Goal: Task Accomplishment & Management: Use online tool/utility

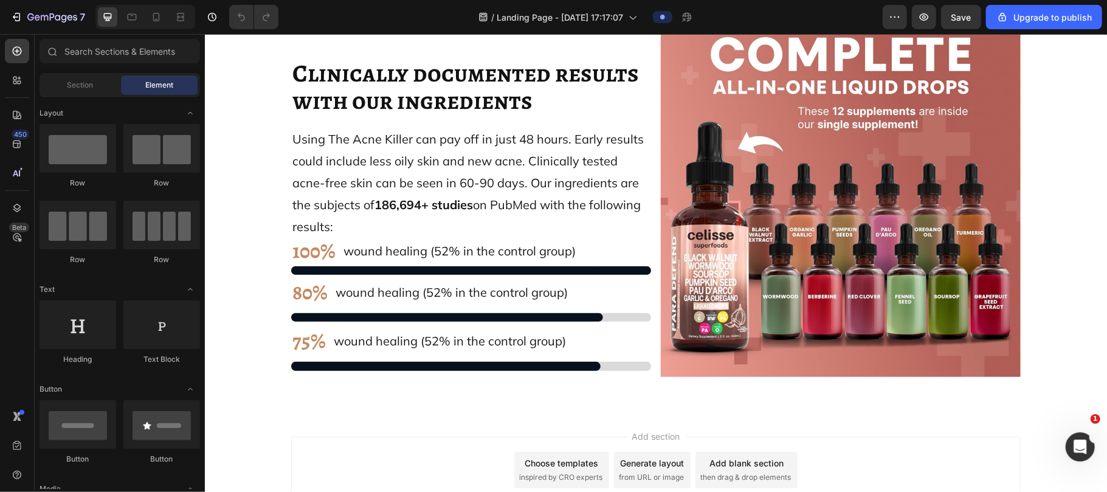
scroll to position [10405, 0]
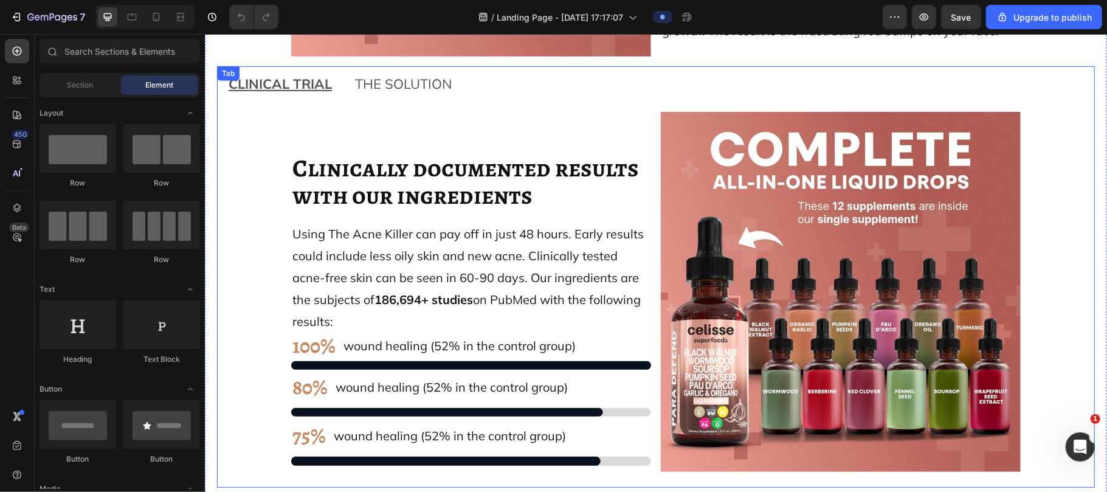
click at [382, 87] on span "THE SOLUTION" at bounding box center [402, 83] width 97 height 17
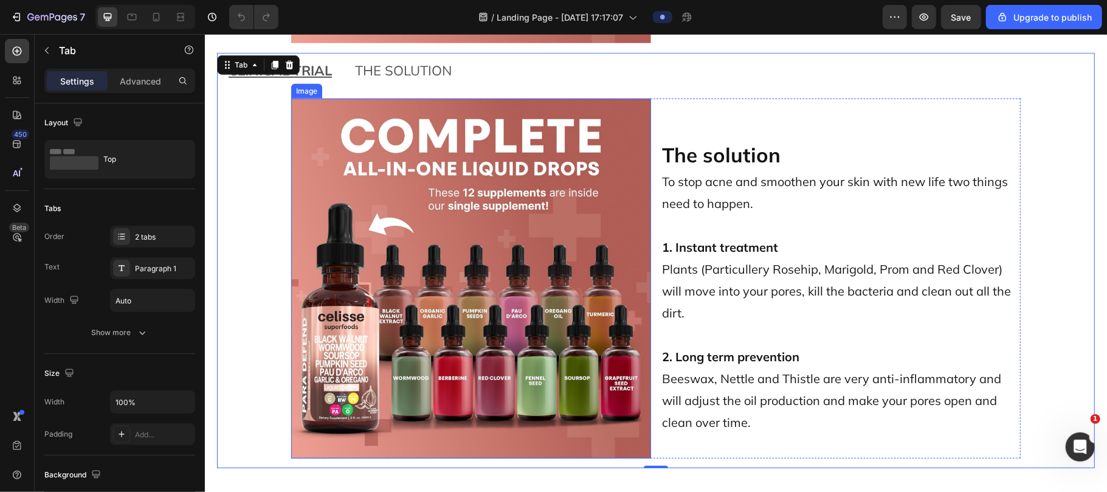
scroll to position [10411, 0]
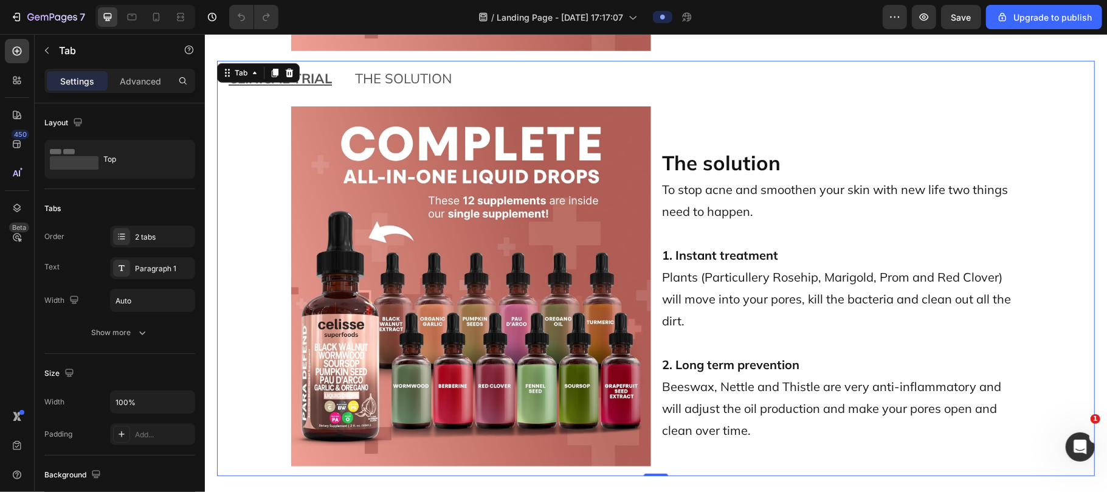
click at [392, 84] on span "THE SOLUTION" at bounding box center [402, 77] width 97 height 17
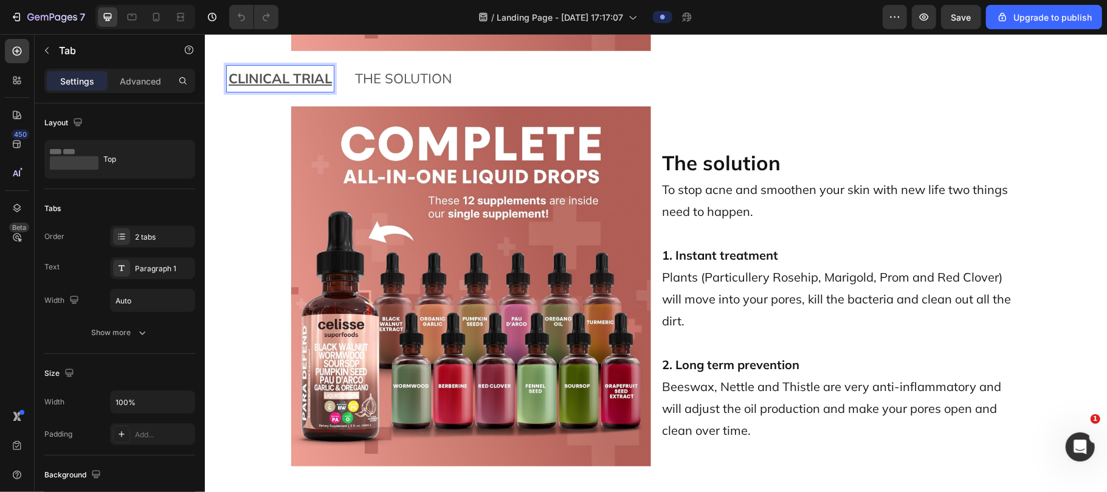
click at [293, 86] on u "CLINICAL TRIAL" at bounding box center [279, 77] width 103 height 17
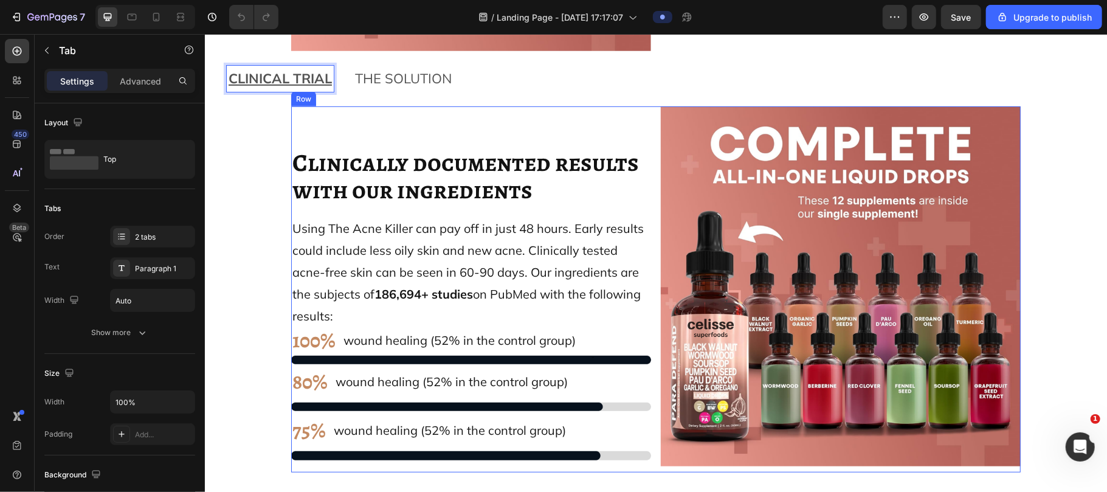
click at [476, 112] on div "Clinically documented results with our ingredients Heading Using The Acne Kille…" at bounding box center [470, 288] width 360 height 365
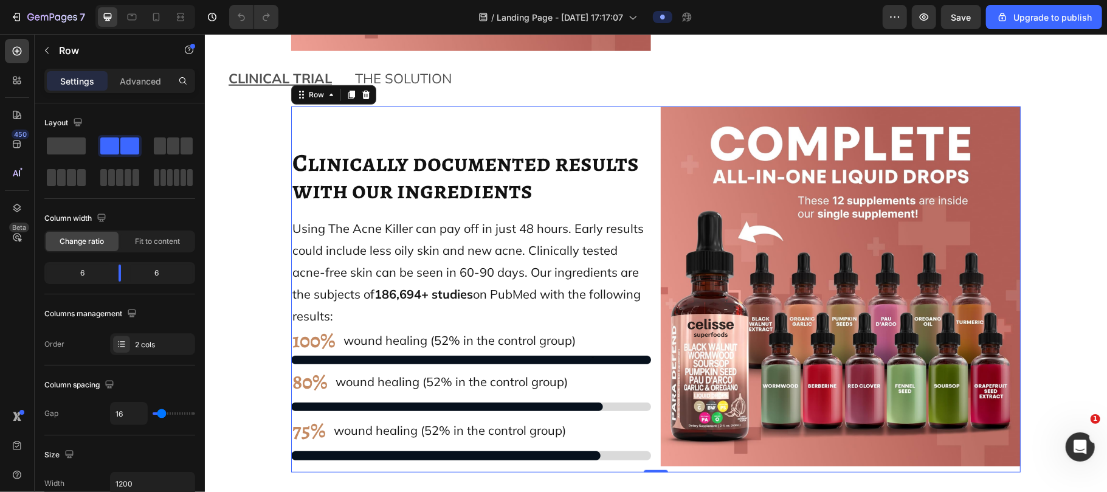
click at [475, 112] on div "Clinically documented results with our ingredients Heading Using The Acne Kille…" at bounding box center [470, 288] width 360 height 365
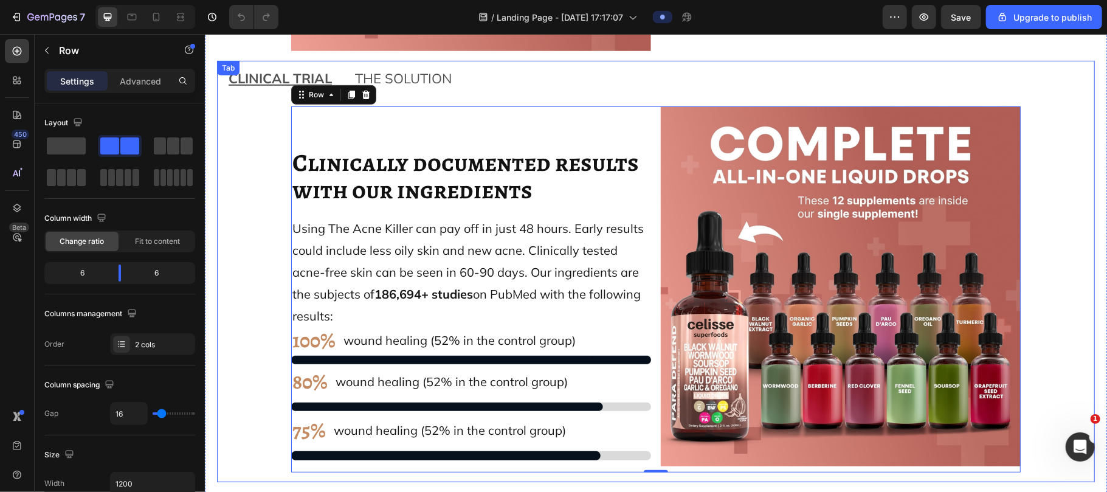
click at [292, 76] on u "CLINICAL TRIAL" at bounding box center [279, 77] width 103 height 17
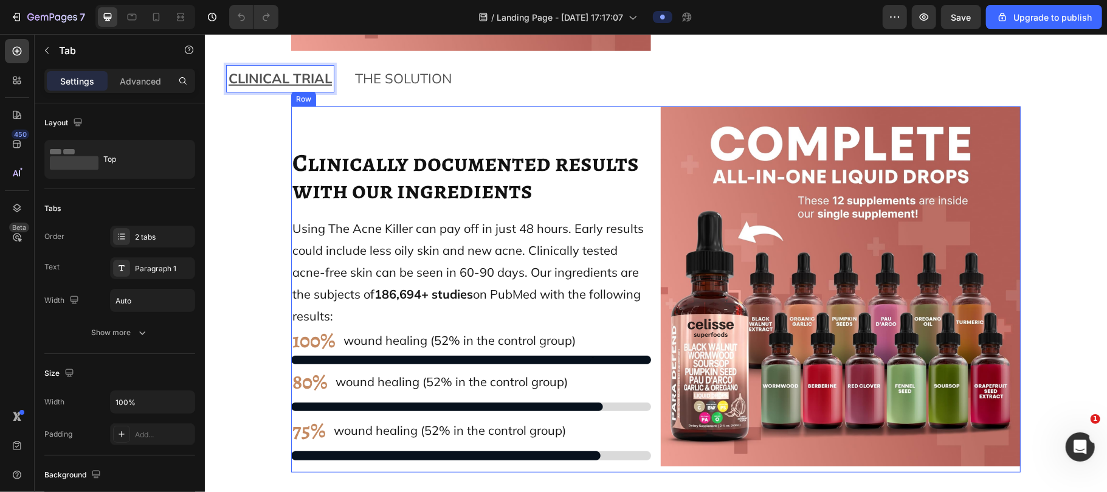
click at [326, 120] on div "Clinically documented results with our ingredients Heading Using The Acne Kille…" at bounding box center [470, 288] width 360 height 365
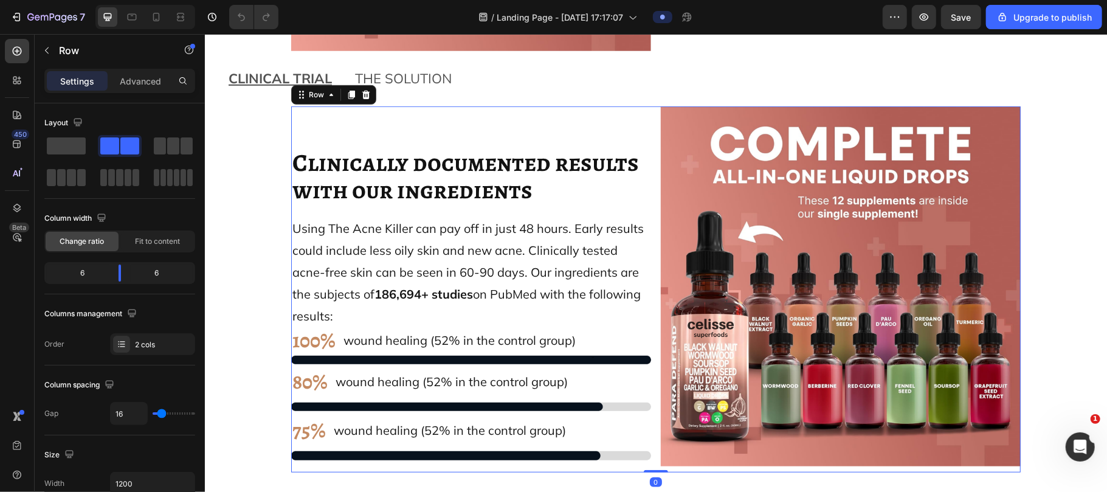
click at [326, 120] on div "Clinically documented results with our ingredients Heading Using The Acne Kille…" at bounding box center [470, 288] width 360 height 365
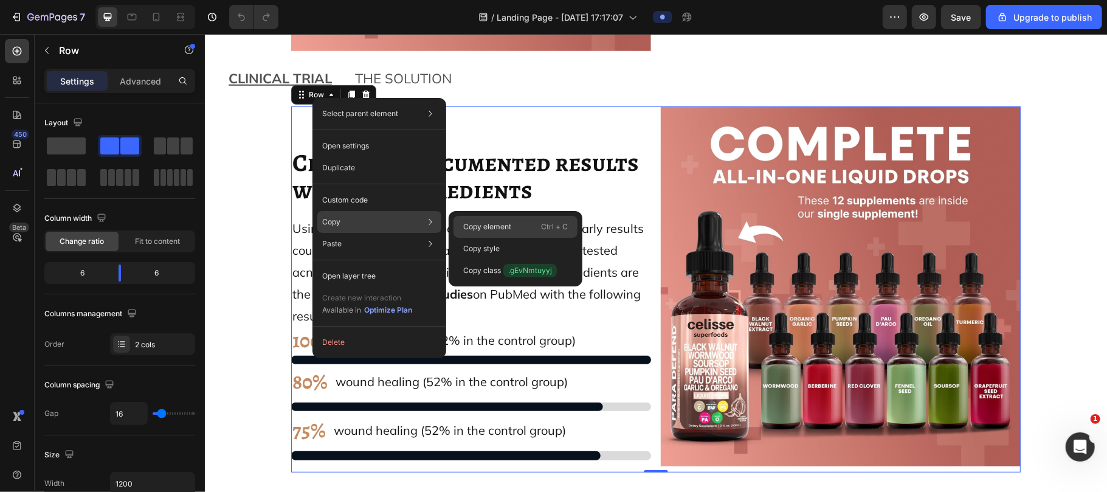
click at [507, 227] on p "Copy element" at bounding box center [487, 226] width 48 height 11
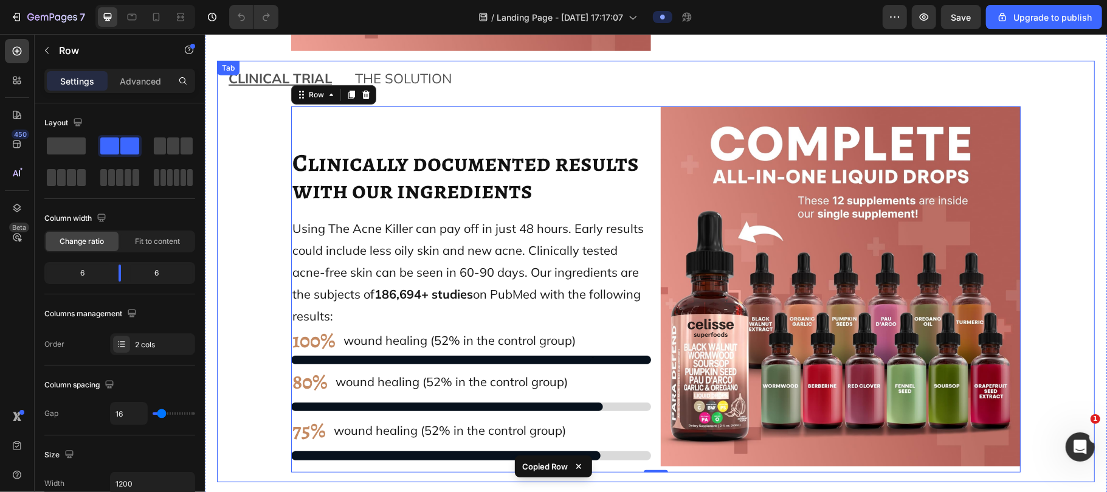
click at [377, 75] on span "THE SOLUTION" at bounding box center [402, 77] width 97 height 17
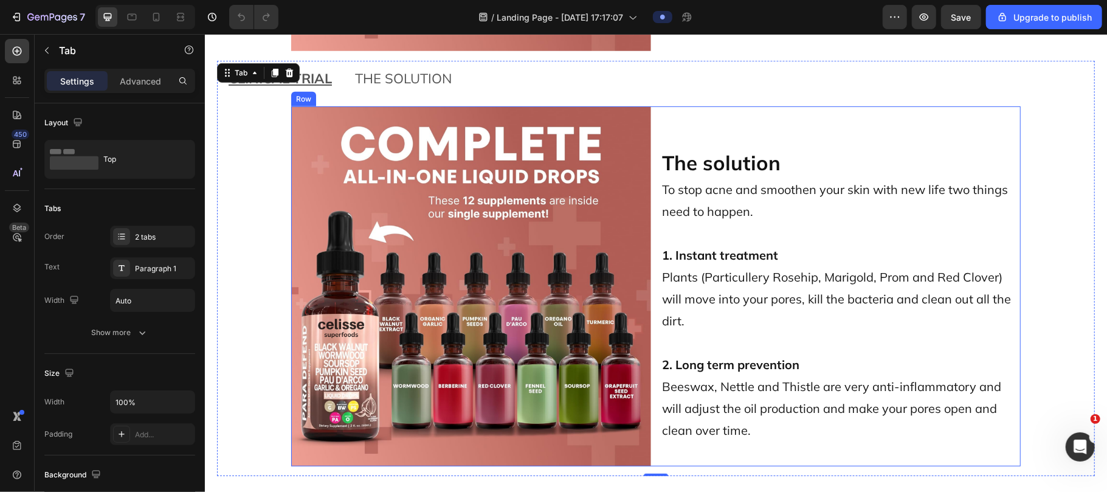
click at [620, 131] on div "Image The solution Heading To stop acne and smoothen your skin with new life tw…" at bounding box center [654, 286] width 729 height 360
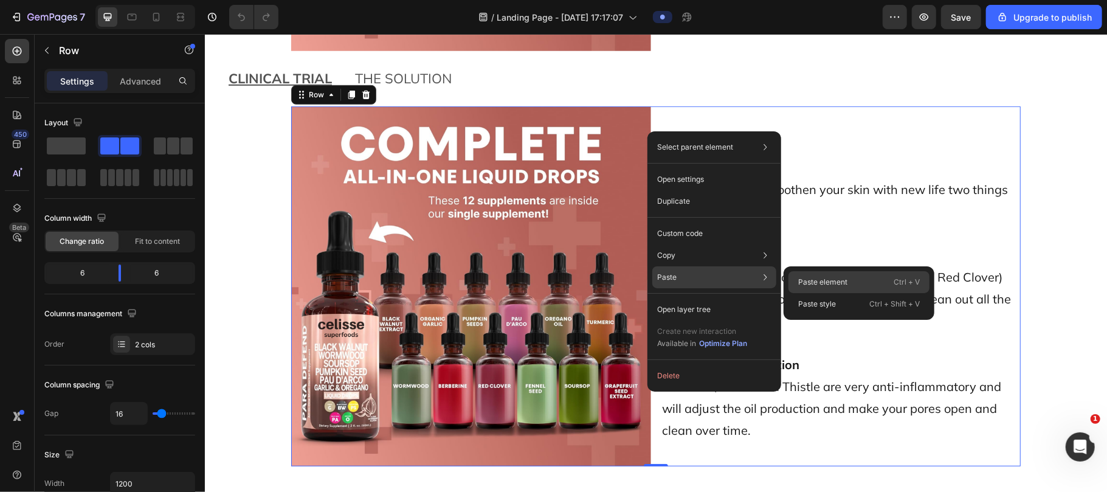
click at [620, 275] on div "Paste element Ctrl + V" at bounding box center [858, 282] width 141 height 22
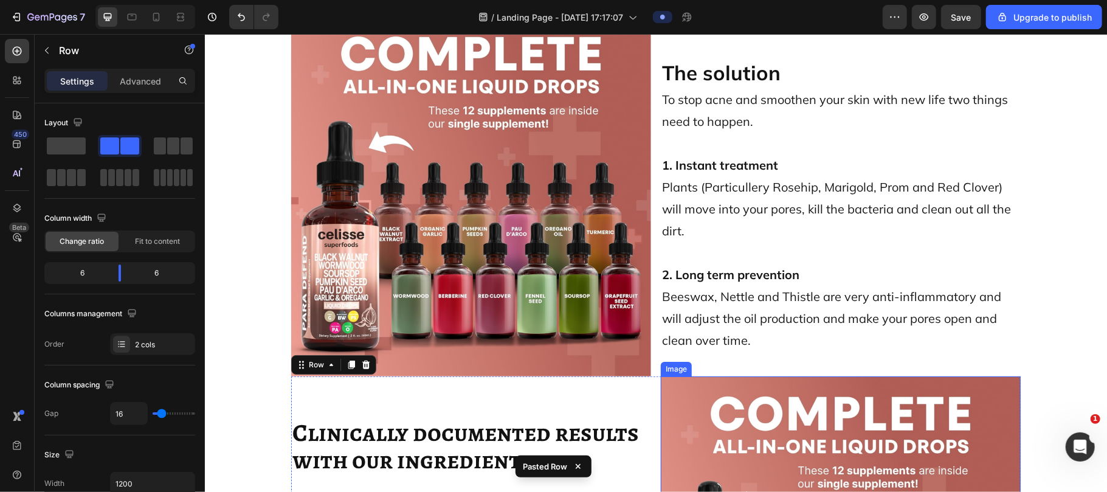
scroll to position [10473, 0]
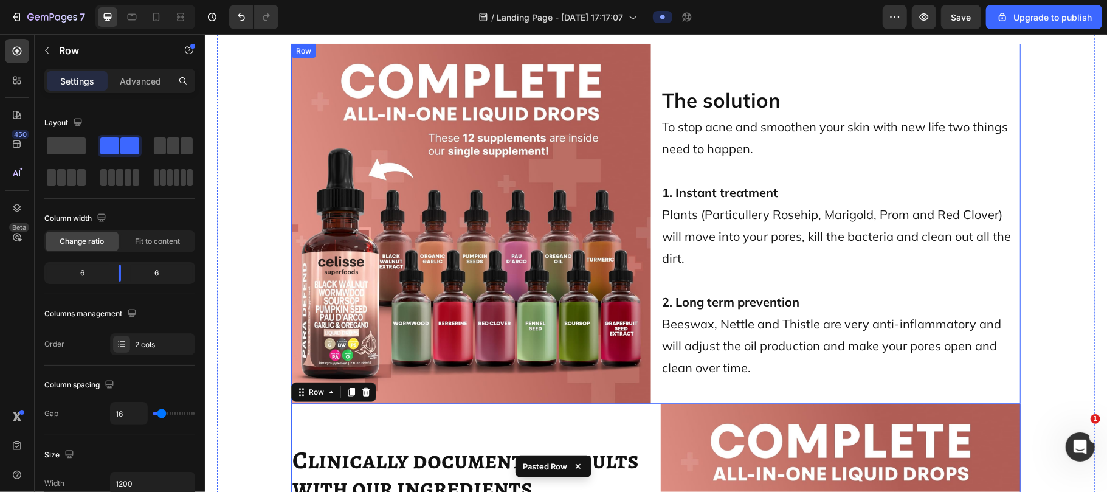
click at [620, 60] on div "The solution Heading To stop acne and smoothen your skin with new life two thin…" at bounding box center [840, 223] width 360 height 360
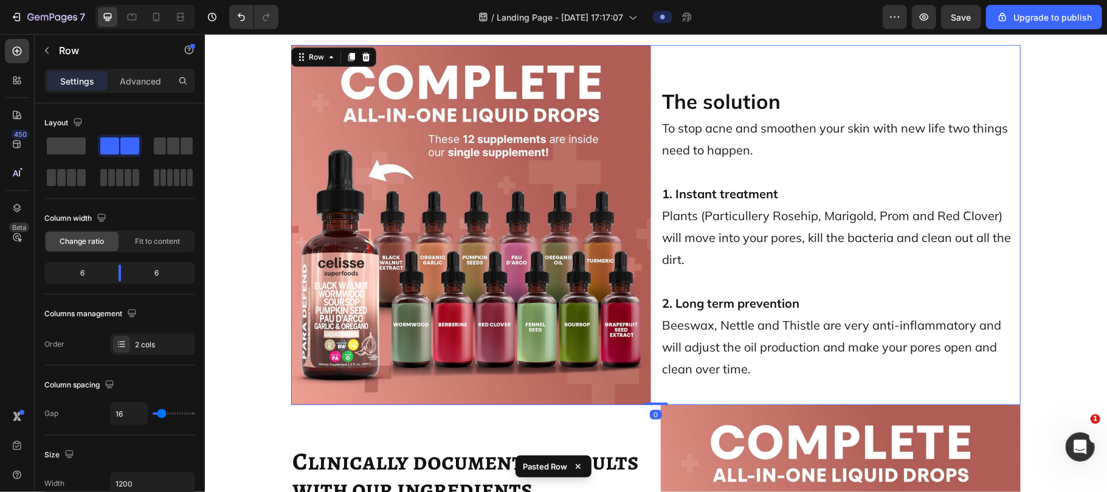
scroll to position [10379, 0]
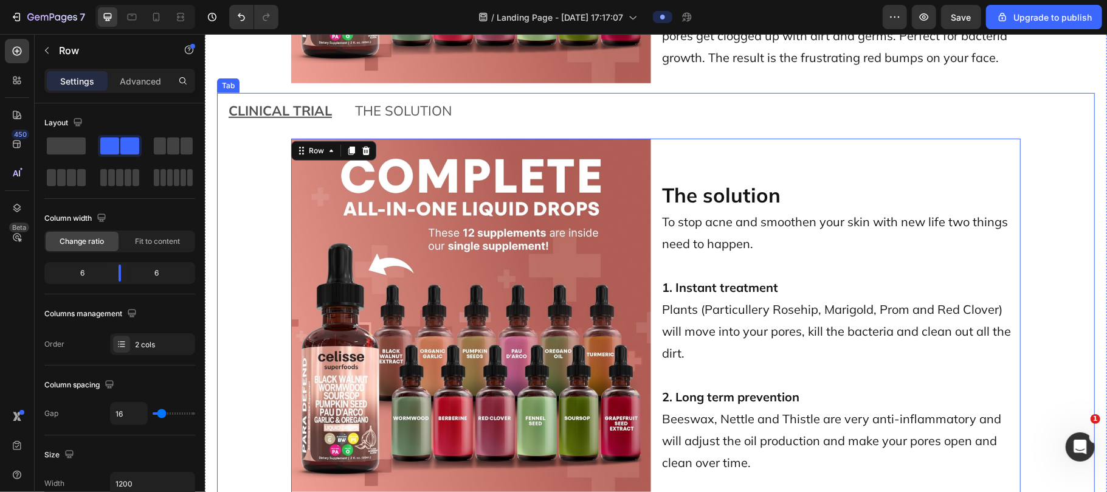
click at [408, 115] on span "THE SOLUTION" at bounding box center [402, 109] width 97 height 17
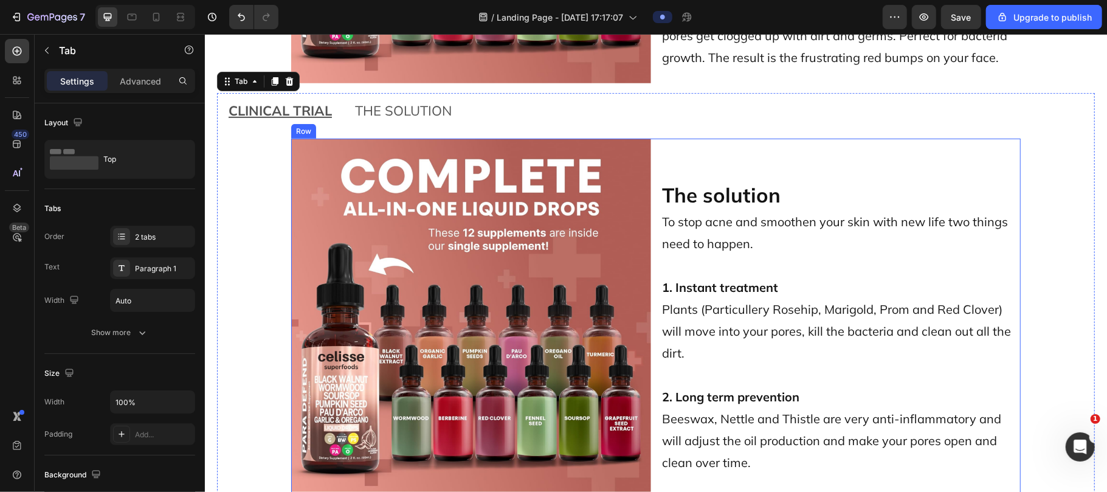
click at [620, 154] on div "Image The solution Heading To stop acne and smoothen your skin with new life tw…" at bounding box center [654, 318] width 729 height 360
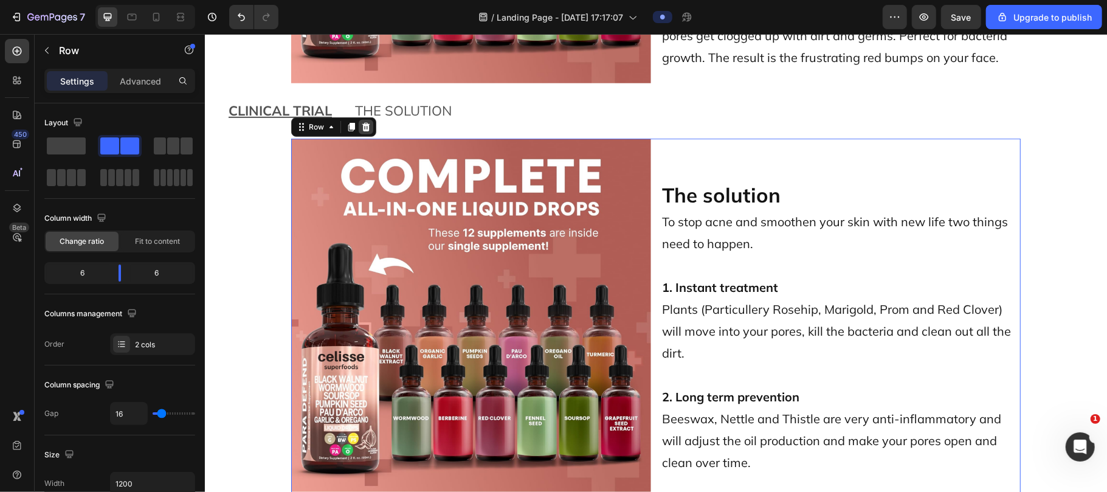
click at [360, 123] on icon at bounding box center [365, 127] width 10 height 10
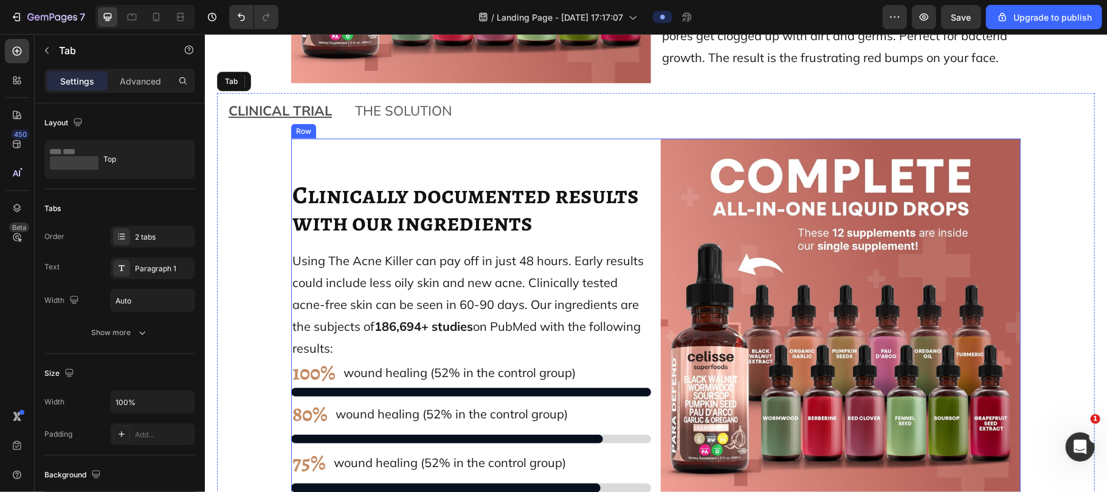
drag, startPoint x: 355, startPoint y: 123, endPoint x: 499, endPoint y: 236, distance: 183.1
click at [499, 236] on div "CLINICAL TRIAL THE SOLUTION Clinically documented results with our ingredients …" at bounding box center [654, 302] width 877 height 420
click at [620, 146] on div "Clinically documented results with our ingredients Heading Using The Acne Kille…" at bounding box center [470, 320] width 360 height 365
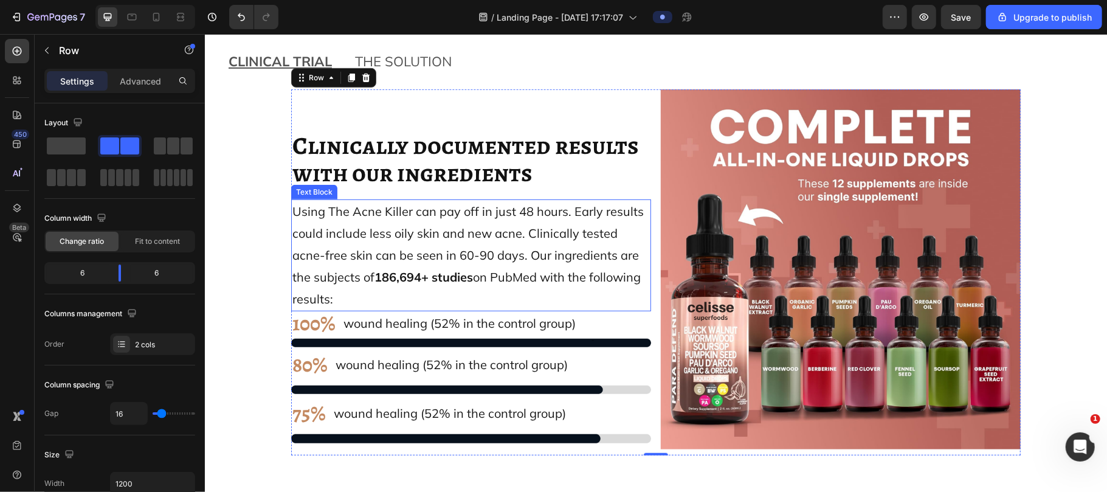
scroll to position [10428, 0]
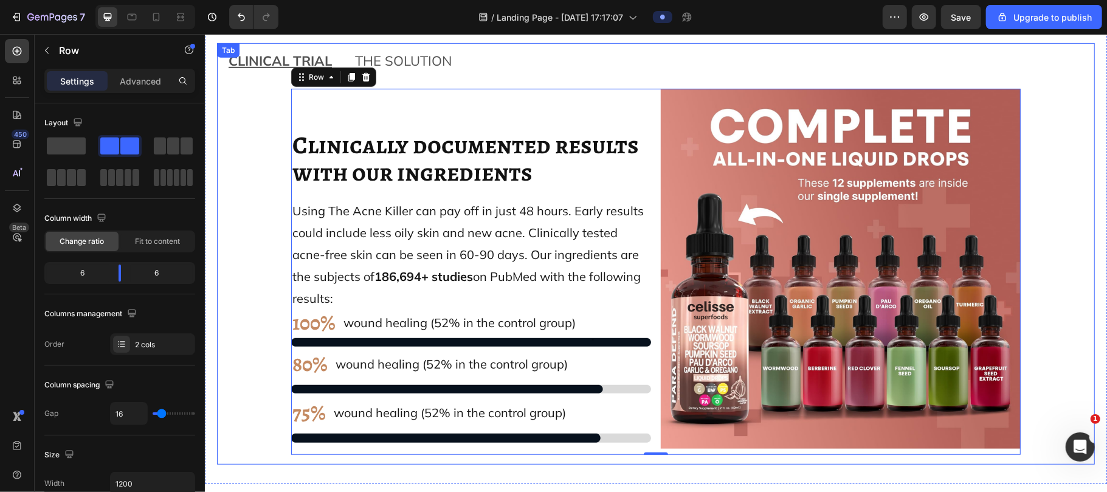
click at [396, 61] on span "THE SOLUTION" at bounding box center [402, 60] width 97 height 17
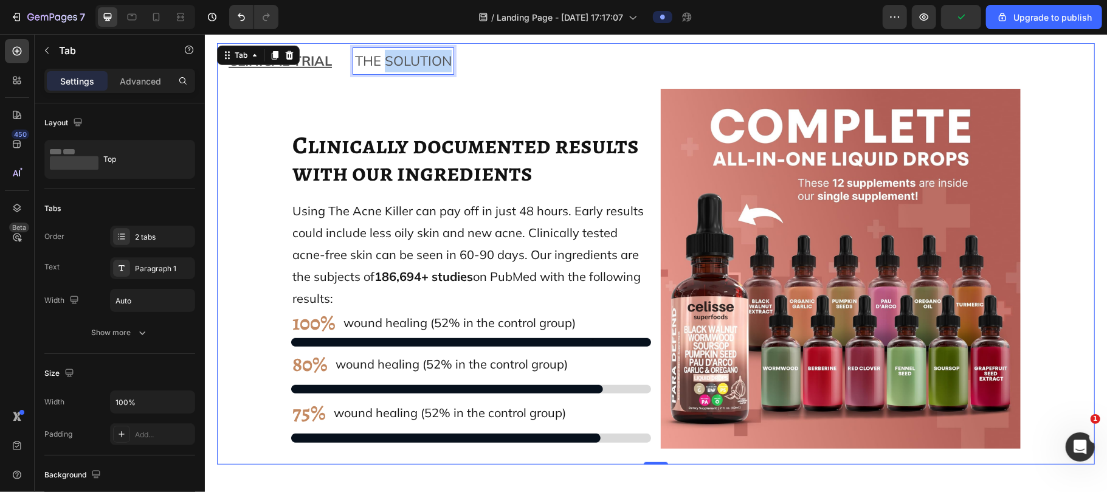
click at [420, 53] on span "THE SOLUTION" at bounding box center [402, 60] width 97 height 17
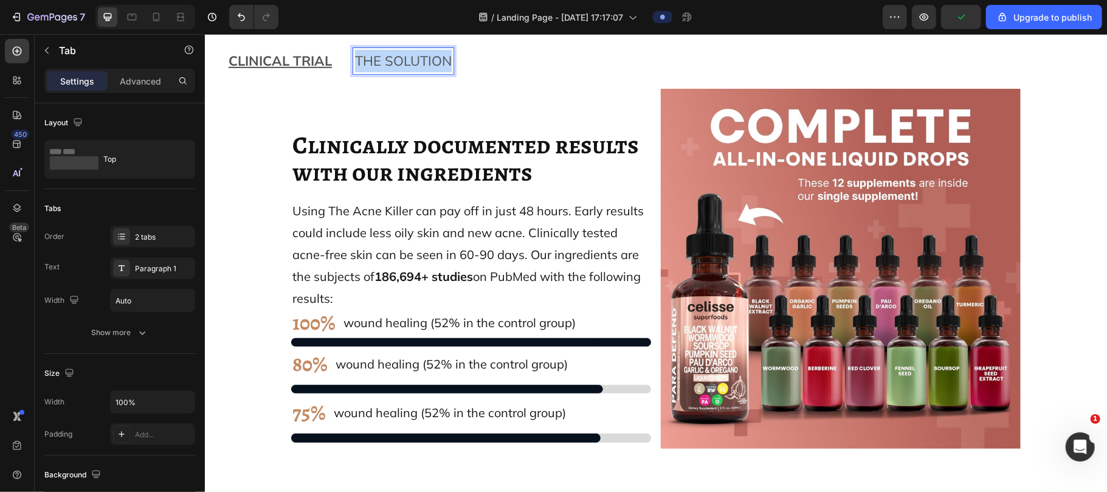
click at [420, 53] on span "THE SOLUTION" at bounding box center [402, 60] width 97 height 17
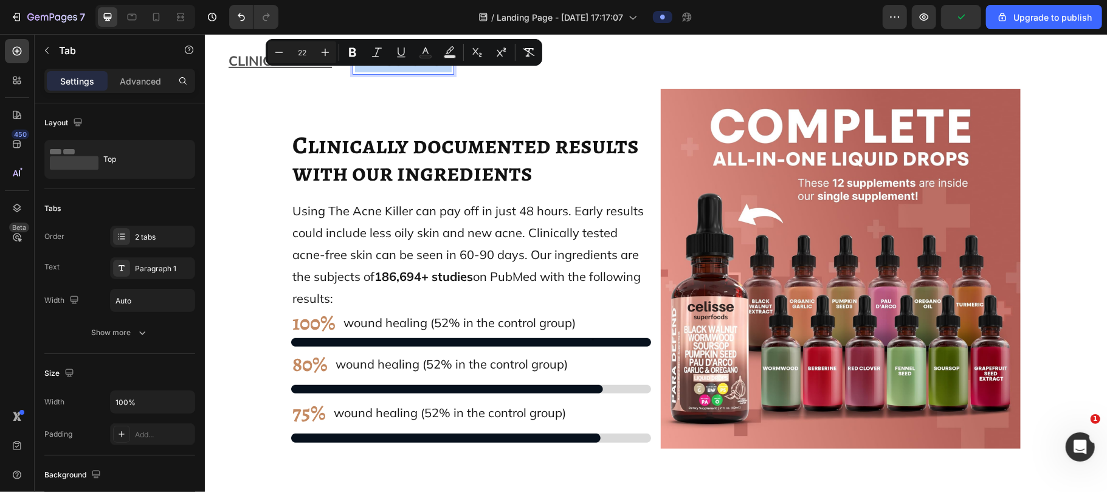
click at [420, 53] on span "THE SOLUTION" at bounding box center [402, 60] width 97 height 17
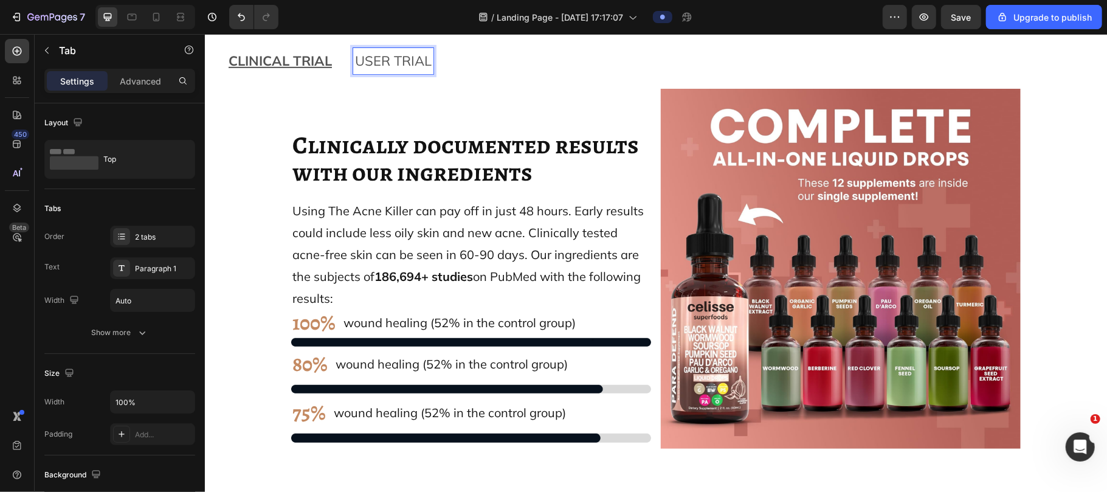
click at [406, 66] on span "USER TRIAL" at bounding box center [392, 60] width 77 height 17
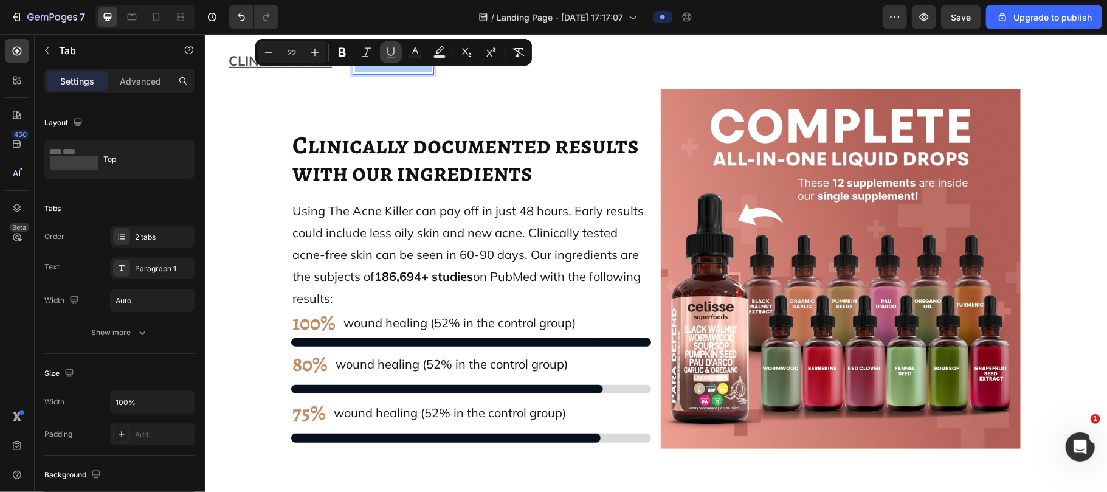
click at [385, 49] on icon "Editor contextual toolbar" at bounding box center [391, 52] width 12 height 12
click at [161, 205] on div "Tabs" at bounding box center [119, 208] width 151 height 19
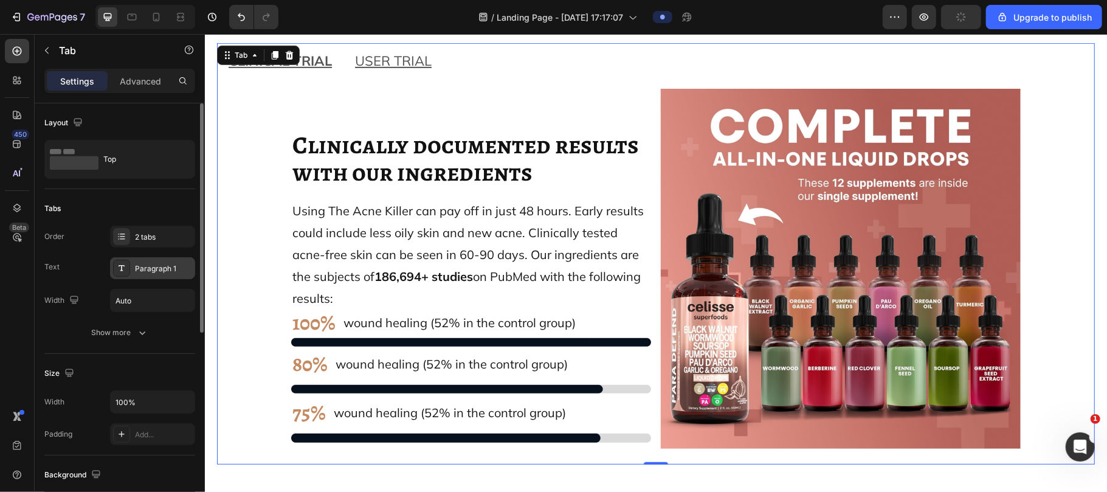
click at [154, 266] on div "Paragraph 1" at bounding box center [163, 268] width 57 height 11
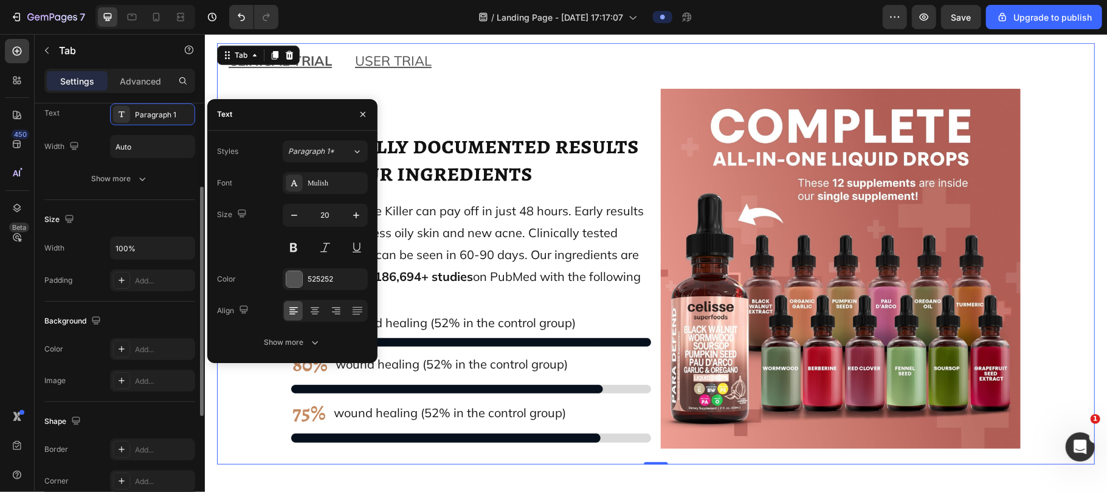
scroll to position [154, 0]
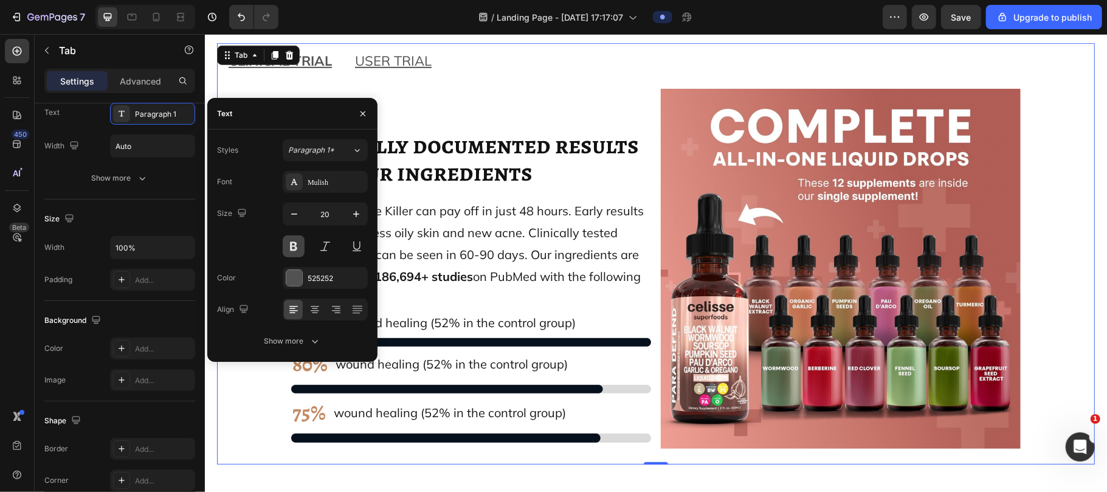
click at [299, 246] on button at bounding box center [294, 246] width 22 height 22
click at [298, 249] on button at bounding box center [294, 246] width 22 height 22
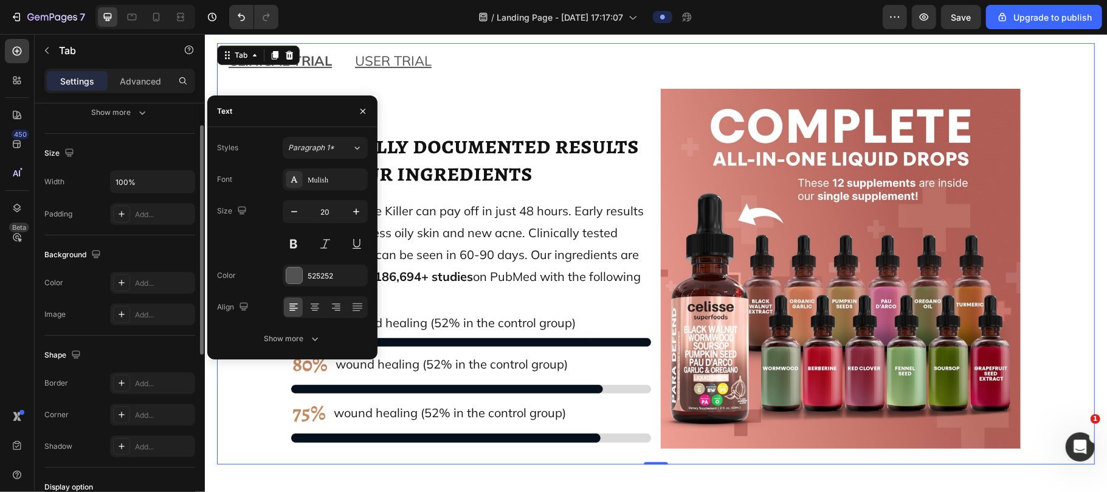
scroll to position [157, 0]
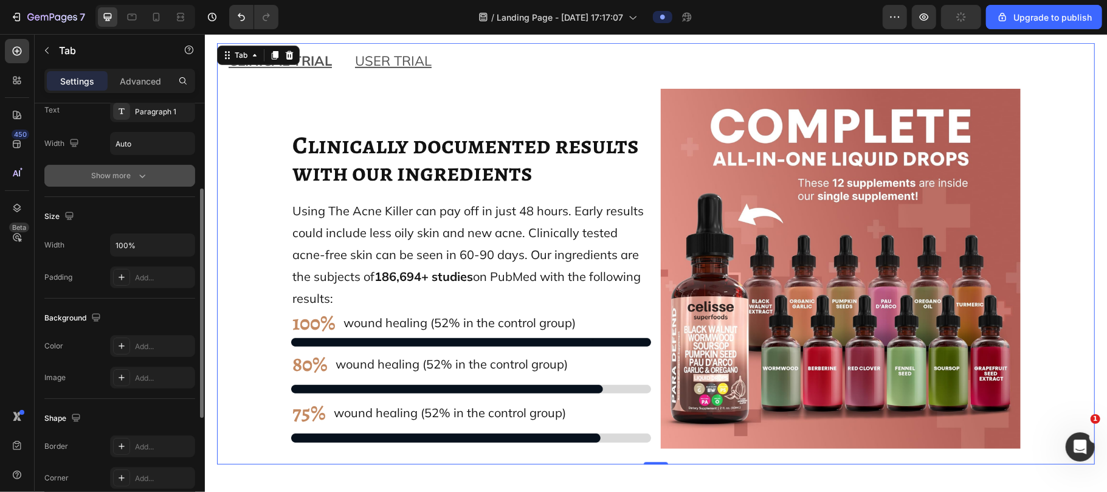
click at [132, 174] on div "Show more" at bounding box center [120, 176] width 57 height 12
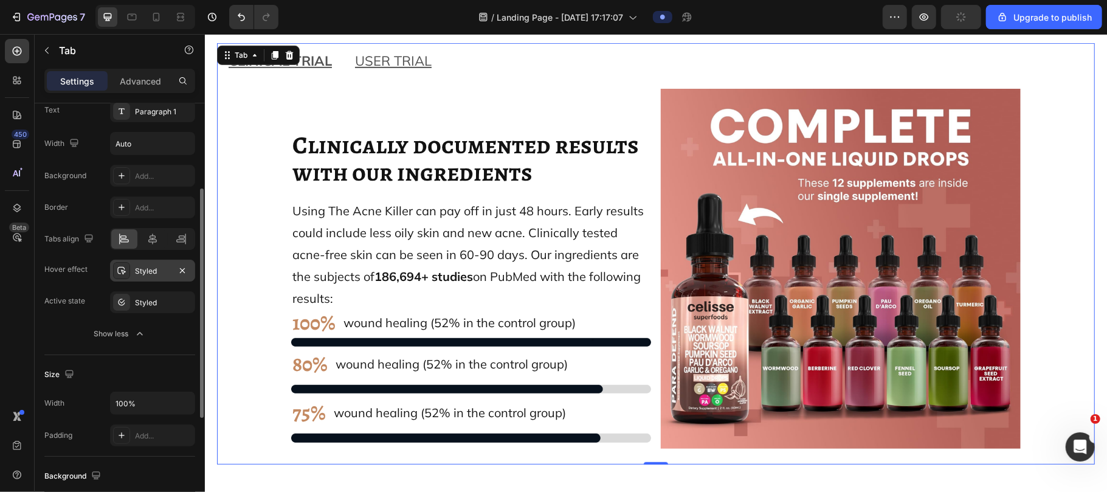
click at [149, 265] on div "Styled" at bounding box center [152, 270] width 85 height 22
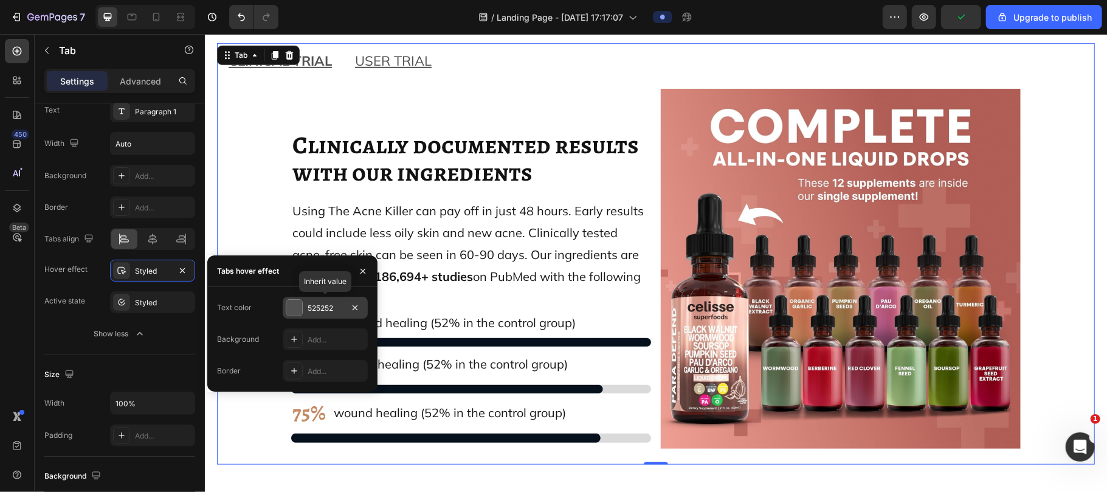
click at [314, 309] on div "525252" at bounding box center [324, 308] width 35 height 11
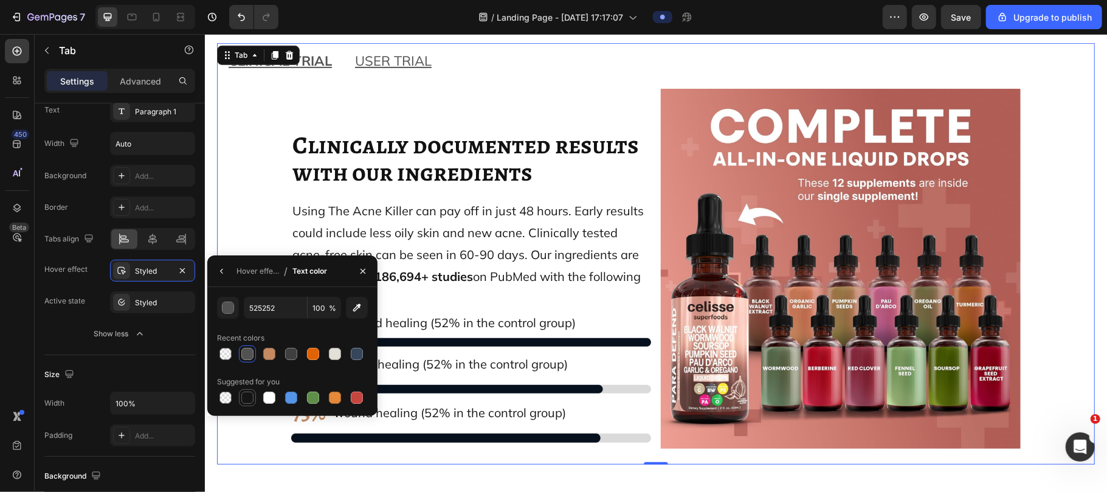
click at [250, 392] on div at bounding box center [247, 397] width 12 height 12
type input "151515"
click at [250, 395] on div at bounding box center [247, 397] width 12 height 12
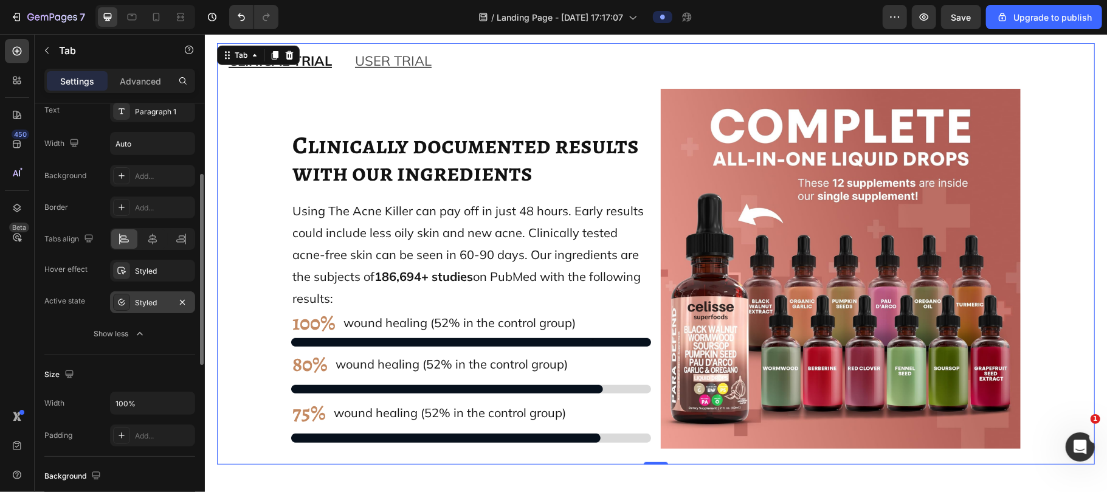
click at [131, 304] on div "Styled" at bounding box center [152, 302] width 85 height 22
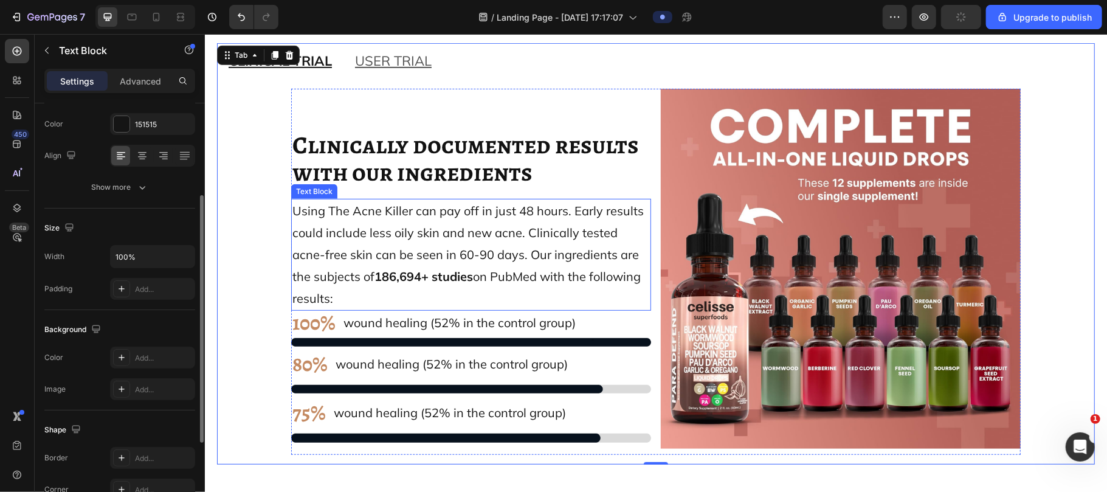
click at [450, 278] on span "Using The Acne Killer can pay off in just 48 hours. Early results could include…" at bounding box center [469, 253] width 354 height 103
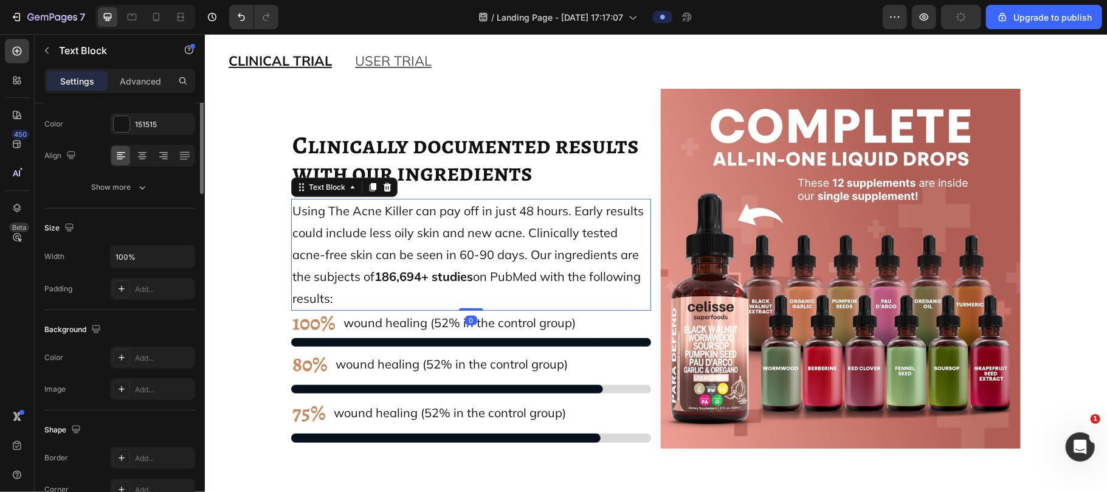
scroll to position [0, 0]
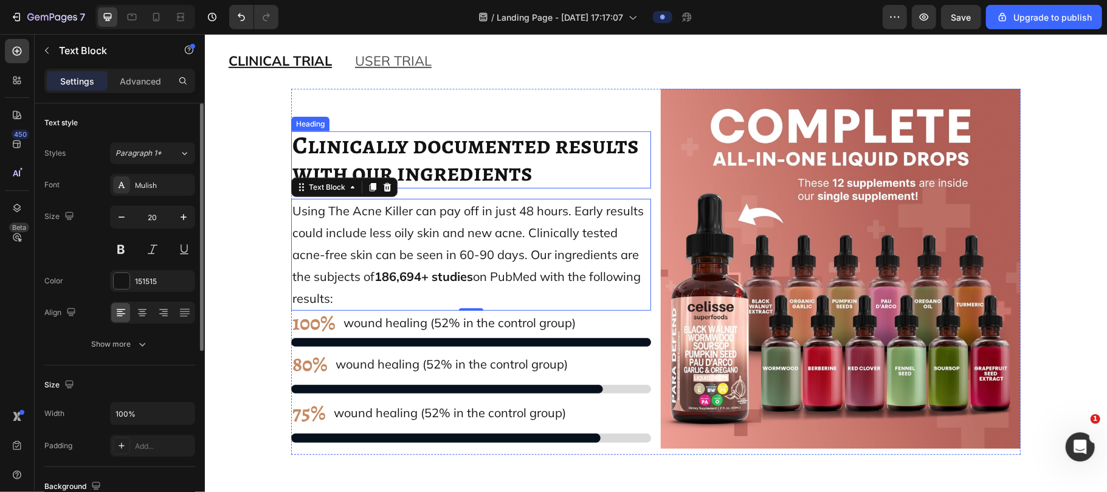
click at [389, 175] on span "Clinically documented results with our ingredients" at bounding box center [465, 158] width 346 height 61
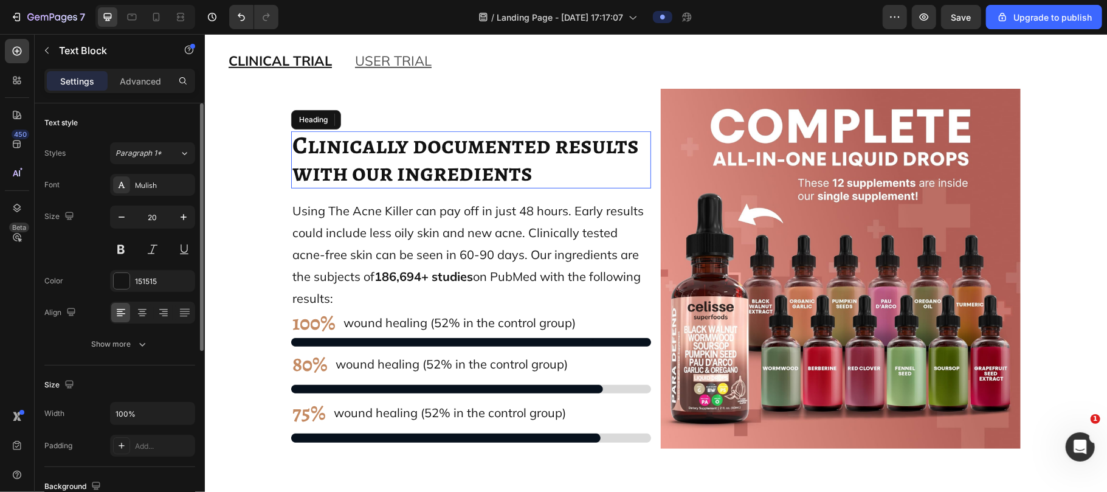
click at [389, 175] on span "Clinically documented results with our ingredients" at bounding box center [467, 158] width 351 height 61
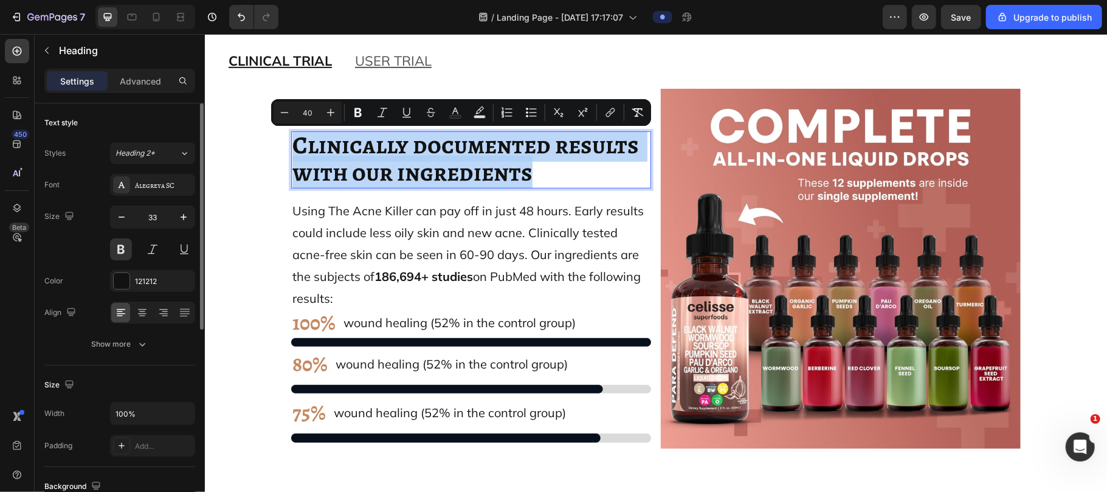
click at [389, 175] on span "Clinically documented results with our ingredients" at bounding box center [467, 158] width 351 height 61
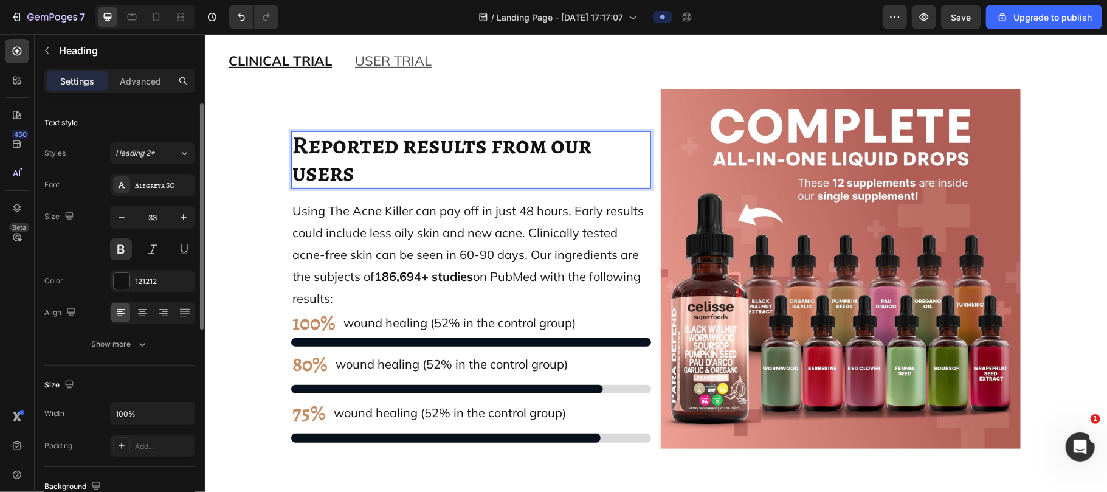
scroll to position [1, 0]
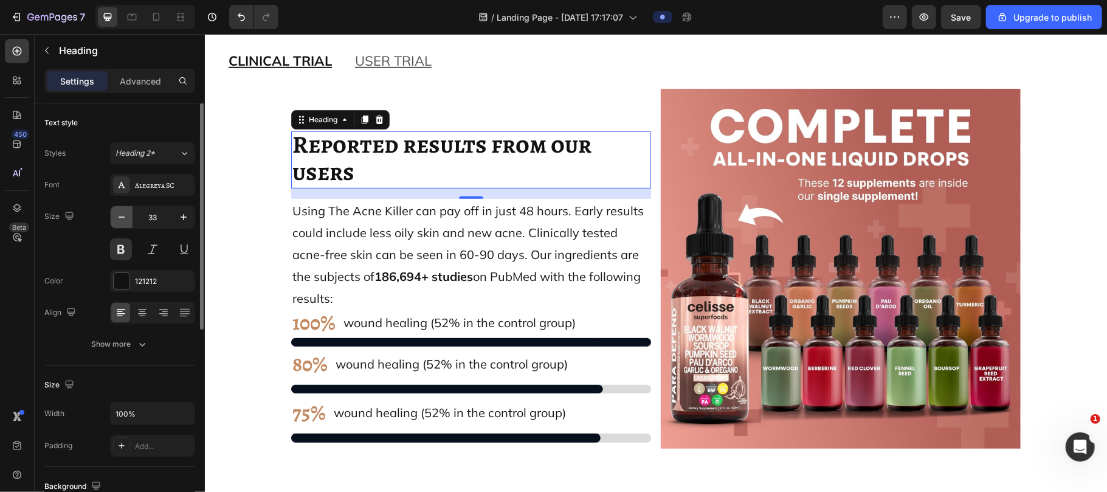
click at [122, 215] on icon "button" at bounding box center [121, 217] width 12 height 12
type input "32"
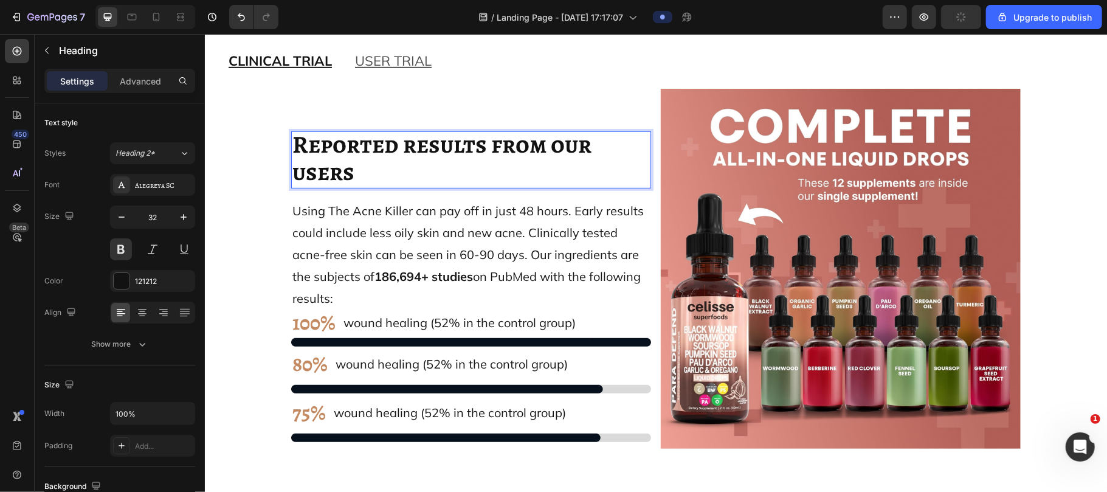
click at [334, 180] on span "Reported results from our users" at bounding box center [443, 157] width 303 height 61
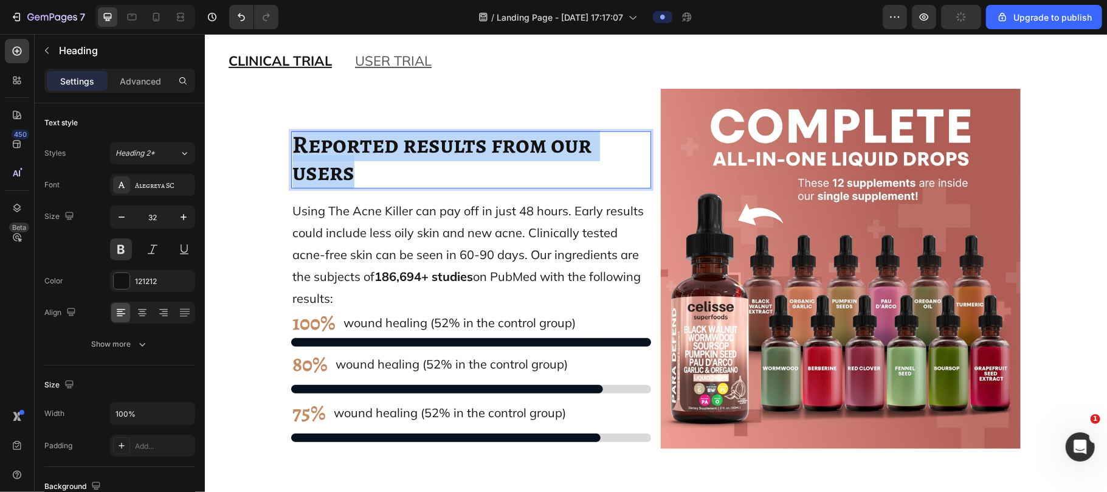
click at [334, 180] on span "Reported results from our users" at bounding box center [443, 157] width 303 height 61
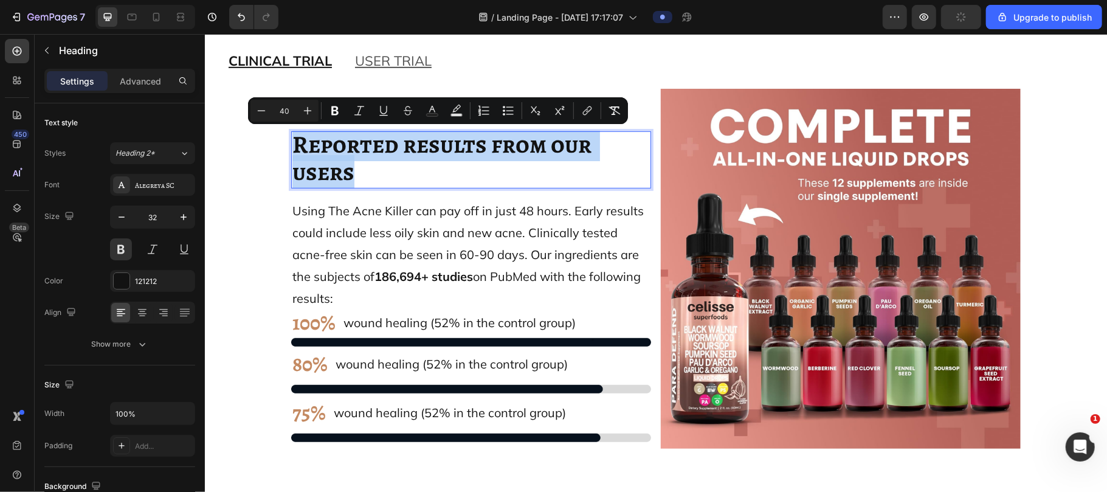
click at [334, 180] on span "Reported results from our users" at bounding box center [443, 157] width 303 height 61
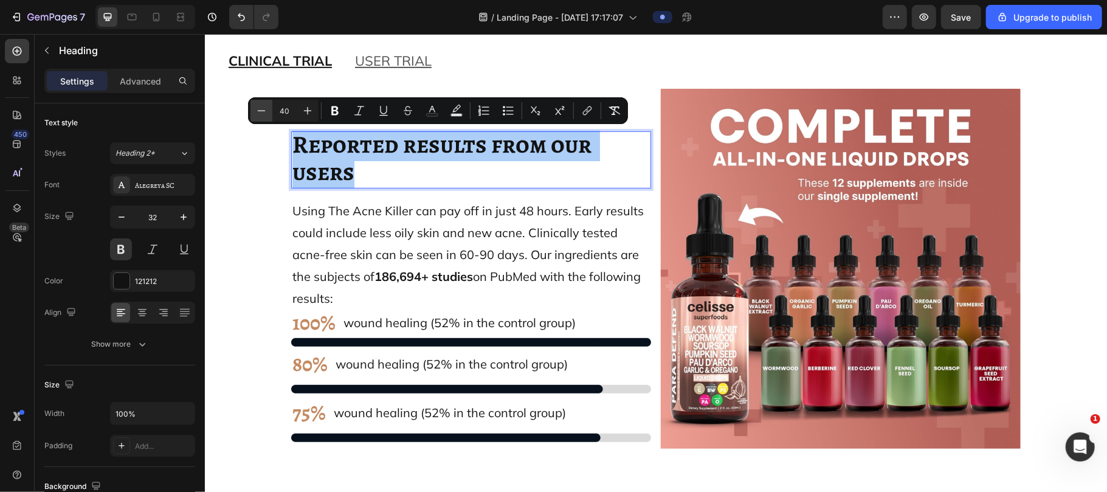
click at [261, 112] on icon "Editor contextual toolbar" at bounding box center [261, 111] width 12 height 12
type input "39"
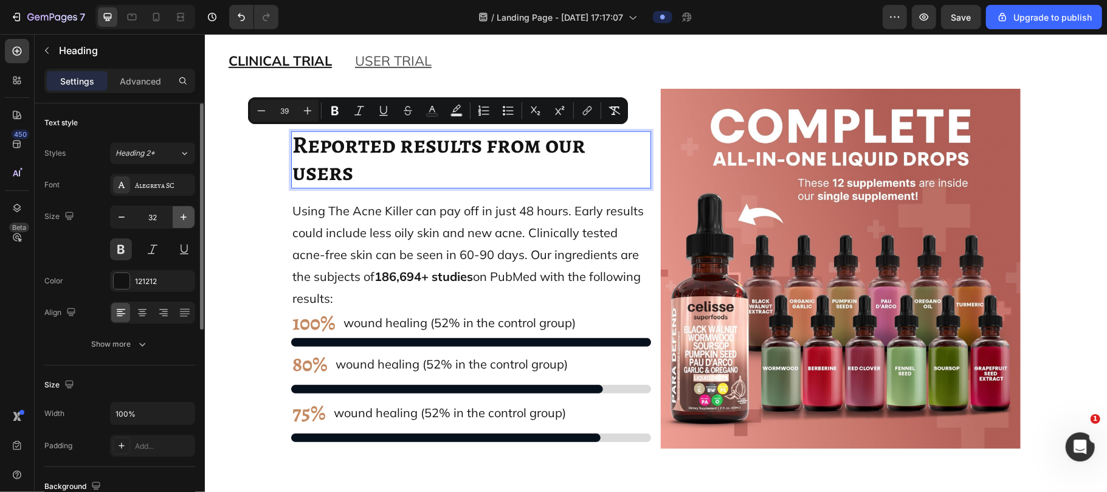
click at [180, 209] on button "button" at bounding box center [184, 217] width 22 height 22
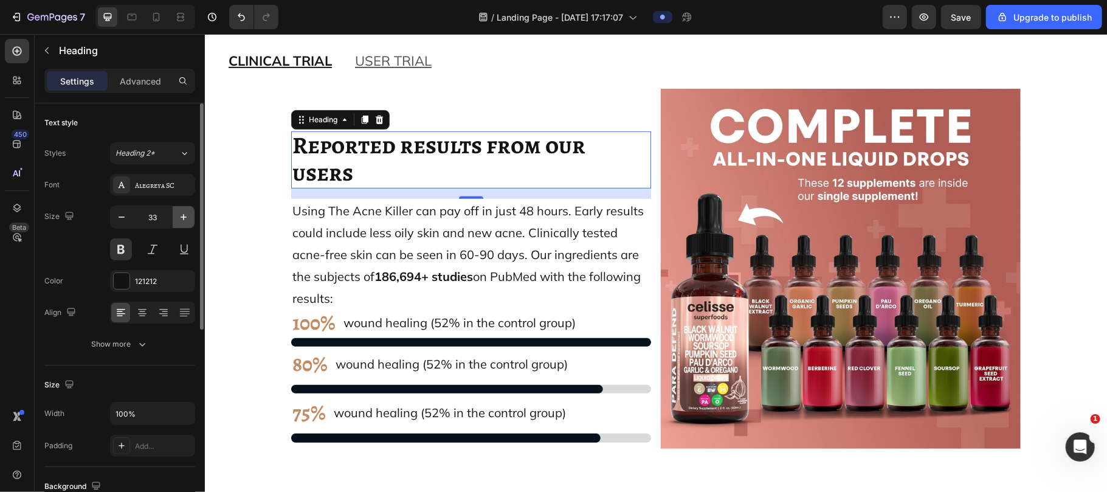
click at [180, 209] on button "button" at bounding box center [184, 217] width 22 height 22
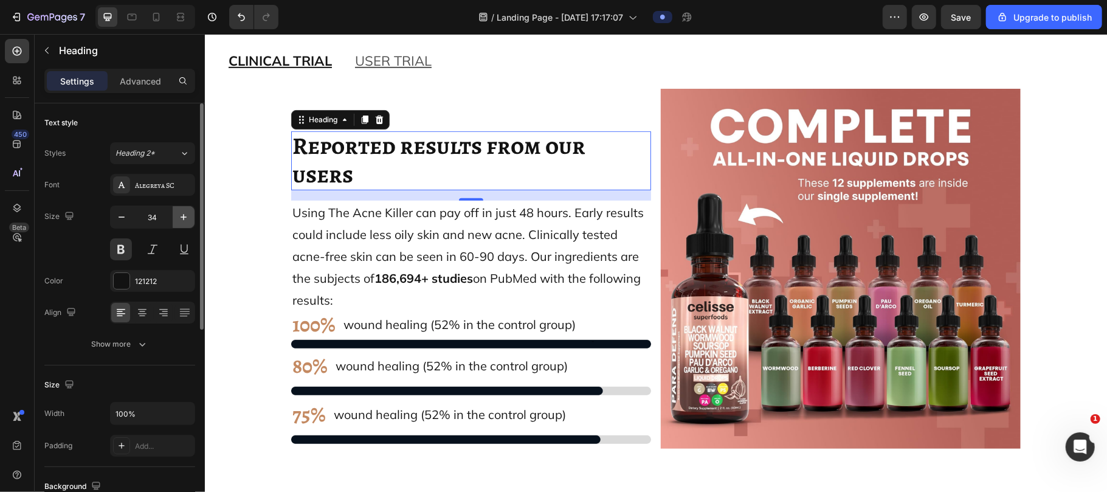
type input "35"
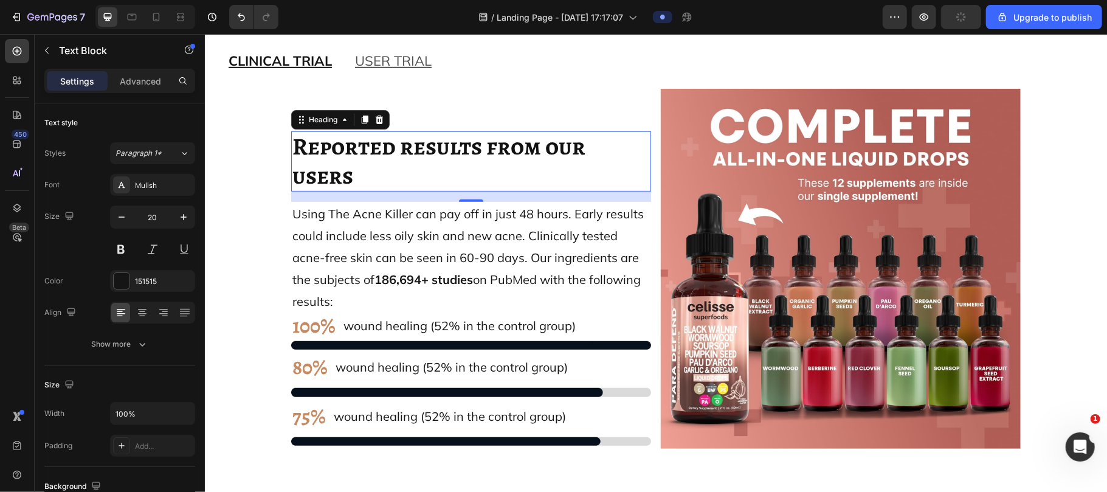
click at [399, 210] on span "Using The Acne Killer can pay off in just 48 hours. Early results could include…" at bounding box center [469, 256] width 354 height 103
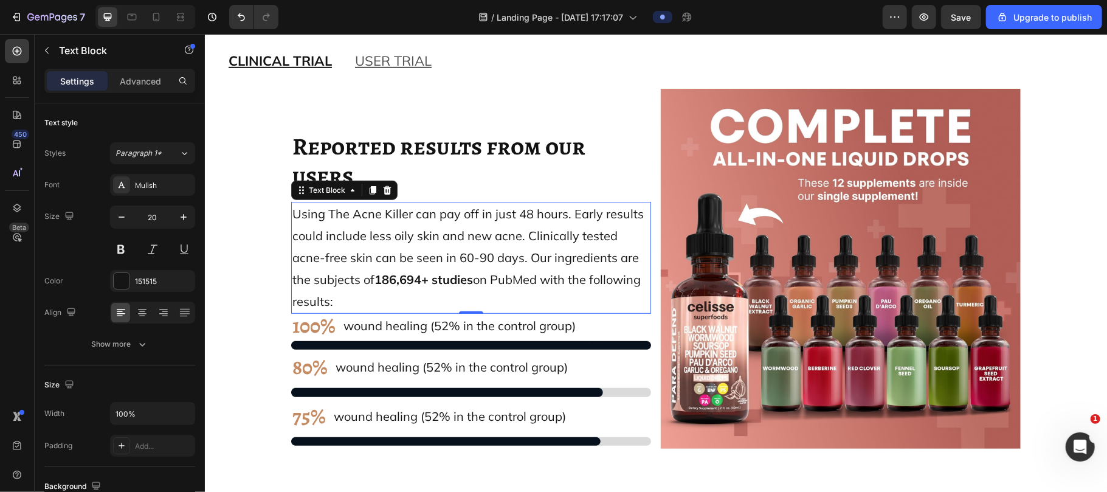
click at [419, 228] on span "Using The Acne Killer can pay off in just 48 hours. Early results could include…" at bounding box center [469, 256] width 354 height 103
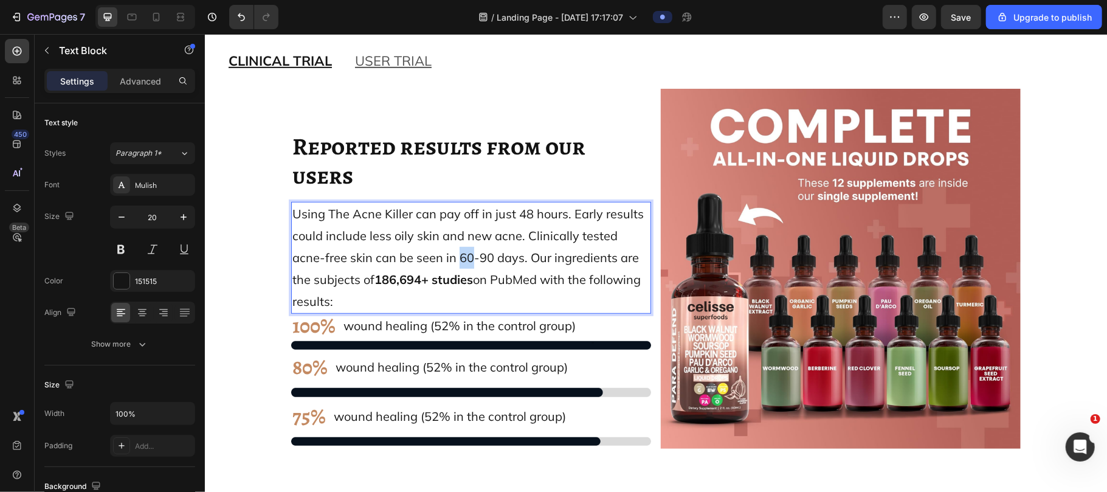
click at [419, 228] on span "Using The Acne Killer can pay off in just 48 hours. Early results could include…" at bounding box center [469, 256] width 354 height 103
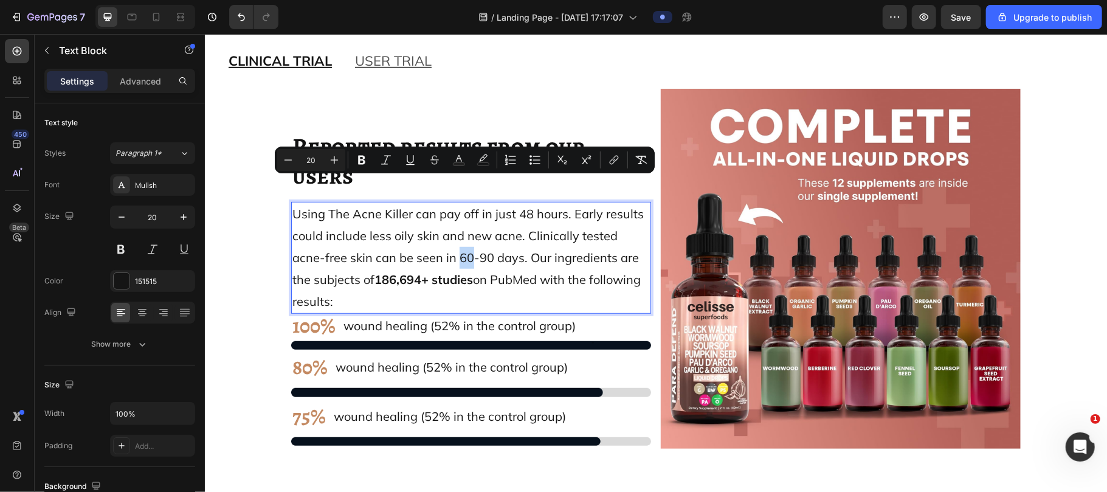
click at [419, 228] on span "Using The Acne Killer can pay off in just 48 hours. Early results could include…" at bounding box center [469, 256] width 354 height 103
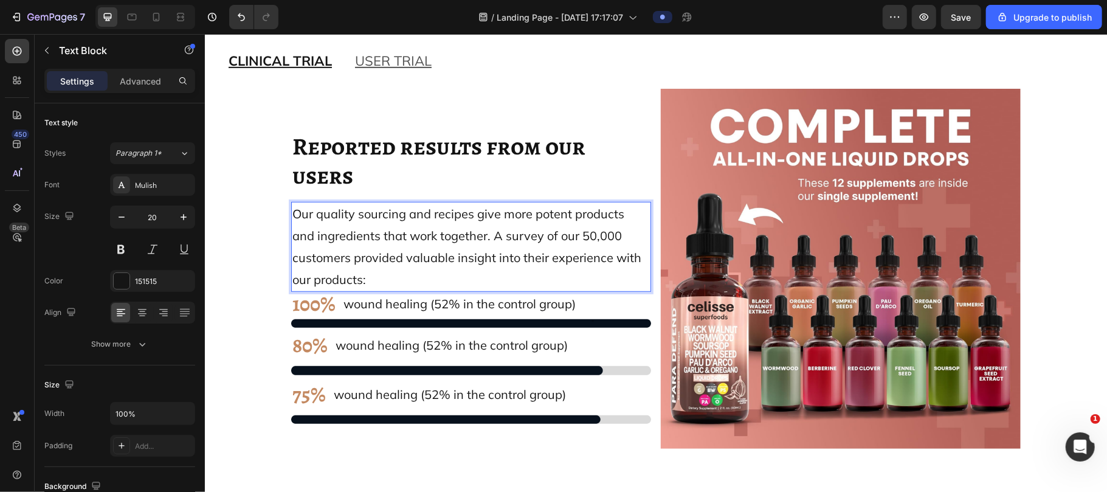
click at [421, 247] on p "Our quality sourcing and recipes give more potent products and ingredients that…" at bounding box center [470, 246] width 357 height 88
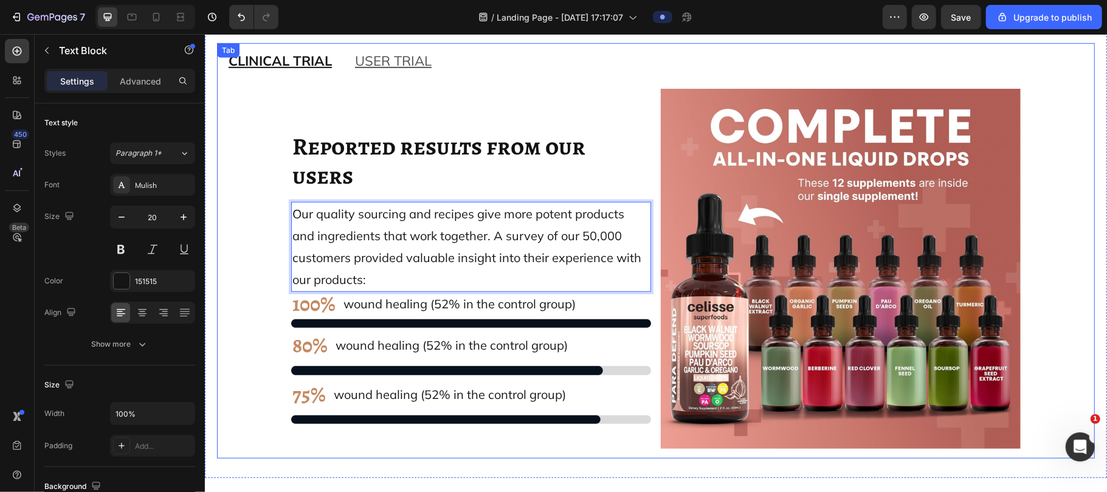
click at [269, 241] on div "⁠⁠⁠⁠⁠⁠⁠ Reported results from our users Heading Our quality sourcing and recipe…" at bounding box center [655, 268] width 858 height 360
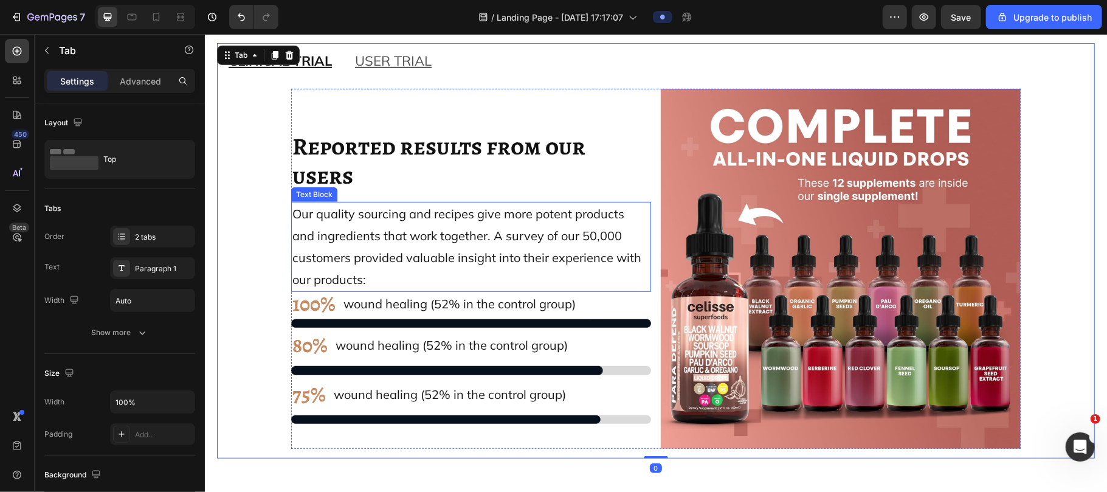
click at [442, 240] on p "Our quality sourcing and recipes give more potent products and ingredients that…" at bounding box center [470, 246] width 357 height 88
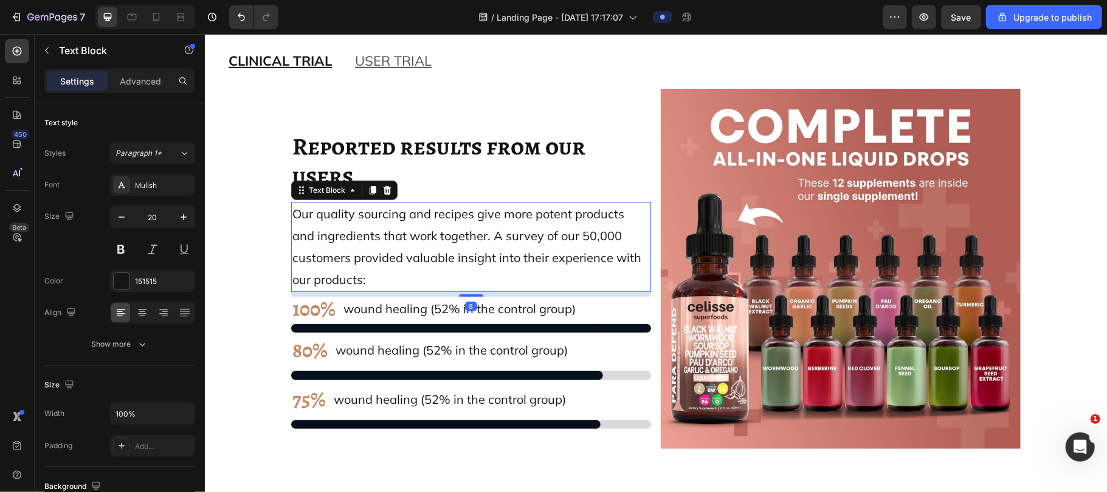
drag, startPoint x: 468, startPoint y: 261, endPoint x: 392, endPoint y: 280, distance: 78.3
click at [468, 293] on div at bounding box center [470, 294] width 24 height 2
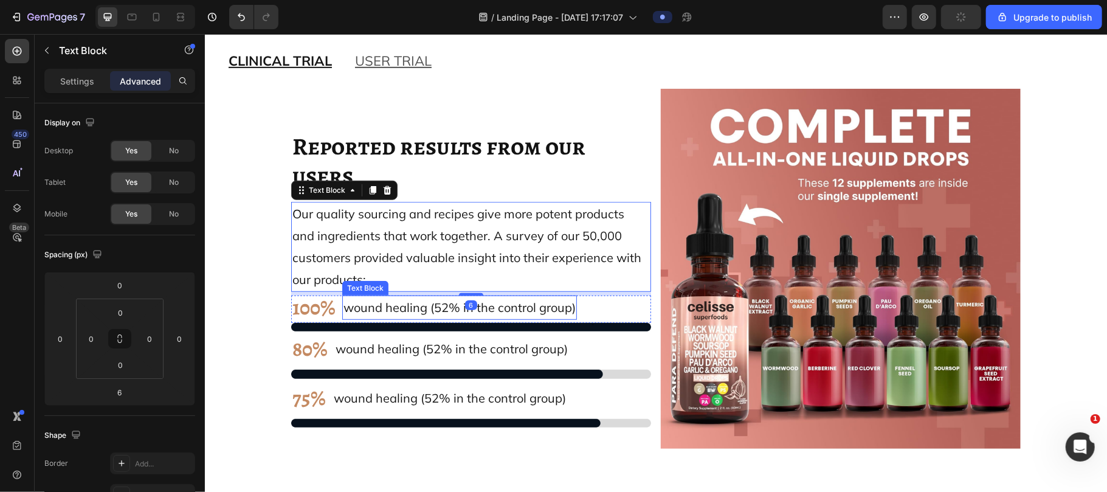
click at [392, 299] on span "wound healing (52% in the control group)" at bounding box center [459, 306] width 232 height 15
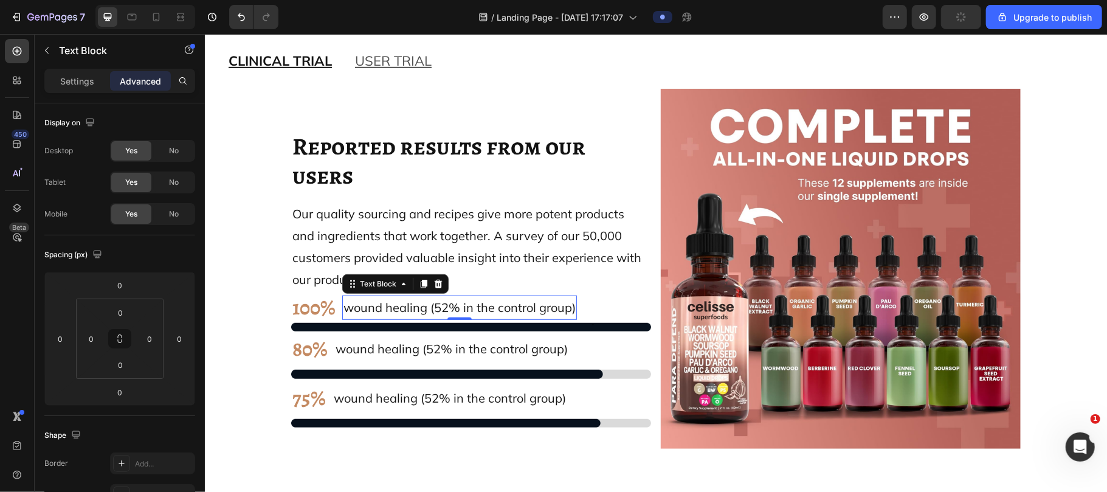
click at [416, 299] on span "wound healing (52% in the control group)" at bounding box center [459, 306] width 232 height 15
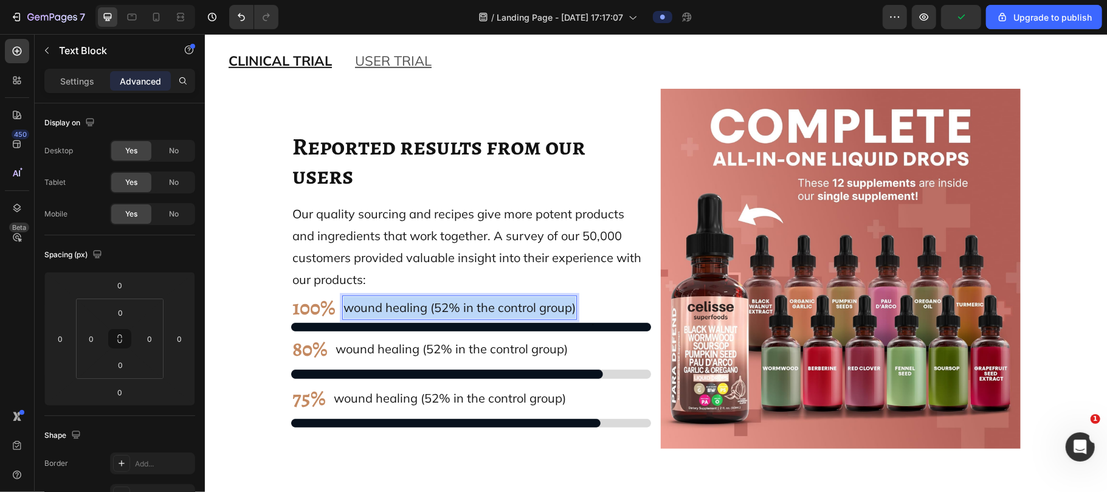
click at [416, 299] on span "wound healing (52% in the control group)" at bounding box center [459, 306] width 232 height 15
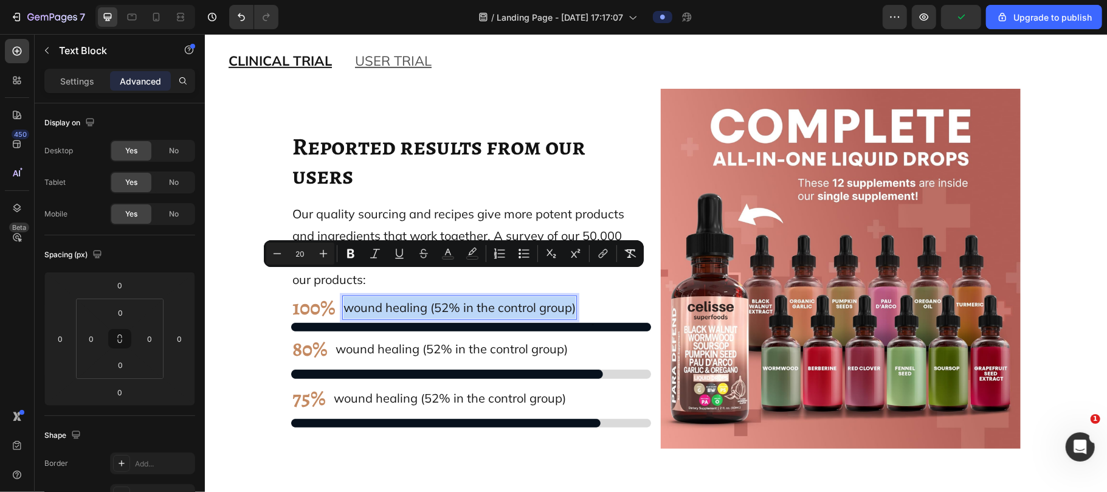
click at [416, 299] on span "wound healing (52% in the control group)" at bounding box center [459, 306] width 232 height 15
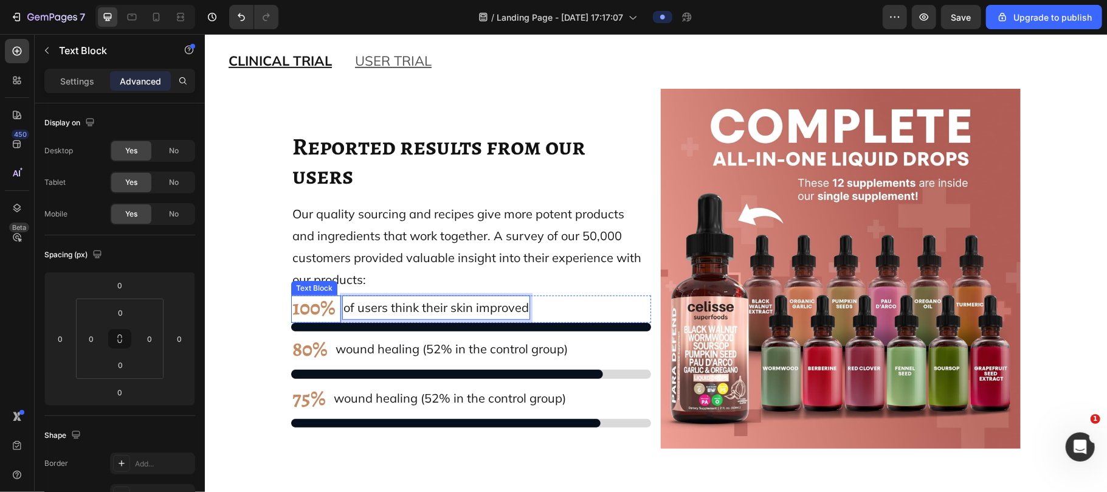
click at [306, 292] on strong "100%" at bounding box center [313, 306] width 43 height 29
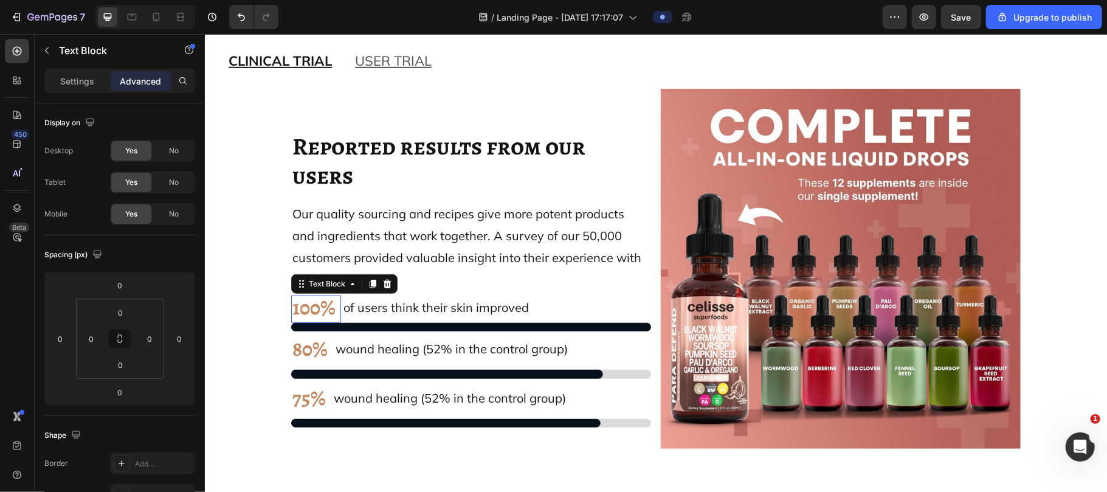
click at [306, 292] on strong "100%" at bounding box center [313, 306] width 43 height 29
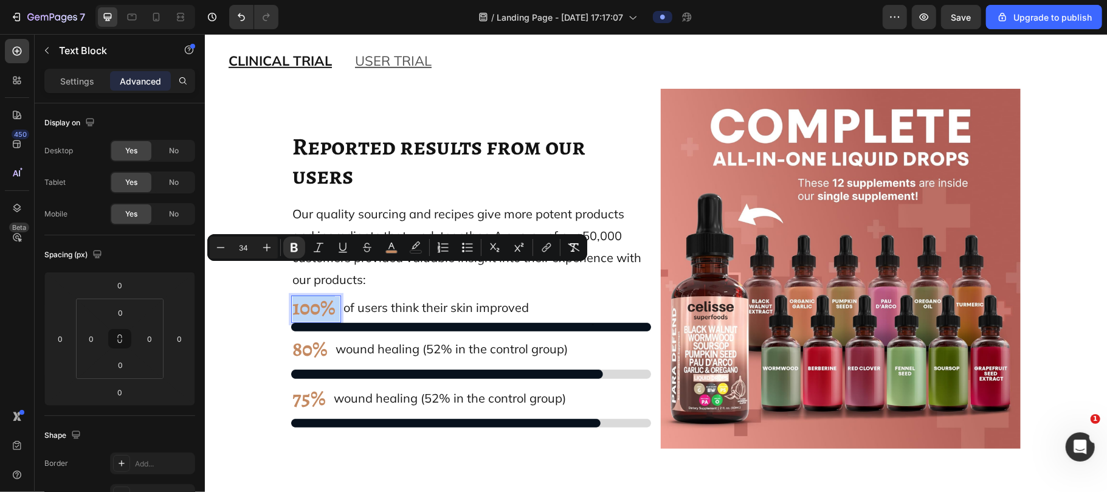
click at [312, 292] on strong "100%" at bounding box center [313, 306] width 43 height 29
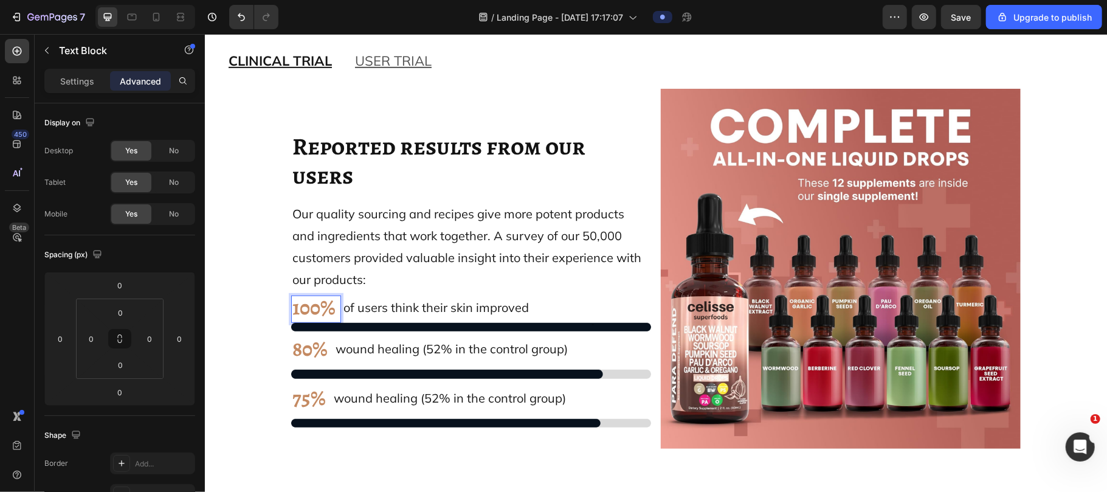
click at [312, 292] on strong "100%" at bounding box center [313, 306] width 43 height 29
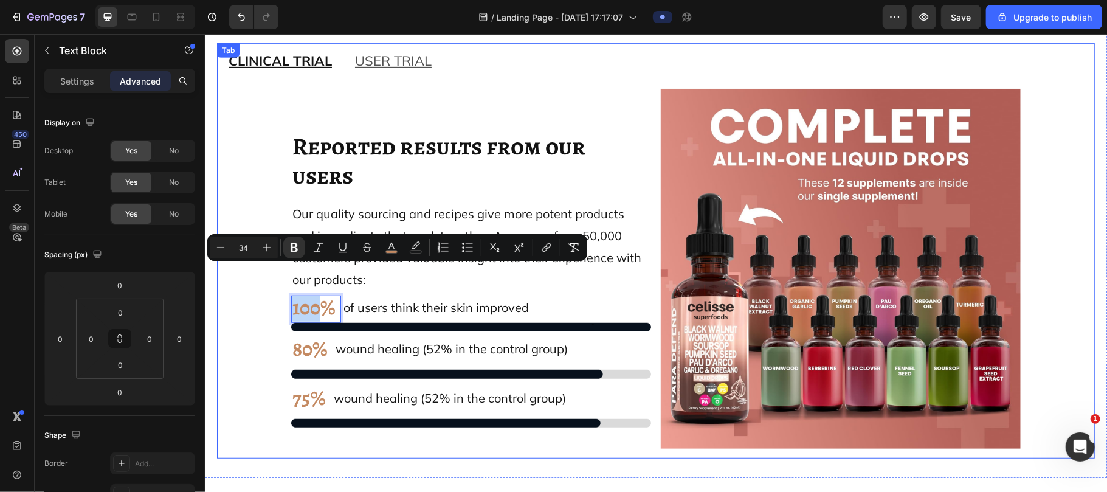
drag, startPoint x: 312, startPoint y: 277, endPoint x: 283, endPoint y: 279, distance: 29.8
click at [283, 279] on div "⁠⁠⁠⁠⁠⁠⁠ Reported results from our users Heading Our quality sourcing and recipe…" at bounding box center [655, 268] width 858 height 360
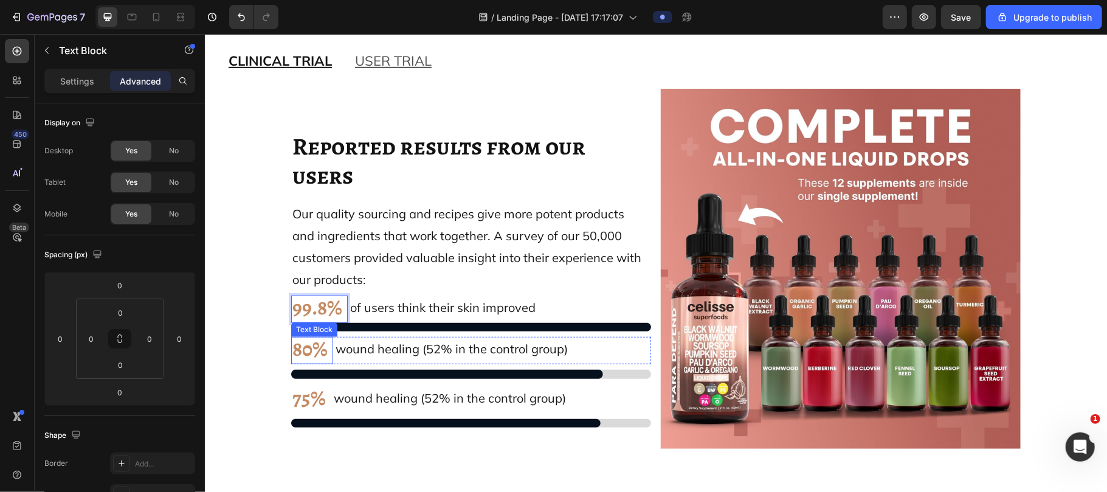
click at [300, 334] on strong "80%" at bounding box center [309, 348] width 35 height 29
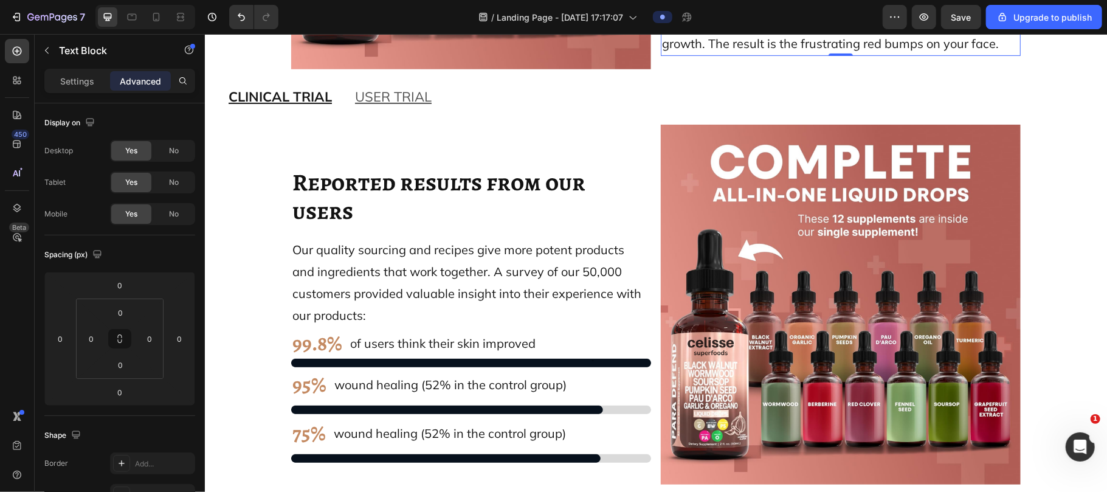
scroll to position [10319, 0]
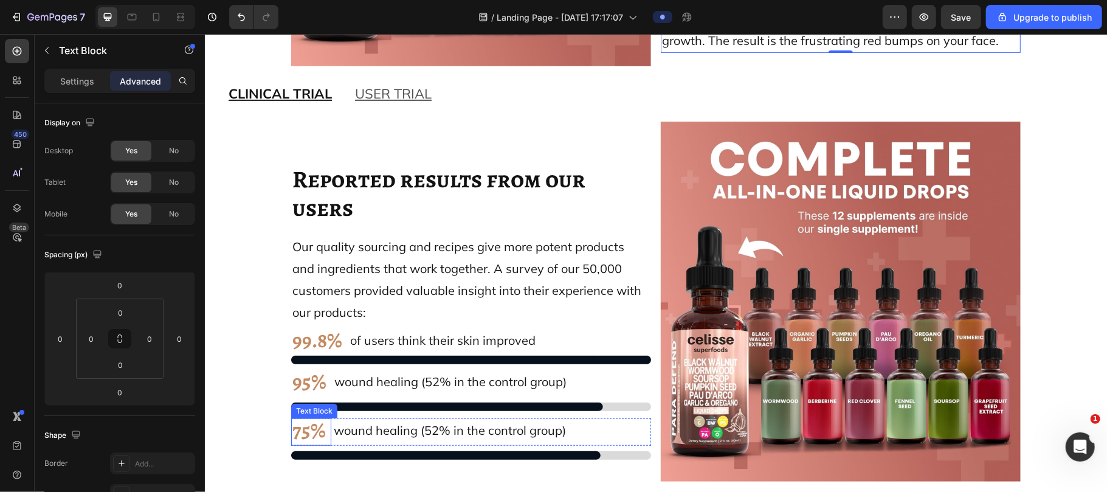
click at [293, 415] on strong "75%" at bounding box center [308, 429] width 33 height 29
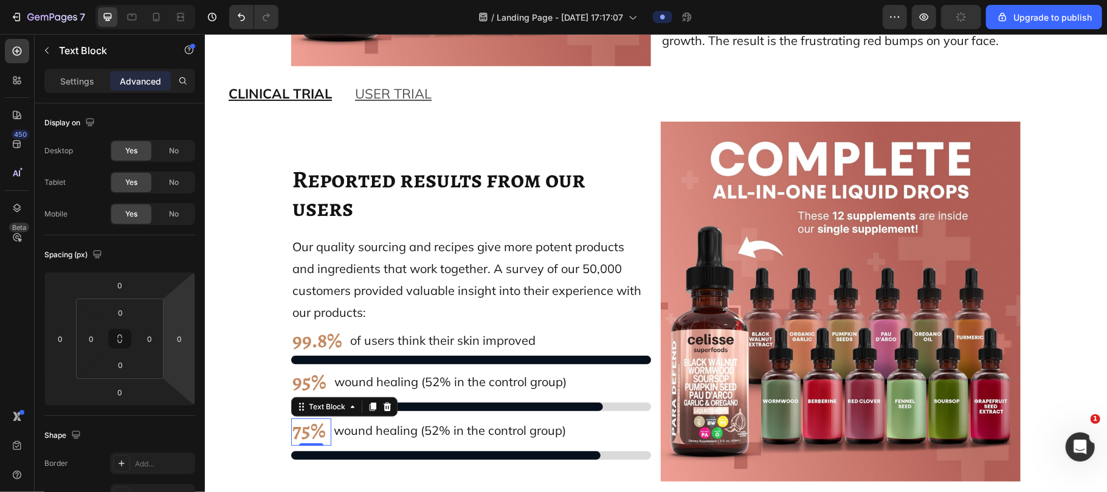
click at [302, 415] on strong "75%" at bounding box center [308, 429] width 33 height 29
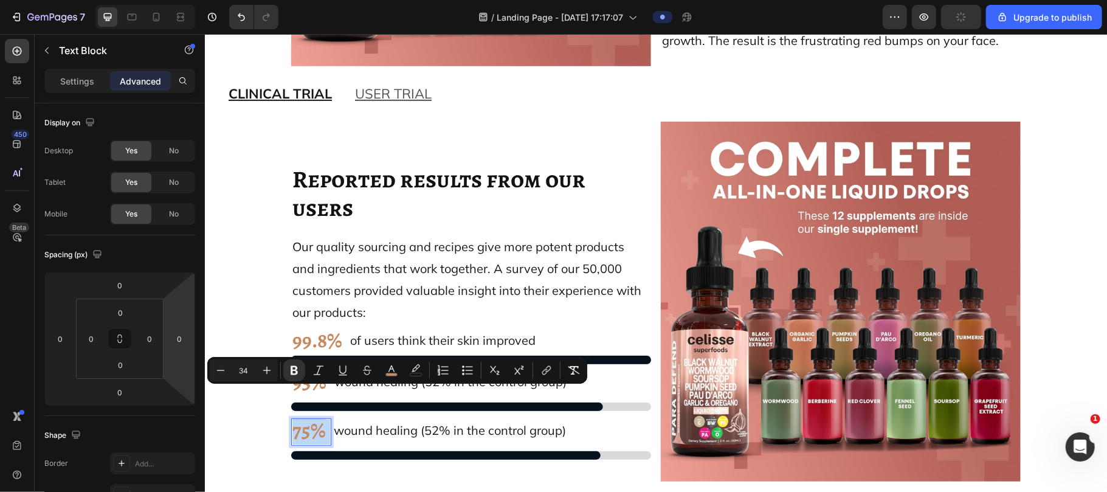
click at [302, 415] on strong "75%" at bounding box center [308, 429] width 33 height 29
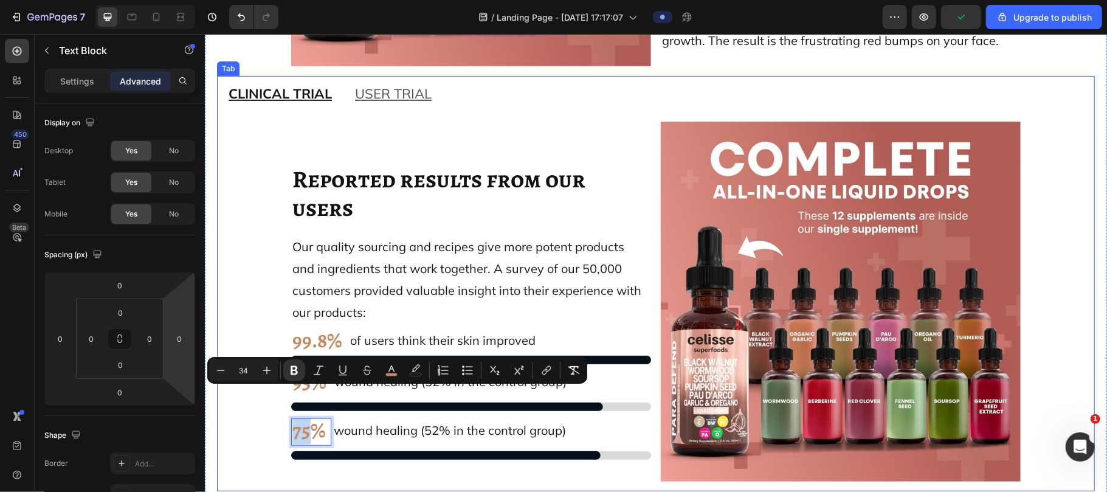
drag, startPoint x: 302, startPoint y: 403, endPoint x: 276, endPoint y: 408, distance: 26.5
click at [276, 408] on div "⁠⁠⁠⁠⁠⁠⁠ Reported results from our users Heading Our quality sourcing and recipe…" at bounding box center [655, 301] width 858 height 360
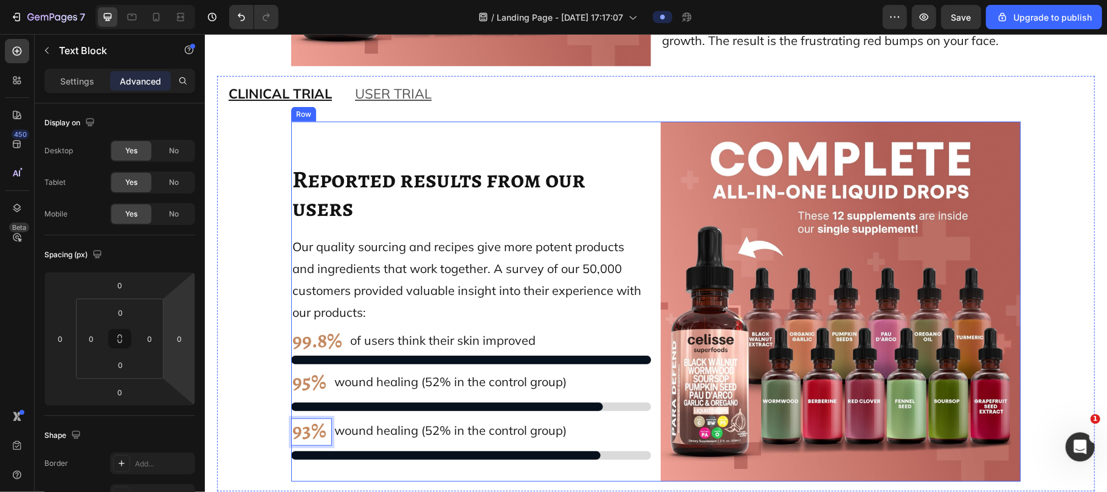
click at [504, 387] on div "⁠⁠⁠⁠⁠⁠⁠ Reported results from our users Heading Our quality sourcing and recipe…" at bounding box center [470, 301] width 360 height 360
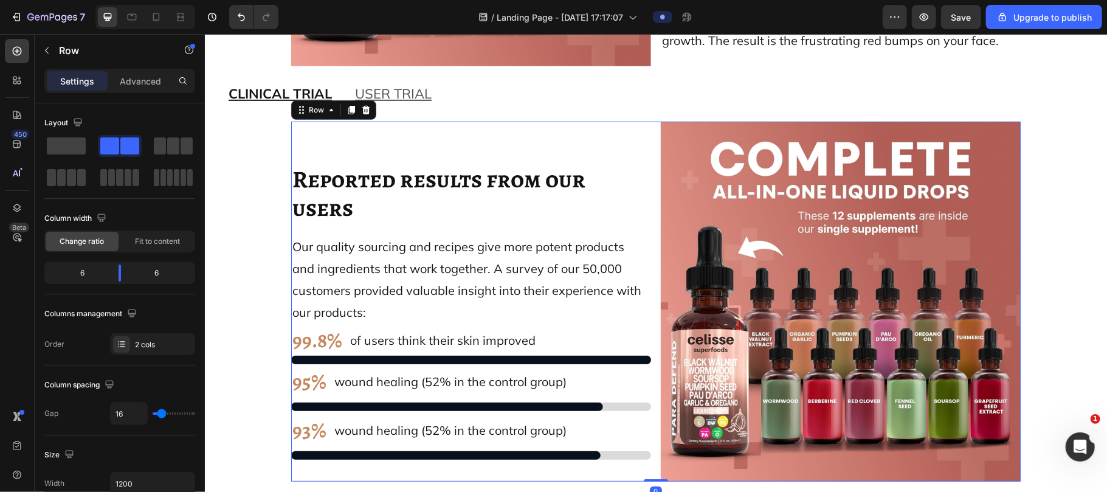
scroll to position [10515, 0]
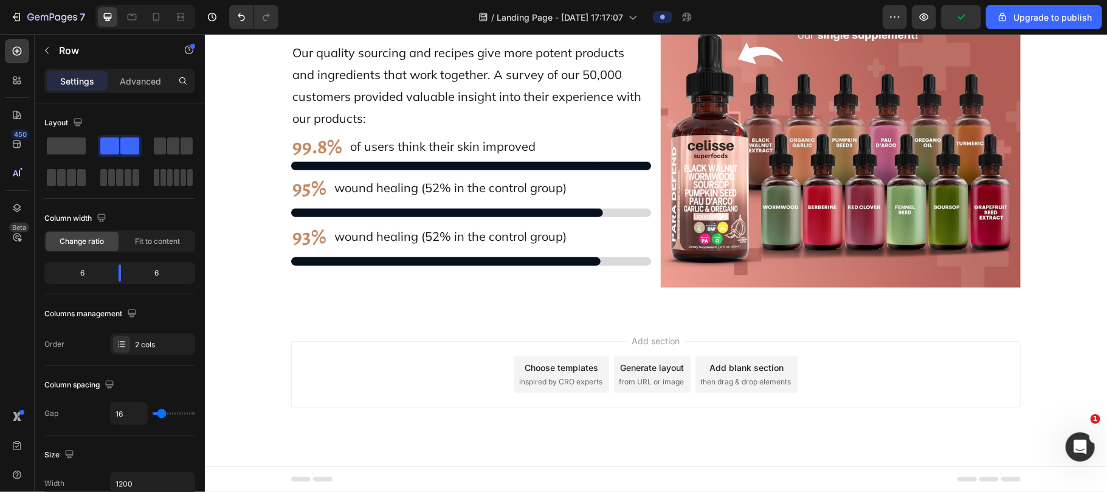
click at [611, 338] on div "Add section Choose templates inspired by CRO experts Generate layout from URL o…" at bounding box center [655, 390] width 902 height 149
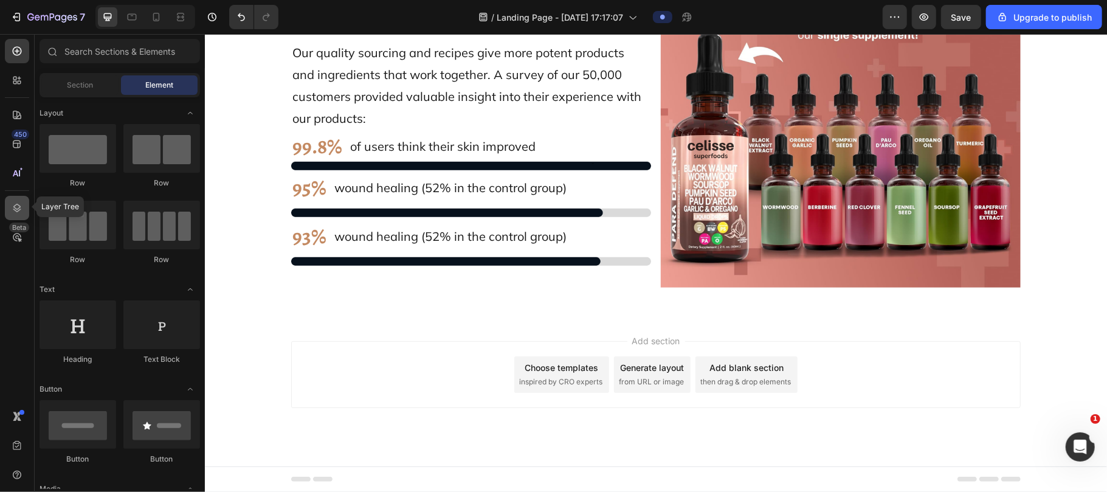
click at [16, 207] on icon at bounding box center [17, 208] width 12 height 12
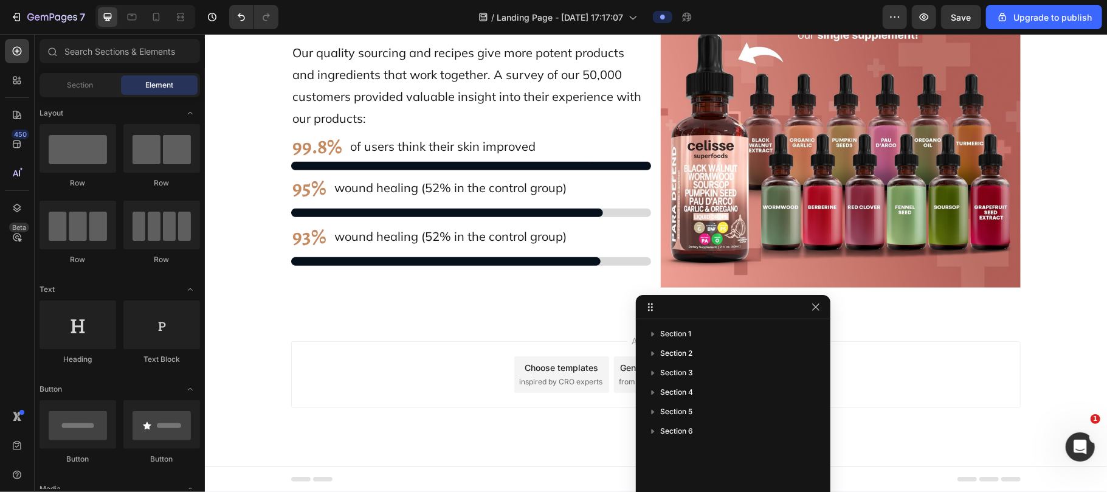
click at [434, 346] on div "Add section Choose templates inspired by CRO experts Generate layout from URL o…" at bounding box center [654, 373] width 729 height 67
click at [620, 303] on icon "button" at bounding box center [816, 307] width 10 height 10
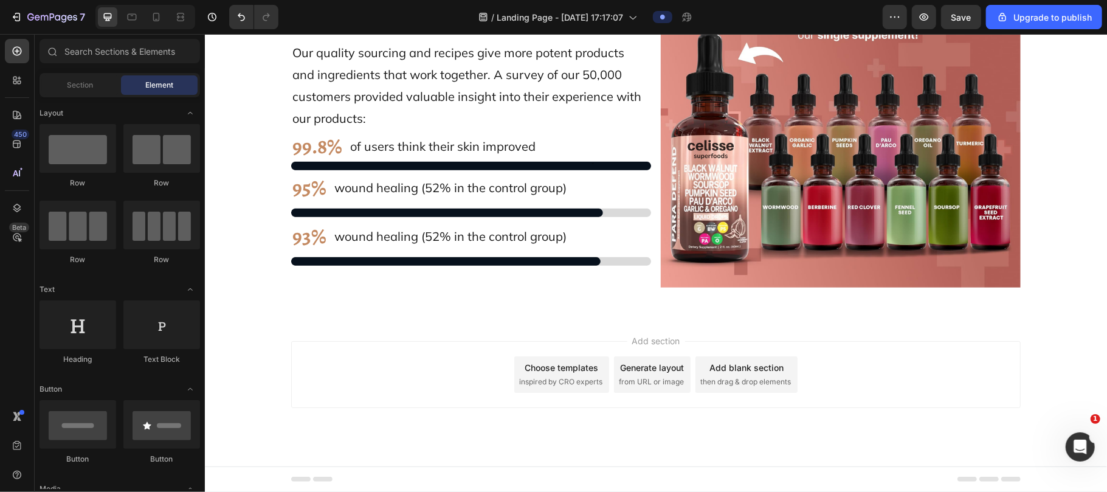
click at [620, 384] on span "then drag & drop elements" at bounding box center [744, 381] width 91 height 11
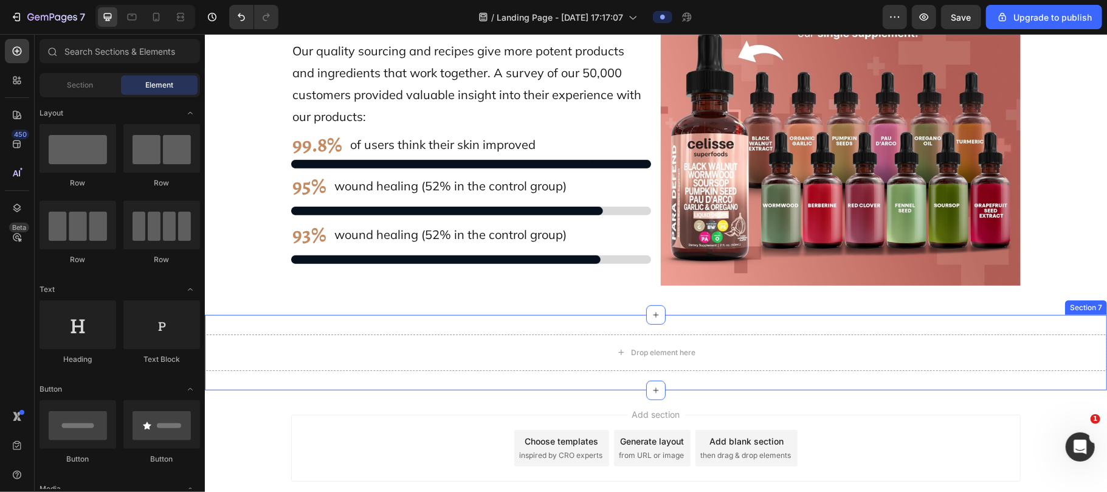
click at [504, 328] on div "Drop element here Section 7" at bounding box center [655, 351] width 902 height 75
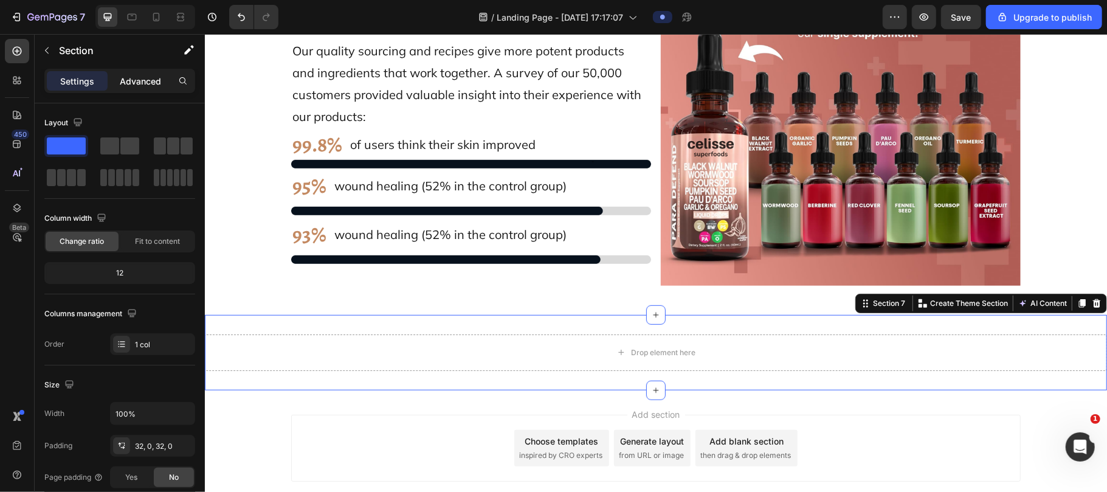
click at [153, 89] on div "Advanced" at bounding box center [140, 80] width 61 height 19
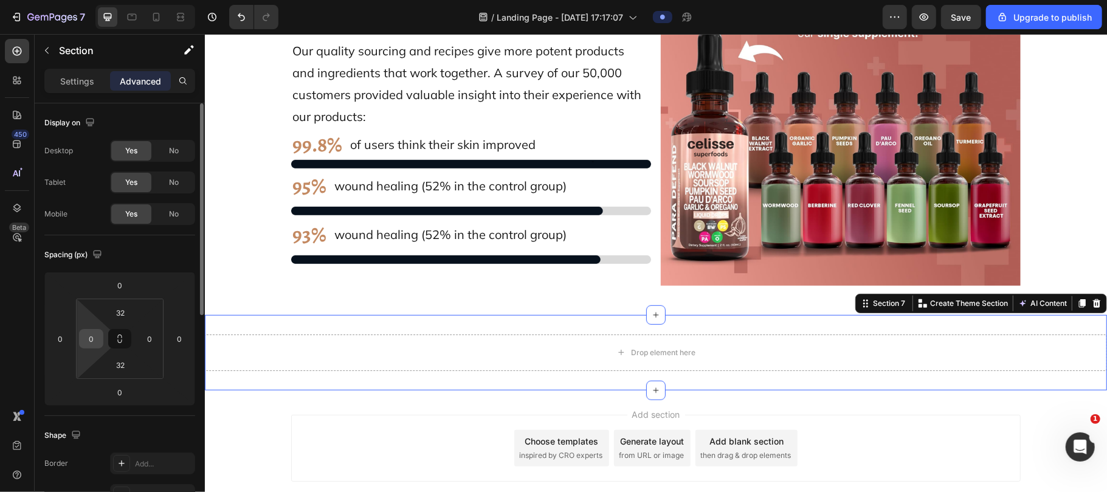
click at [91, 343] on input "0" at bounding box center [91, 338] width 18 height 18
type input "20"
click at [157, 335] on input "0" at bounding box center [149, 338] width 18 height 18
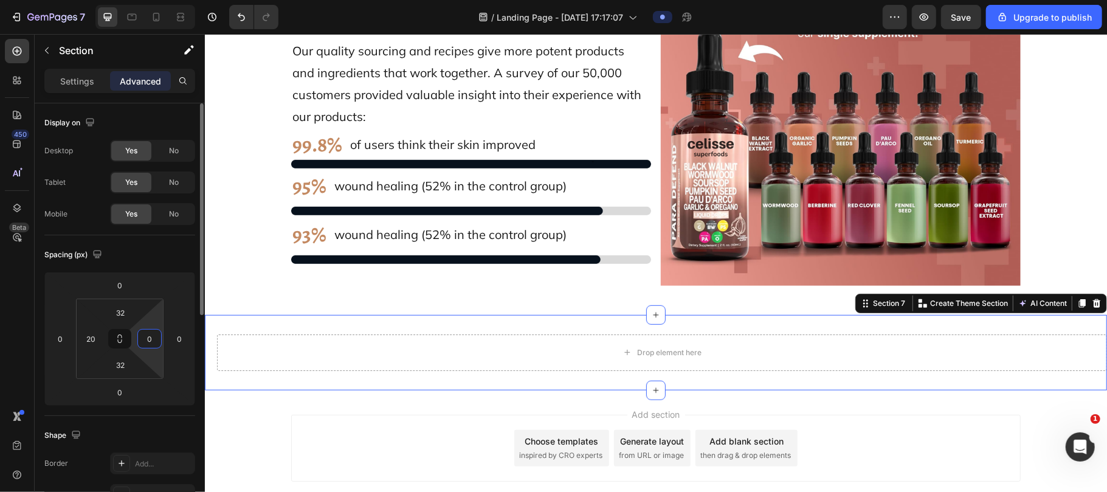
click at [157, 335] on input "0" at bounding box center [149, 338] width 18 height 18
type input "20"
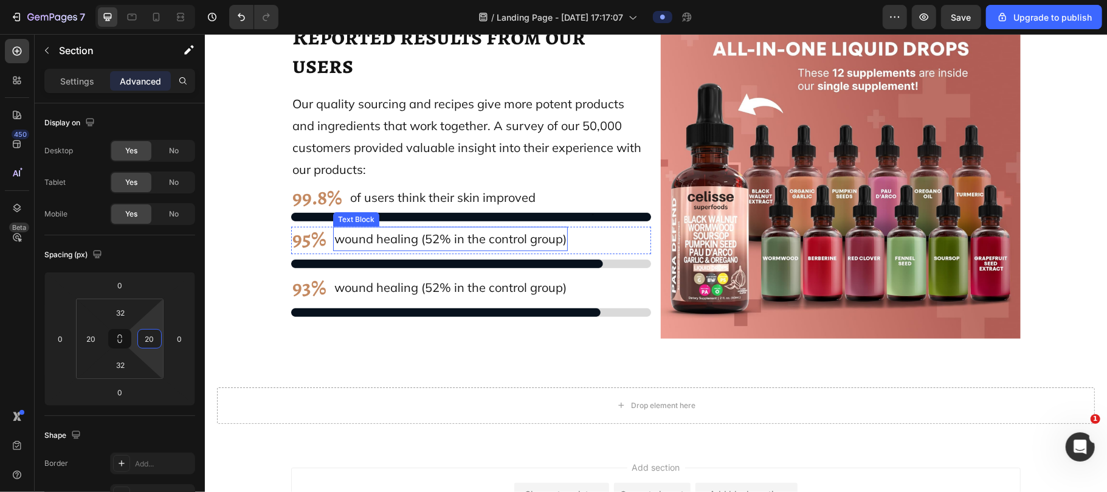
scroll to position [10437, 0]
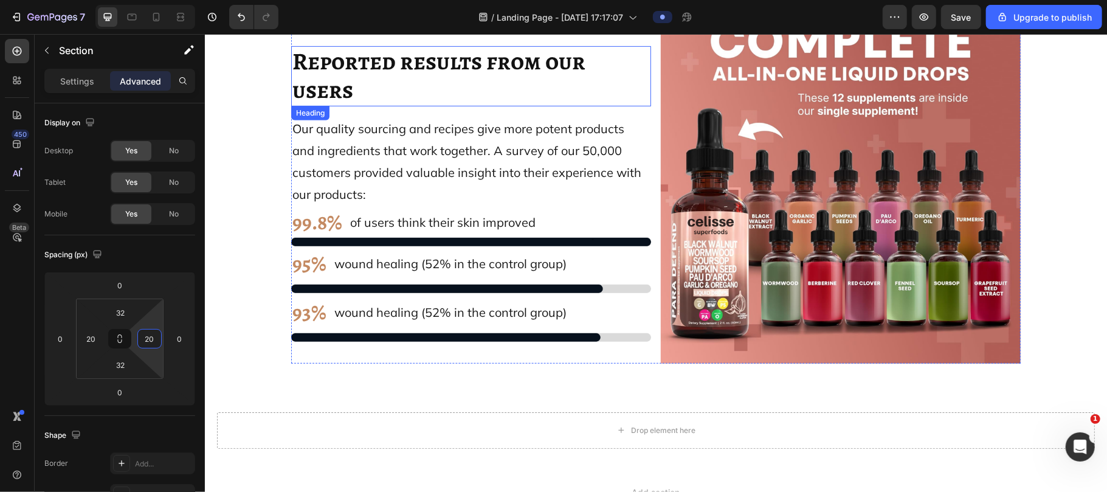
click at [441, 56] on span "Reported results from our users" at bounding box center [440, 74] width 297 height 61
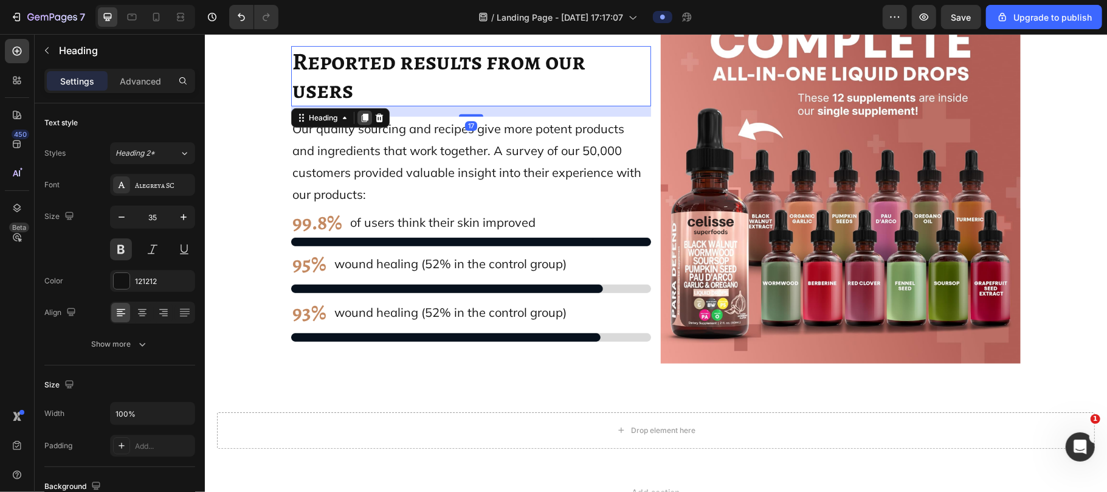
click at [361, 113] on icon at bounding box center [364, 117] width 7 height 9
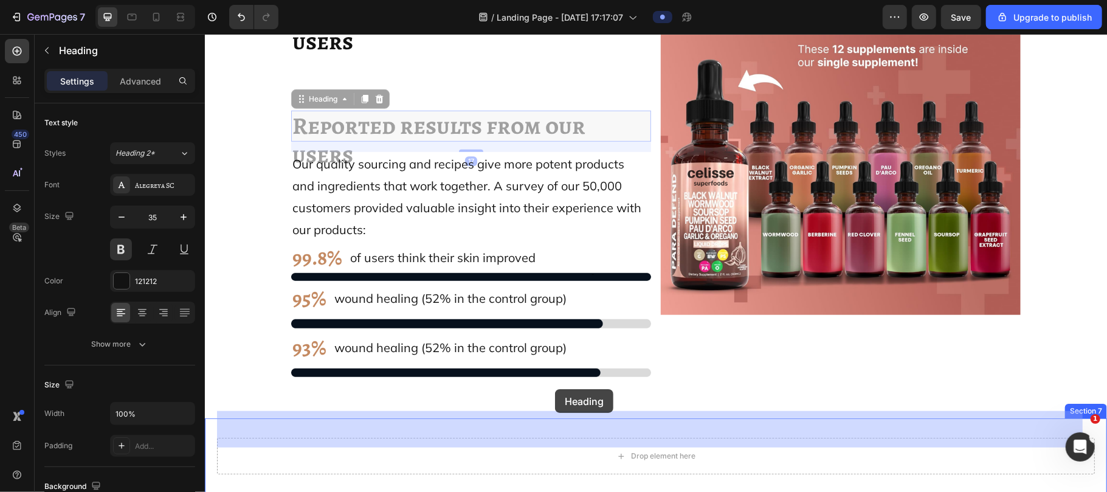
scroll to position [10510, 0]
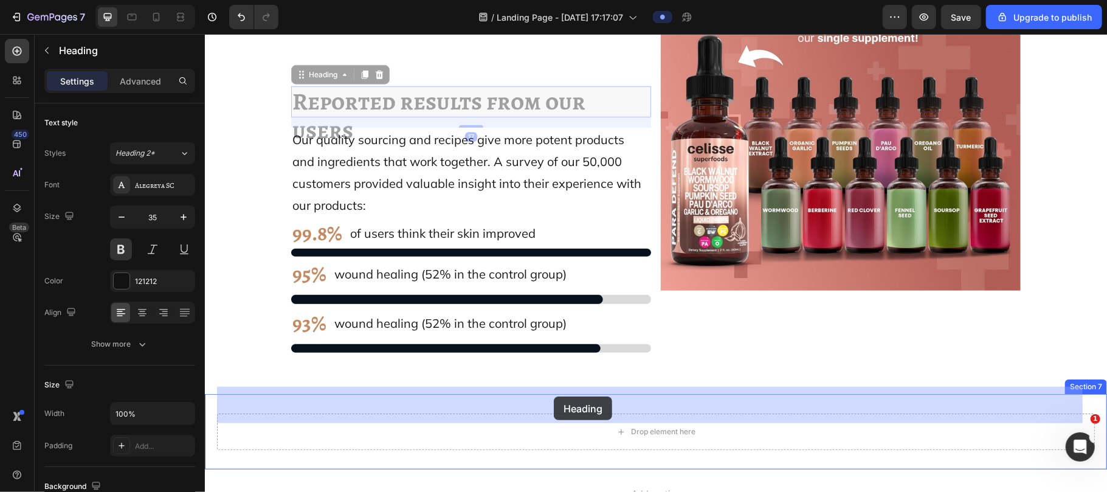
drag, startPoint x: 319, startPoint y: 118, endPoint x: 553, endPoint y: 396, distance: 362.6
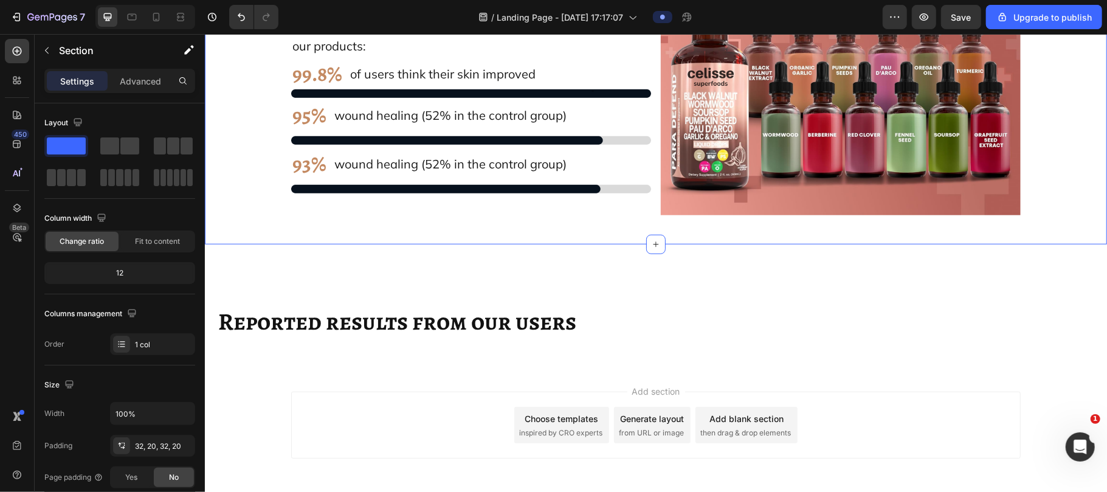
scroll to position [10637, 0]
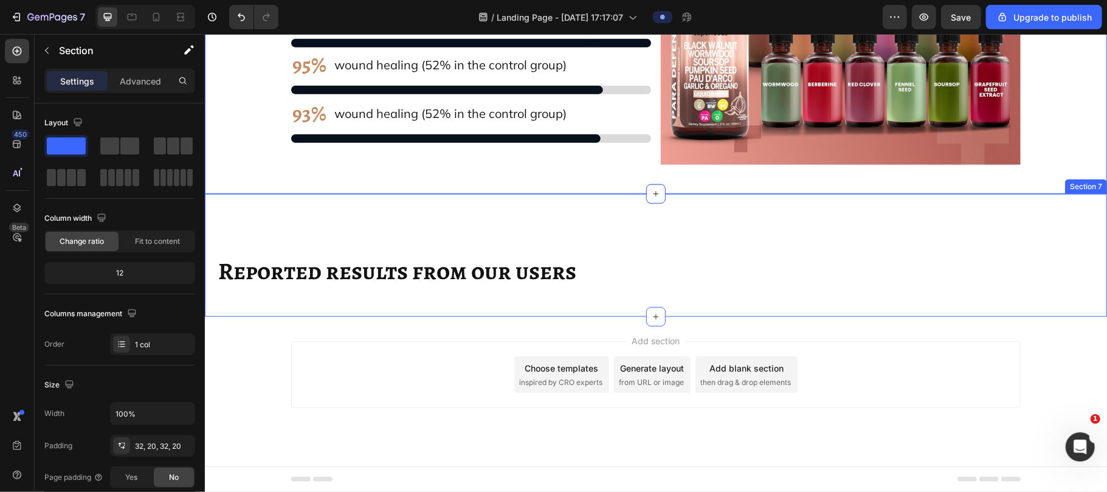
click at [535, 226] on div "Reported results from our users Heading" at bounding box center [654, 255] width 877 height 84
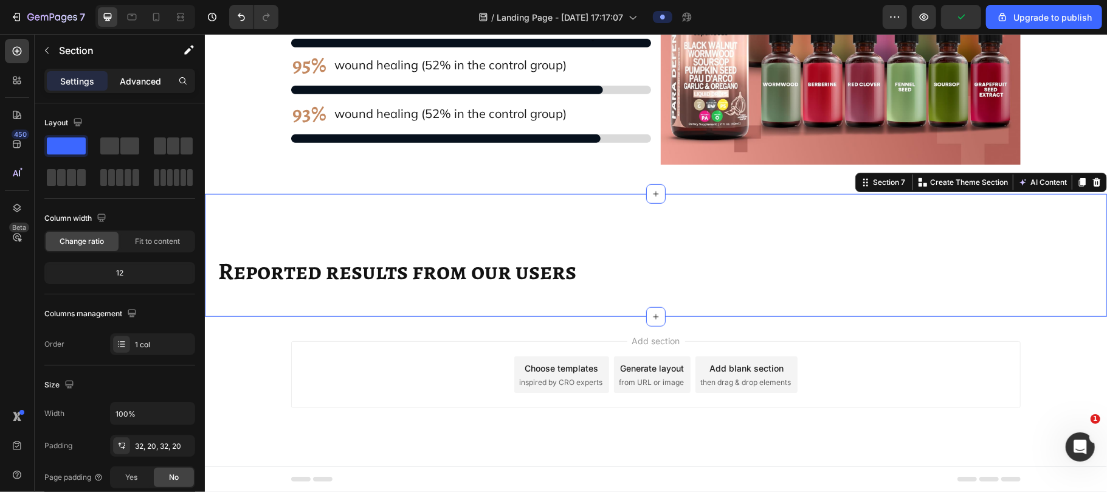
click at [125, 75] on p "Advanced" at bounding box center [140, 81] width 41 height 13
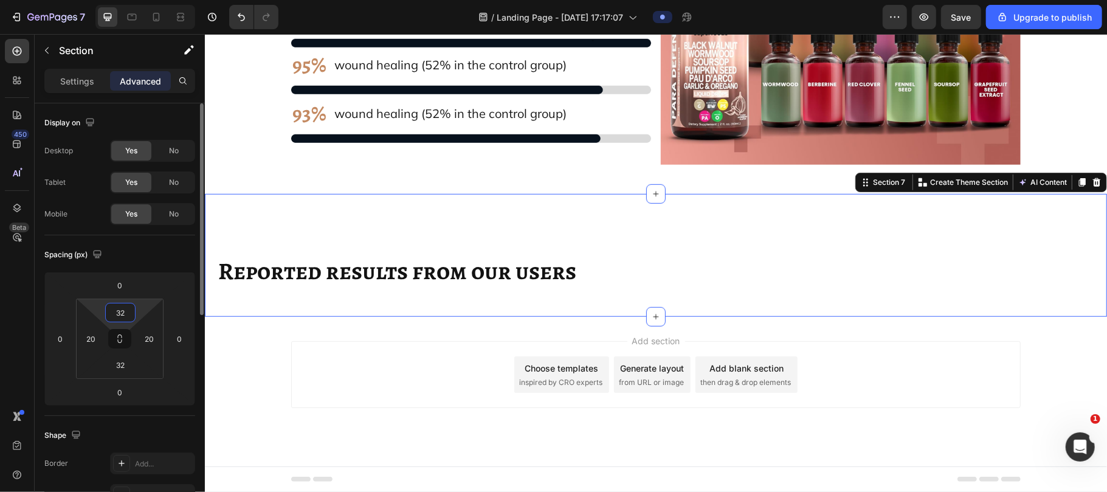
click at [122, 312] on input "32" at bounding box center [120, 312] width 24 height 18
type input "20"
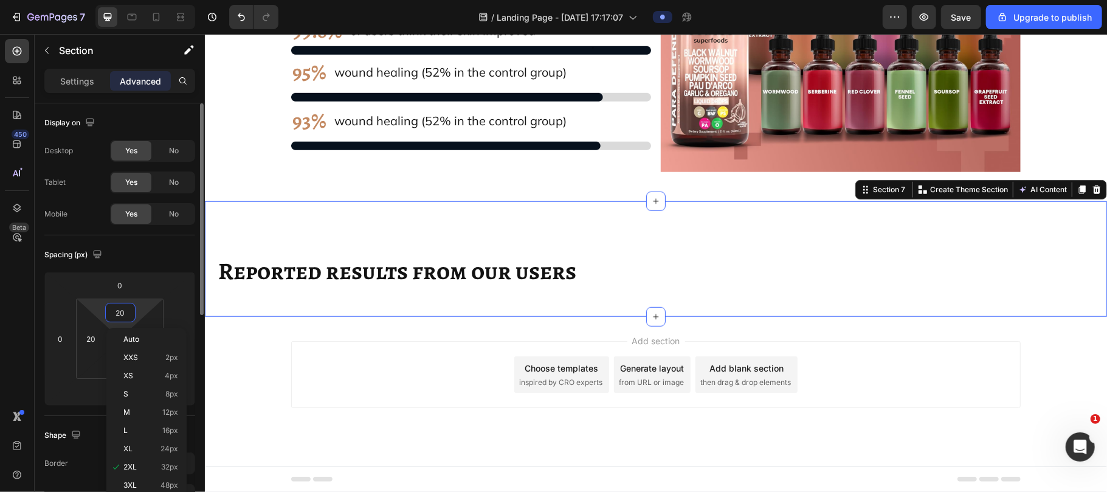
scroll to position [10630, 0]
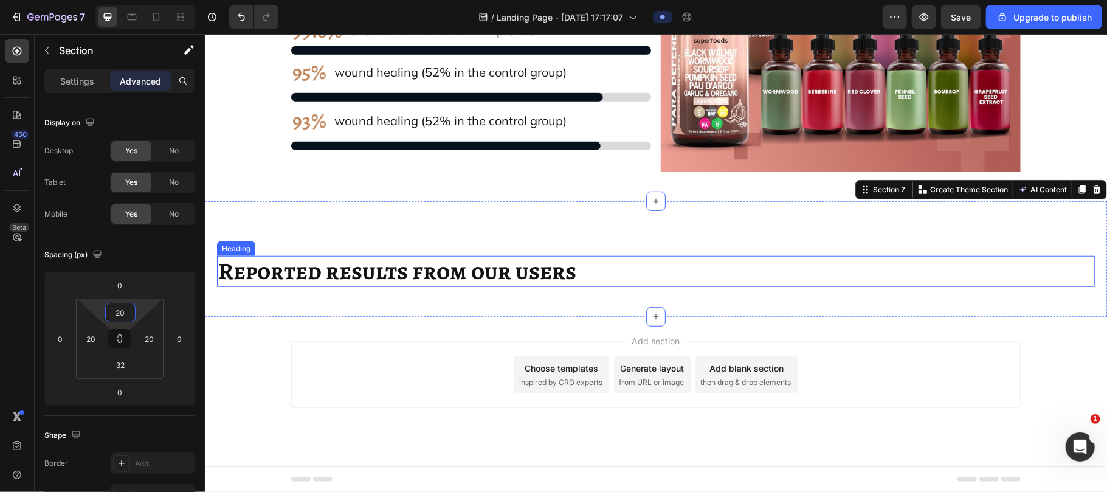
click at [309, 277] on span "Reported results from our users" at bounding box center [397, 270] width 358 height 32
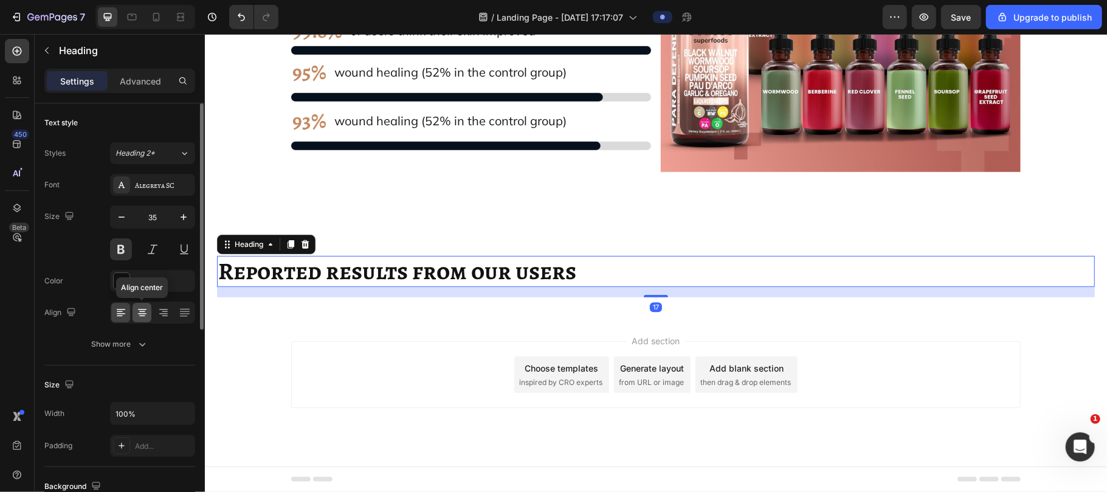
click at [143, 307] on icon at bounding box center [142, 312] width 12 height 12
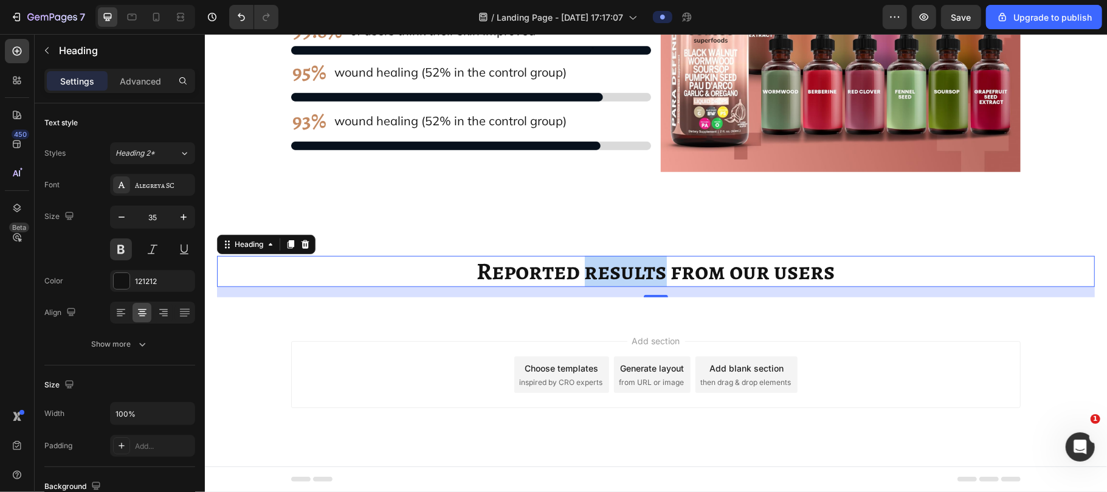
click at [602, 270] on span "Reported results from our users" at bounding box center [655, 270] width 358 height 32
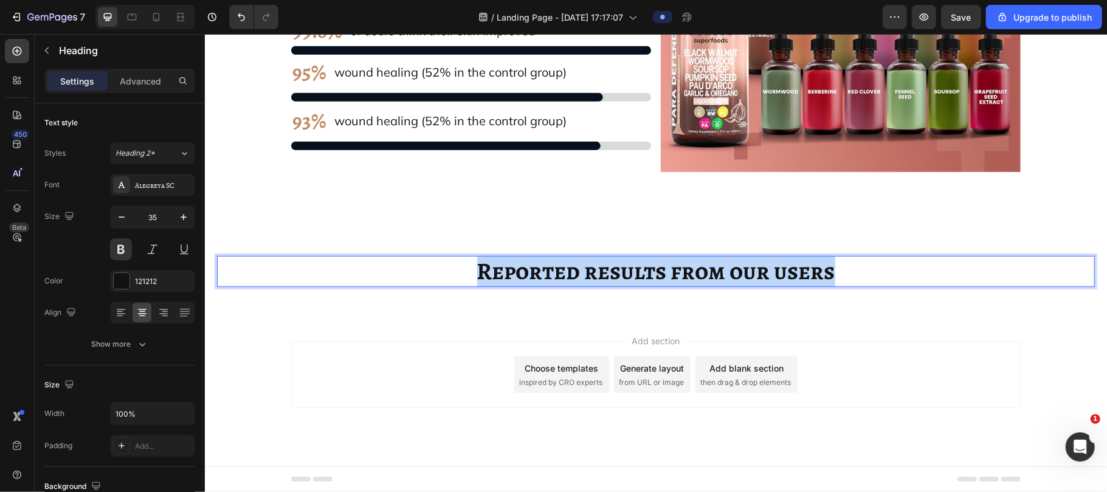
click at [602, 270] on span "Reported results from our users" at bounding box center [655, 270] width 358 height 32
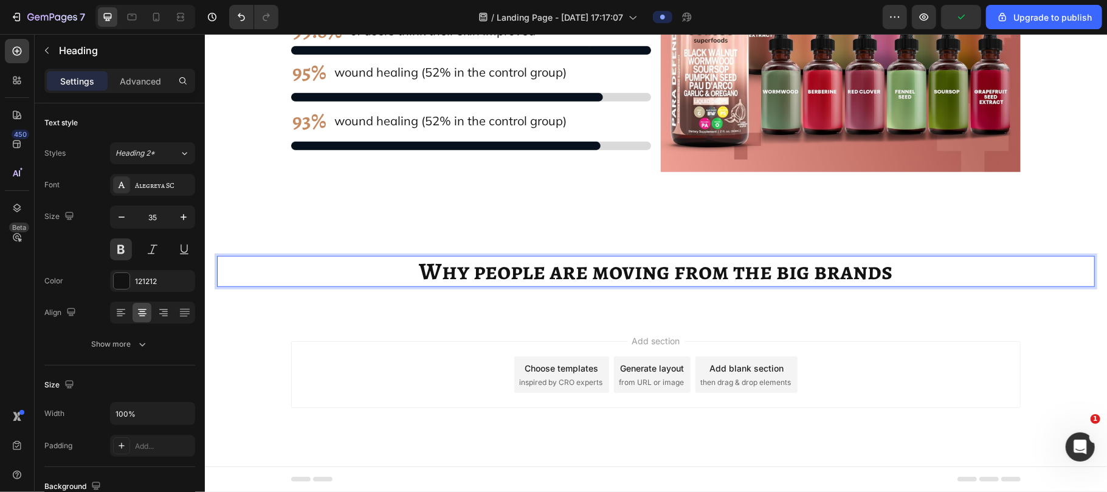
click at [602, 270] on span "Why people are moving from the big brands" at bounding box center [655, 270] width 473 height 32
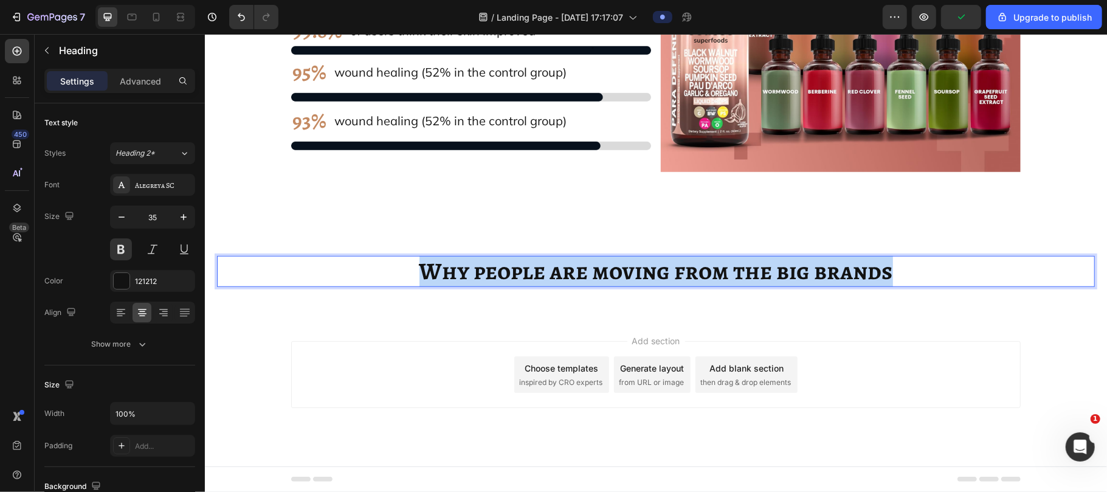
click at [602, 270] on span "Why people are moving from the big brands" at bounding box center [655, 270] width 473 height 32
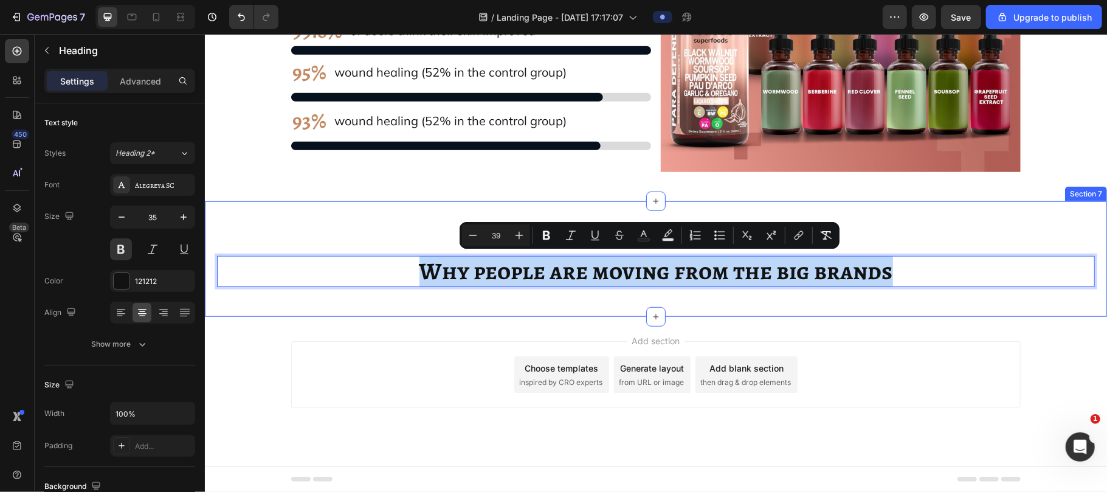
drag, startPoint x: 602, startPoint y: 270, endPoint x: 719, endPoint y: 268, distance: 117.9
click at [514, 234] on div "Why people are moving from the big brands Heading 17" at bounding box center [654, 255] width 877 height 84
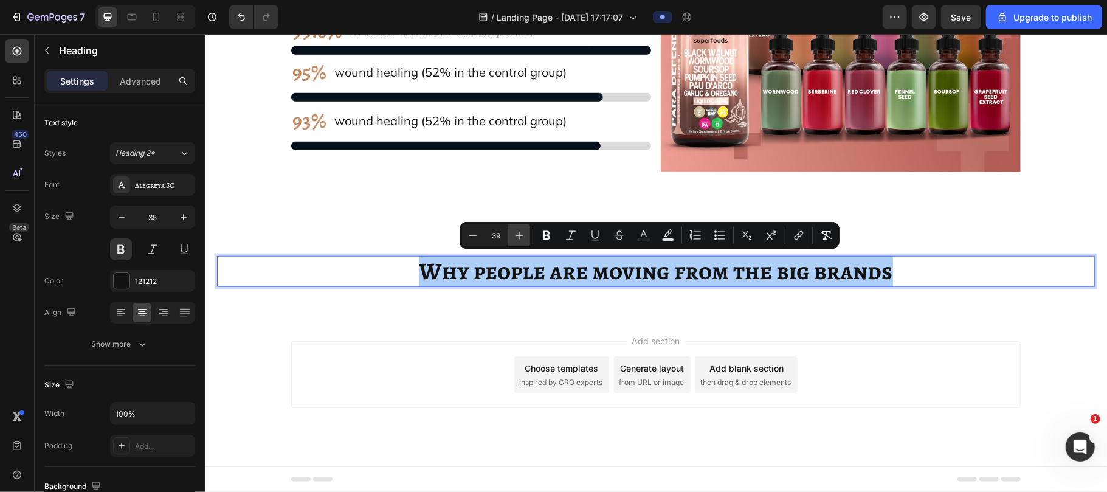
click at [515, 235] on icon "Editor contextual toolbar" at bounding box center [519, 235] width 12 height 12
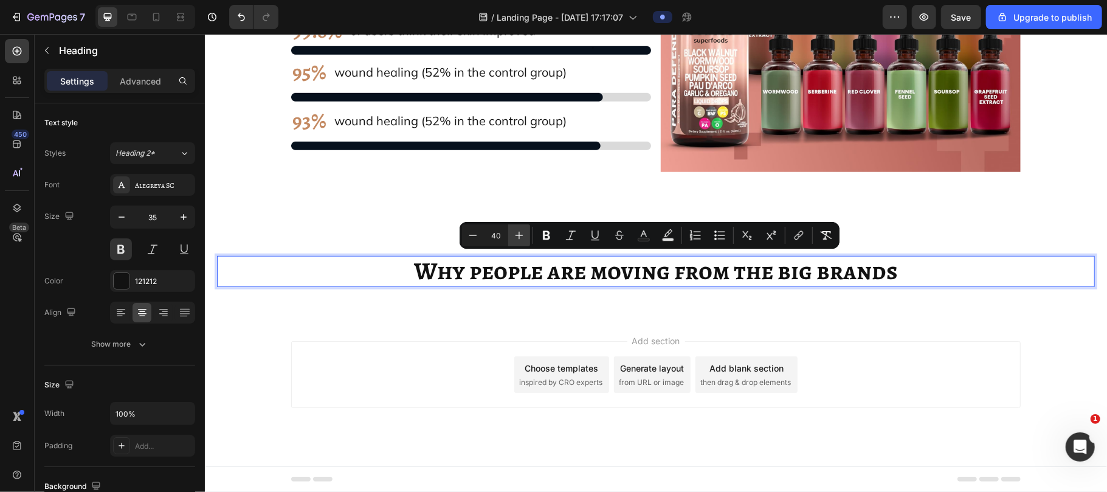
click at [515, 235] on icon "Editor contextual toolbar" at bounding box center [519, 235] width 12 height 12
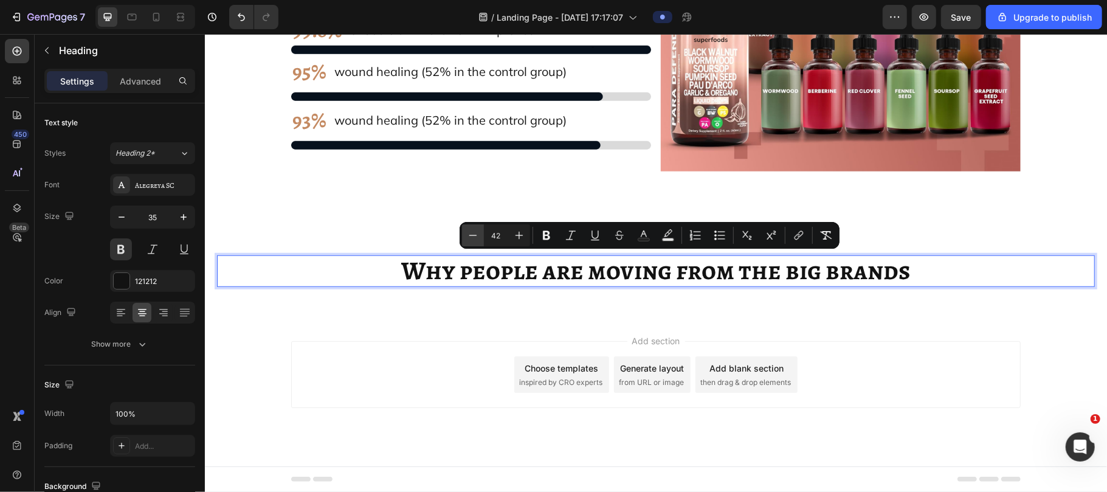
click at [472, 234] on icon "Editor contextual toolbar" at bounding box center [473, 235] width 12 height 12
type input "40"
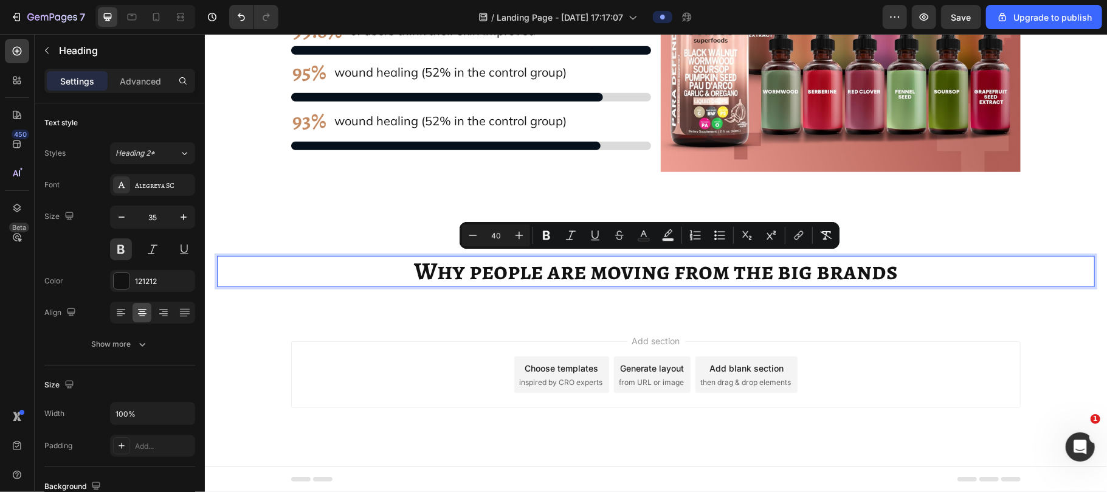
click at [389, 272] on p "Why people are moving from the big brands" at bounding box center [655, 270] width 875 height 29
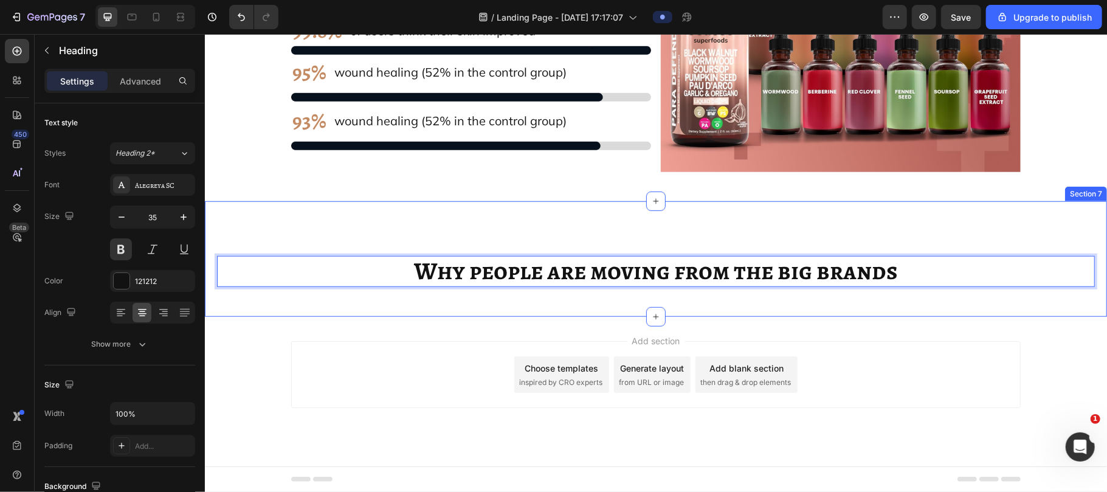
click at [620, 227] on div "Why people are moving from the big brands Heading 17" at bounding box center [654, 255] width 877 height 84
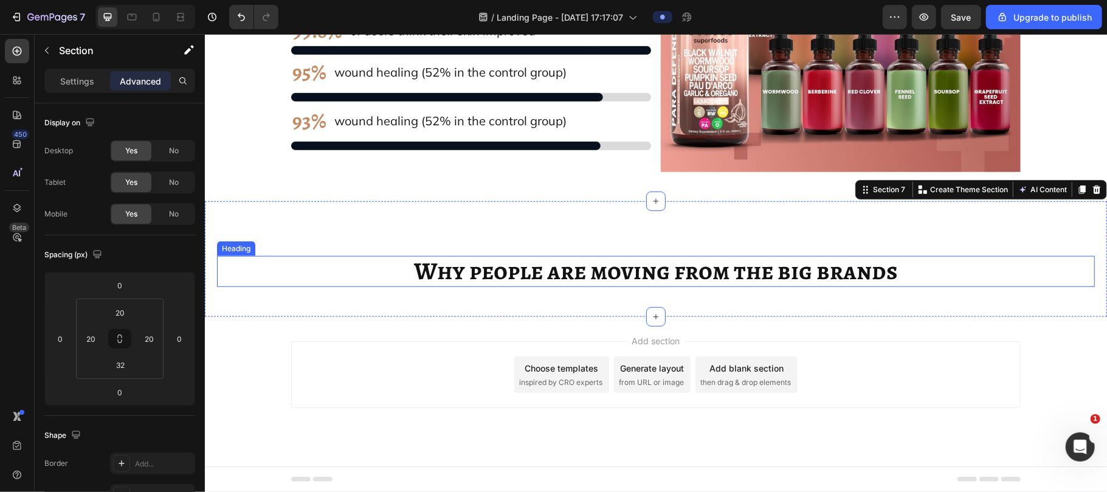
click at [620, 267] on span "Why people are moving from the big brands" at bounding box center [655, 269] width 484 height 33
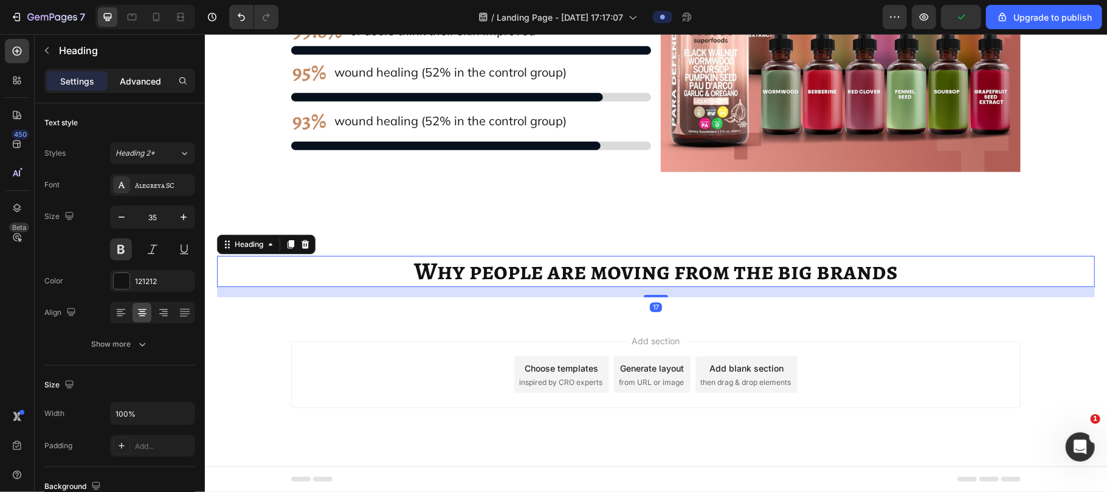
click at [134, 85] on p "Advanced" at bounding box center [140, 81] width 41 height 13
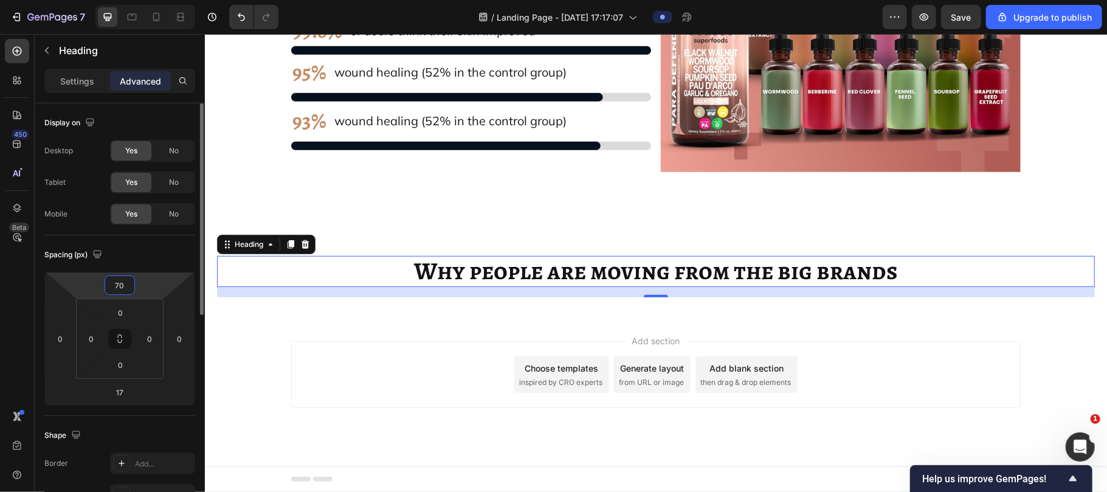
click at [120, 277] on input "70" at bounding box center [120, 285] width 24 height 18
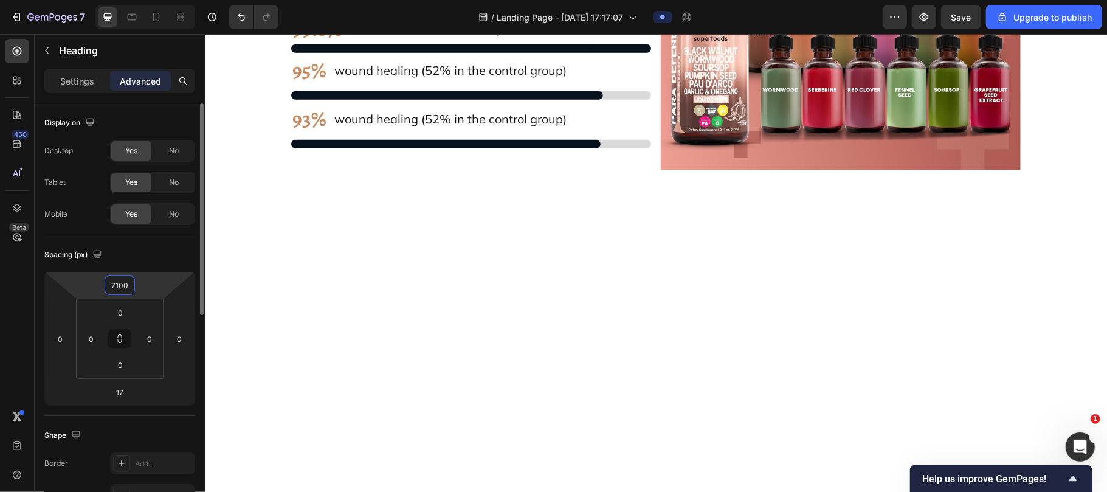
click at [120, 277] on input "7100" at bounding box center [120, 285] width 24 height 18
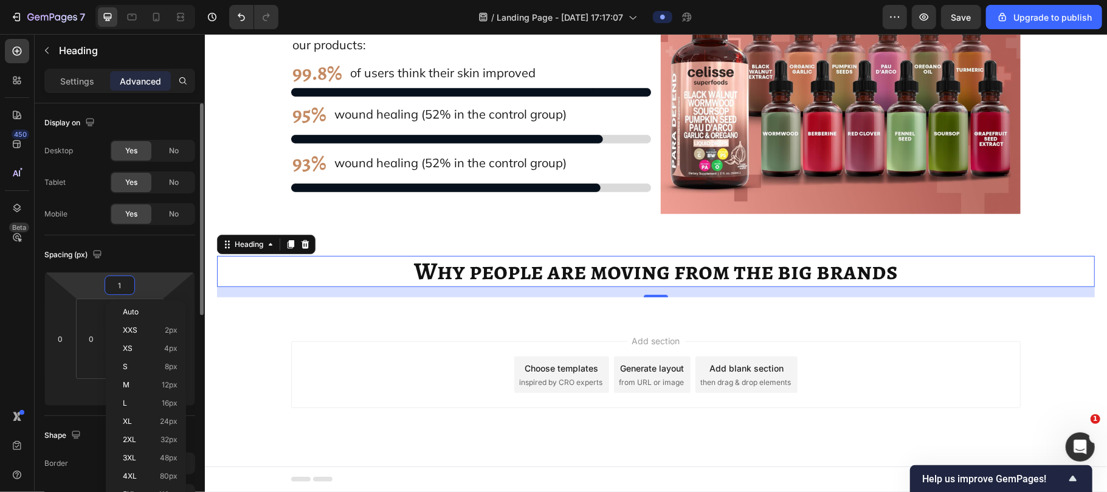
type input "10"
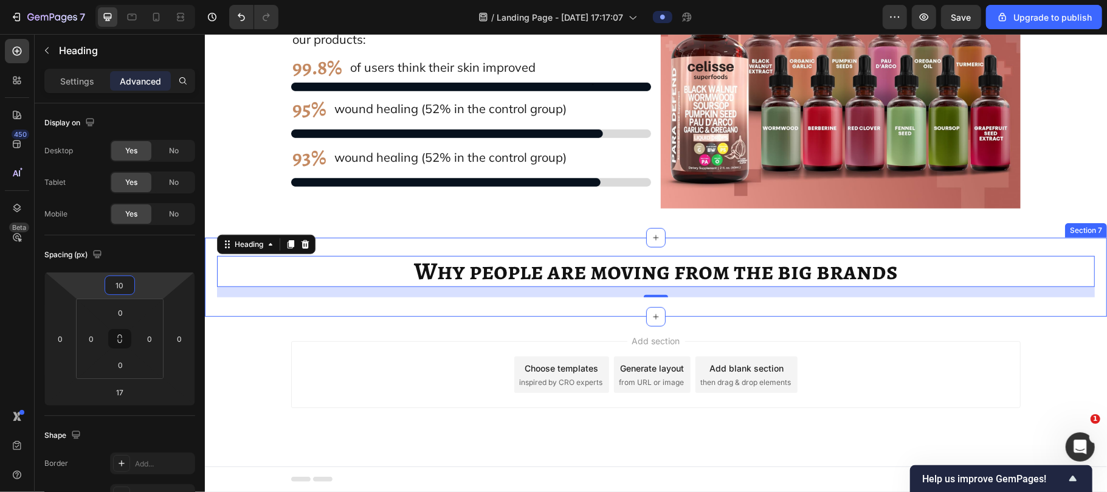
click at [620, 301] on div "⁠⁠⁠⁠⁠⁠⁠ Why people are moving from the big brands Heading 17 Section 7" at bounding box center [655, 277] width 902 height 80
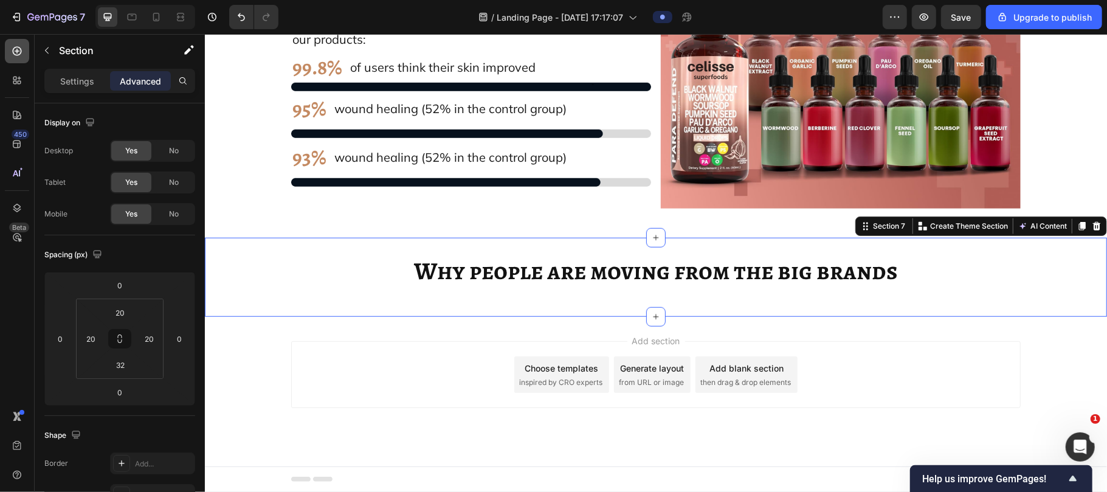
click at [8, 50] on div at bounding box center [17, 51] width 24 height 24
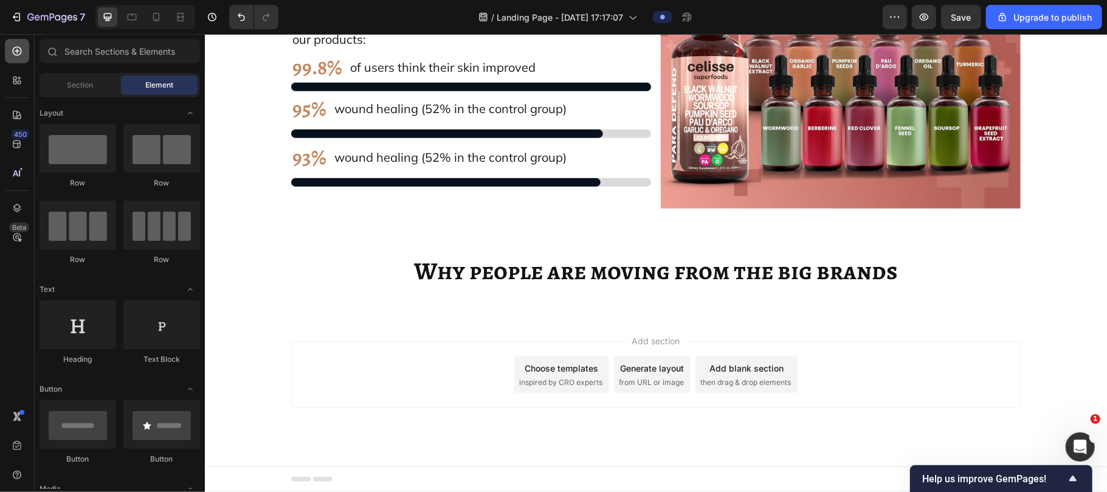
click at [8, 50] on div at bounding box center [17, 51] width 24 height 24
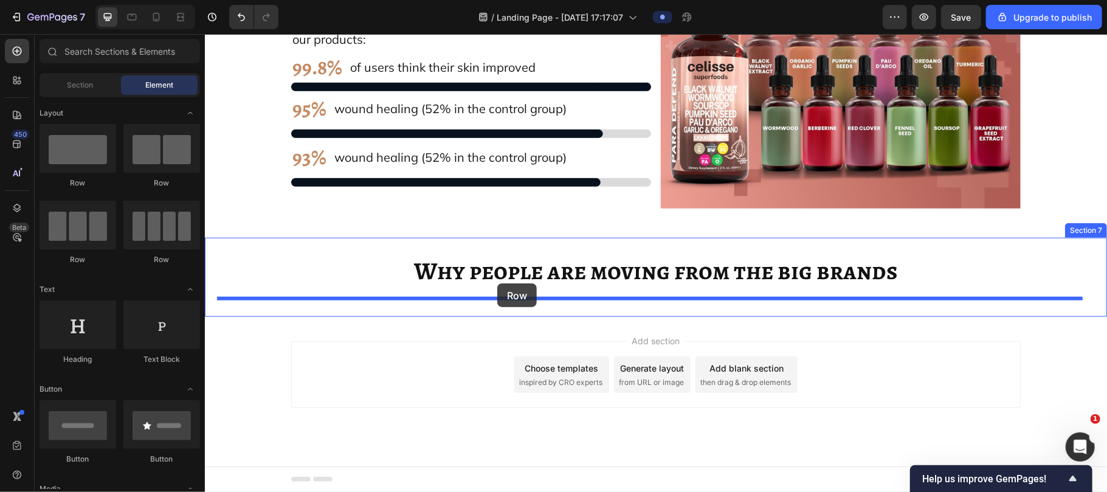
drag, startPoint x: 288, startPoint y: 257, endPoint x: 496, endPoint y: 283, distance: 210.0
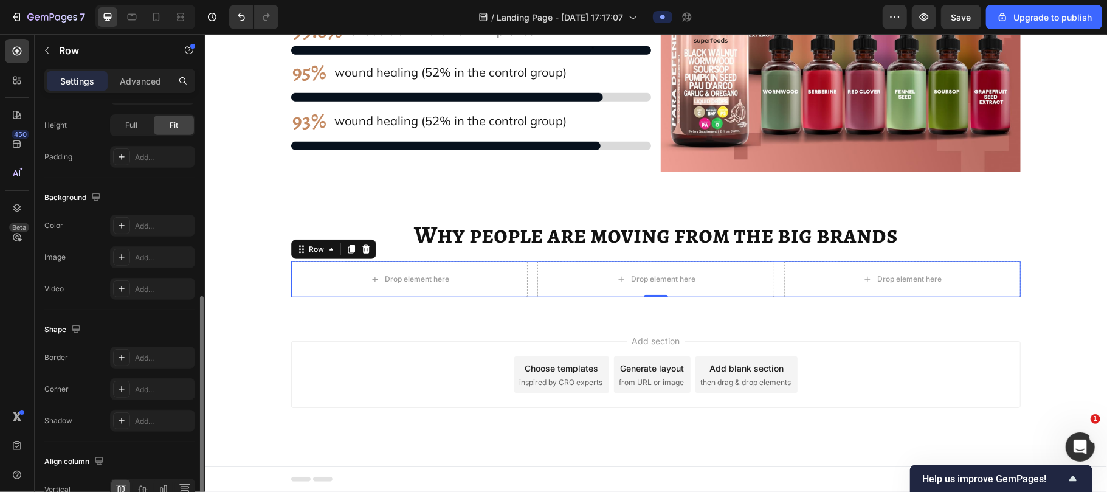
scroll to position [387, 0]
click at [141, 228] on div "Add..." at bounding box center [163, 229] width 57 height 11
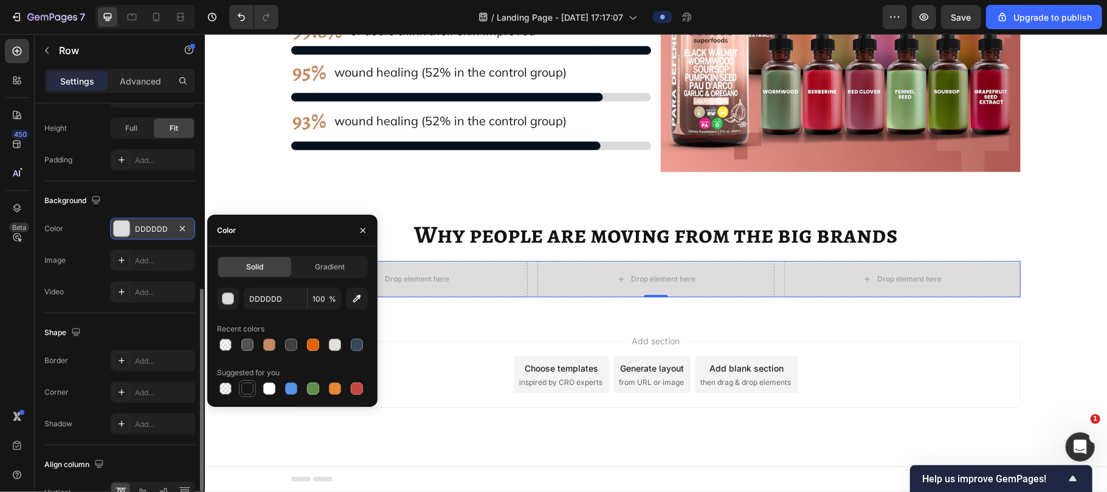
click at [244, 382] on div at bounding box center [247, 388] width 12 height 12
type input "151515"
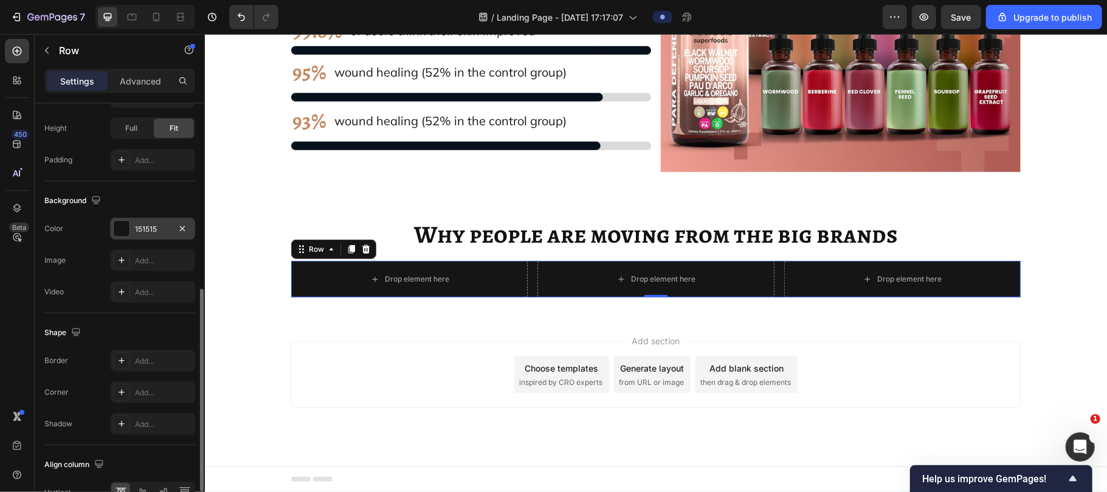
click at [527, 282] on div "Drop element here Drop element here Drop element here Row 0" at bounding box center [654, 278] width 729 height 36
click at [402, 282] on div "Drop element here" at bounding box center [416, 278] width 64 height 10
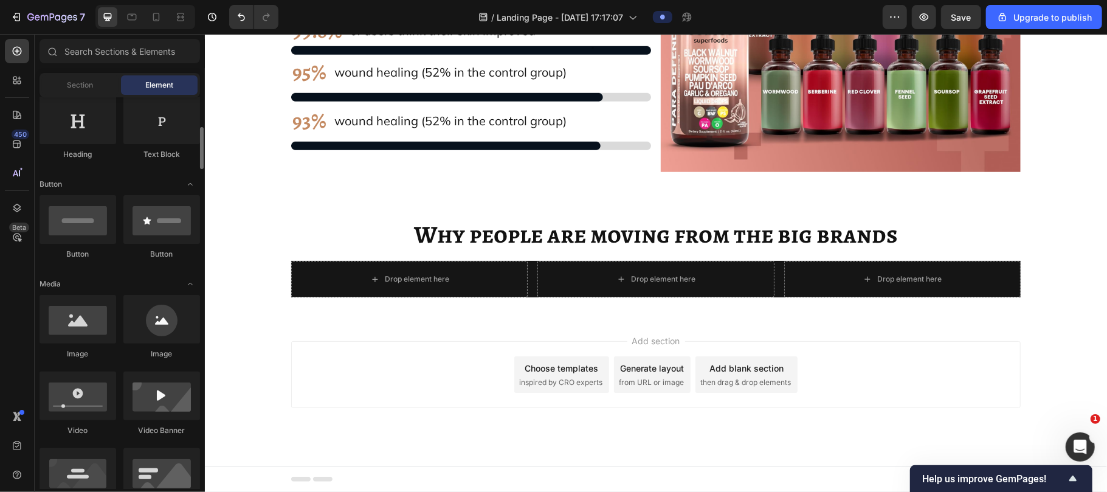
scroll to position [212, 0]
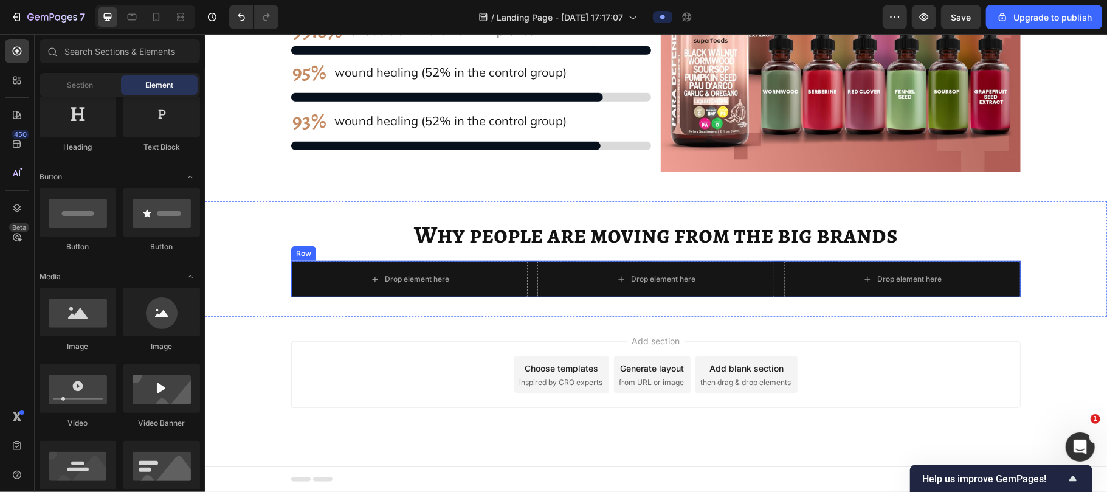
click at [528, 295] on div "Drop element here Drop element here Drop element here Row" at bounding box center [654, 278] width 729 height 36
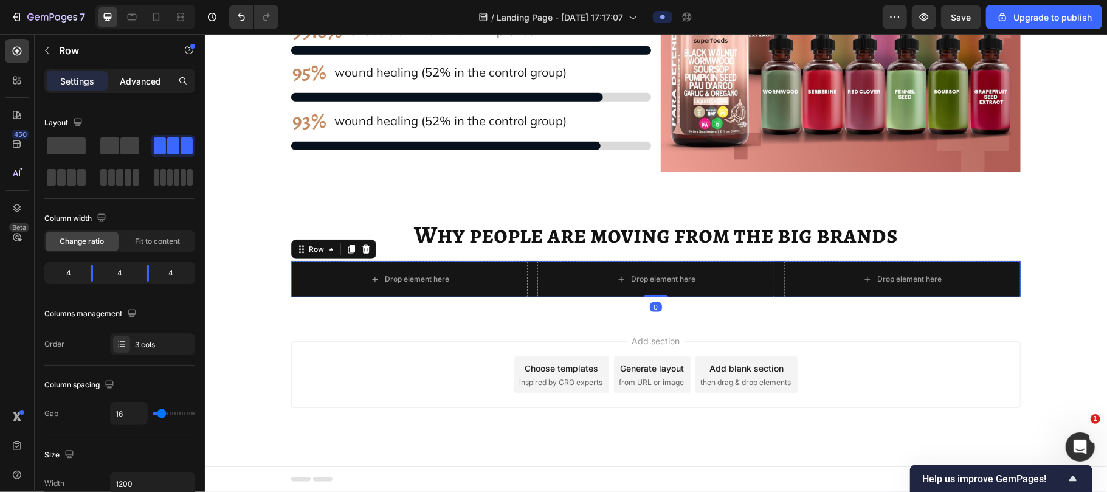
click at [136, 88] on div "Advanced" at bounding box center [140, 80] width 61 height 19
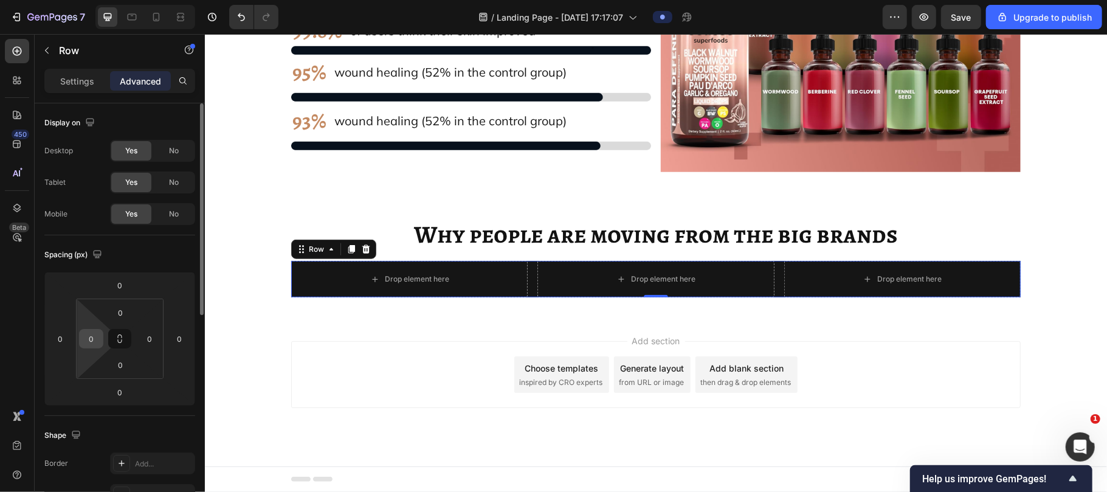
click at [94, 346] on input "0" at bounding box center [91, 338] width 18 height 18
type input "20"
click at [148, 339] on input "0" at bounding box center [149, 338] width 18 height 18
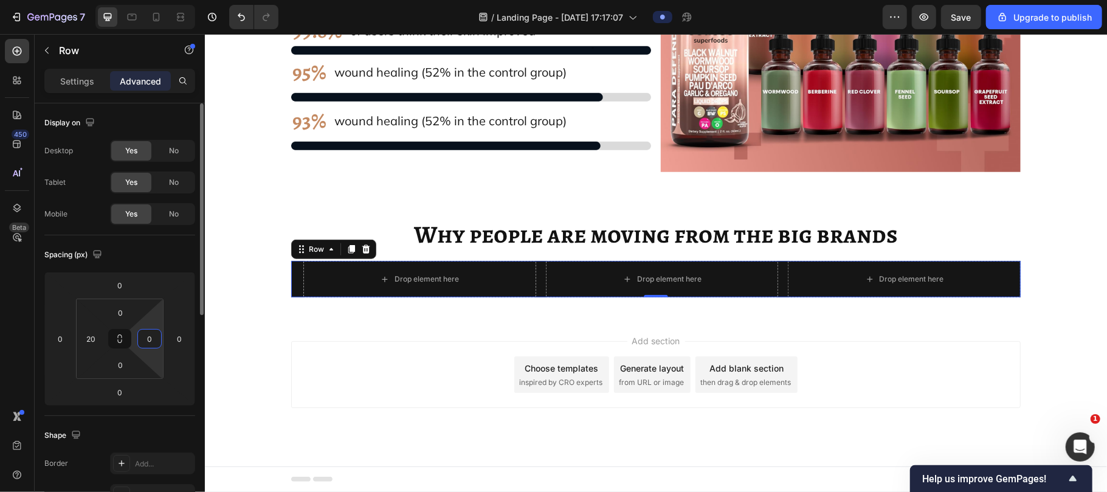
click at [148, 339] on input "0" at bounding box center [149, 338] width 18 height 18
type input "200"
click at [122, 307] on input "0" at bounding box center [120, 312] width 24 height 18
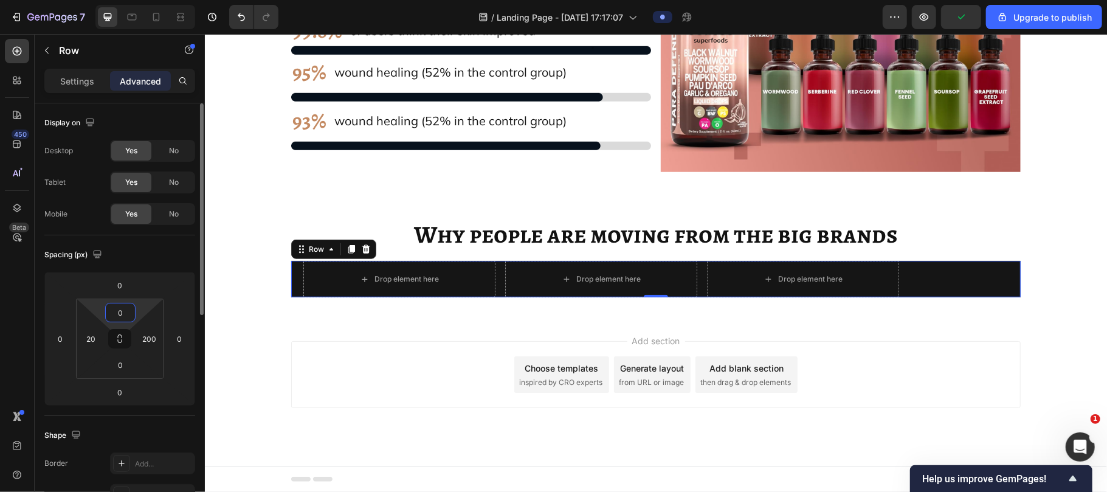
click at [122, 307] on input "0" at bounding box center [120, 312] width 24 height 18
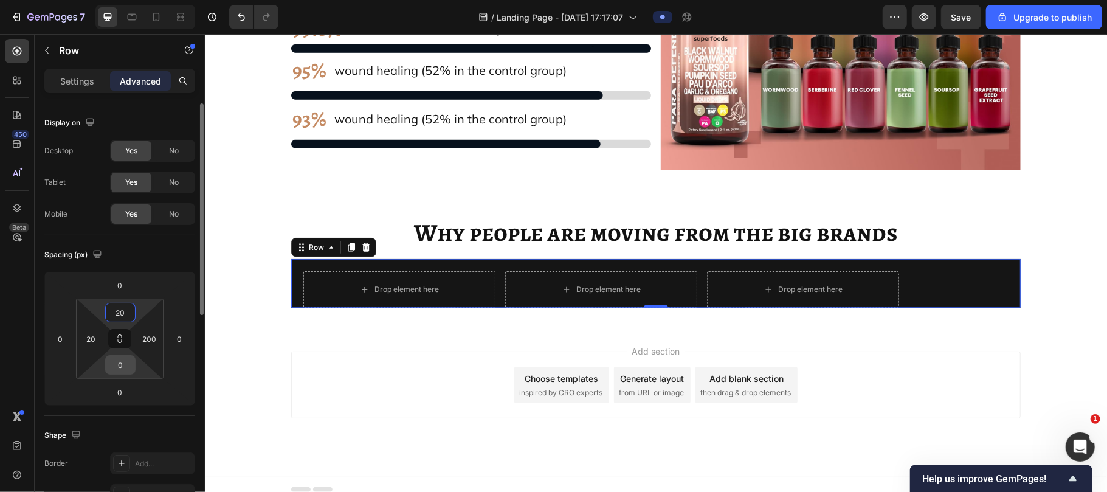
type input "20"
click at [124, 365] on input "0" at bounding box center [120, 364] width 24 height 18
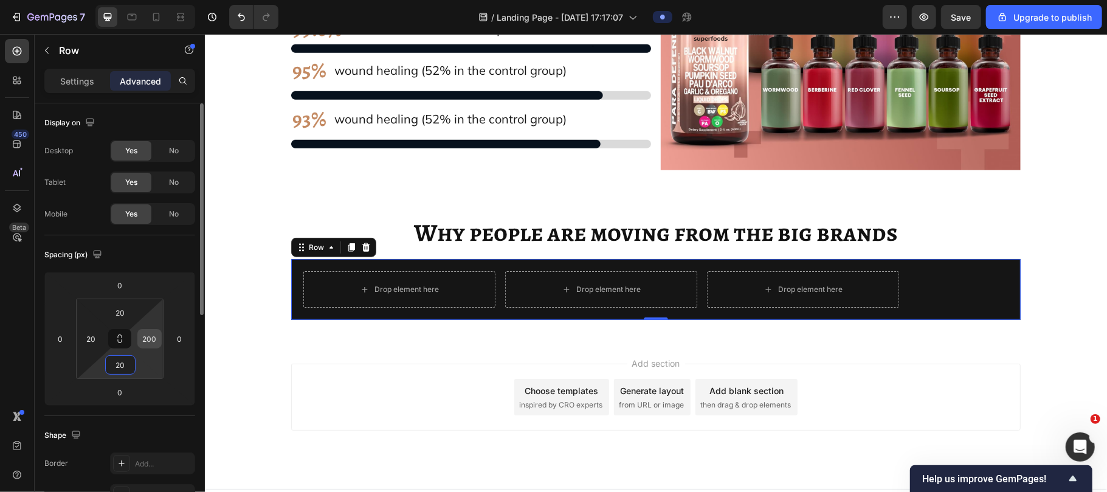
type input "20"
click at [156, 338] on input "200" at bounding box center [149, 338] width 18 height 18
type input "30"
click at [96, 339] on input "20" at bounding box center [91, 338] width 18 height 18
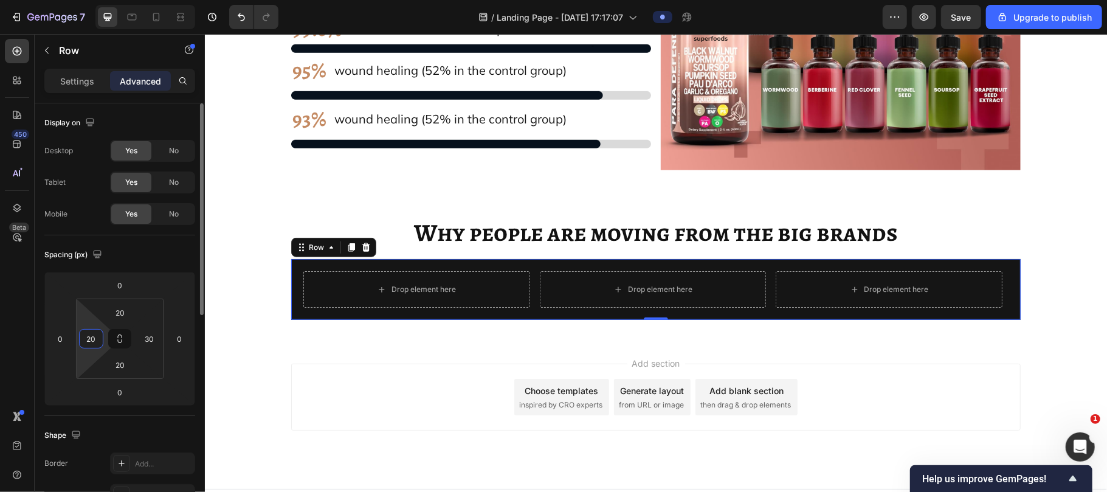
click at [96, 339] on input "20" at bounding box center [91, 338] width 18 height 18
type input "30"
click at [411, 298] on div "Drop element here" at bounding box center [421, 288] width 98 height 19
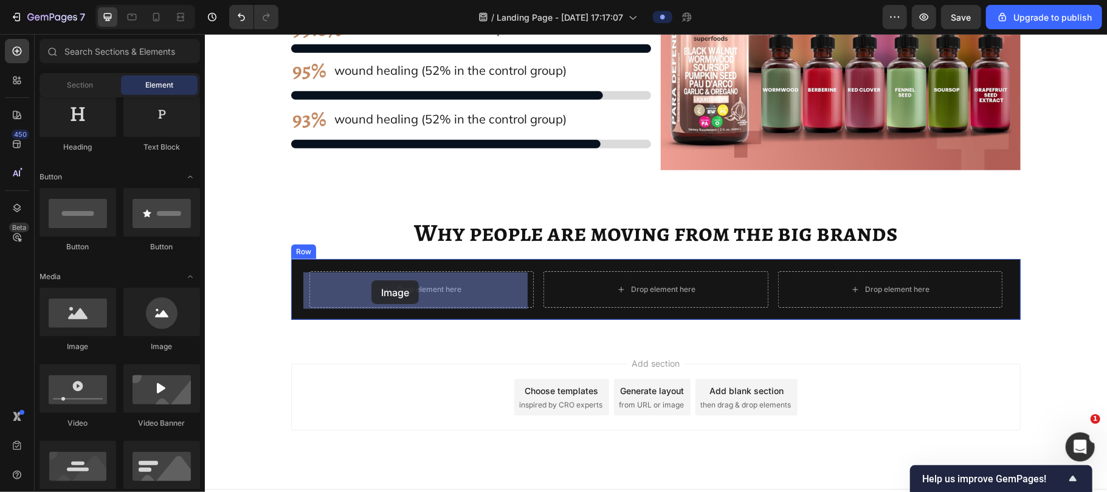
drag, startPoint x: 293, startPoint y: 357, endPoint x: 370, endPoint y: 280, distance: 109.1
click at [371, 280] on div "Drop element here" at bounding box center [421, 288] width 224 height 36
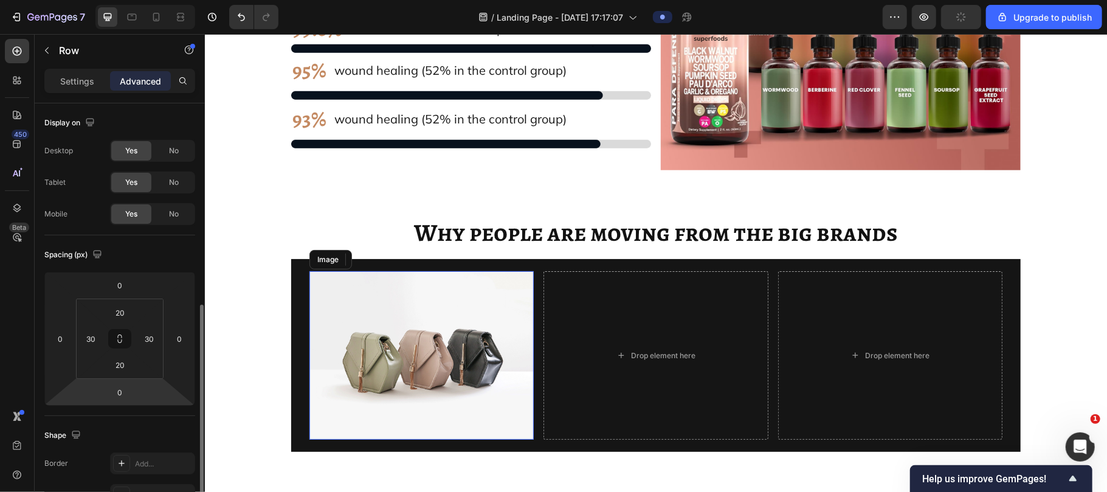
scroll to position [142, 0]
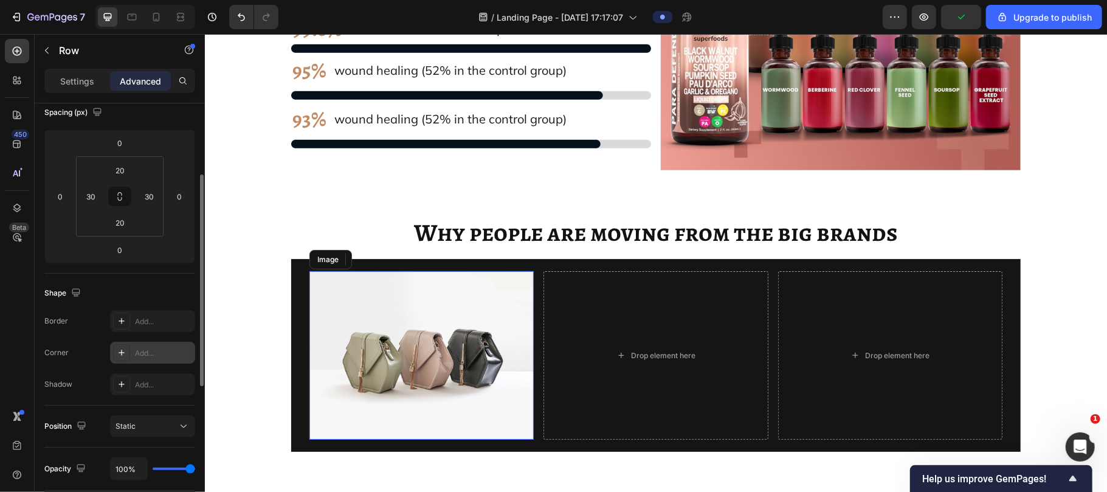
click at [146, 358] on div "Add..." at bounding box center [163, 353] width 57 height 11
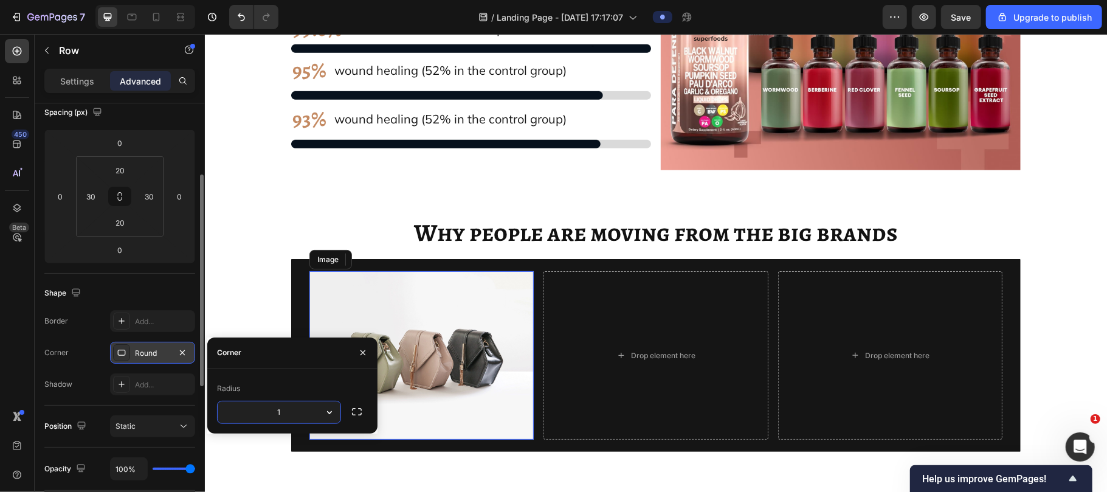
type input "12"
click at [516, 343] on img at bounding box center [421, 354] width 224 height 168
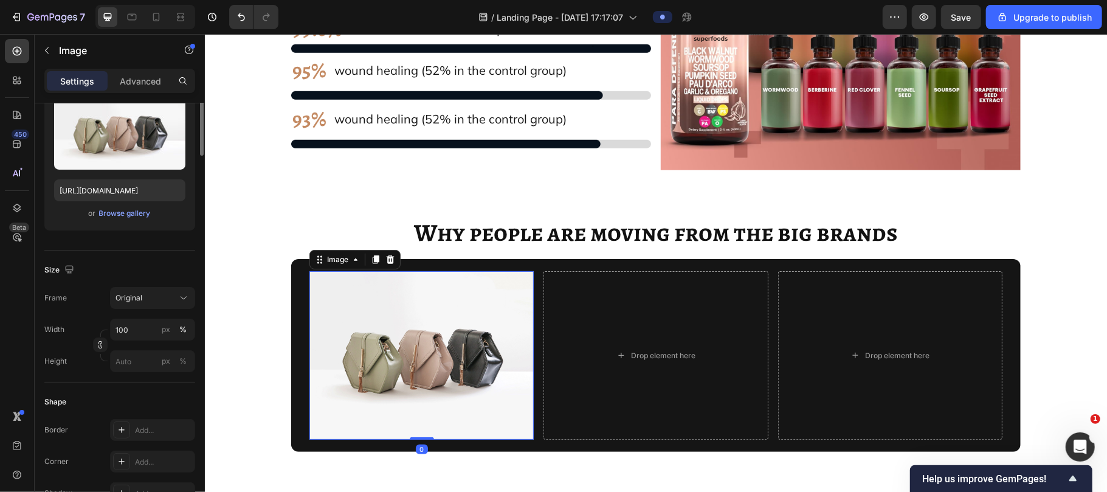
scroll to position [0, 0]
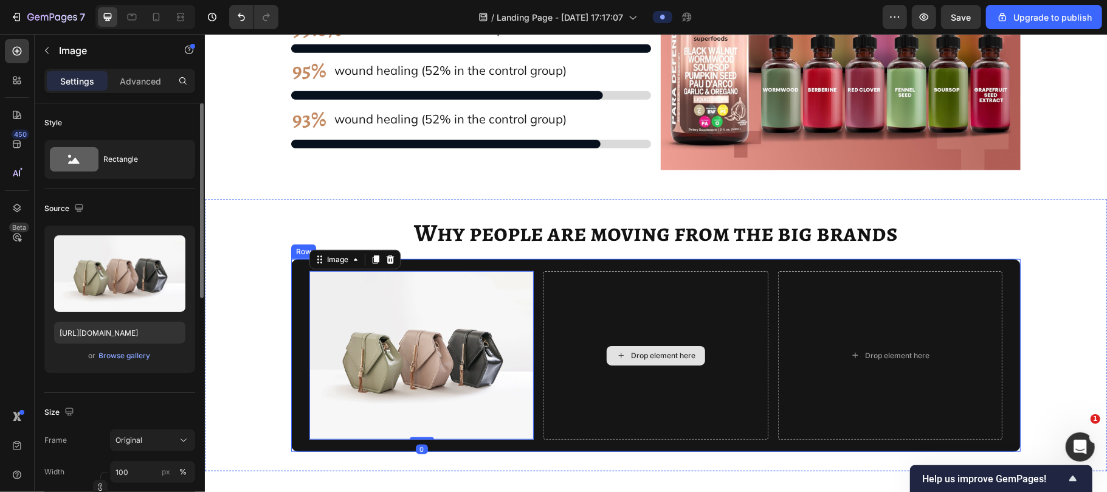
click at [570, 338] on div "Drop element here" at bounding box center [655, 354] width 224 height 168
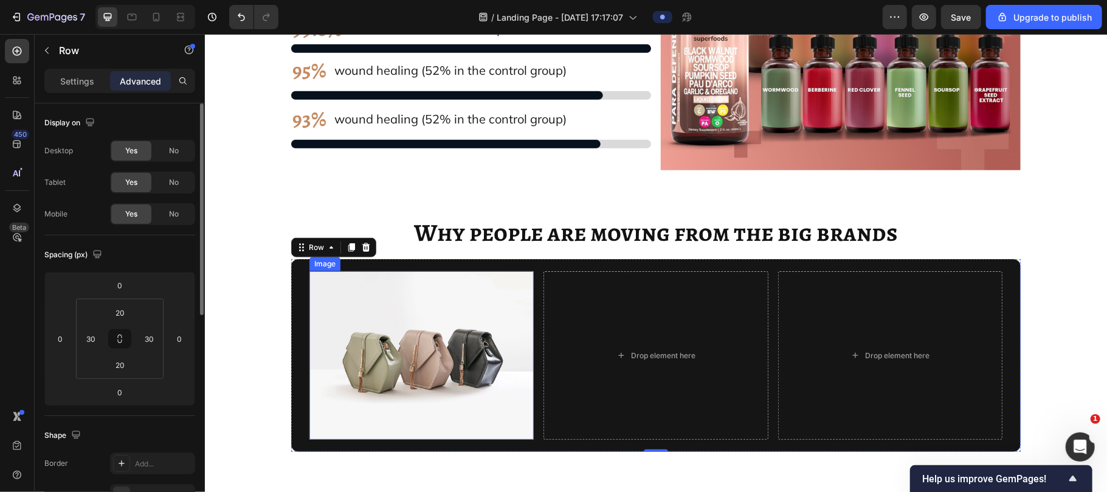
click at [465, 354] on img at bounding box center [421, 354] width 224 height 168
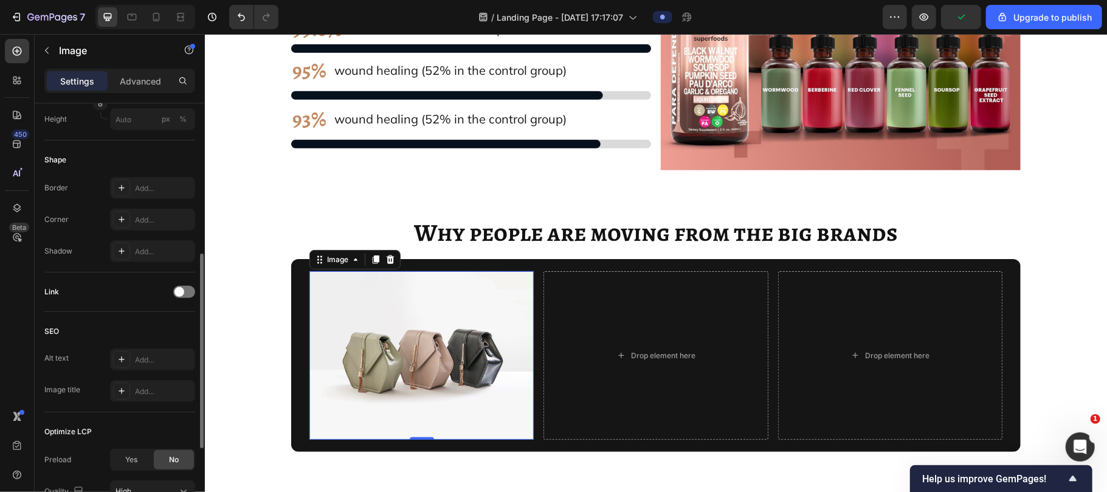
scroll to position [363, 0]
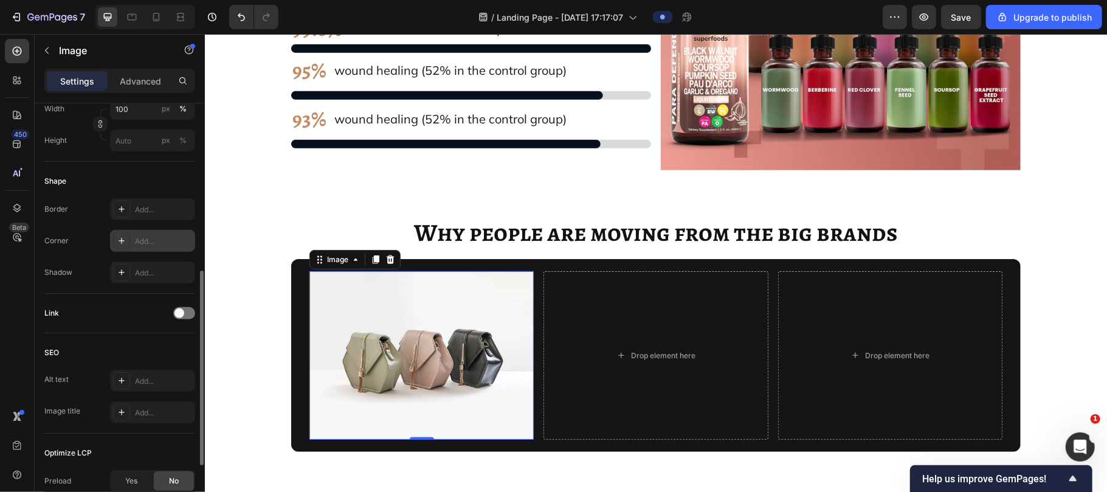
click at [143, 243] on div "Add..." at bounding box center [163, 241] width 57 height 11
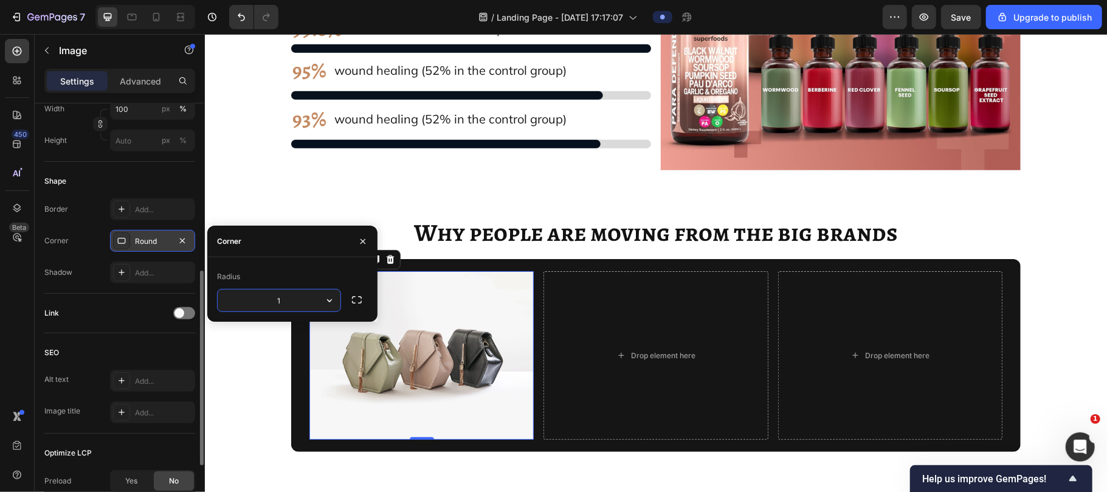
type input "18"
click at [455, 364] on img at bounding box center [421, 354] width 224 height 168
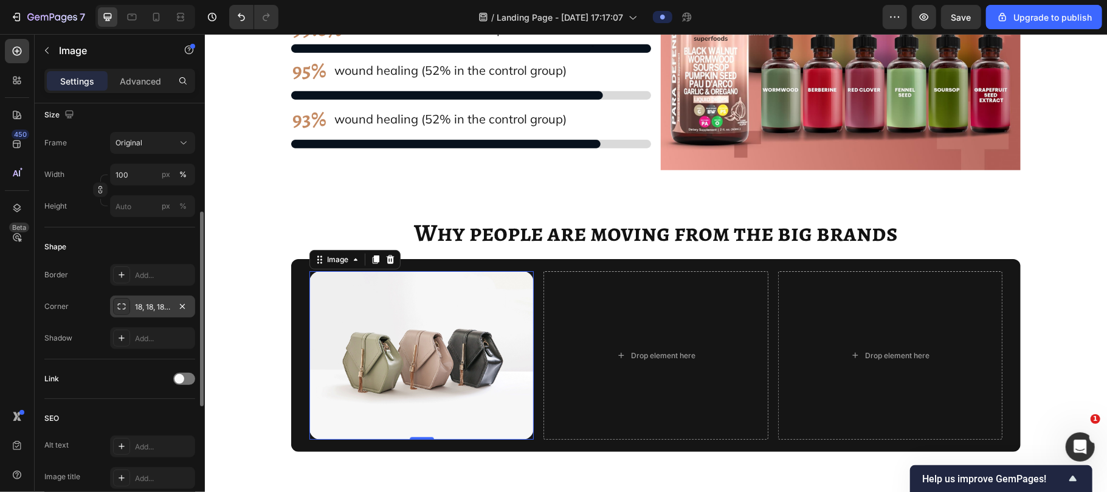
scroll to position [0, 0]
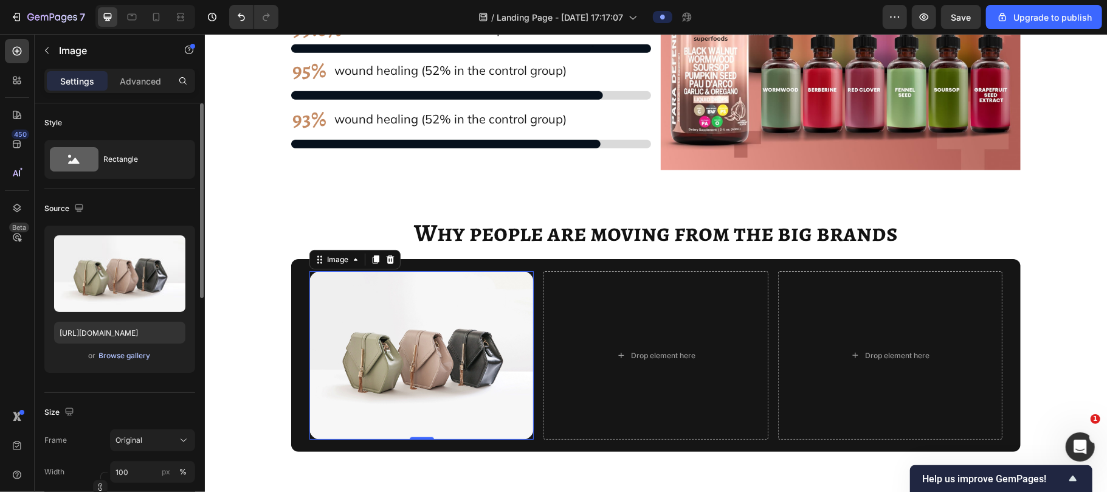
click at [122, 355] on div "Browse gallery" at bounding box center [125, 355] width 52 height 11
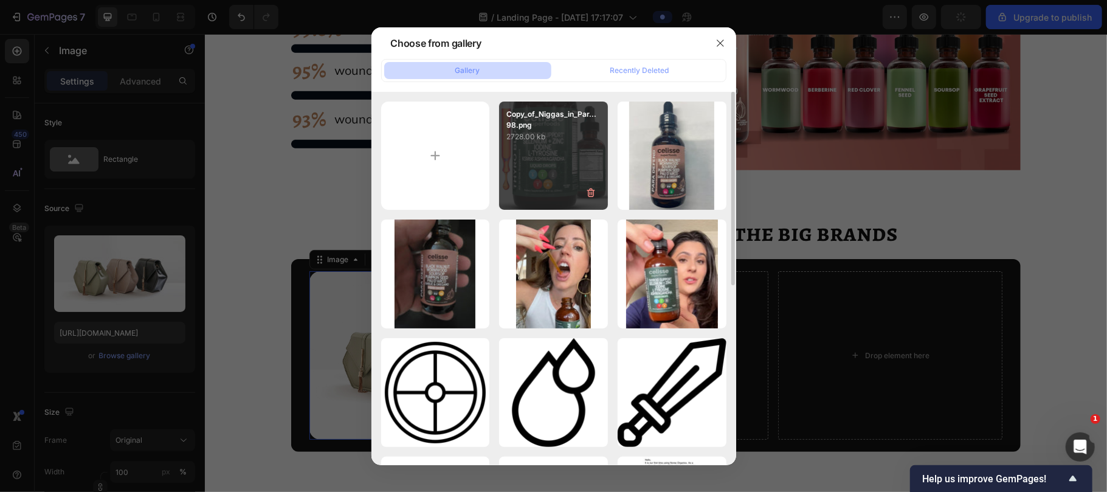
click at [542, 188] on div "Copy_of_Niggas_in_Par...98.png 2728.00 kb" at bounding box center [553, 155] width 109 height 109
type input "https://cdn.shopify.com/s/files/1/0929/7821/7334/files/gempages_582252457871016…"
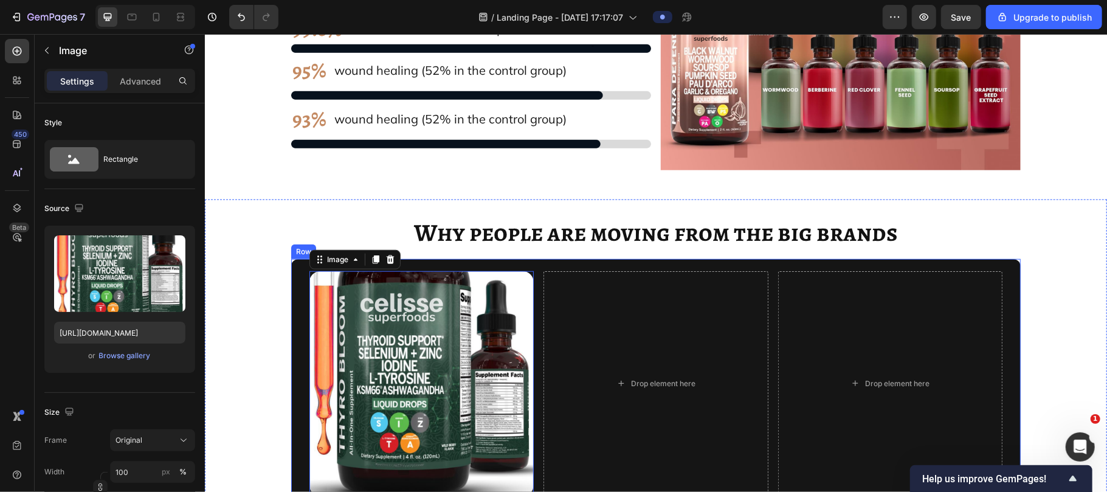
scroll to position [10681, 0]
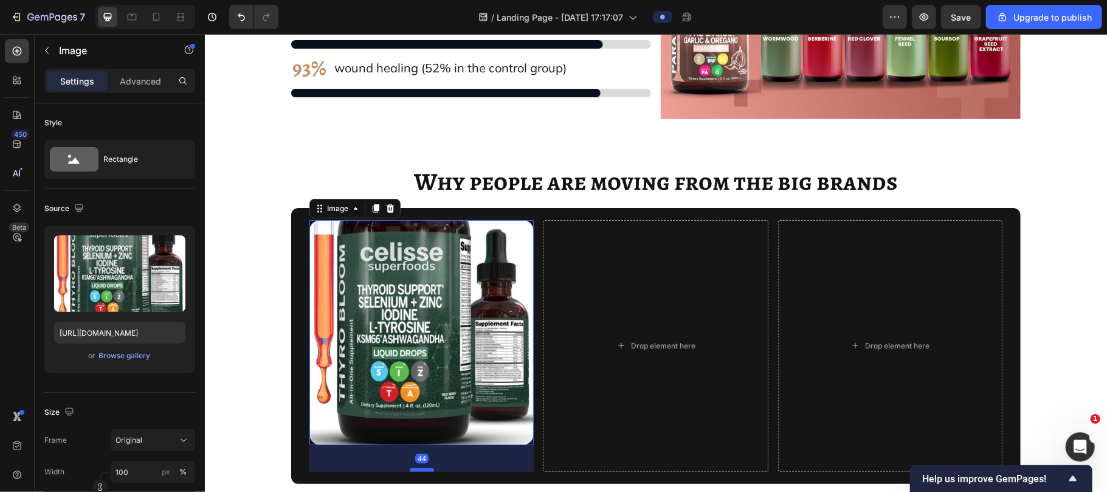
drag, startPoint x: 414, startPoint y: 443, endPoint x: 422, endPoint y: 470, distance: 27.9
click at [422, 468] on div at bounding box center [421, 469] width 24 height 4
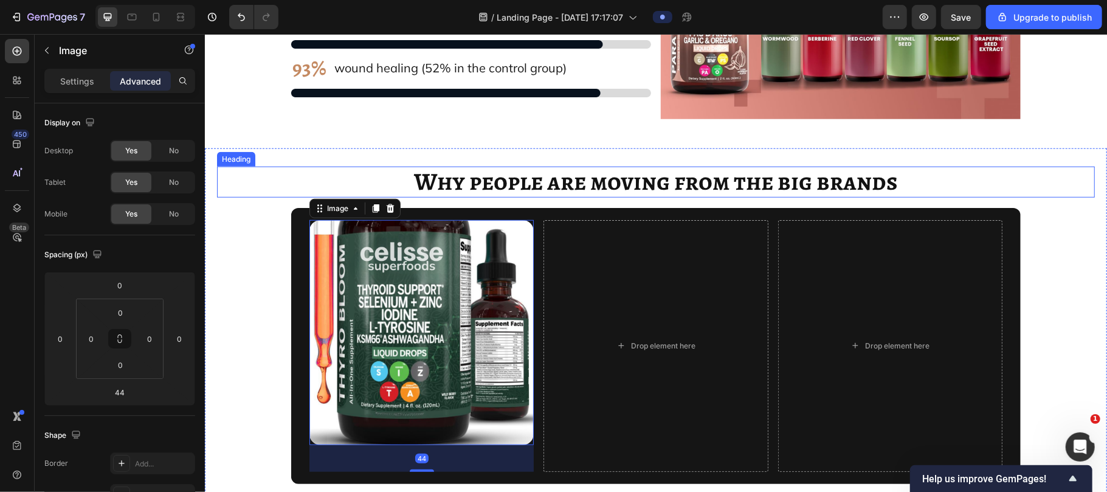
click at [542, 193] on span "Why people are moving from the big brands" at bounding box center [655, 180] width 484 height 33
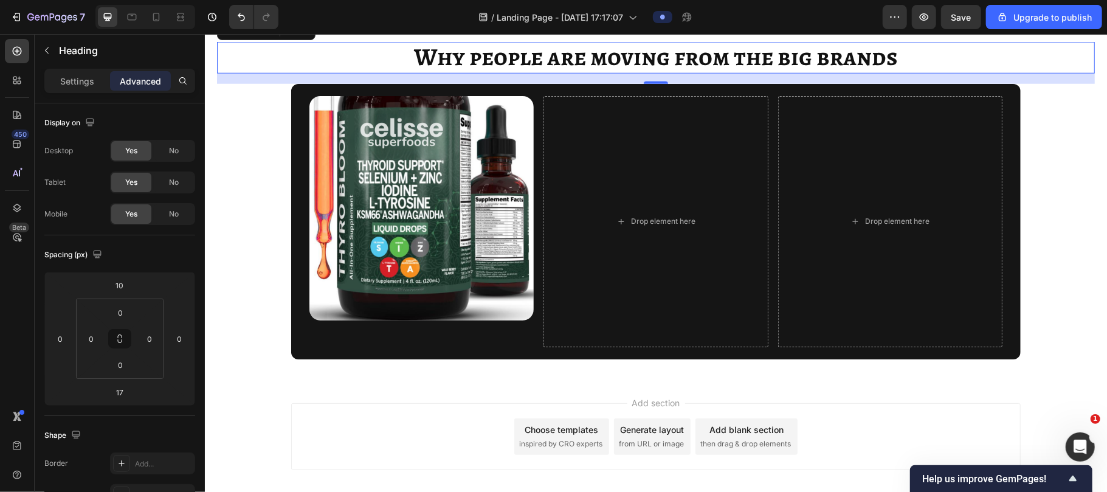
scroll to position [10782, 0]
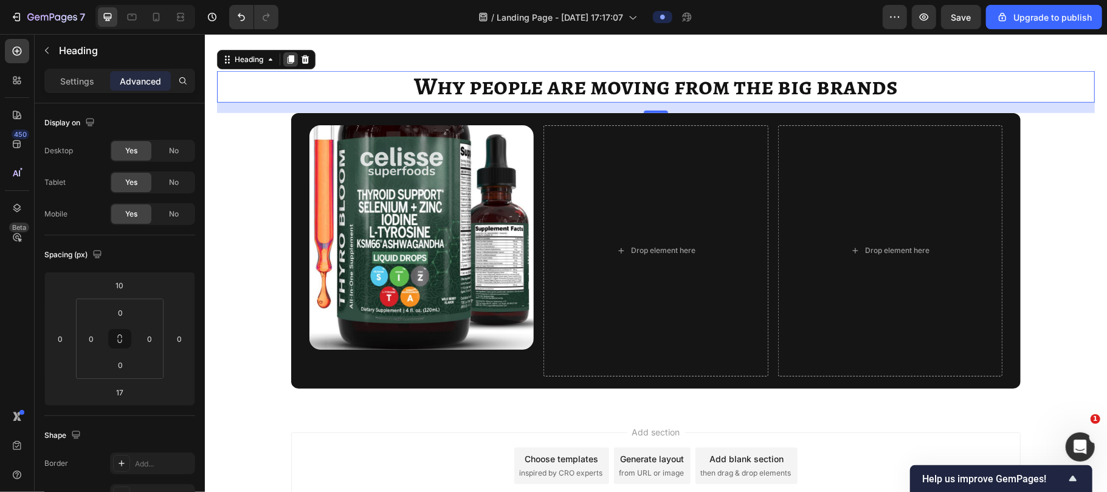
click at [288, 63] on icon at bounding box center [290, 59] width 10 height 10
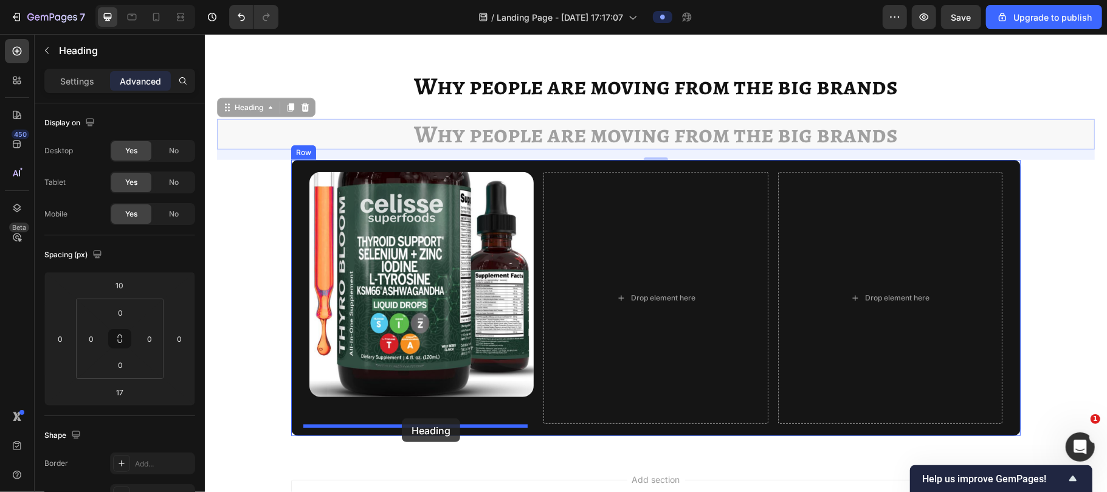
drag, startPoint x: 261, startPoint y: 112, endPoint x: 401, endPoint y: 417, distance: 336.3
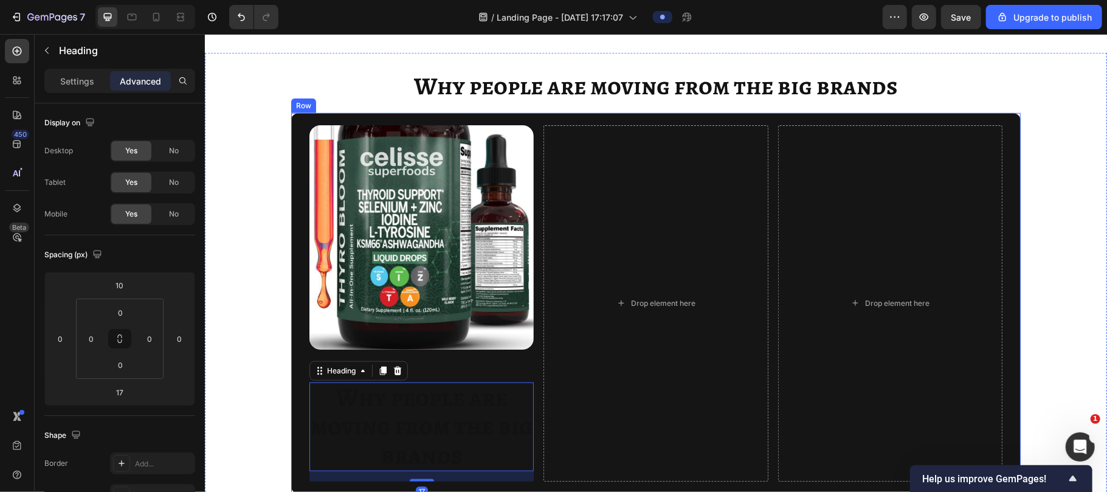
click at [416, 379] on div "Image Why people are moving from the big brands Heading 17" at bounding box center [421, 303] width 224 height 357
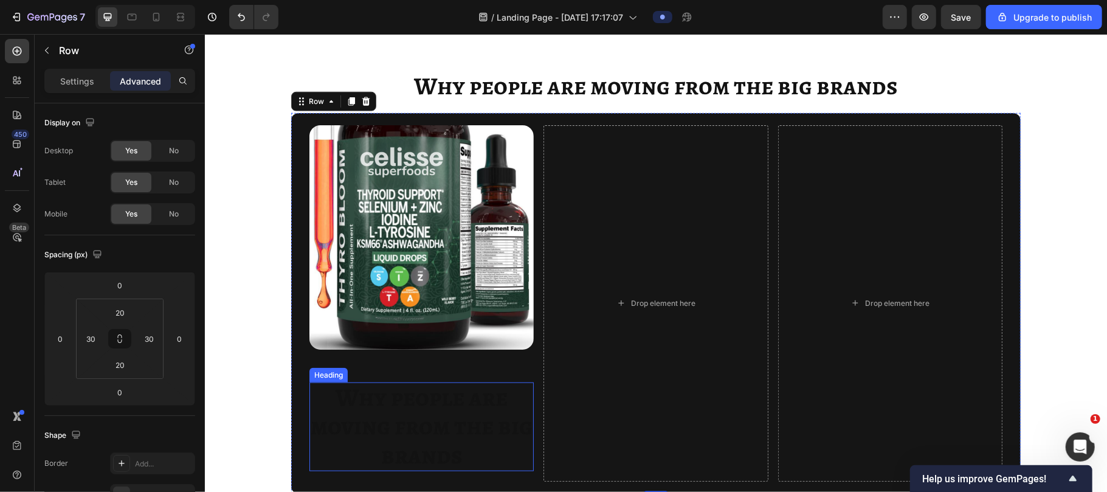
click at [407, 389] on span "Why people are moving from the big brands" at bounding box center [421, 425] width 222 height 91
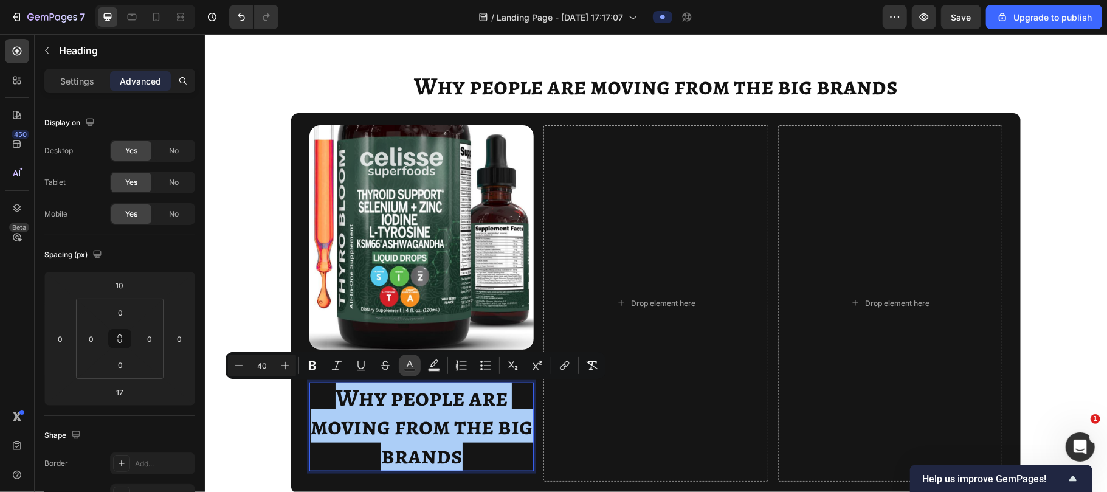
click at [407, 370] on rect "Editor contextual toolbar" at bounding box center [410, 369] width 12 height 3
type input "121212"
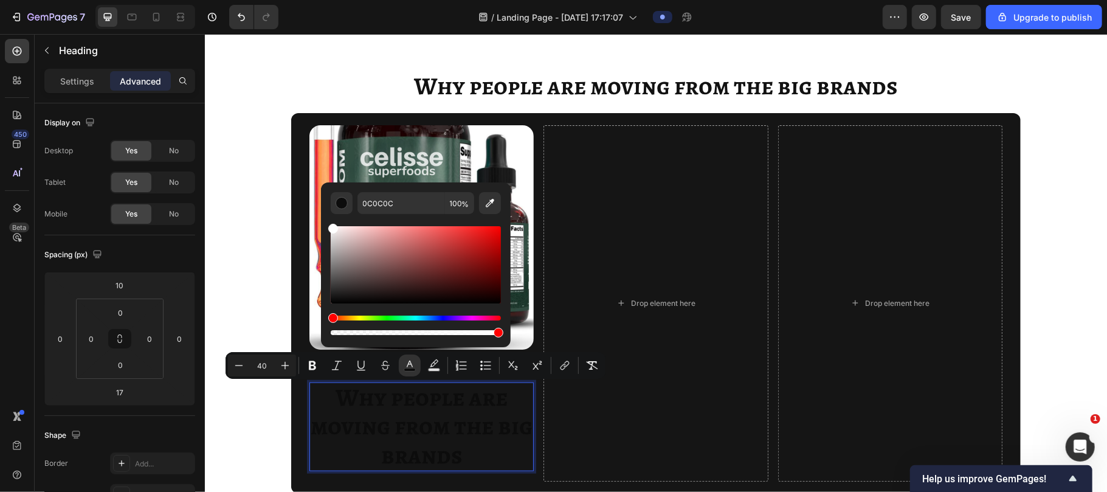
drag, startPoint x: 332, startPoint y: 299, endPoint x: 323, endPoint y: 219, distance: 80.1
click at [323, 219] on div "0C0C0C 100 %" at bounding box center [416, 259] width 190 height 155
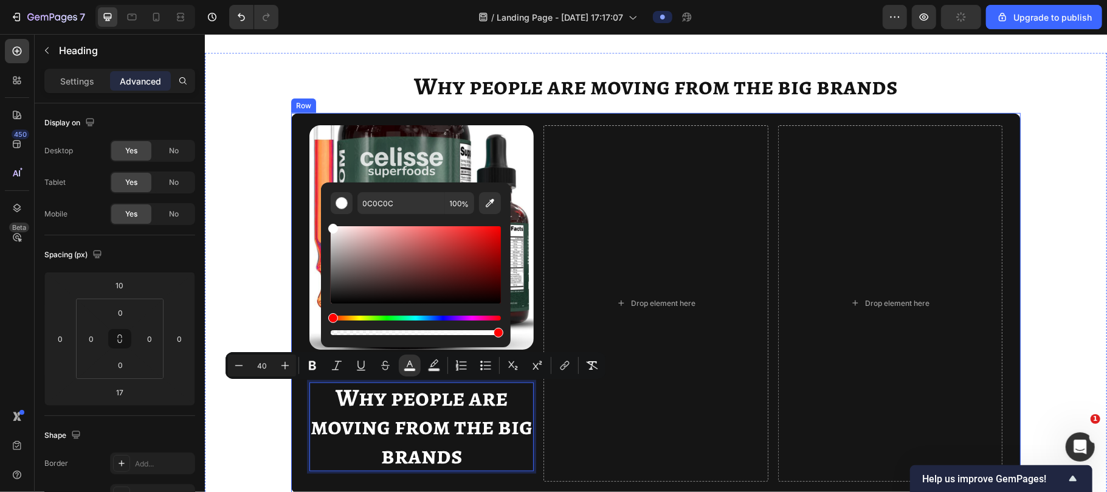
type input "FFFFFF"
click at [310, 414] on p "Why people are moving from the big brands" at bounding box center [421, 426] width 222 height 87
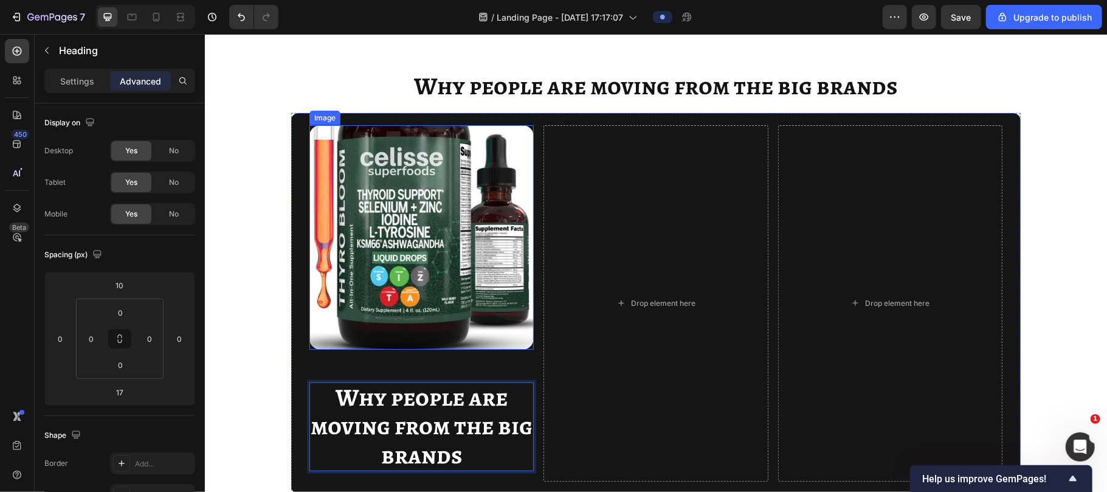
click at [366, 334] on img at bounding box center [421, 237] width 224 height 224
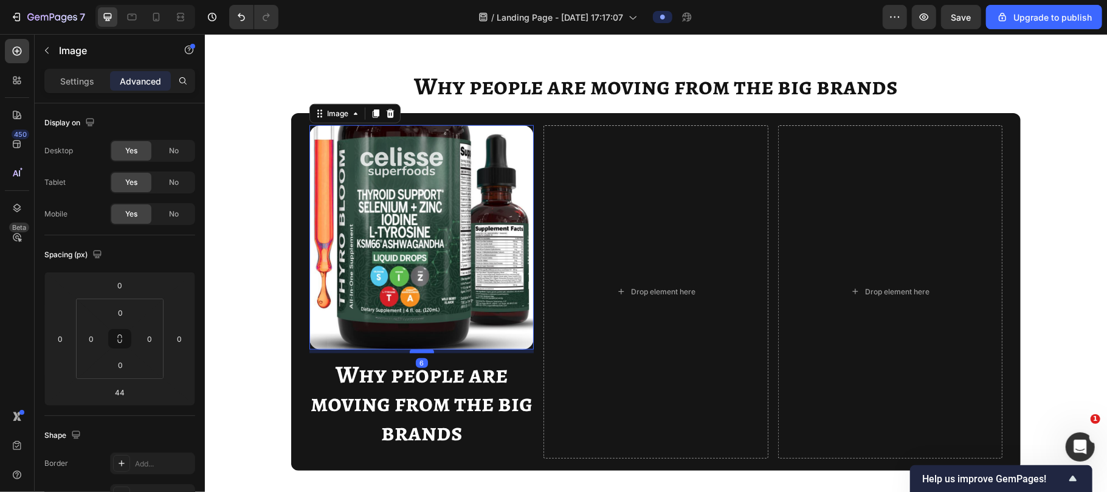
drag, startPoint x: 414, startPoint y: 377, endPoint x: 416, endPoint y: 357, distance: 20.1
click at [416, 352] on div at bounding box center [421, 351] width 24 height 4
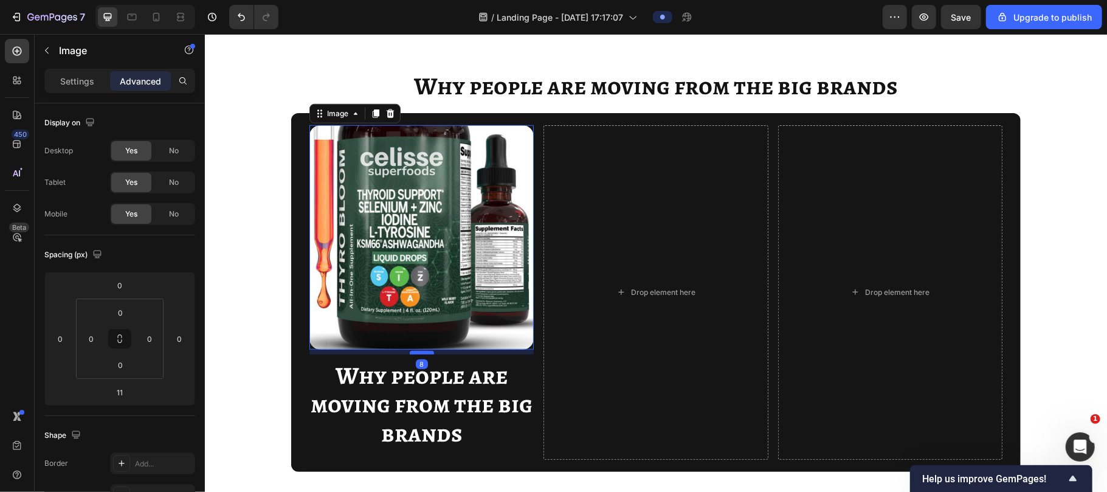
click at [414, 354] on div at bounding box center [421, 352] width 24 height 4
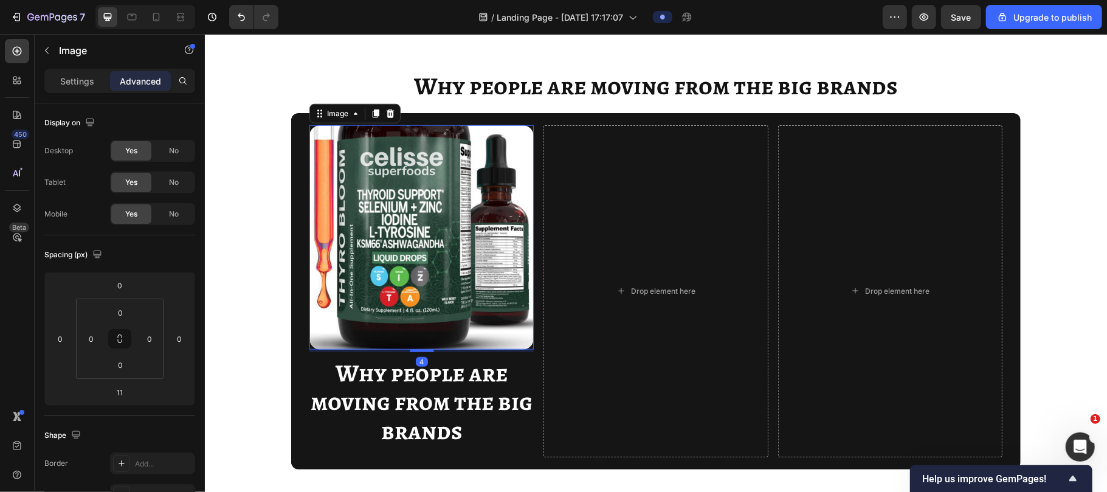
click at [416, 351] on div at bounding box center [421, 350] width 24 height 2
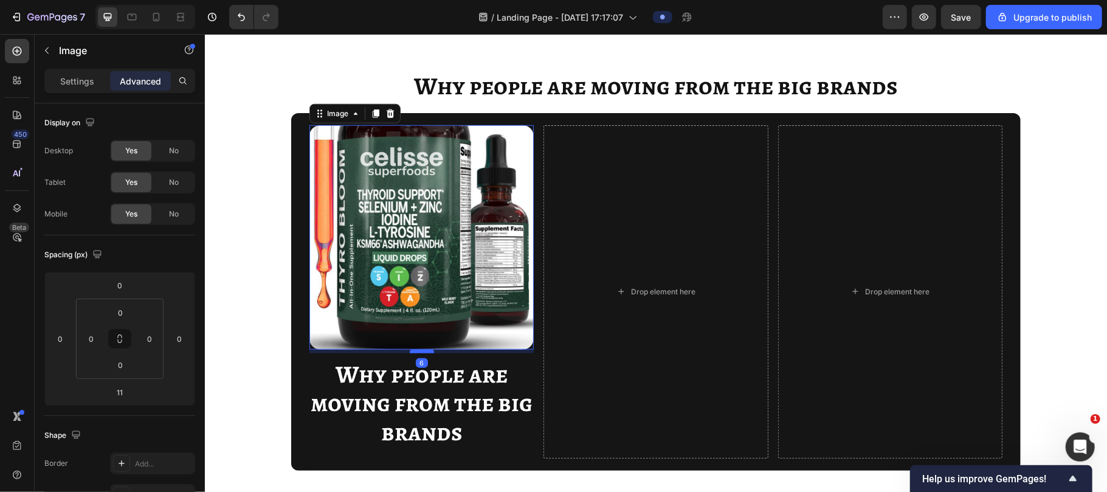
click at [416, 352] on div at bounding box center [421, 351] width 24 height 4
type input "6"
click at [426, 418] on span "Why people are moving from the big brands" at bounding box center [421, 402] width 222 height 91
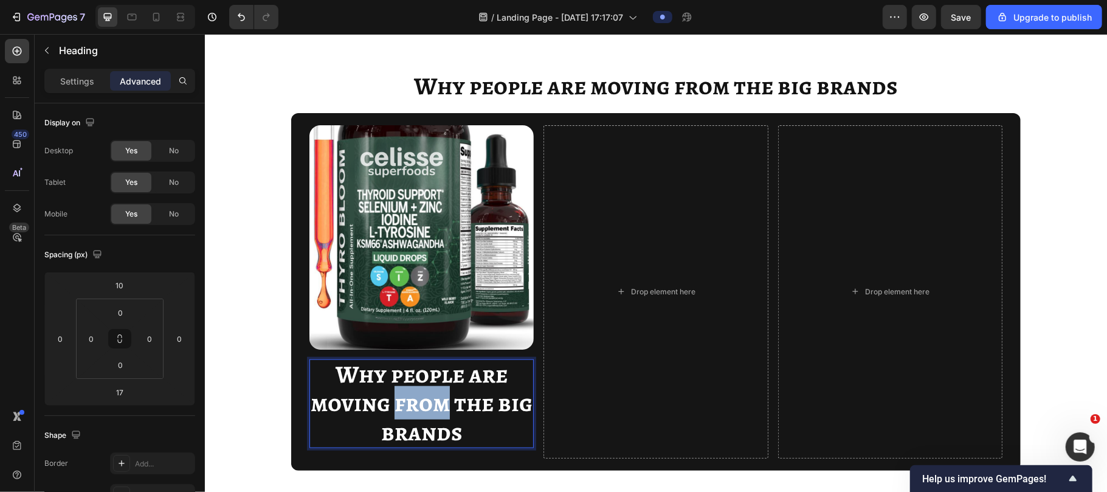
click at [441, 402] on span "Why people are moving from the big brands" at bounding box center [421, 402] width 222 height 91
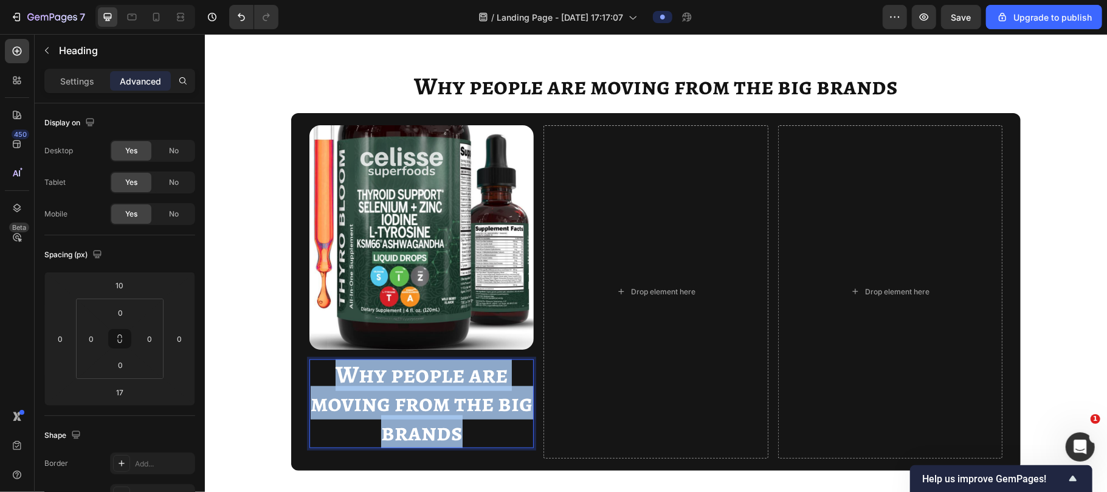
click at [441, 402] on span "Why people are moving from the big brands" at bounding box center [421, 402] width 222 height 91
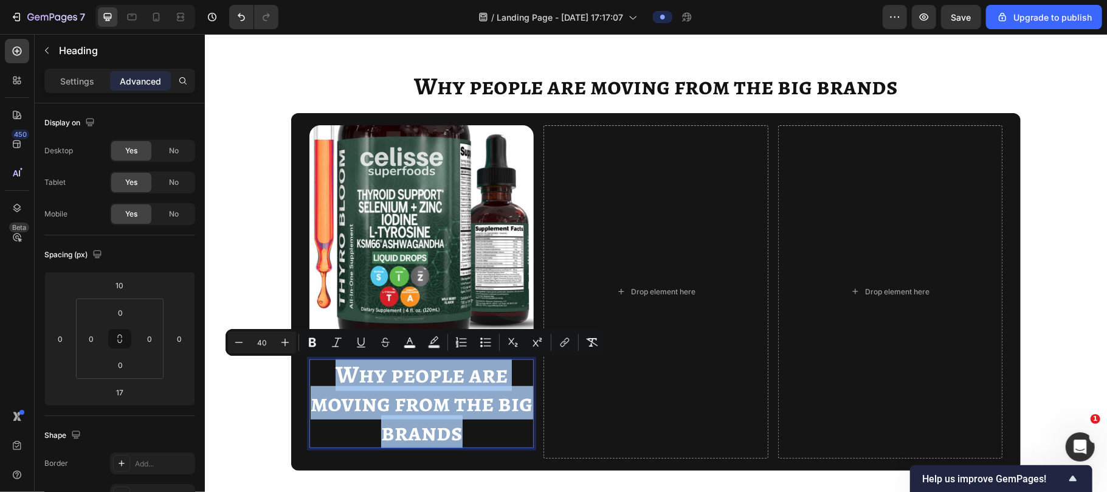
click at [441, 402] on span "Why people are moving from the big brands" at bounding box center [421, 402] width 222 height 91
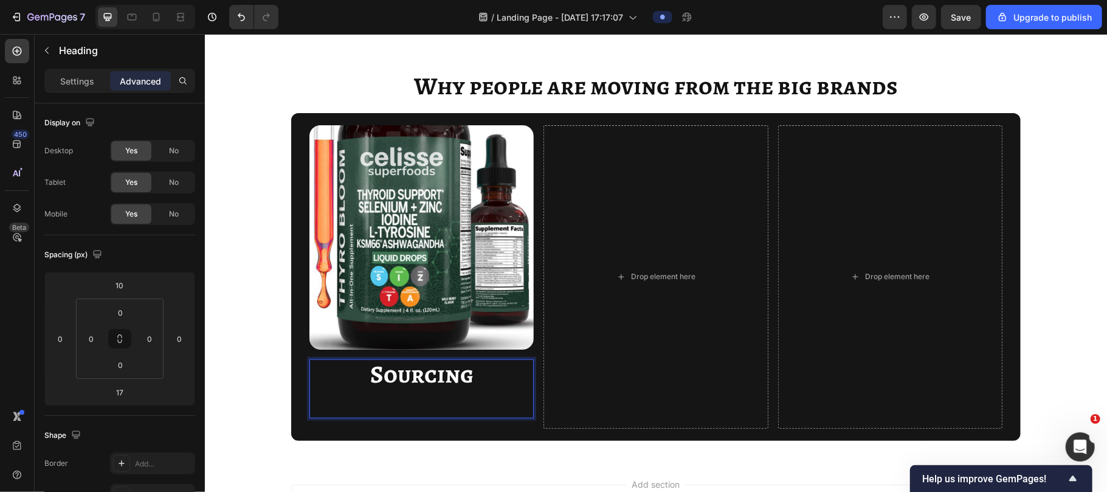
click at [416, 408] on p "Sourcing" at bounding box center [421, 388] width 222 height 57
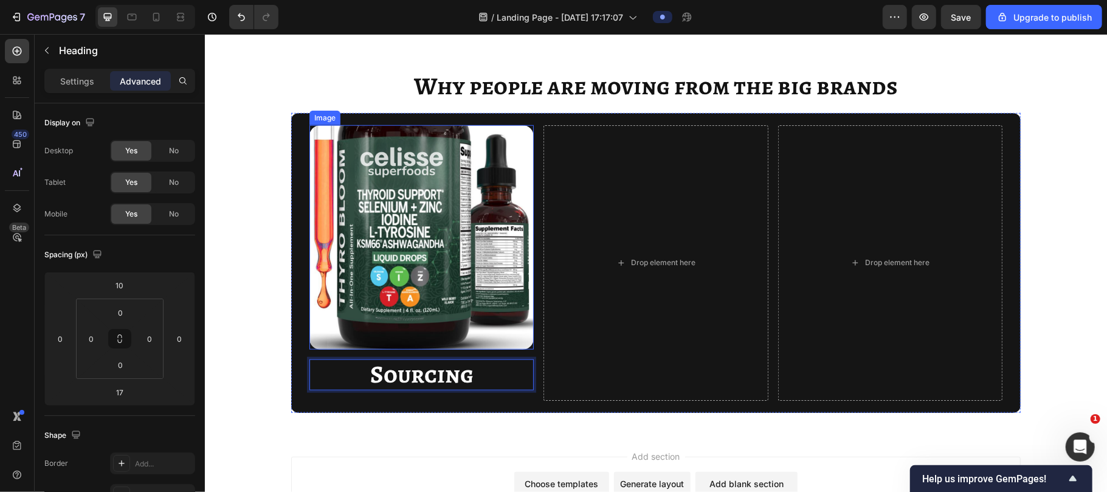
click at [409, 347] on img at bounding box center [421, 237] width 224 height 224
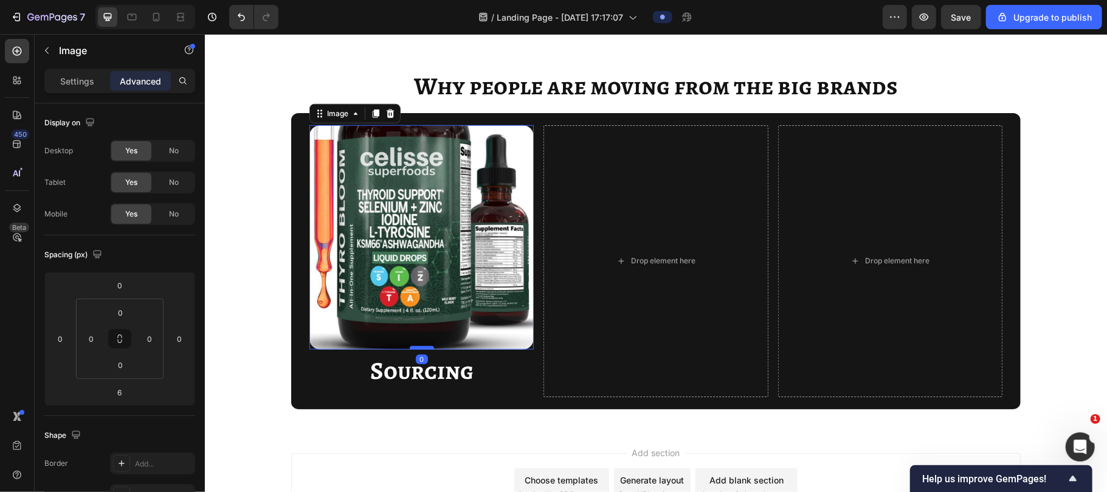
click at [414, 348] on div at bounding box center [421, 347] width 24 height 4
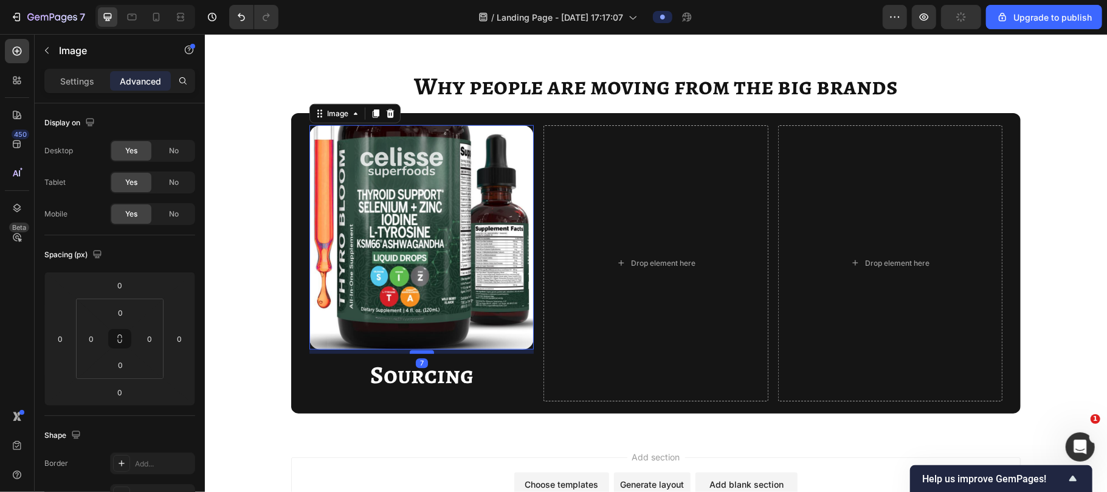
click at [416, 352] on div at bounding box center [421, 351] width 24 height 4
type input "7"
click at [423, 372] on span "Sourcing" at bounding box center [420, 373] width 103 height 33
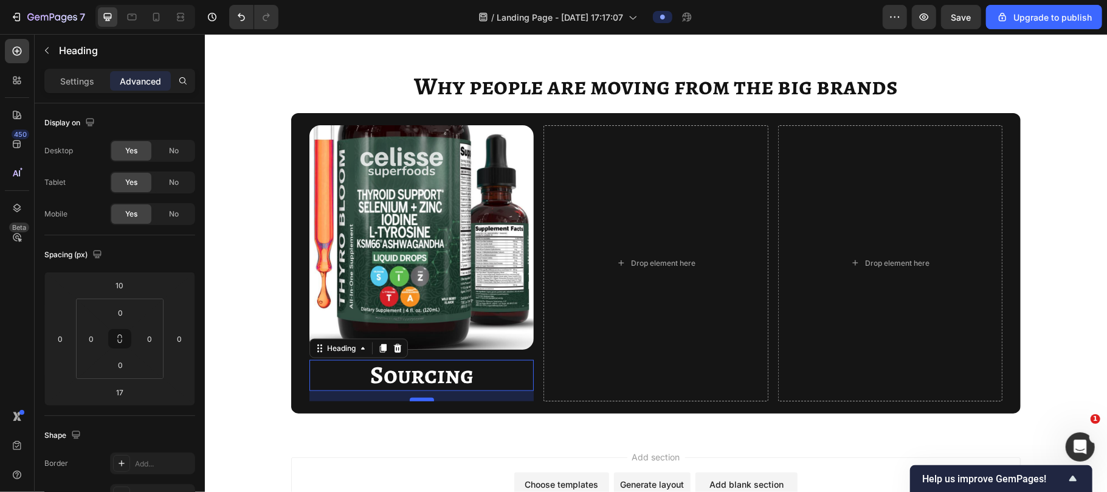
click at [421, 390] on div "17" at bounding box center [421, 390] width 224 height 0
drag, startPoint x: 421, startPoint y: 403, endPoint x: 420, endPoint y: 410, distance: 7.3
click at [420, 400] on div "17" at bounding box center [421, 395] width 224 height 10
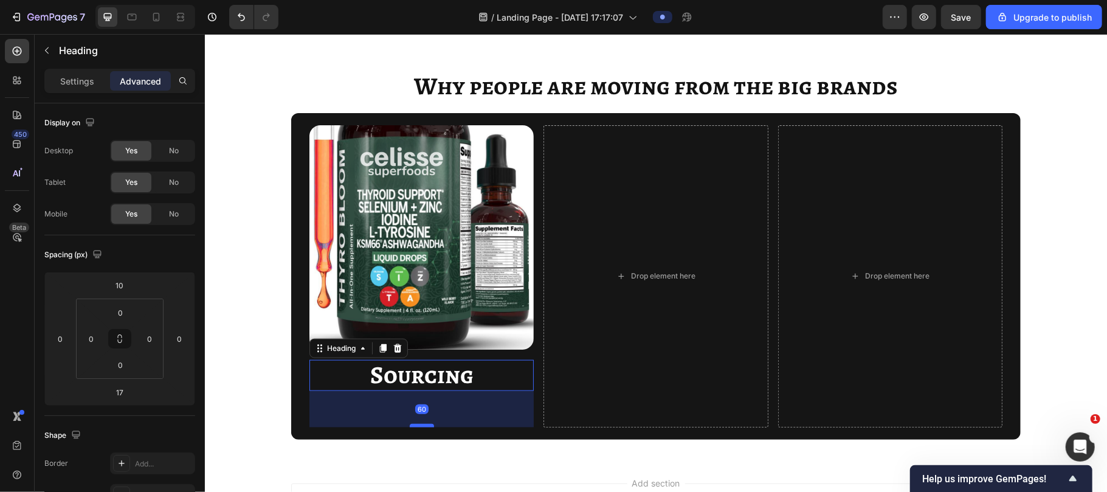
drag, startPoint x: 413, startPoint y: 399, endPoint x: 413, endPoint y: 417, distance: 18.2
click at [413, 423] on div at bounding box center [421, 425] width 24 height 4
type input "47"
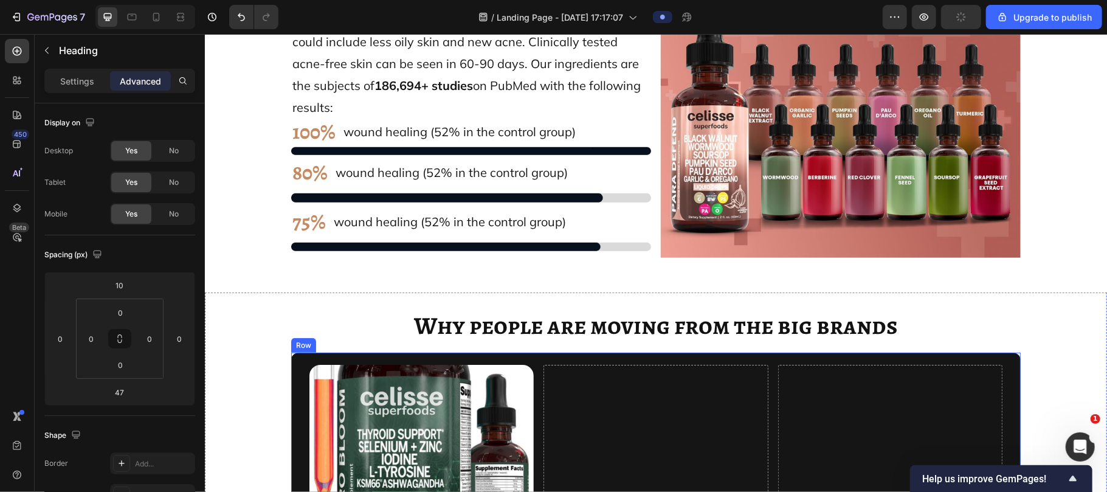
scroll to position [10489, 0]
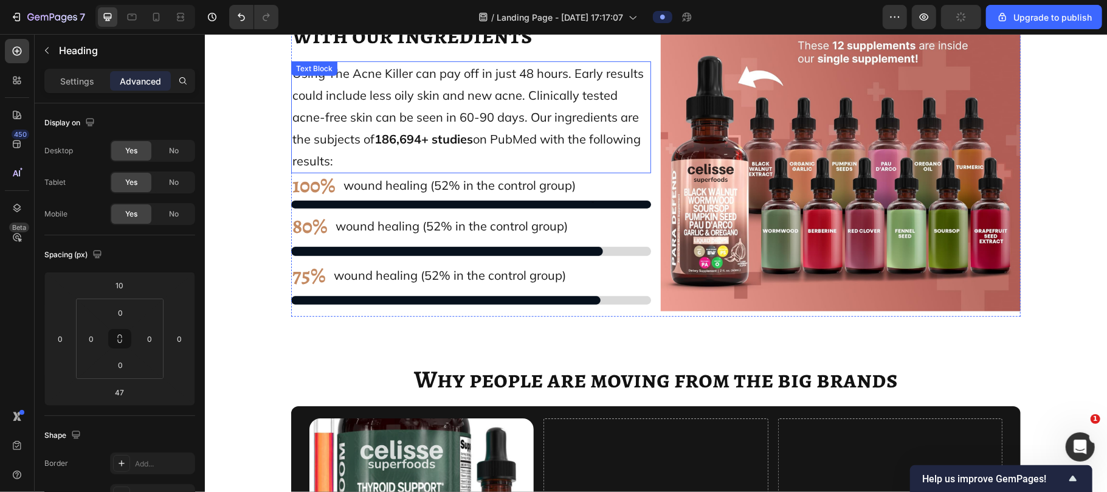
click at [419, 131] on p "Using The Acne Killer can pay off in just 48 hours. Early results could include…" at bounding box center [470, 116] width 357 height 109
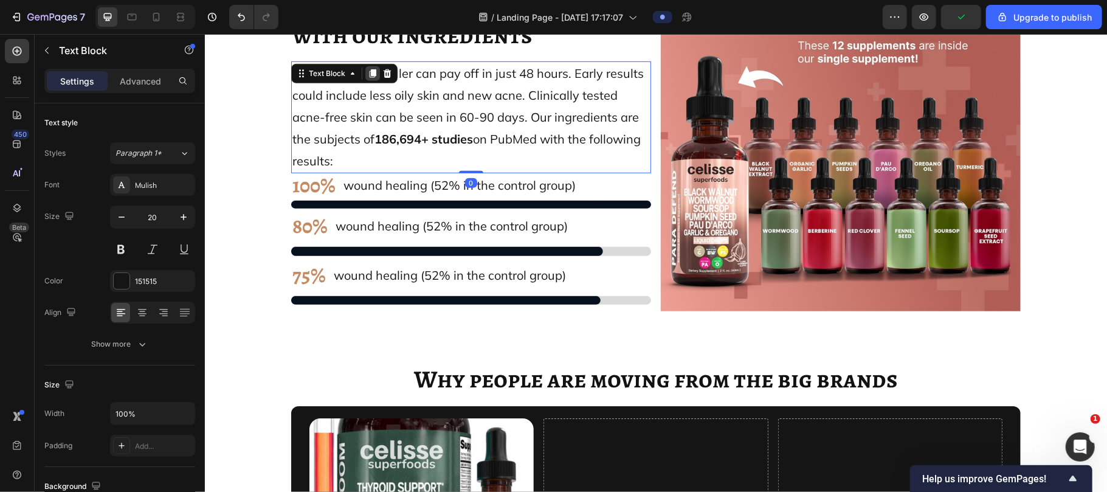
click at [367, 77] on icon at bounding box center [372, 73] width 10 height 10
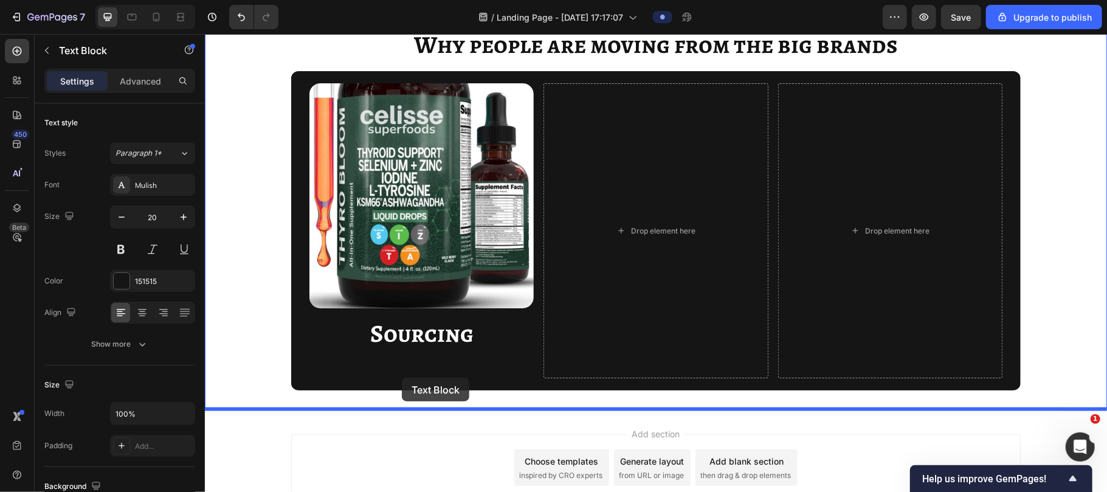
scroll to position [10987, 0]
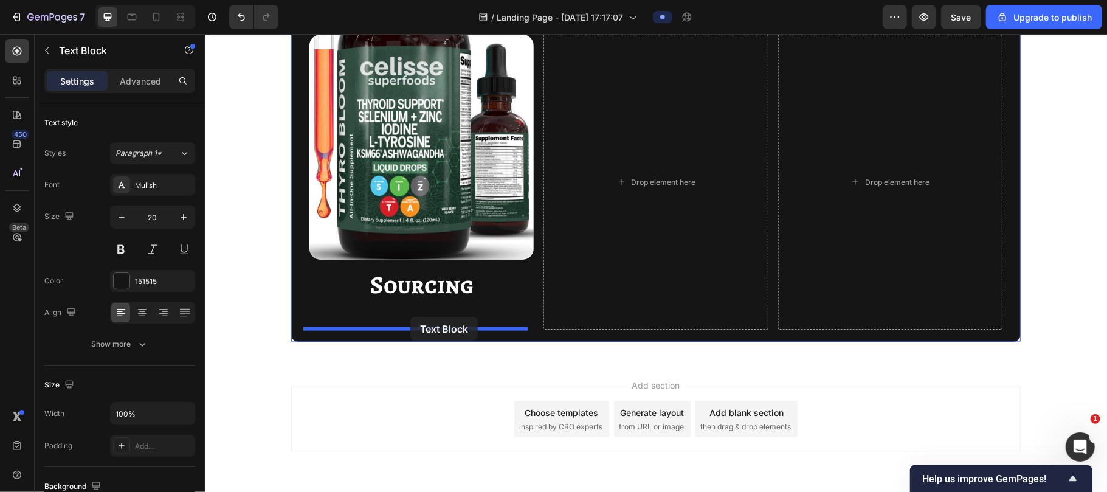
drag, startPoint x: 317, startPoint y: 53, endPoint x: 410, endPoint y: 316, distance: 279.1
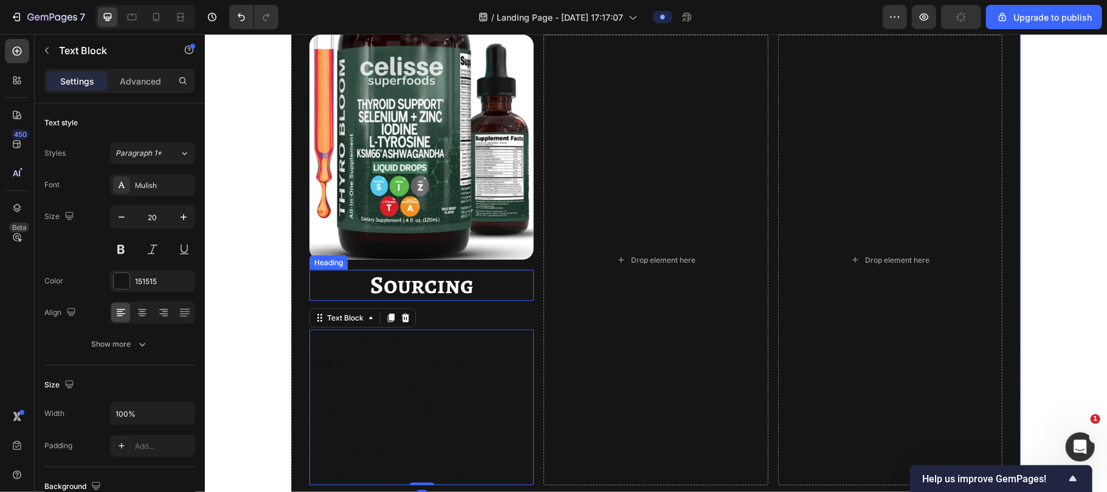
click at [416, 287] on span "Sourcing" at bounding box center [420, 283] width 103 height 33
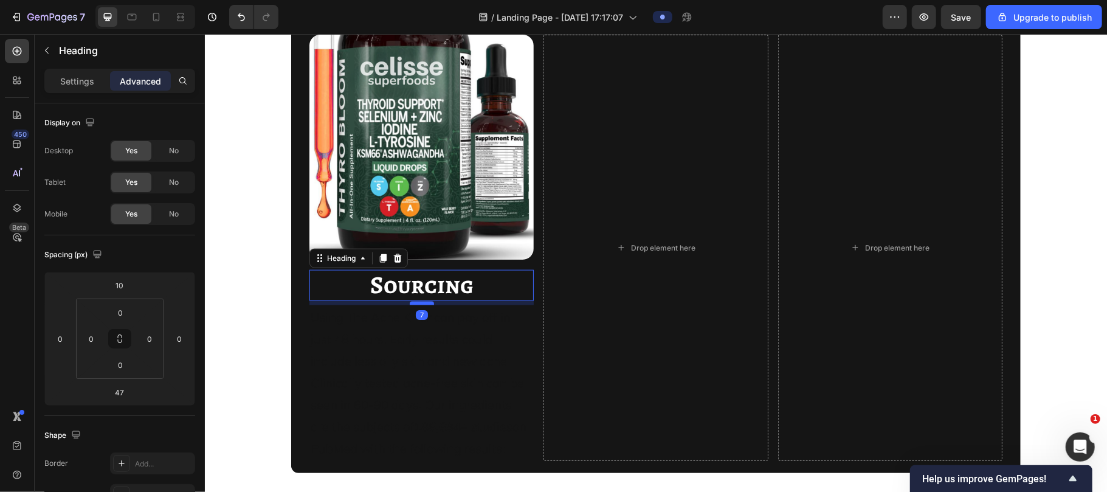
drag, startPoint x: 416, startPoint y: 325, endPoint x: 418, endPoint y: 301, distance: 24.4
click at [418, 301] on div at bounding box center [421, 303] width 24 height 4
type input "7"
click at [425, 345] on span "Using The Acne Killer can pay off in just 48 hours. Early results could include…" at bounding box center [418, 382] width 216 height 146
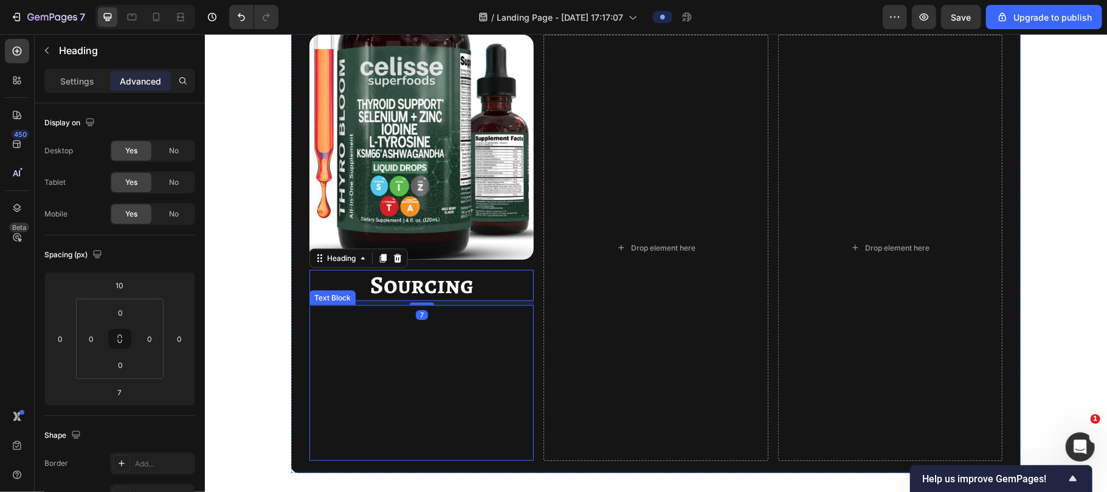
click at [425, 345] on span "Using The Acne Killer can pay off in just 48 hours. Early results could include…" at bounding box center [418, 382] width 216 height 146
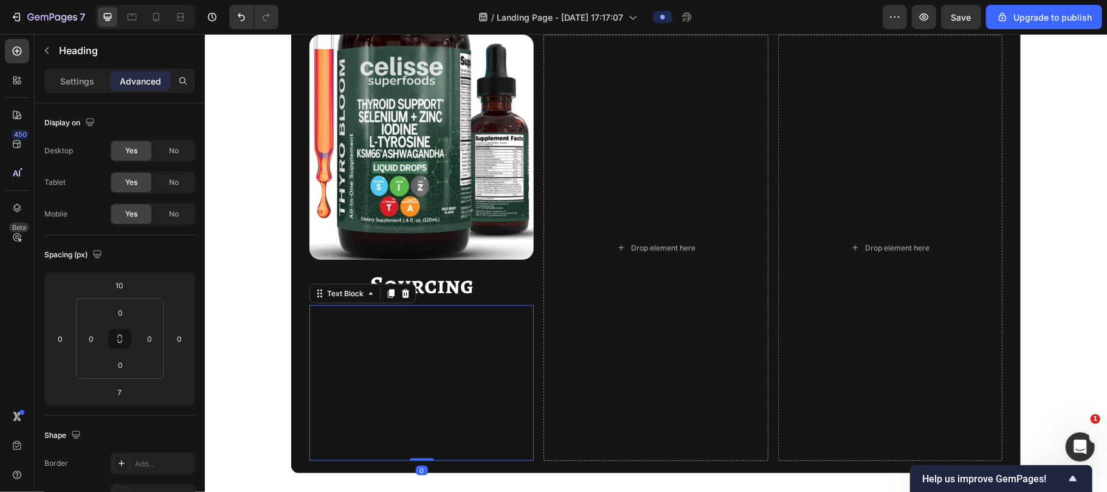
click at [425, 345] on span "Using The Acne Killer can pay off in just 48 hours. Early results could include…" at bounding box center [418, 382] width 216 height 146
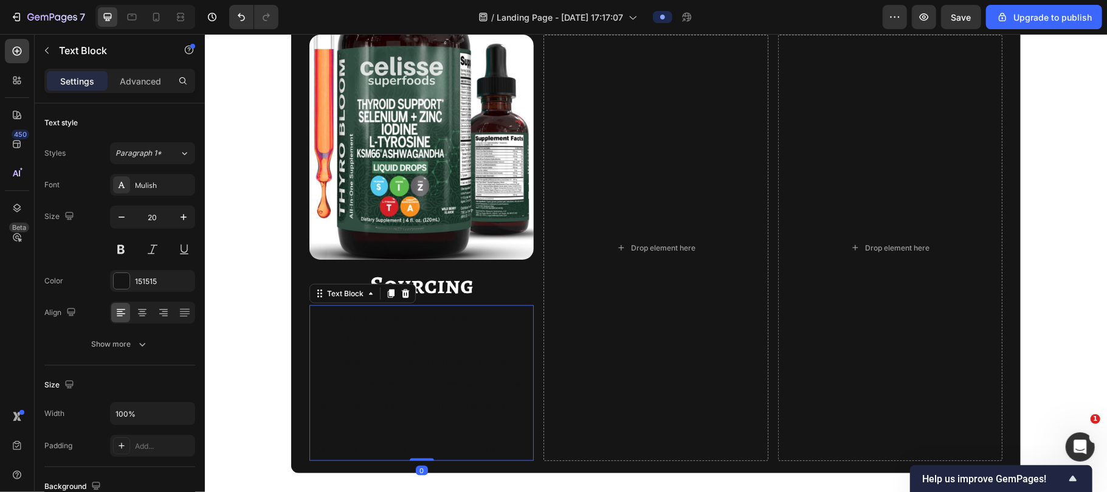
click at [425, 345] on span "Using The Acne Killer can pay off in just 48 hours. Early results could include…" at bounding box center [418, 382] width 216 height 146
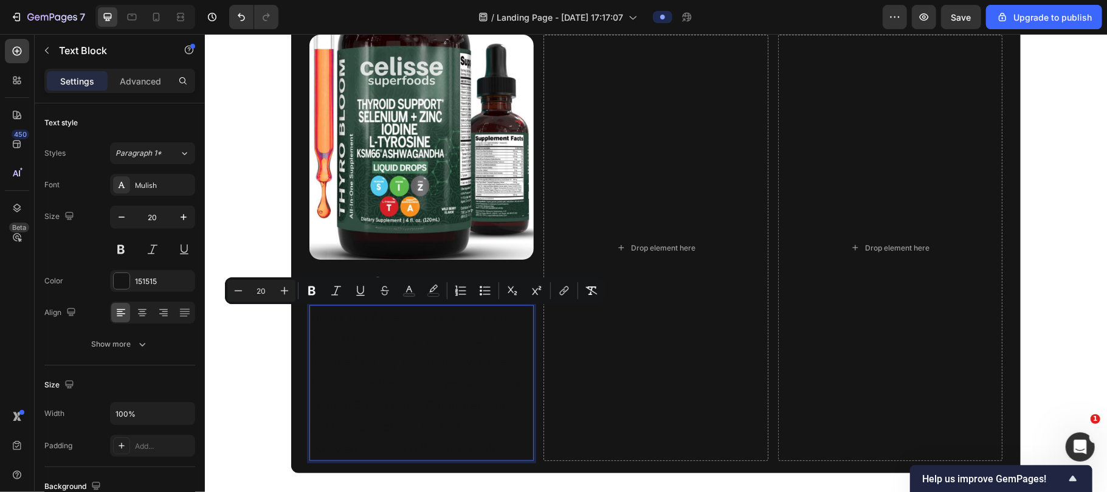
click at [425, 345] on span "Using The Acne Killer can pay off in just 48 hours. Early results could include…" at bounding box center [418, 382] width 216 height 146
click at [407, 294] on rect "Editor contextual toolbar" at bounding box center [409, 294] width 12 height 3
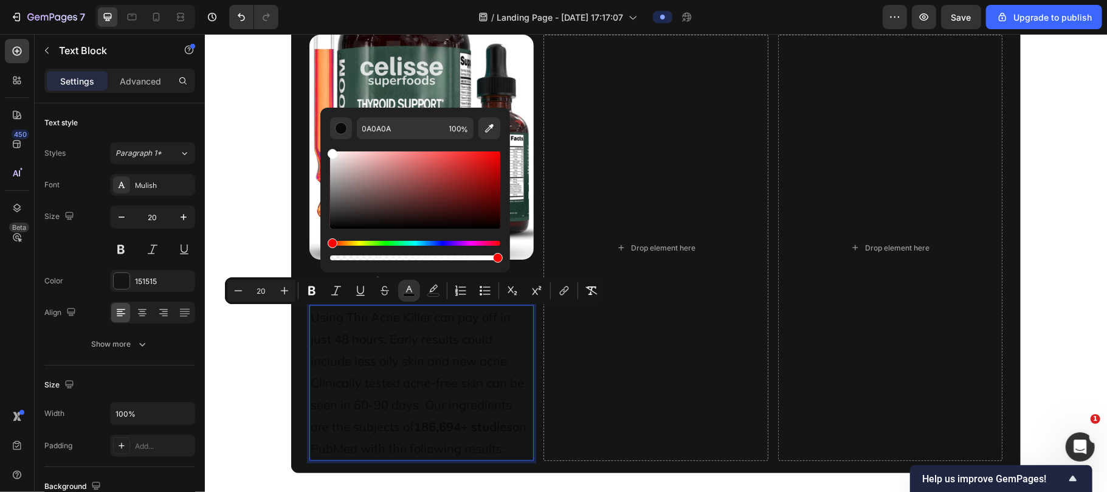
drag, startPoint x: 332, startPoint y: 225, endPoint x: 323, endPoint y: 143, distance: 81.9
click at [323, 143] on div "0A0A0A 100 %" at bounding box center [415, 185] width 190 height 155
type input "FFFFFF"
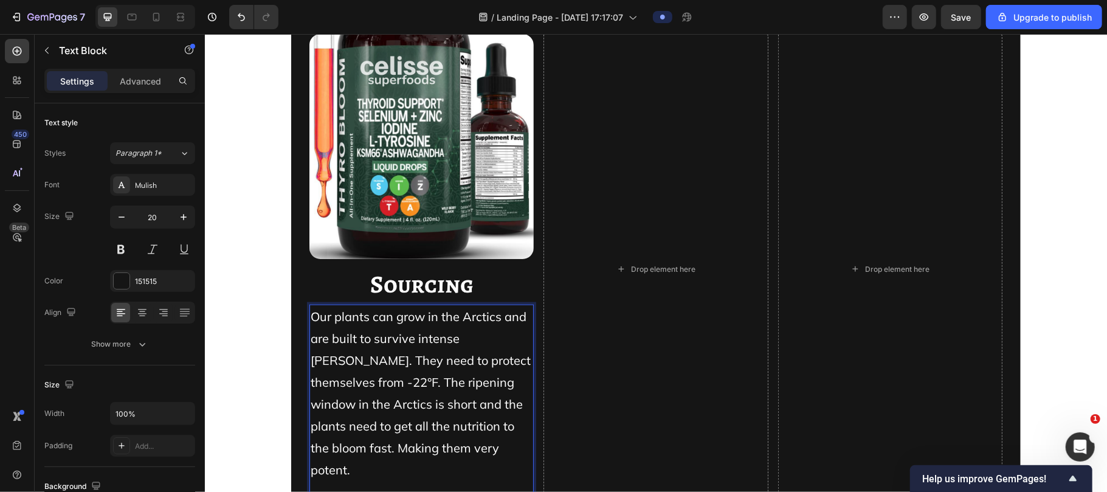
scroll to position [11162, 0]
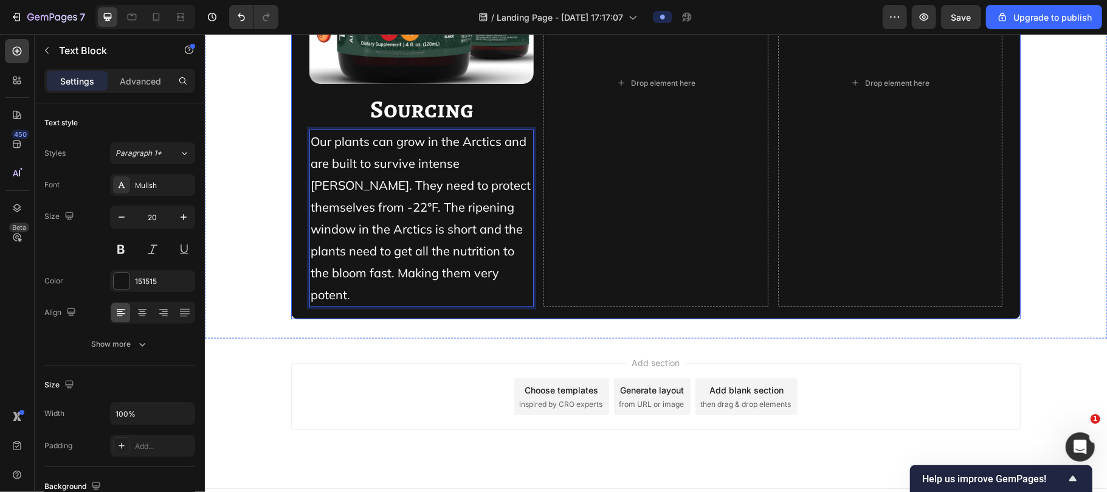
click at [528, 258] on div "Image ⁠⁠⁠⁠⁠⁠⁠ Sourcing Heading Our plants can grow in the Arctics and are built…" at bounding box center [654, 82] width 729 height 472
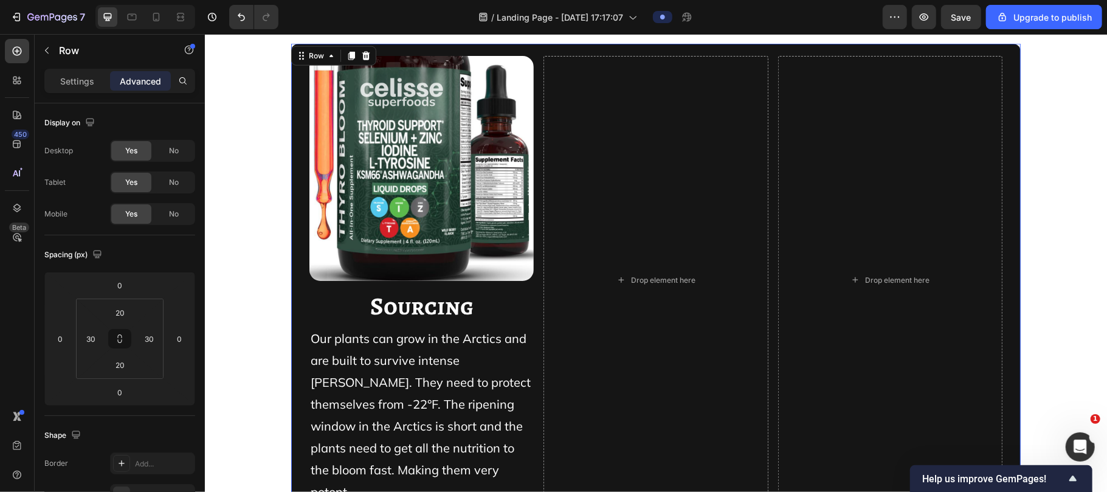
scroll to position [10716, 0]
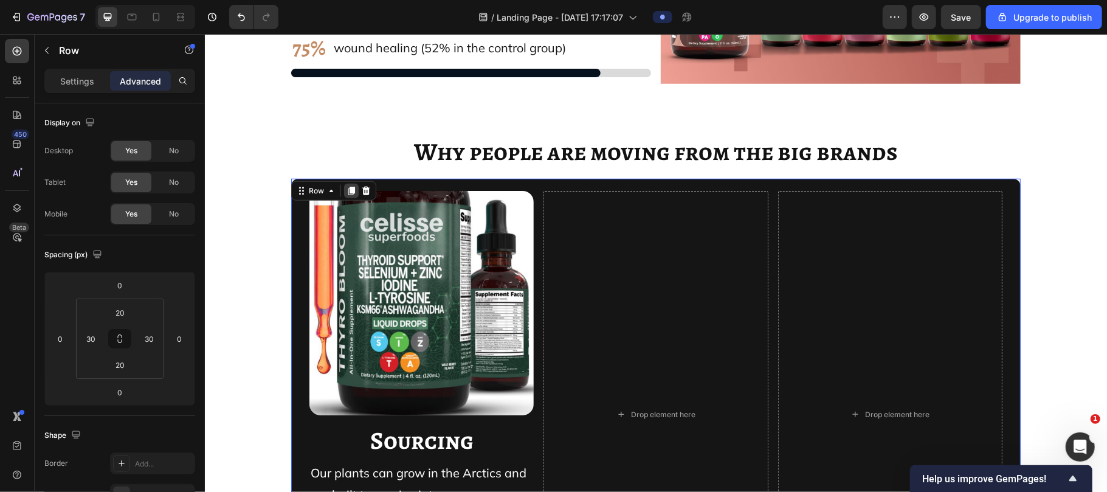
click at [346, 197] on div at bounding box center [350, 190] width 15 height 15
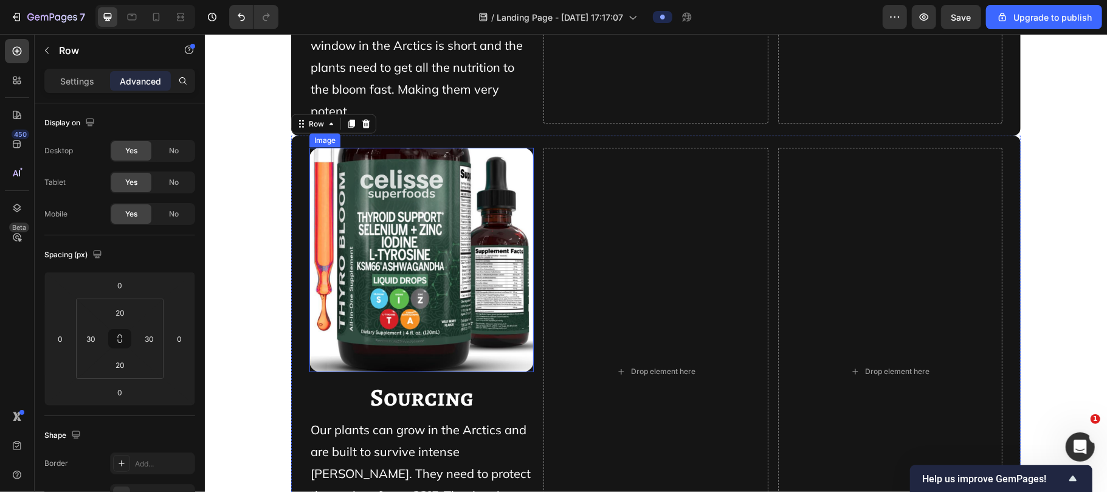
scroll to position [11233, 0]
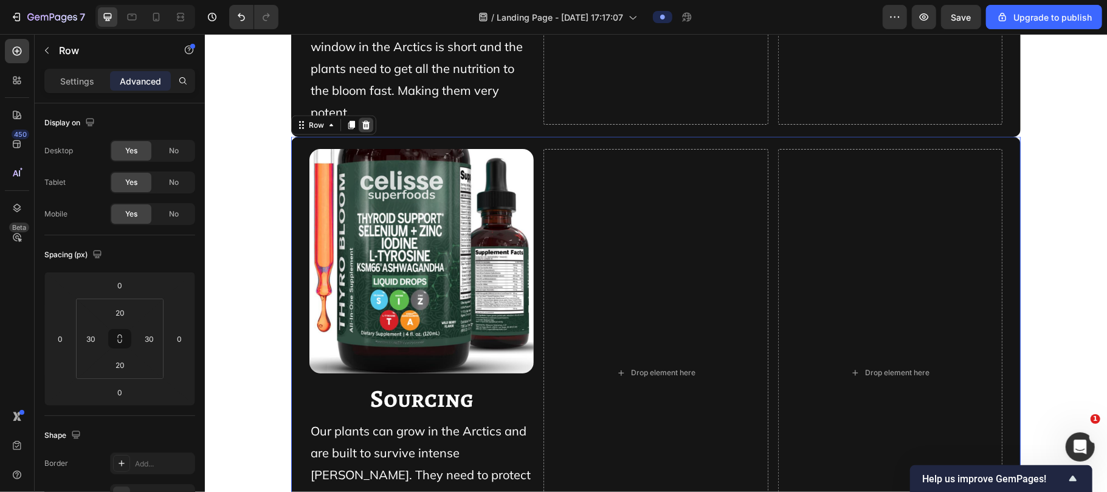
click at [362, 120] on icon at bounding box center [366, 124] width 8 height 9
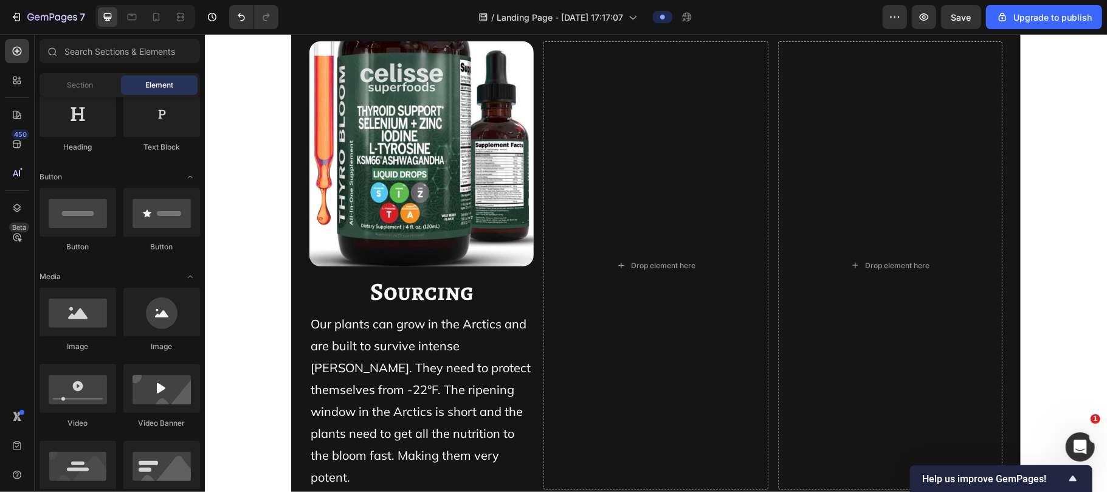
scroll to position [10805, 0]
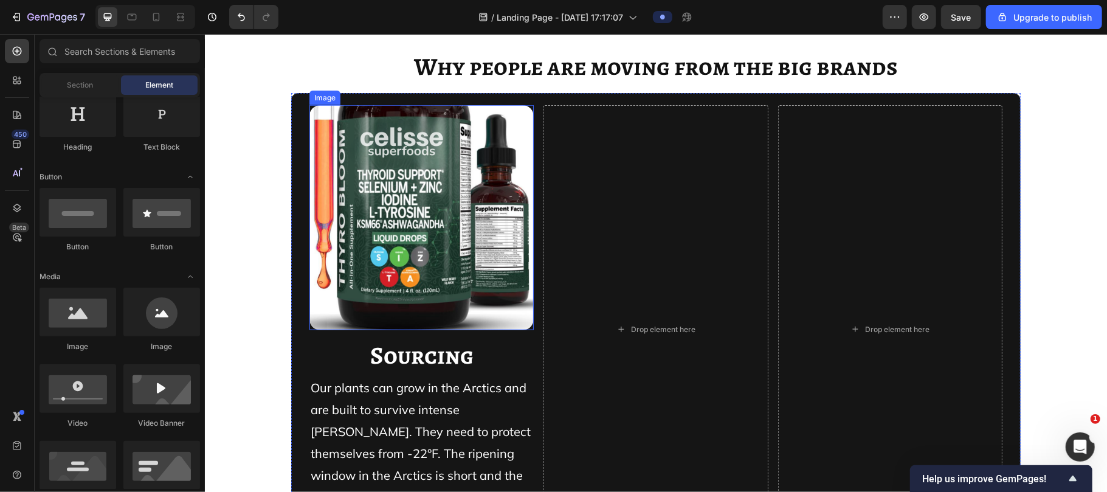
click at [375, 162] on img at bounding box center [421, 217] width 224 height 224
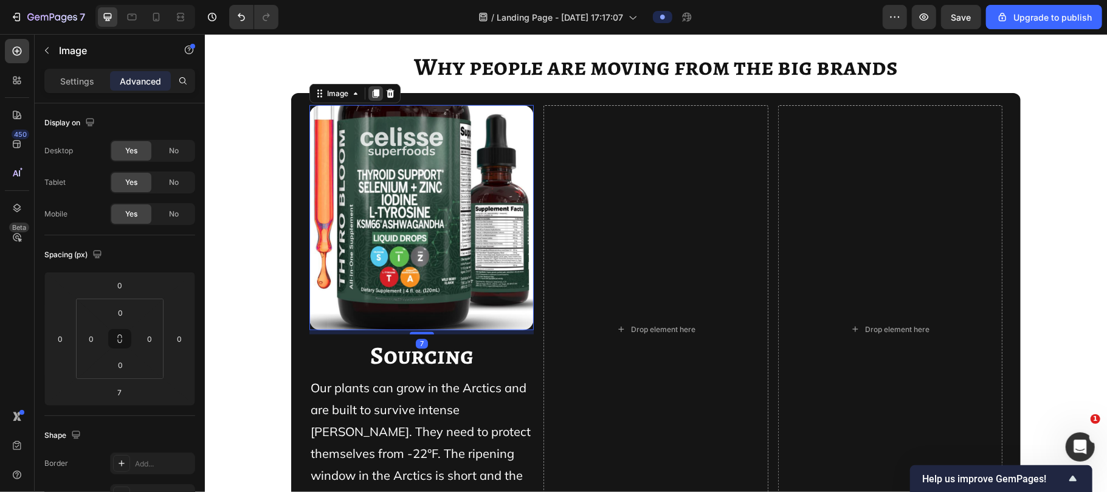
click at [372, 92] on icon at bounding box center [375, 93] width 7 height 9
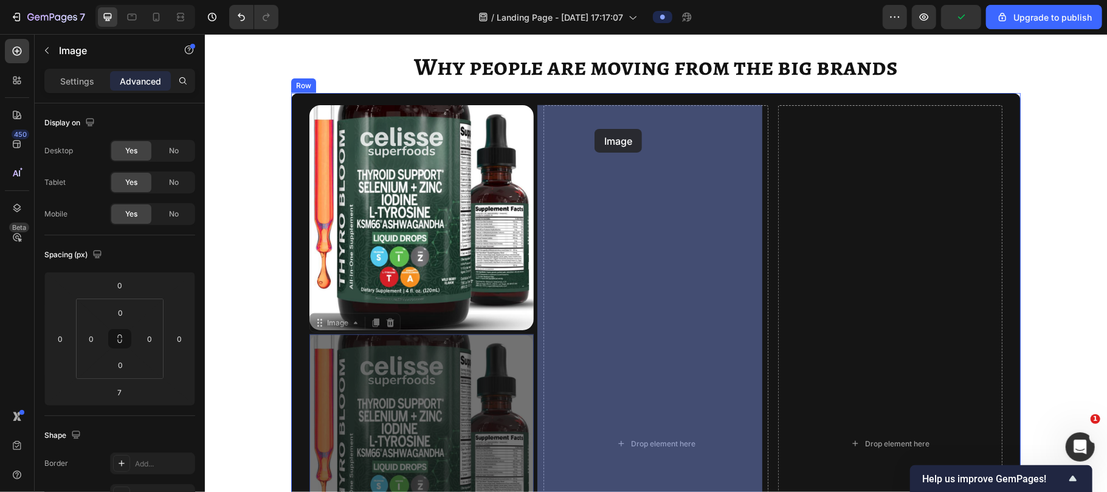
drag, startPoint x: 337, startPoint y: 324, endPoint x: 594, endPoint y: 128, distance: 323.0
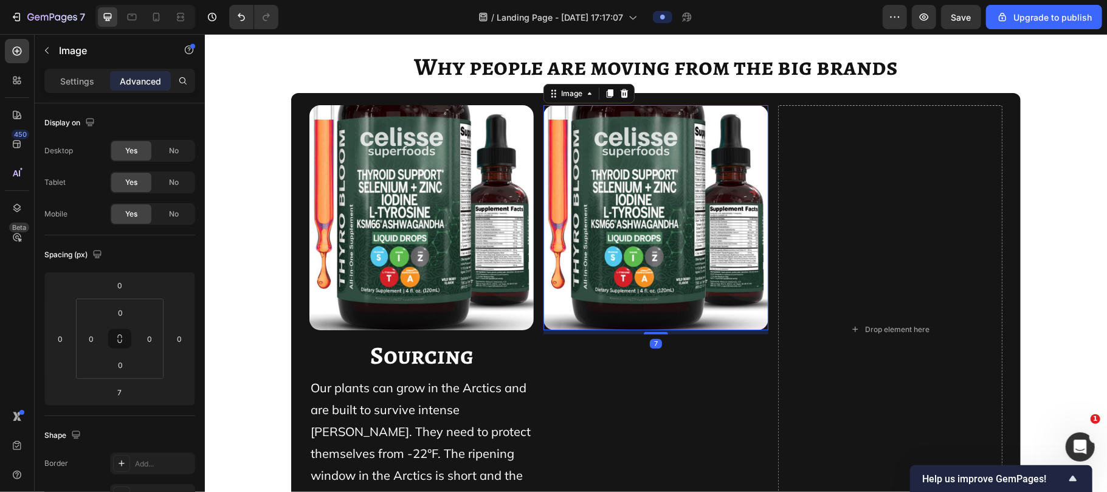
click at [594, 88] on div "Image" at bounding box center [588, 92] width 91 height 19
click at [604, 88] on icon at bounding box center [609, 93] width 10 height 10
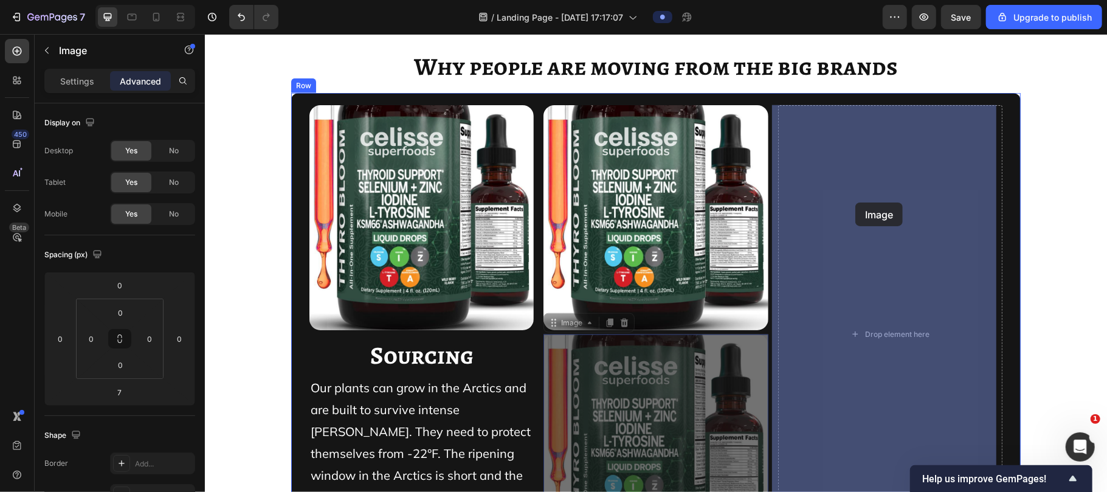
drag, startPoint x: 574, startPoint y: 323, endPoint x: 854, endPoint y: 202, distance: 305.4
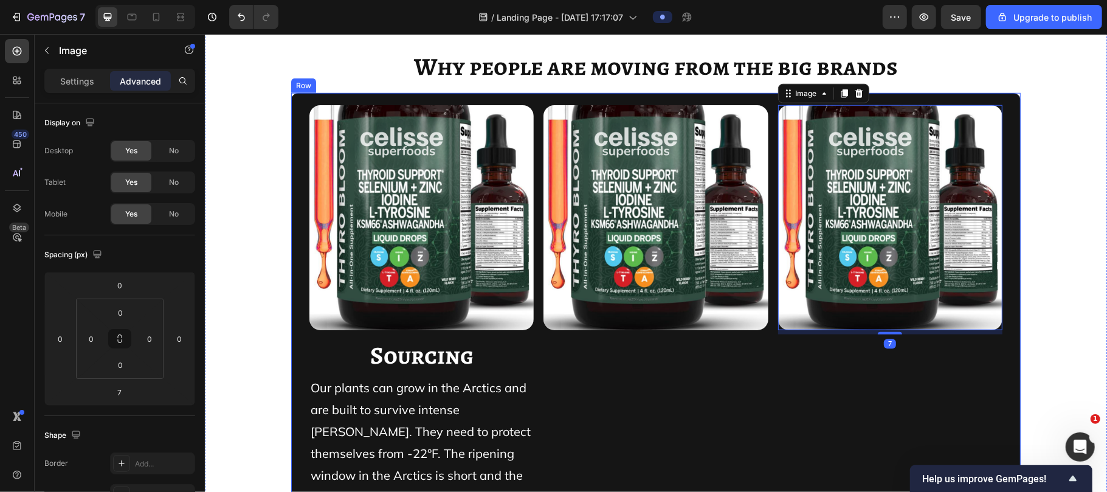
scroll to position [10873, 0]
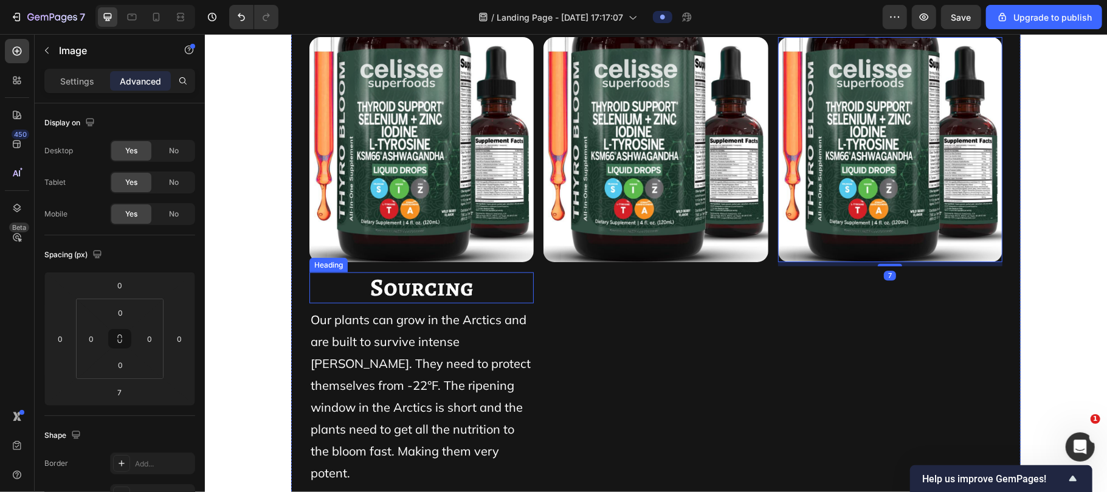
click at [445, 289] on span "Sourcing" at bounding box center [420, 286] width 103 height 33
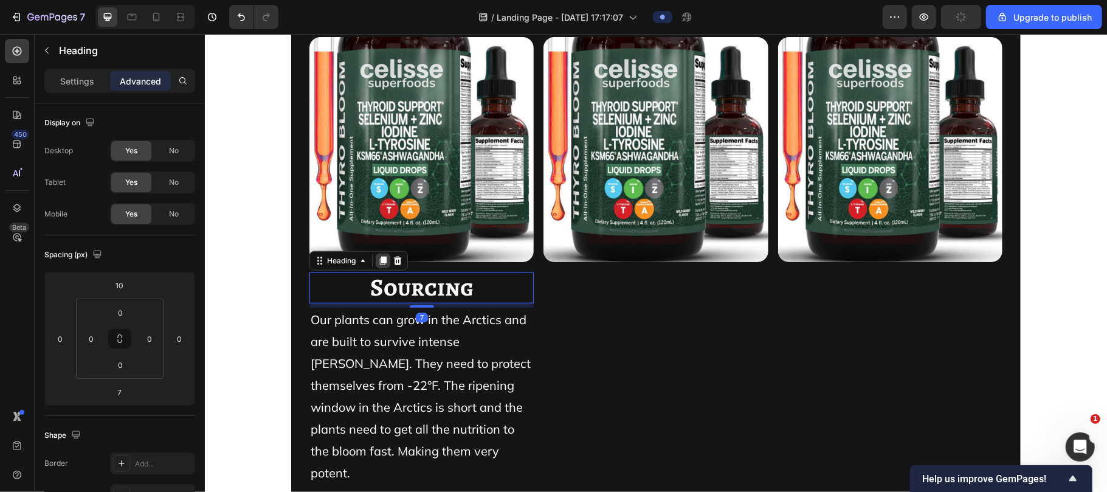
click at [375, 255] on div at bounding box center [382, 260] width 15 height 15
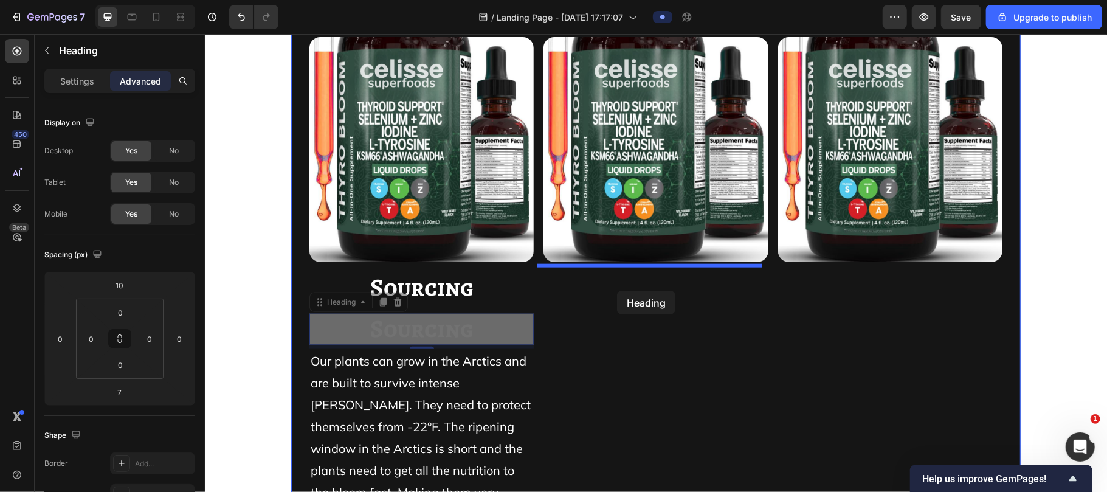
drag, startPoint x: 335, startPoint y: 304, endPoint x: 616, endPoint y: 290, distance: 281.1
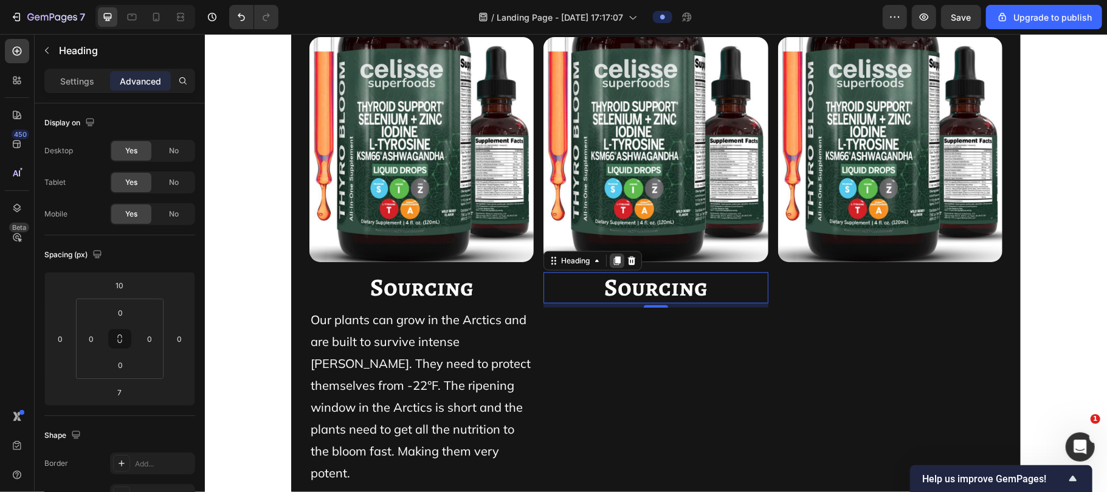
click at [611, 258] on icon at bounding box center [616, 260] width 10 height 10
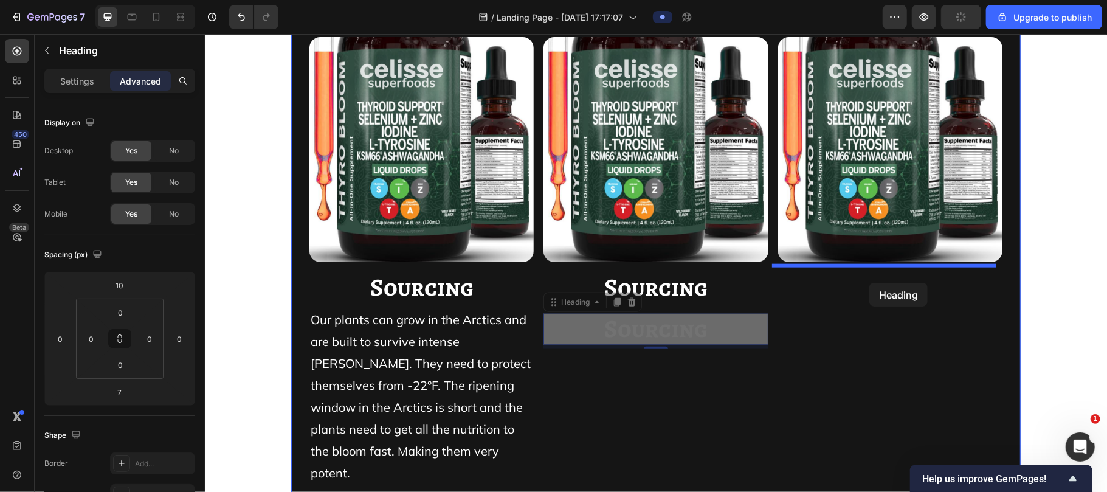
drag, startPoint x: 579, startPoint y: 306, endPoint x: 868, endPoint y: 282, distance: 290.2
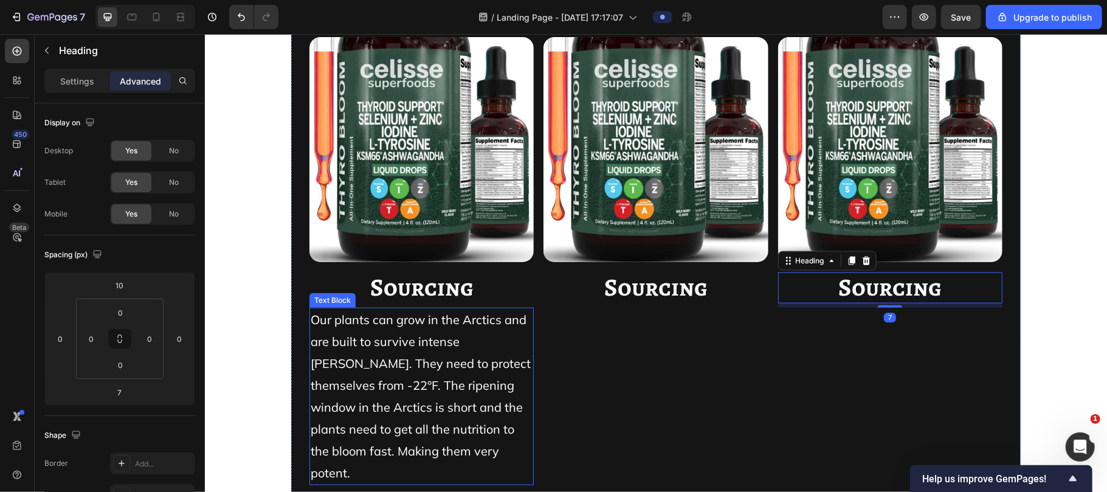
scroll to position [10944, 0]
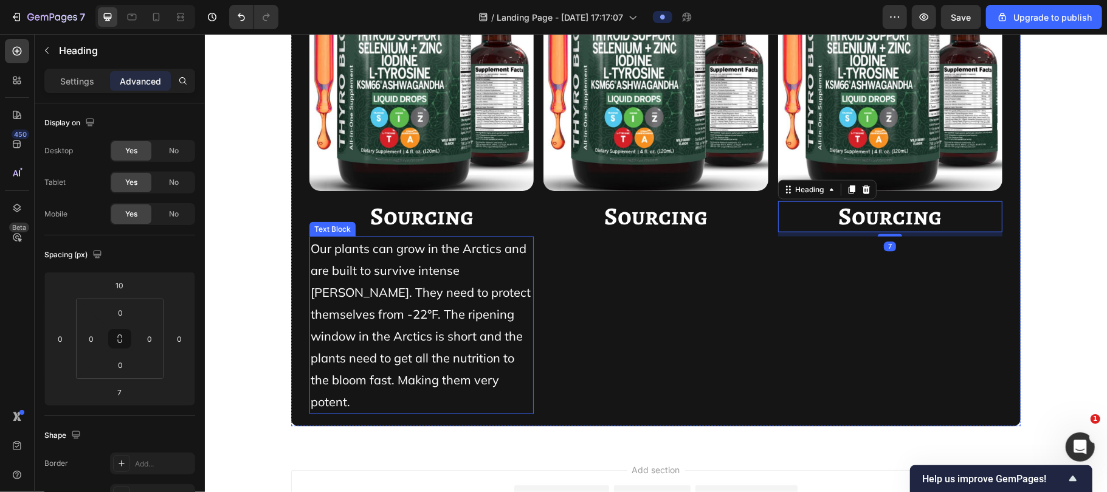
click at [467, 306] on span "Our plants can grow in the Arctics and are built to survive intense [PERSON_NAM…" at bounding box center [420, 324] width 220 height 168
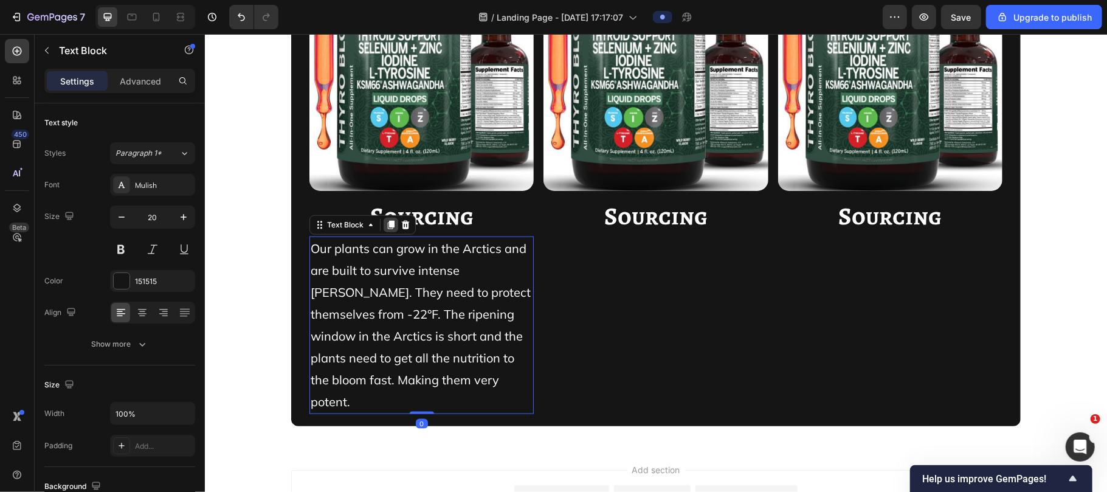
click at [387, 224] on icon at bounding box center [390, 224] width 7 height 9
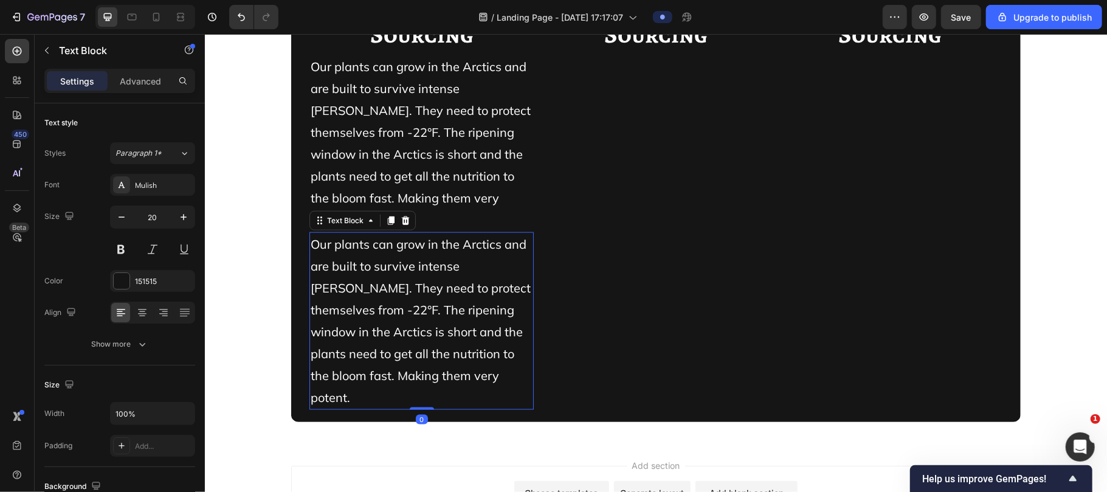
scroll to position [11074, 0]
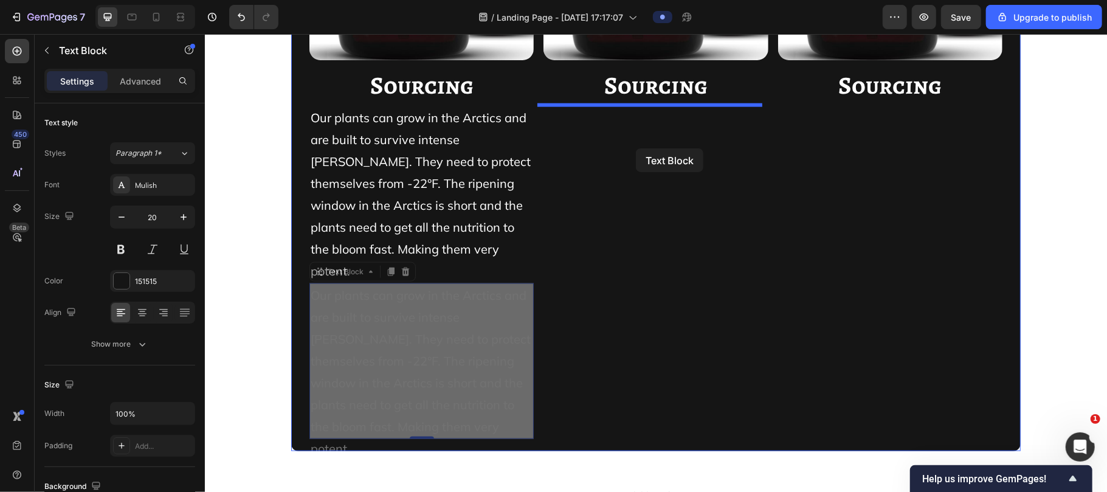
drag, startPoint x: 338, startPoint y: 250, endPoint x: 635, endPoint y: 148, distance: 314.2
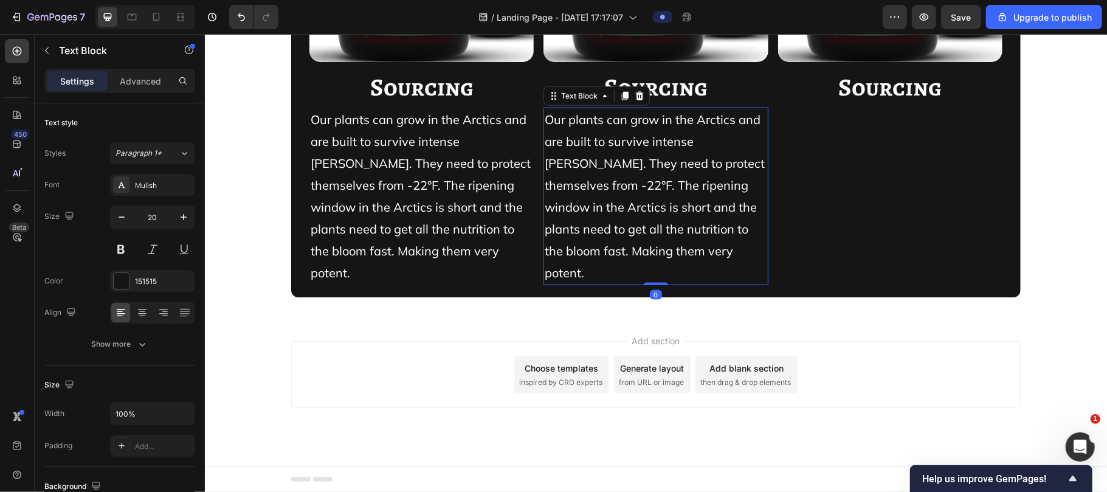
scroll to position [11051, 0]
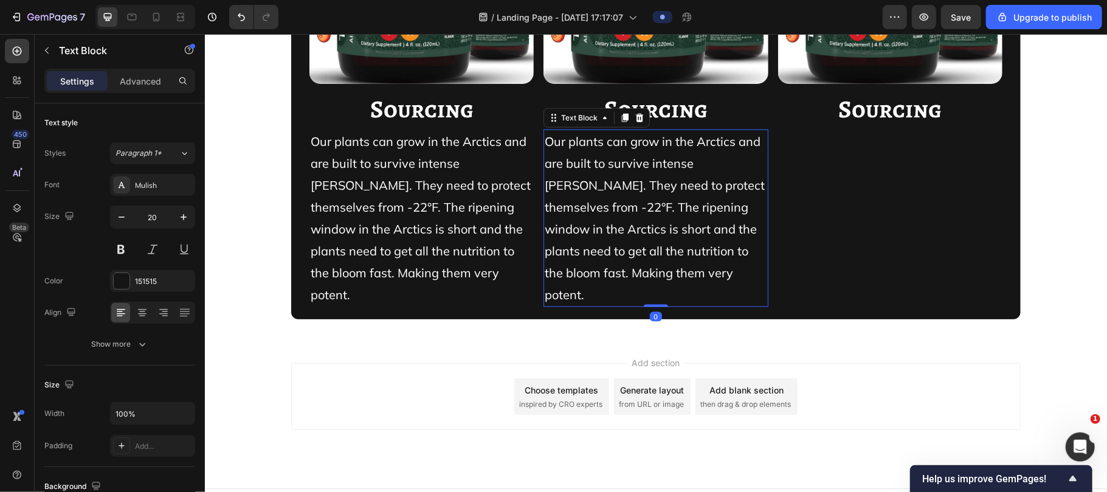
click at [620, 117] on icon at bounding box center [624, 117] width 7 height 9
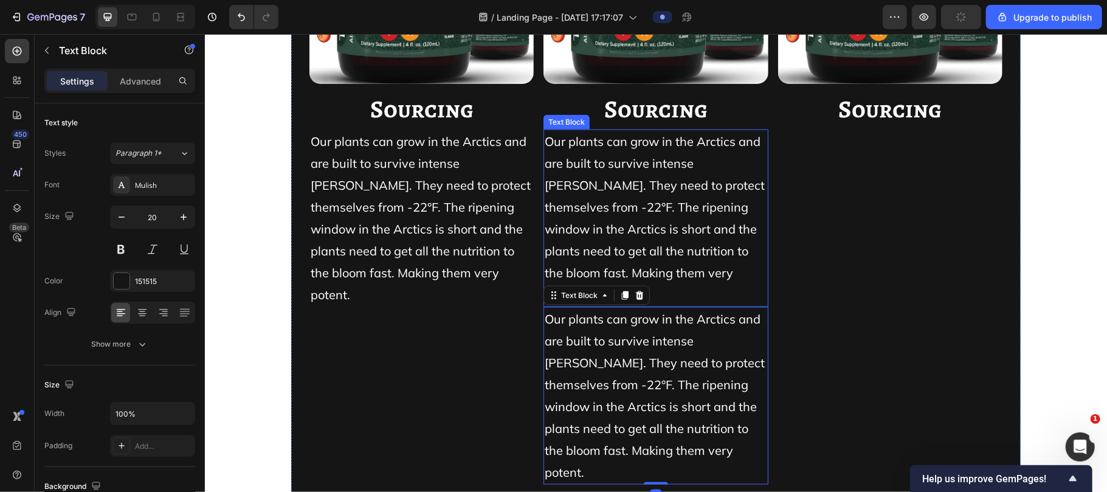
scroll to position [11074, 0]
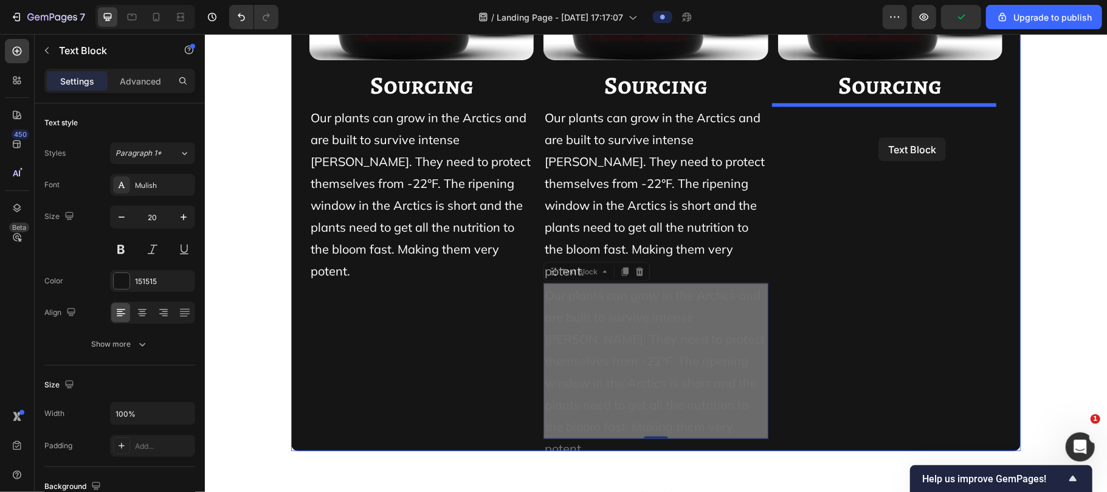
drag, startPoint x: 577, startPoint y: 253, endPoint x: 877, endPoint y: 137, distance: 321.8
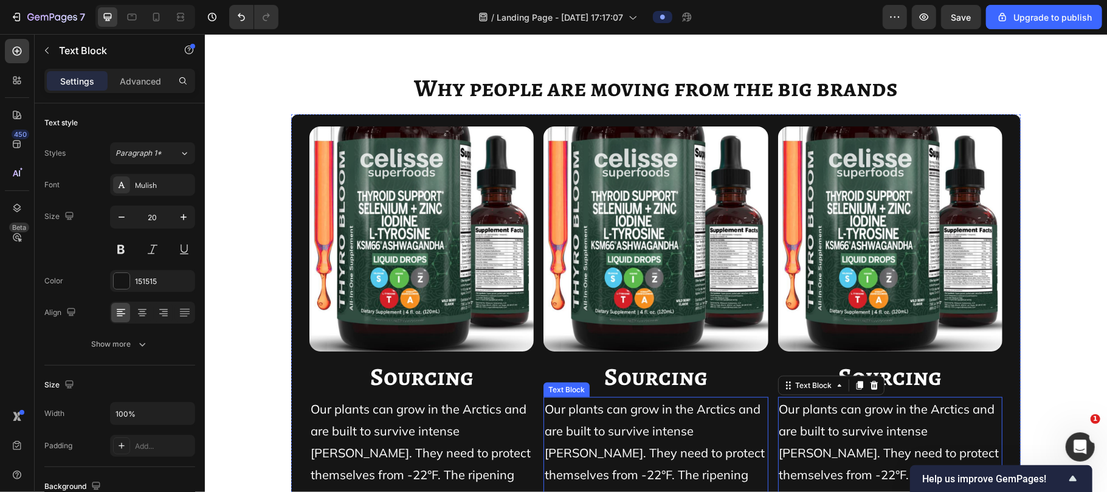
scroll to position [10784, 0]
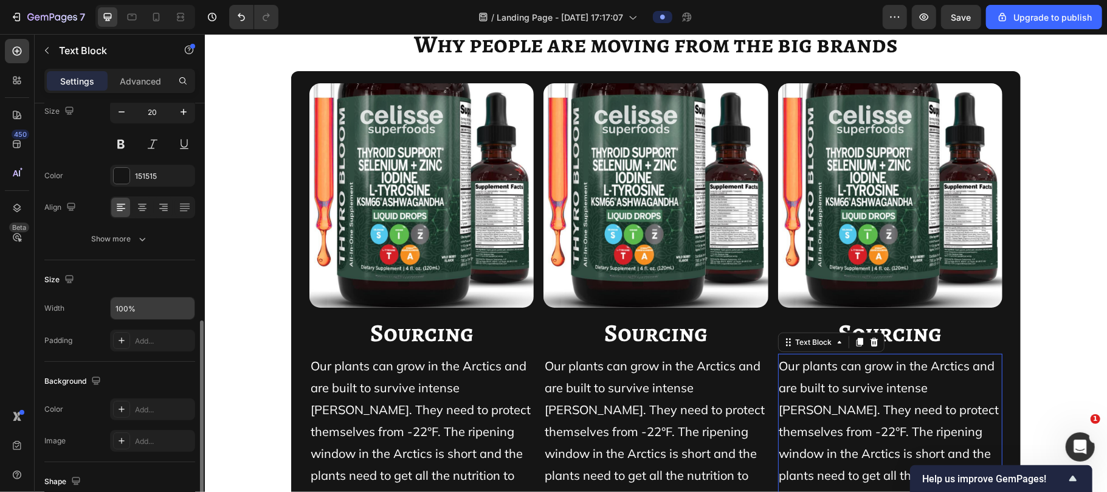
scroll to position [207, 0]
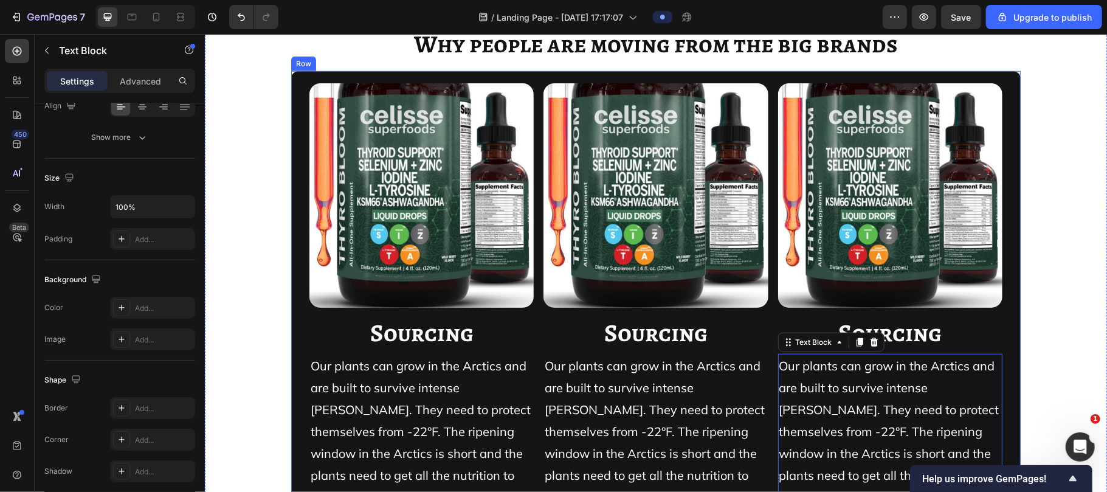
click at [290, 371] on div "Image ⁠⁠⁠⁠⁠⁠⁠ Sourcing Heading Our plants can grow in the Arctics and are built…" at bounding box center [654, 306] width 729 height 472
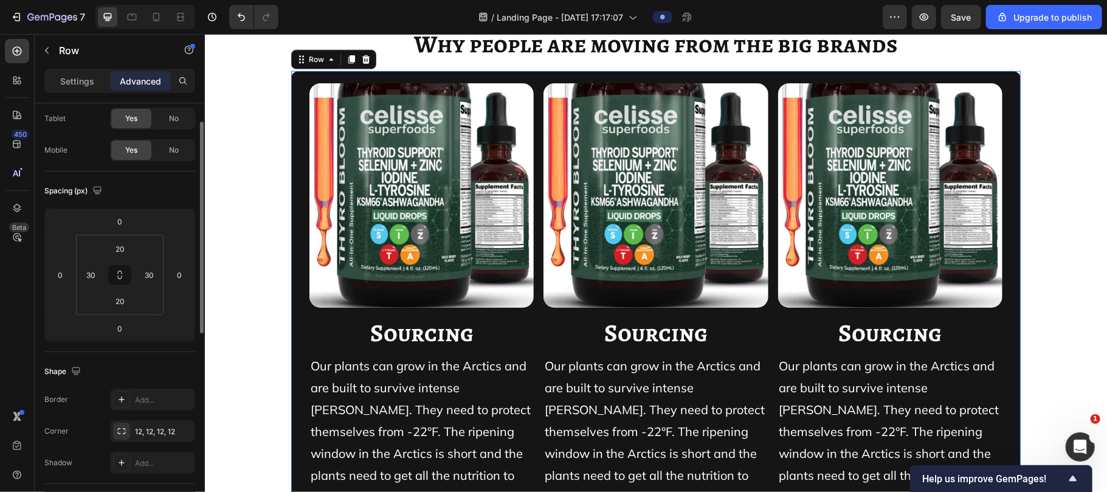
scroll to position [52, 0]
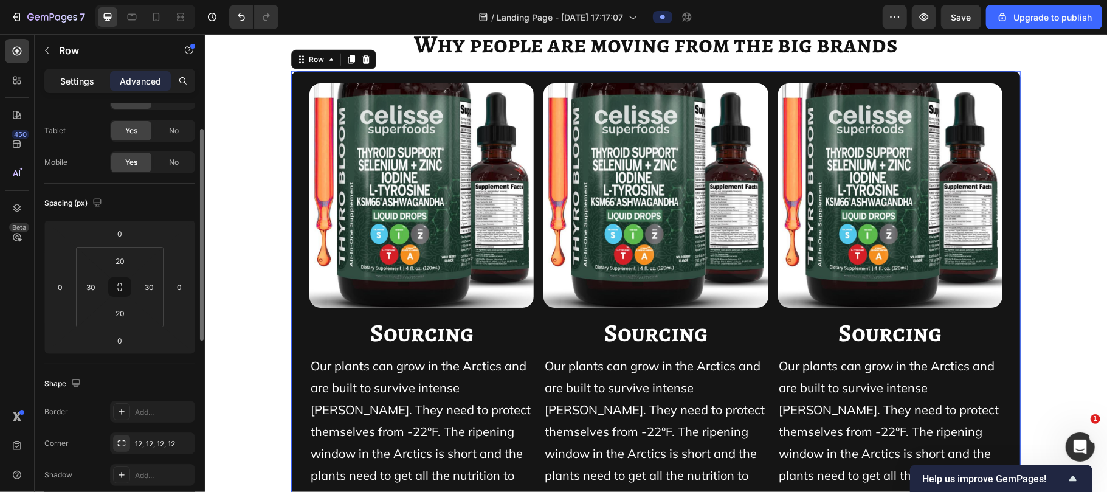
click at [74, 81] on p "Settings" at bounding box center [77, 81] width 34 height 13
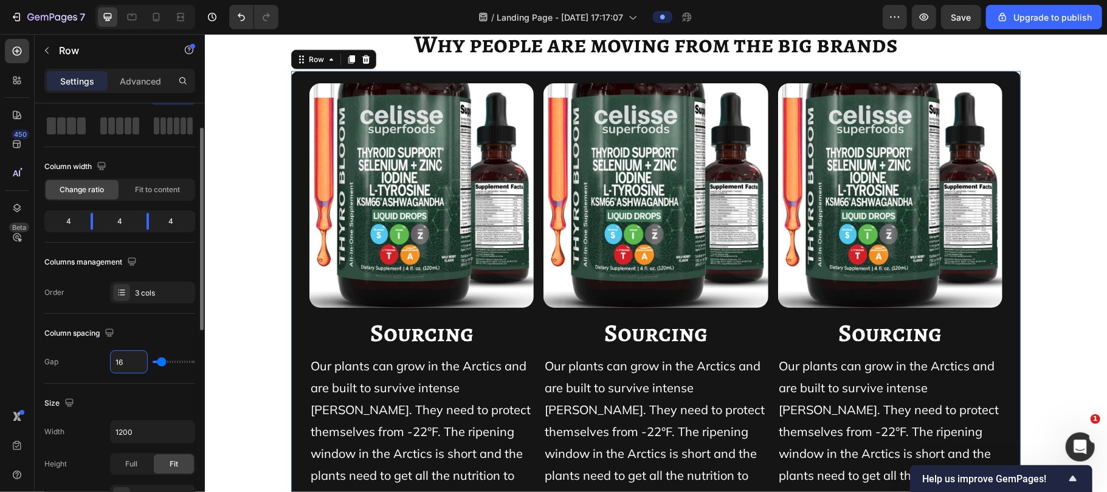
click at [122, 359] on input "16" at bounding box center [129, 362] width 36 height 22
type input "3"
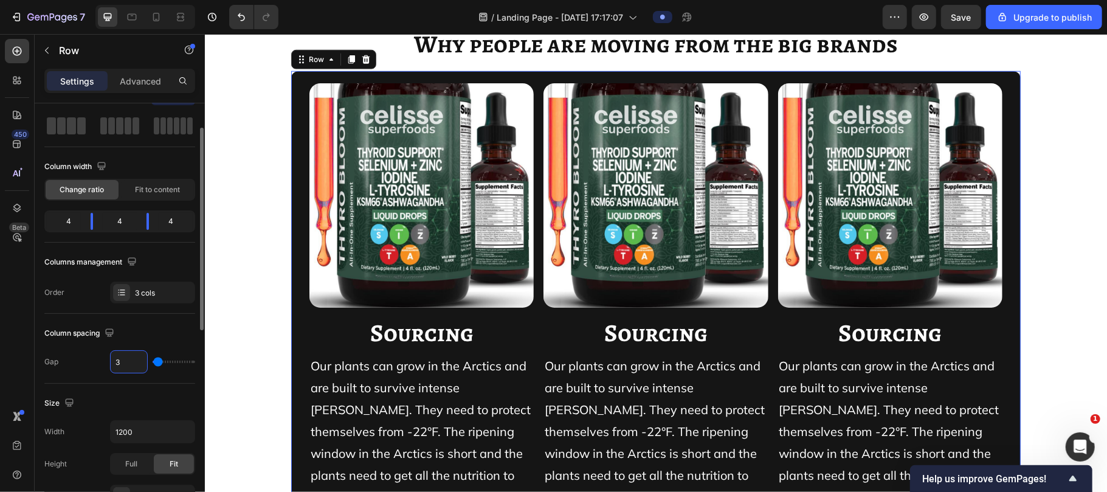
type input "30"
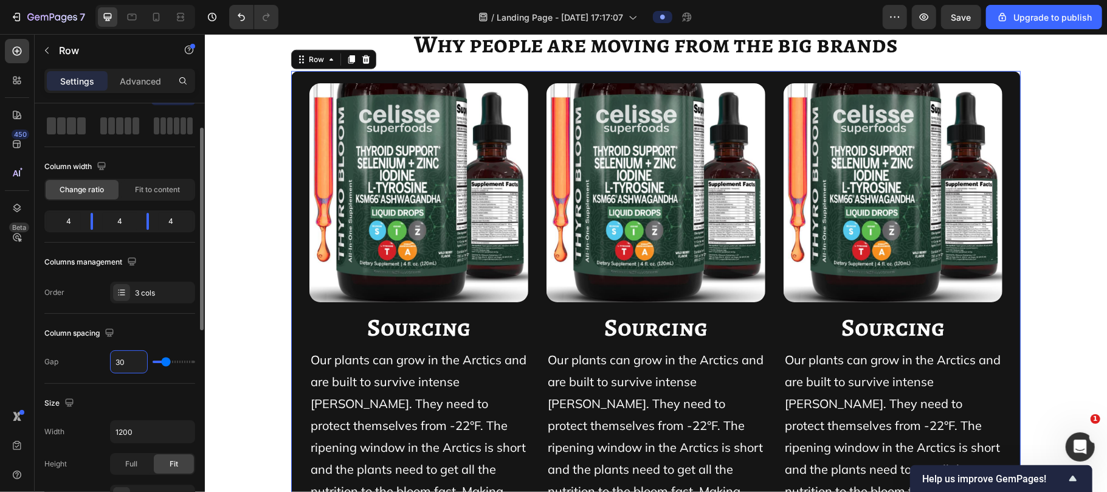
type input "3"
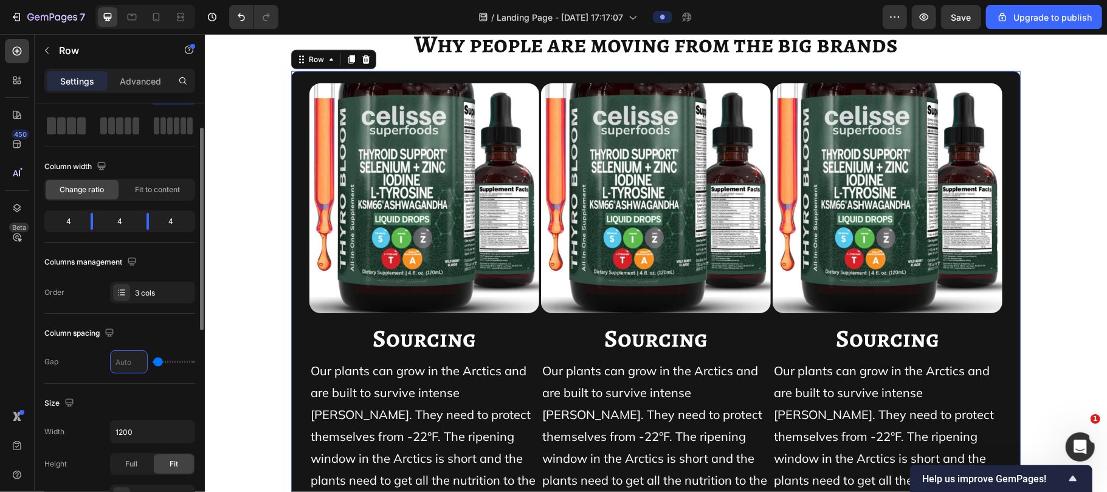
type input "0"
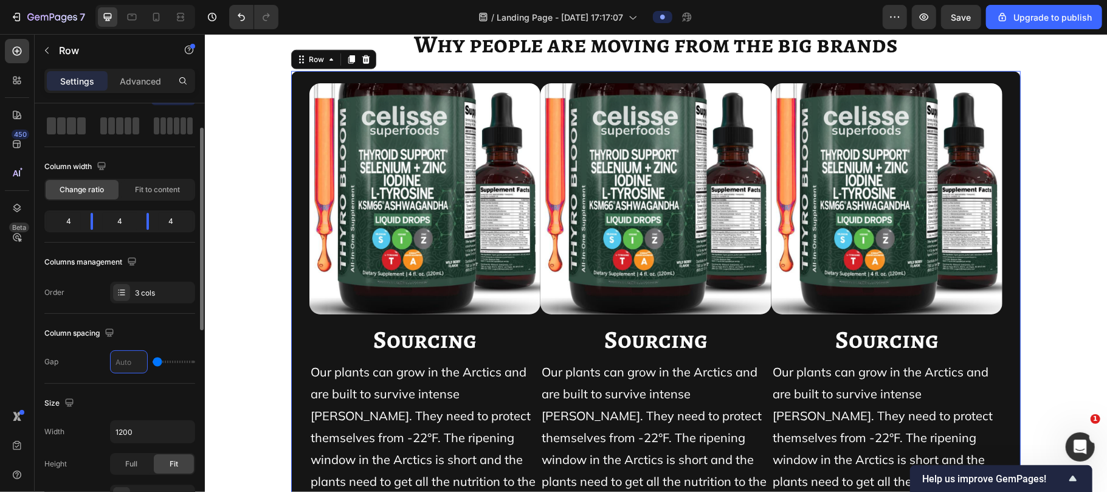
type input "4"
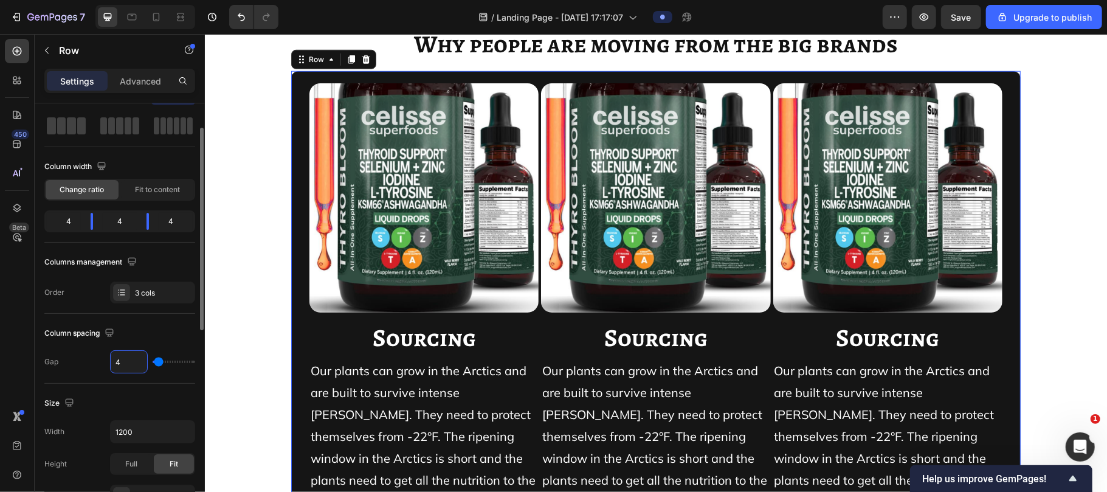
type input "40"
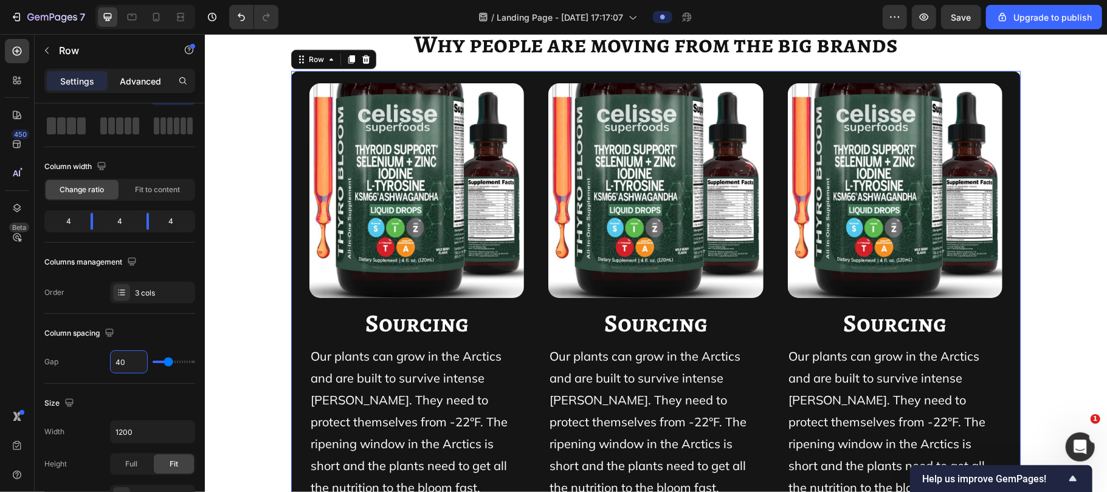
click at [132, 88] on div "Advanced" at bounding box center [140, 80] width 61 height 19
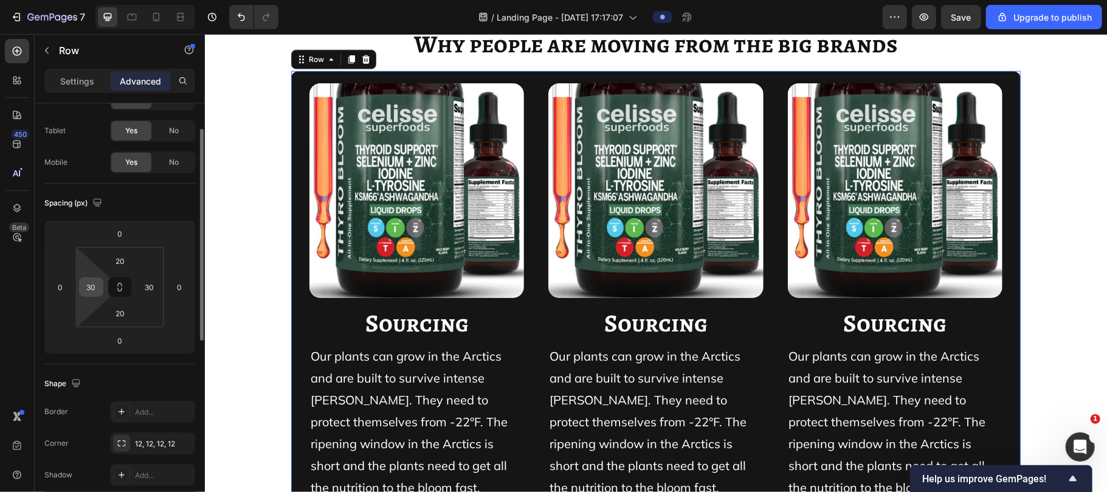
click at [95, 283] on input "30" at bounding box center [91, 287] width 18 height 18
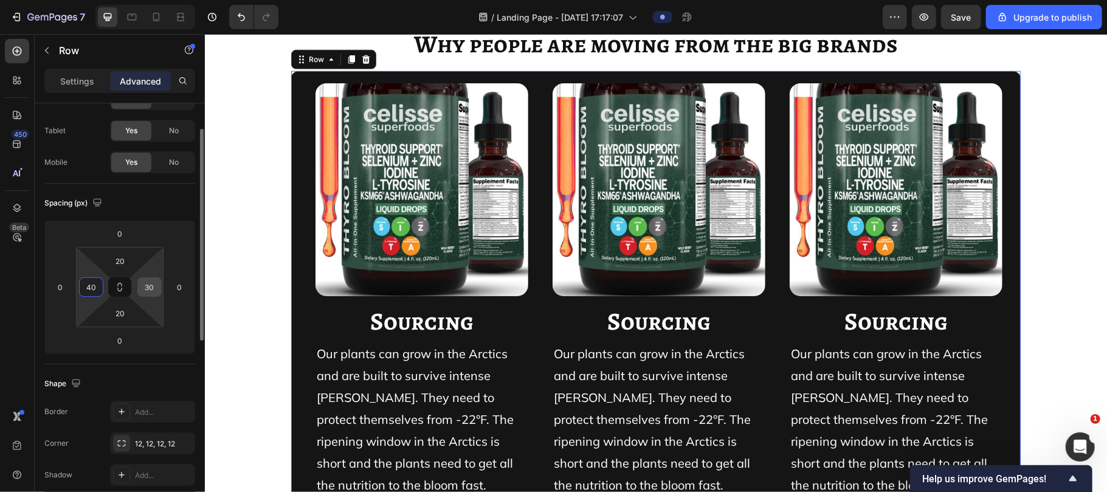
type input "40"
click at [156, 286] on input "30" at bounding box center [149, 287] width 18 height 18
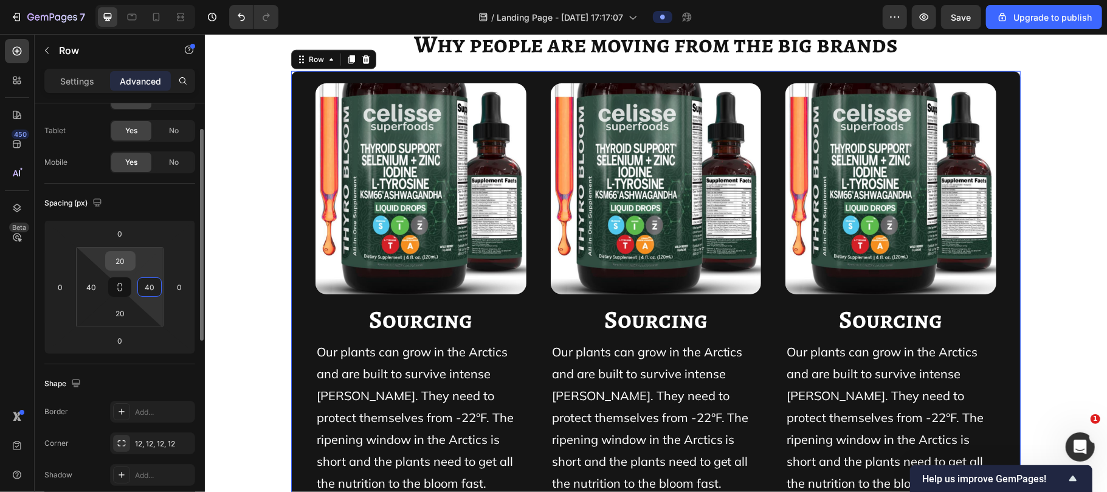
type input "40"
click at [120, 261] on input "20" at bounding box center [120, 261] width 24 height 18
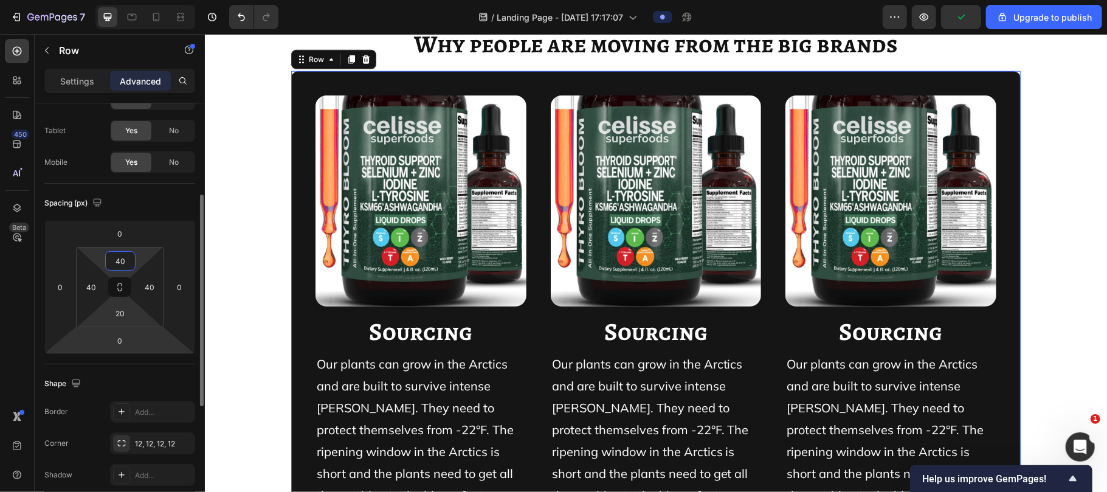
scroll to position [95, 0]
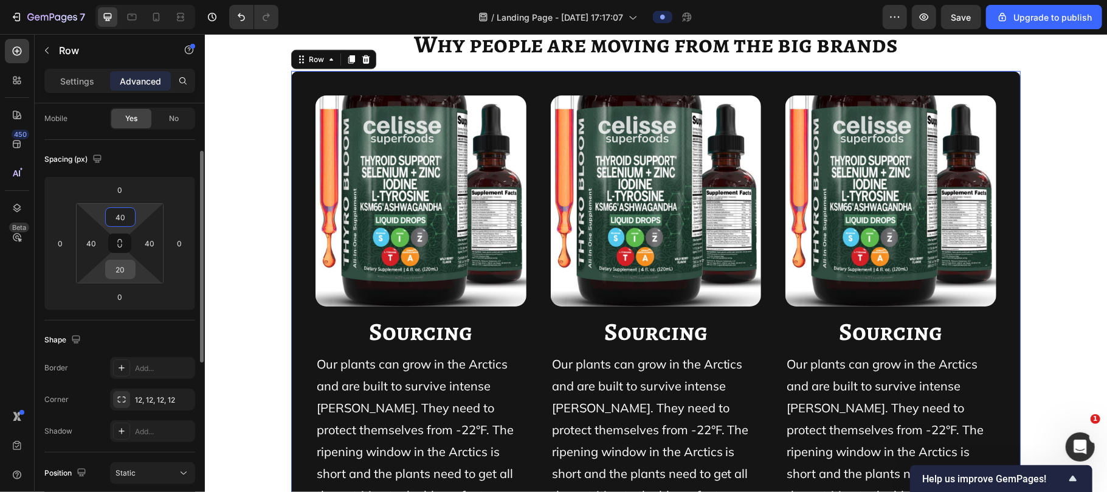
type input "40"
click at [125, 266] on input "20" at bounding box center [120, 269] width 24 height 18
type input "0"
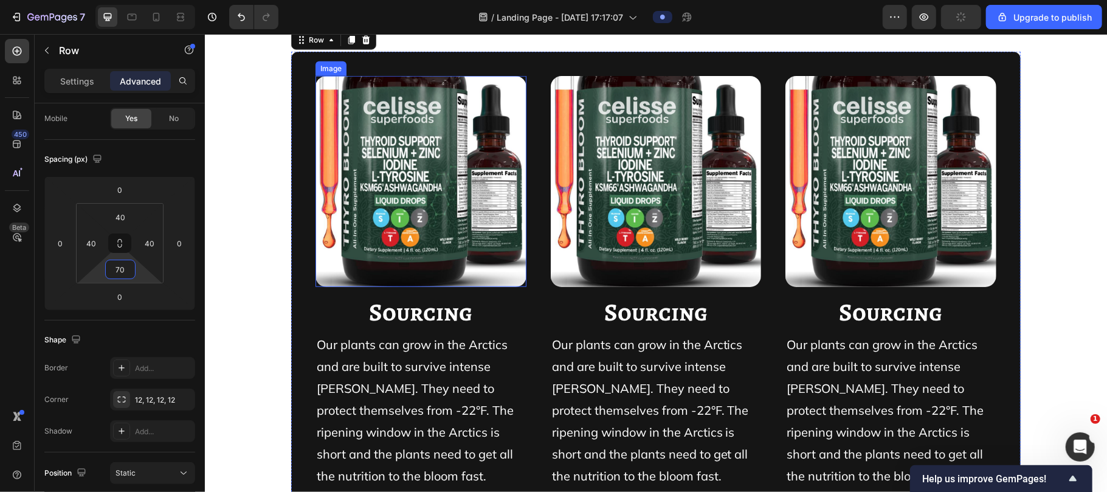
scroll to position [10778, 0]
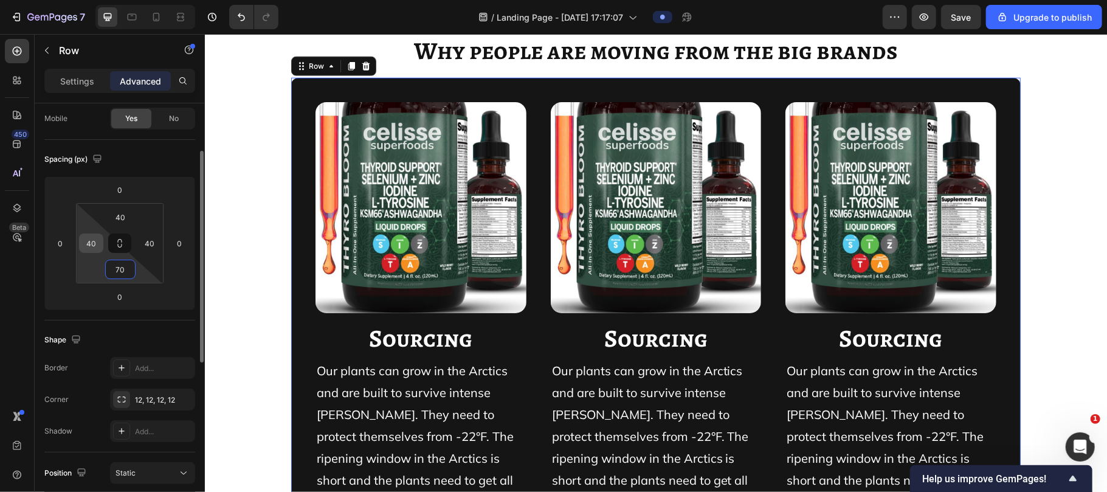
type input "70"
click at [97, 246] on input "40" at bounding box center [91, 243] width 18 height 18
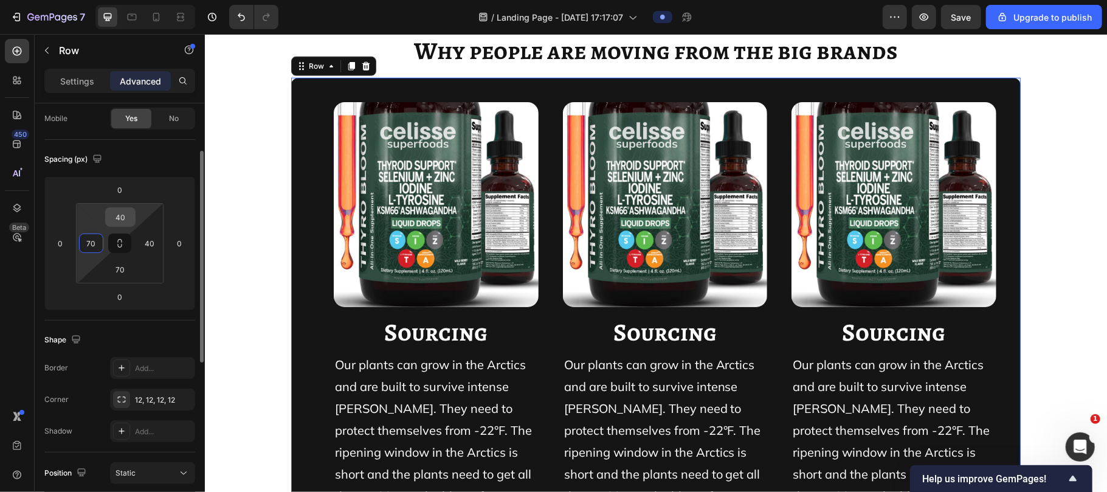
type input "70"
click at [127, 215] on input "40" at bounding box center [120, 217] width 24 height 18
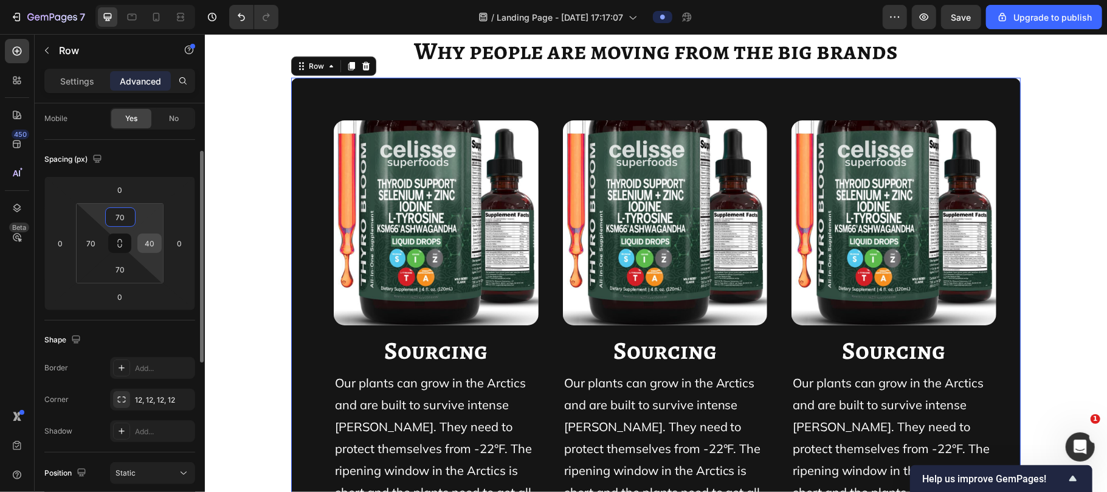
type input "70"
click at [152, 244] on input "40" at bounding box center [149, 243] width 18 height 18
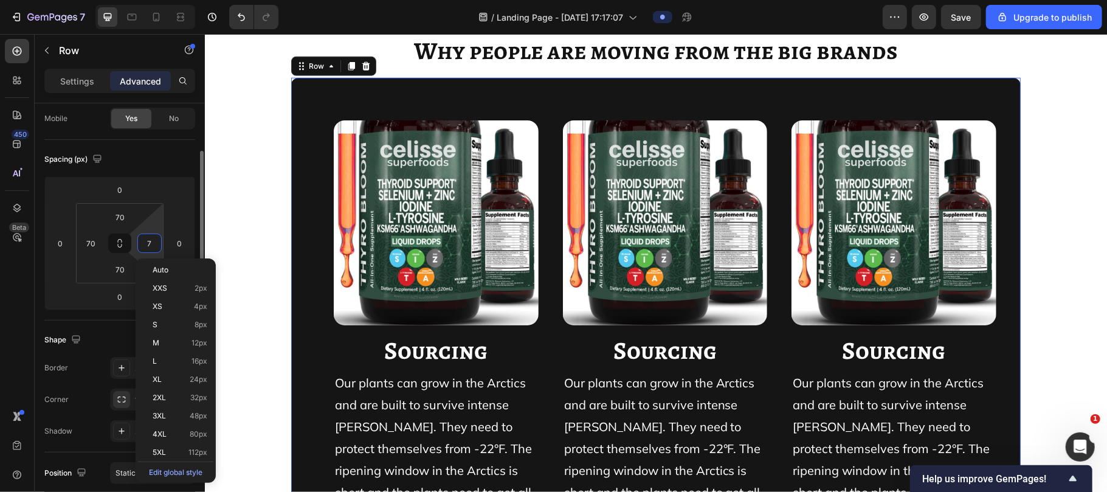
type input "70"
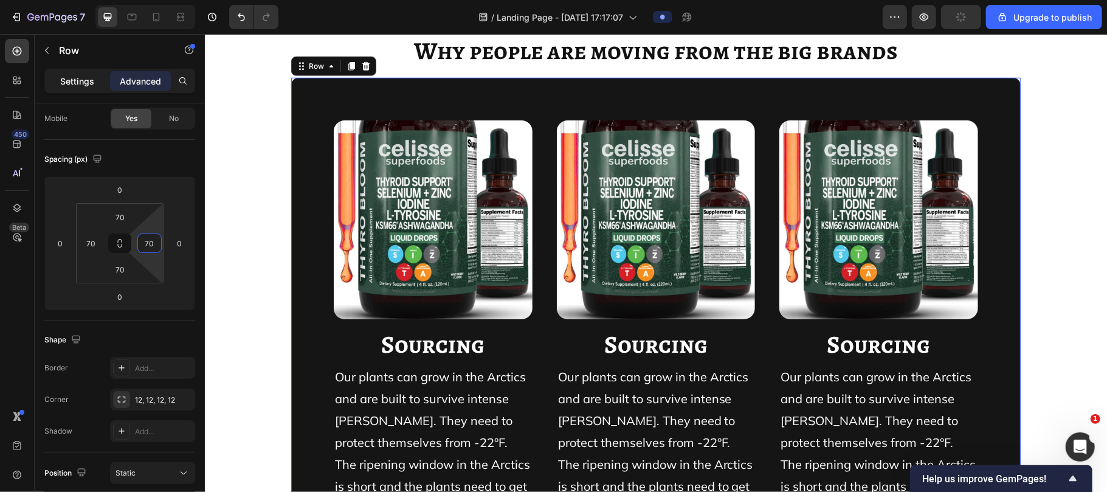
click at [85, 81] on p "Settings" at bounding box center [77, 81] width 34 height 13
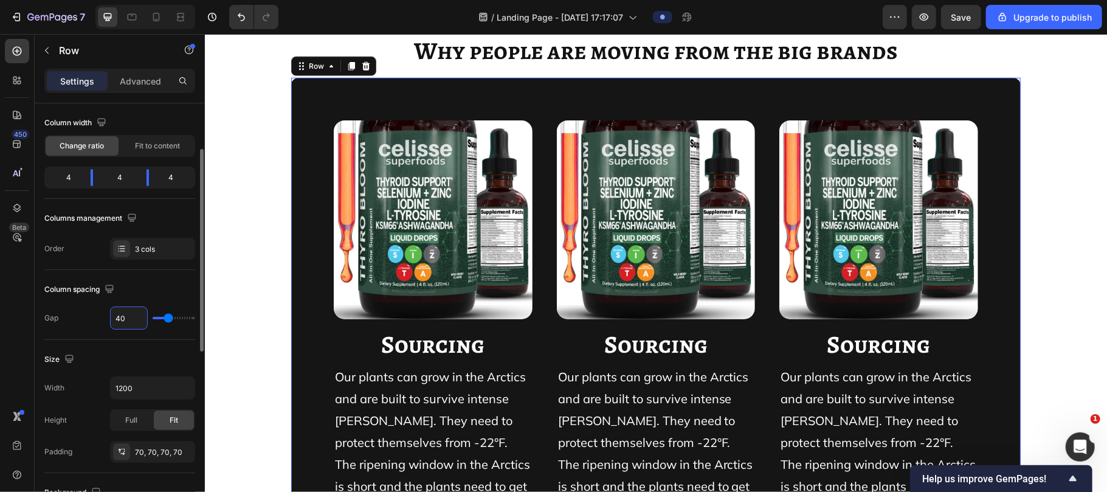
click at [125, 314] on input "40" at bounding box center [129, 318] width 36 height 22
type input "7"
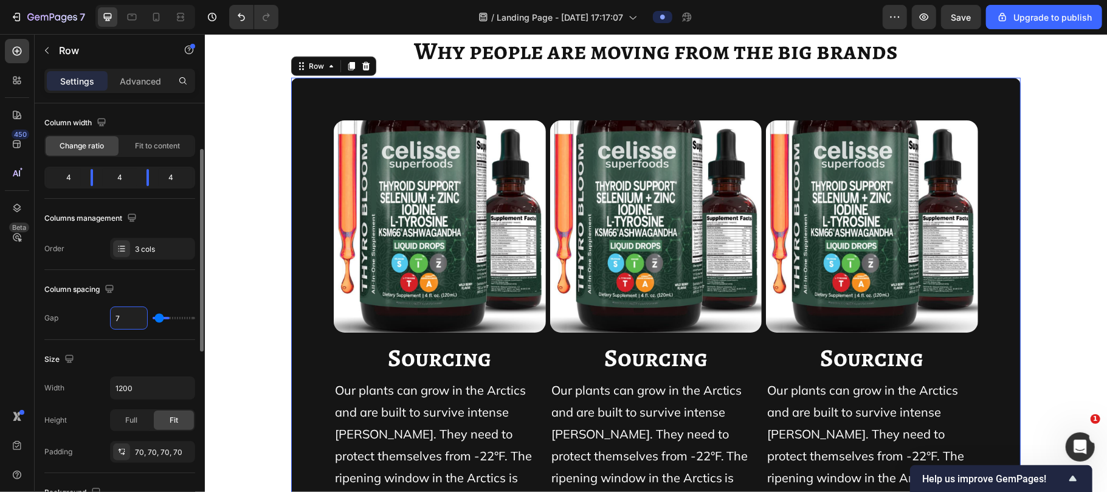
type input "70"
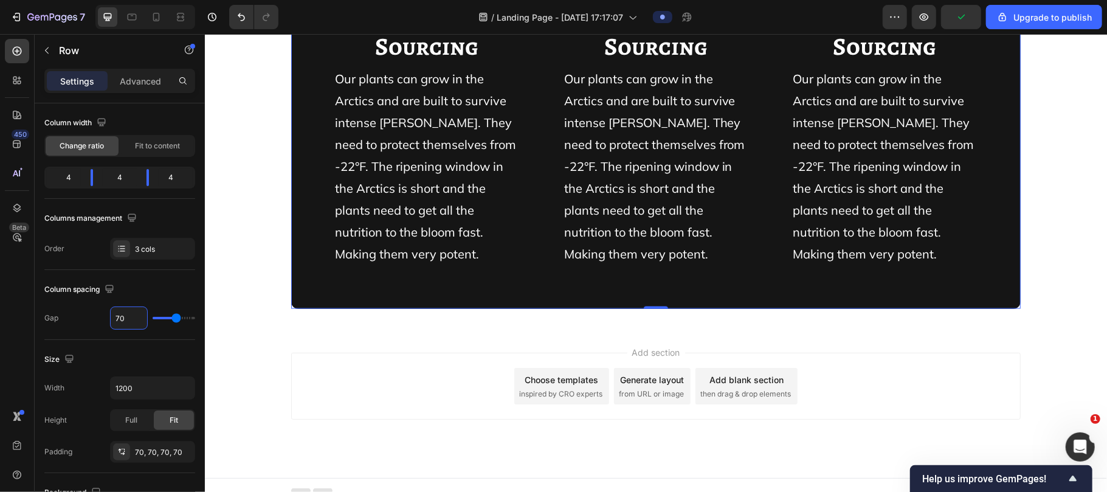
scroll to position [11117, 0]
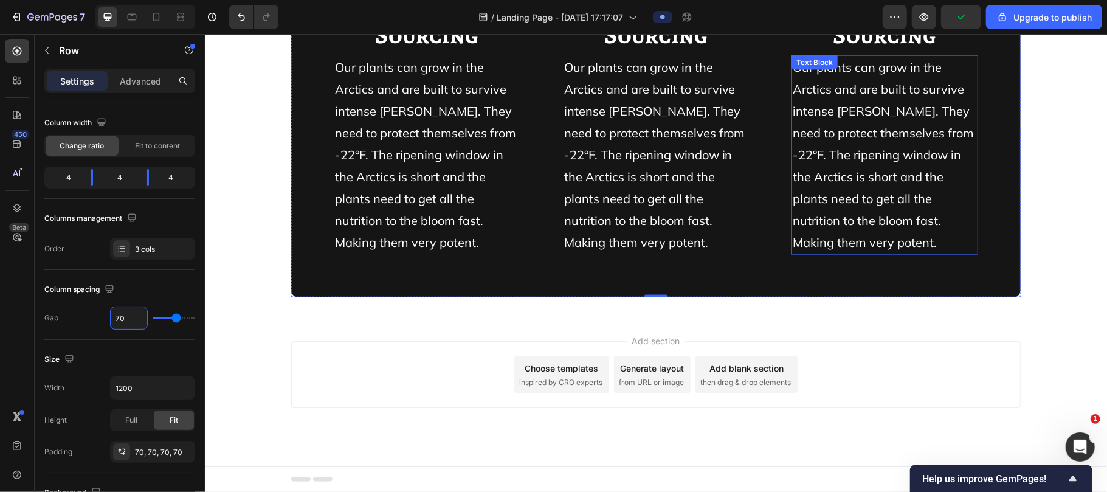
drag, startPoint x: 856, startPoint y: 136, endPoint x: 916, endPoint y: 150, distance: 61.8
click at [916, 150] on span "Our plants can grow in the Arctics and are built to survive intense [PERSON_NAM…" at bounding box center [882, 154] width 181 height 190
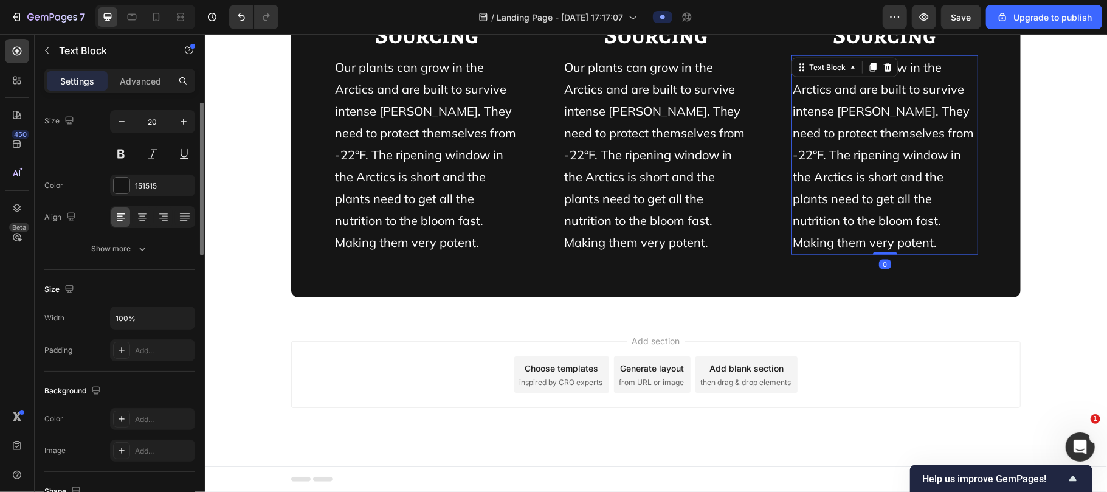
scroll to position [0, 0]
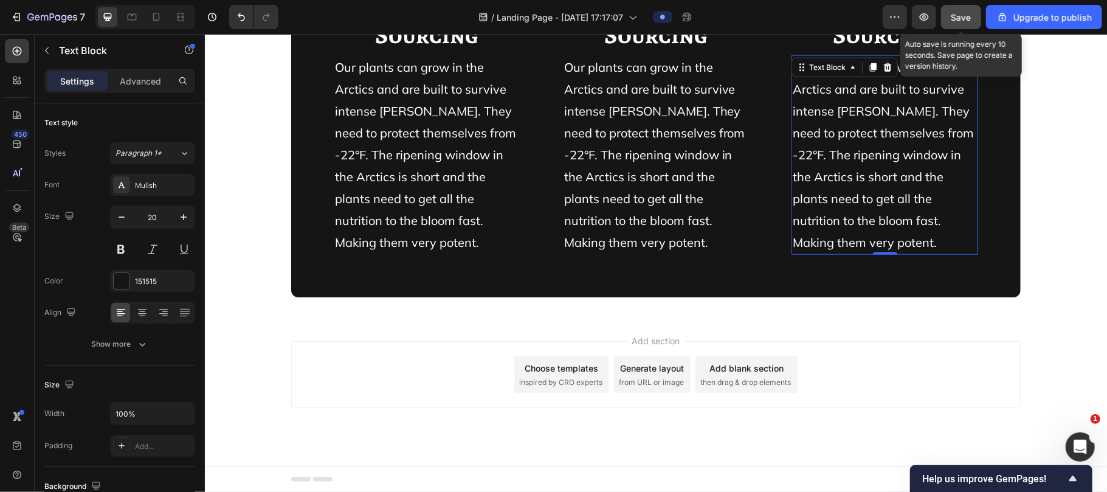
click at [961, 7] on button "Save" at bounding box center [961, 17] width 40 height 24
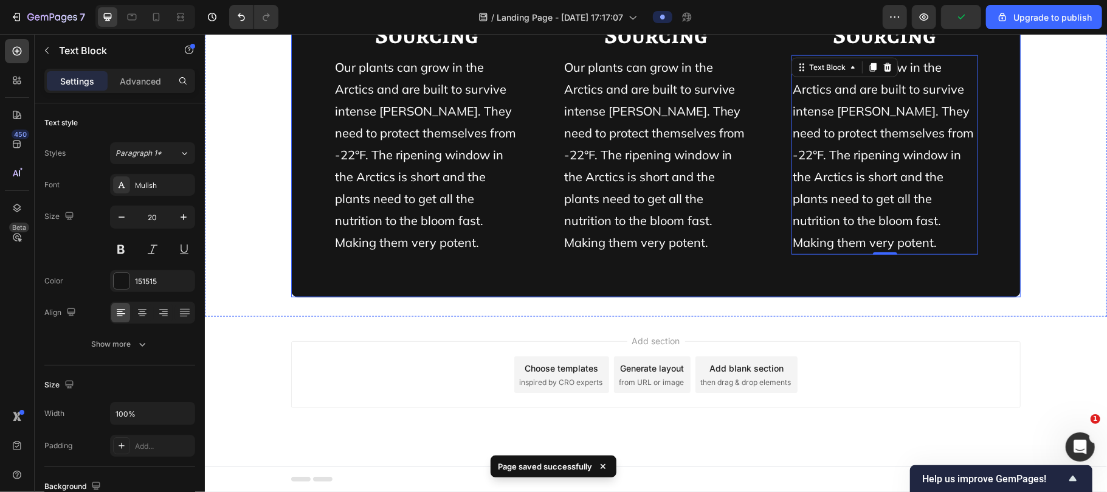
click at [727, 270] on div "Image ⁠⁠⁠⁠⁠⁠⁠ Sourcing Heading Our plants can grow in the Arctics and are built…" at bounding box center [654, 38] width 729 height 516
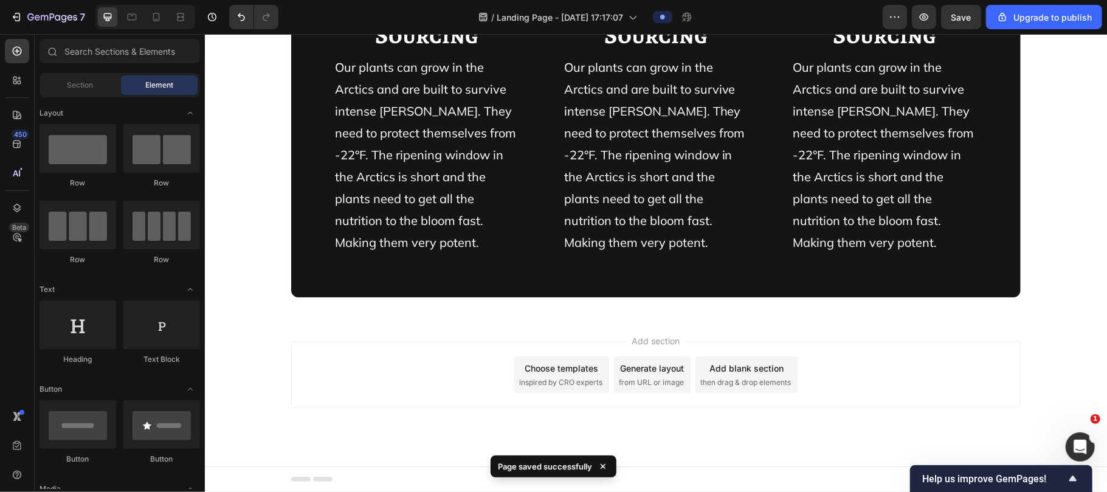
click at [887, 358] on div "Add section Choose templates inspired by CRO experts Generate layout from URL o…" at bounding box center [654, 373] width 729 height 67
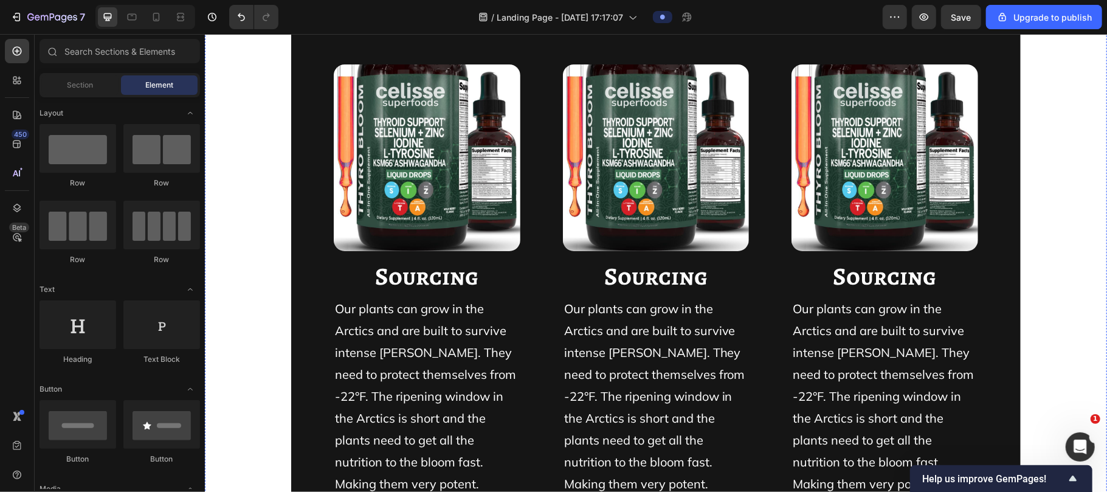
scroll to position [10980, 0]
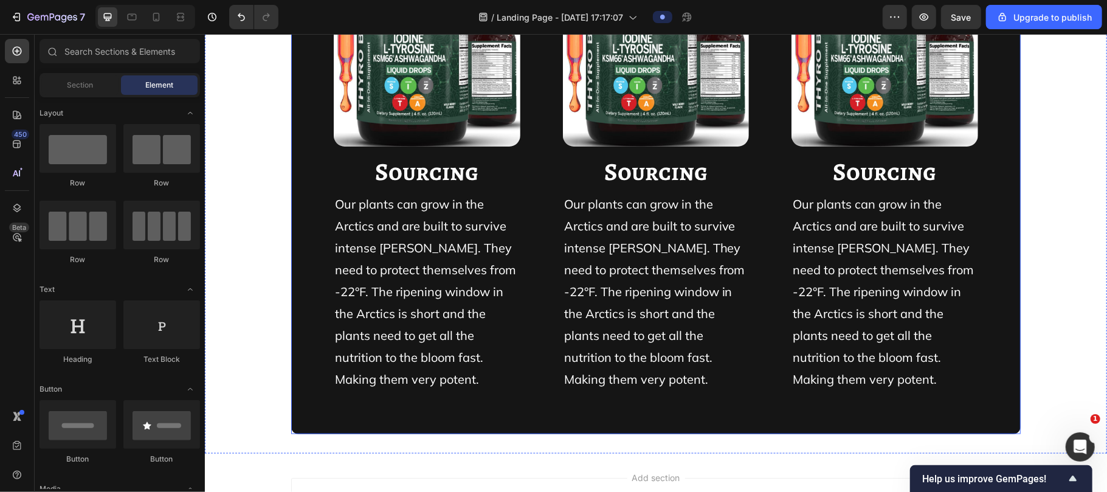
click at [292, 134] on div "Image ⁠⁠⁠⁠⁠⁠⁠ Sourcing Heading Our plants can grow in the Arctics and are built…" at bounding box center [654, 175] width 729 height 516
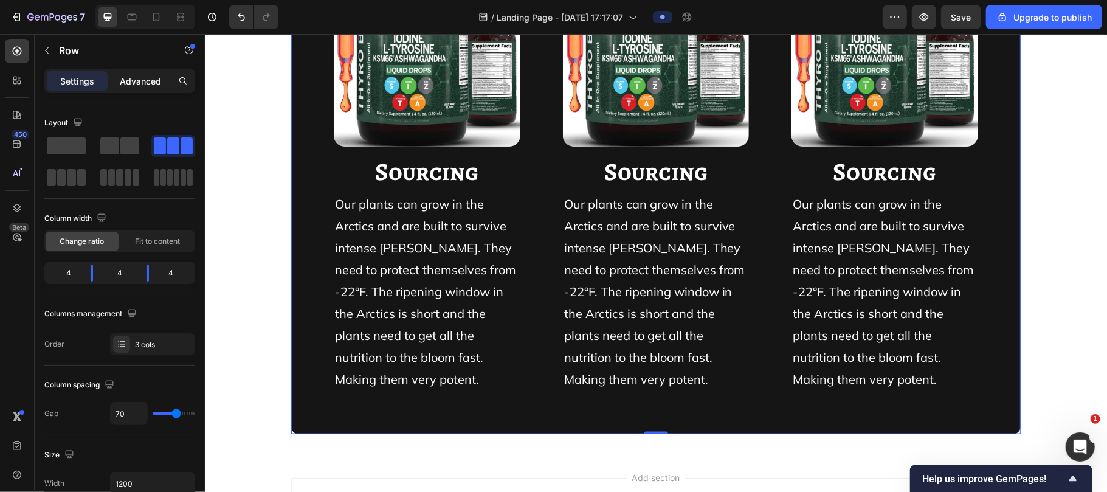
click at [149, 83] on p "Advanced" at bounding box center [140, 81] width 41 height 13
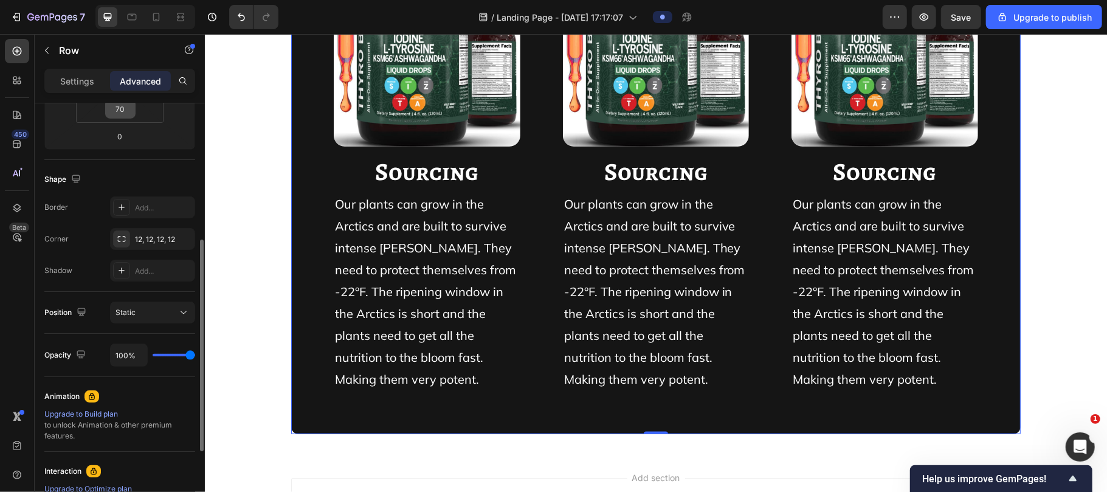
scroll to position [261, 0]
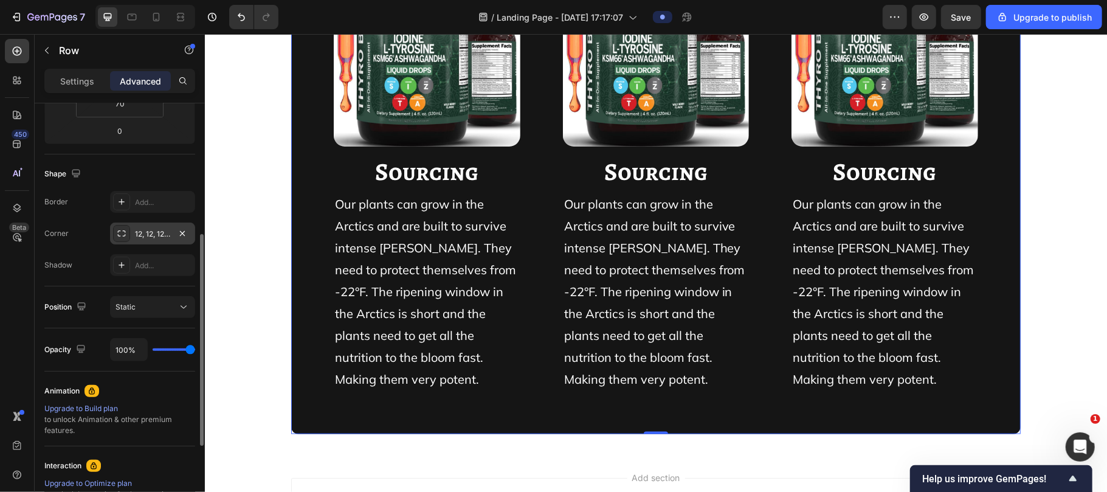
click at [137, 227] on div "12, 12, 12, 12" at bounding box center [152, 233] width 85 height 22
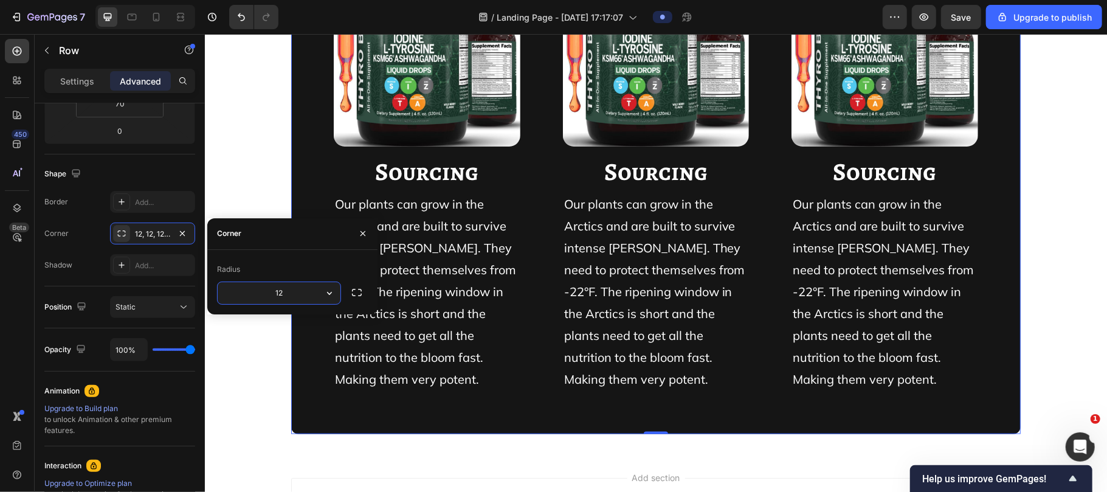
click at [293, 294] on input "12" at bounding box center [279, 293] width 123 height 22
click at [538, 372] on div "Image ⁠⁠⁠⁠⁠⁠⁠ Sourcing Heading Our plants can grow in the Arctics and are built…" at bounding box center [654, 175] width 729 height 516
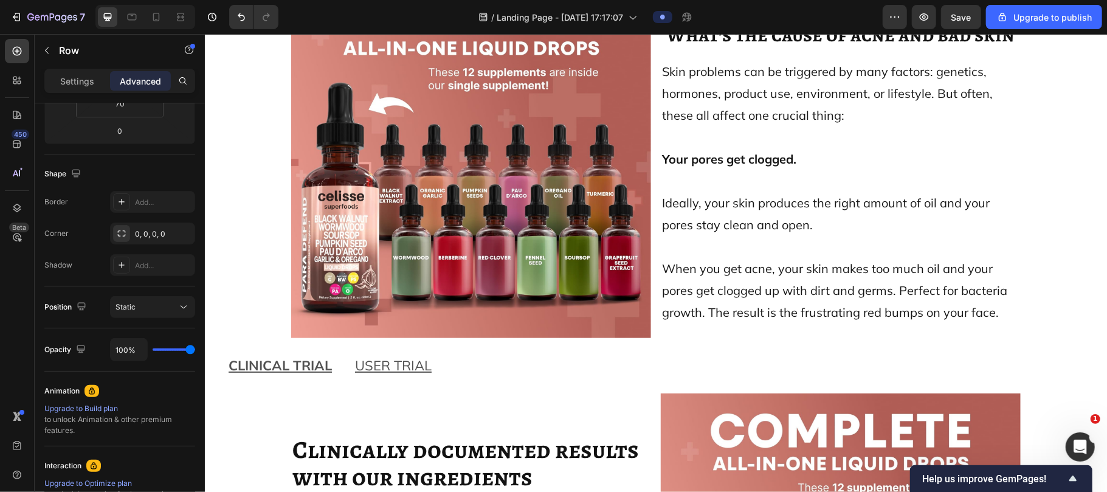
scroll to position [9583, 0]
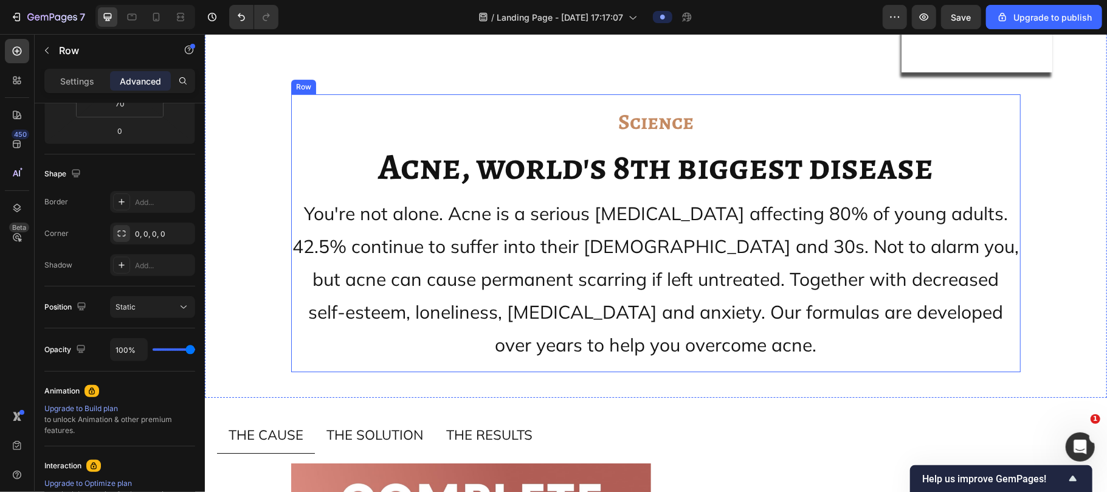
click at [390, 156] on div "Science Text Block Acne, world's 8th biggest disease Heading You're not alone. …" at bounding box center [654, 233] width 729 height 278
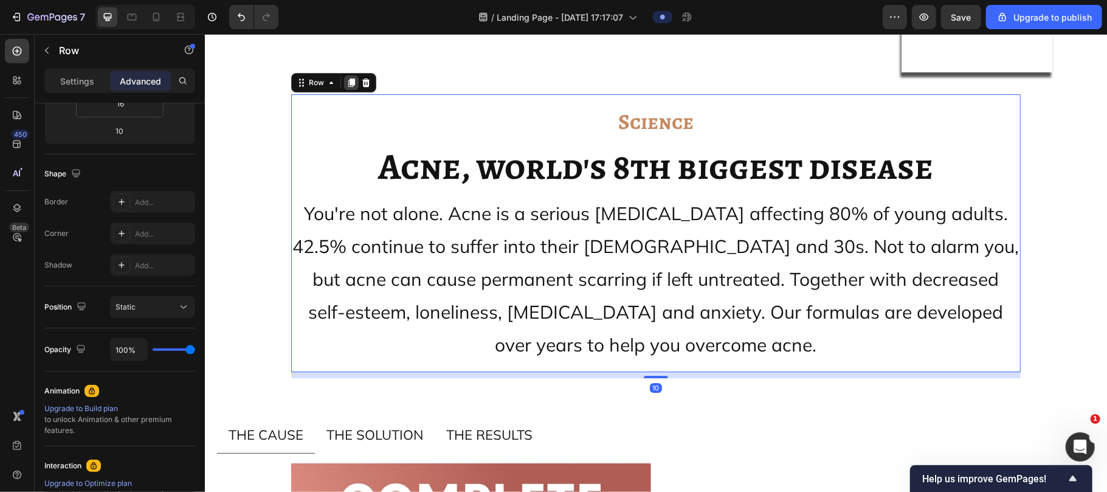
click at [348, 86] on icon at bounding box center [351, 82] width 7 height 9
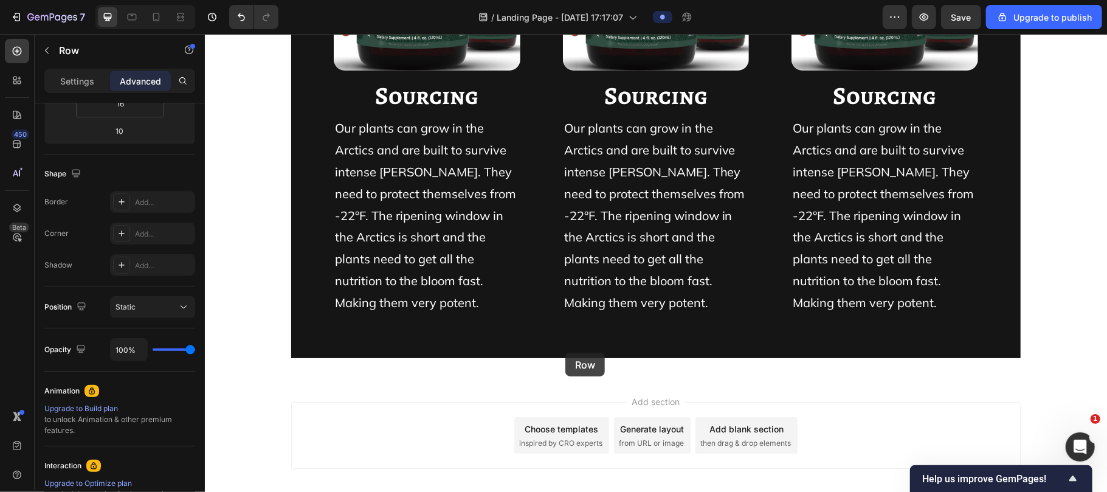
scroll to position [11478, 0]
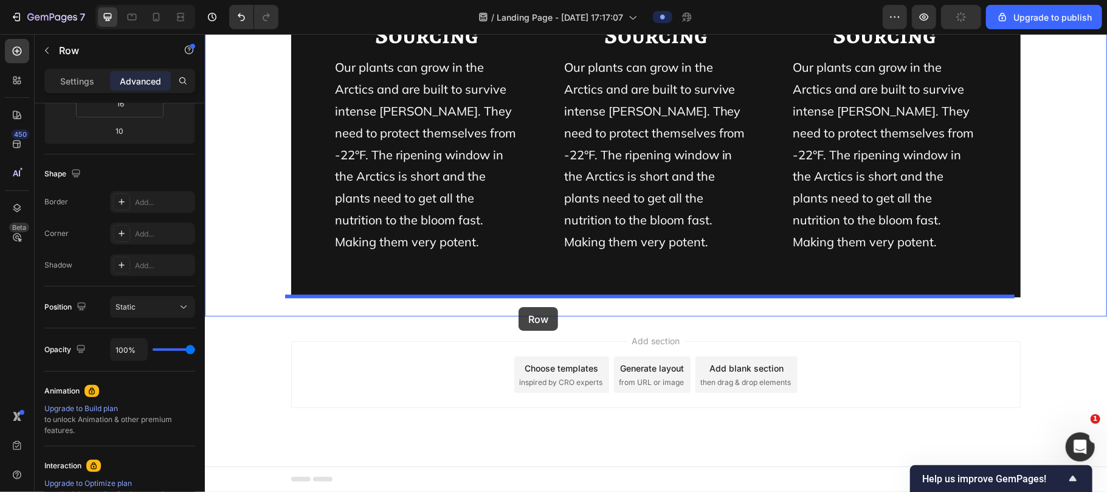
drag, startPoint x: 306, startPoint y: 64, endPoint x: 518, endPoint y: 306, distance: 321.7
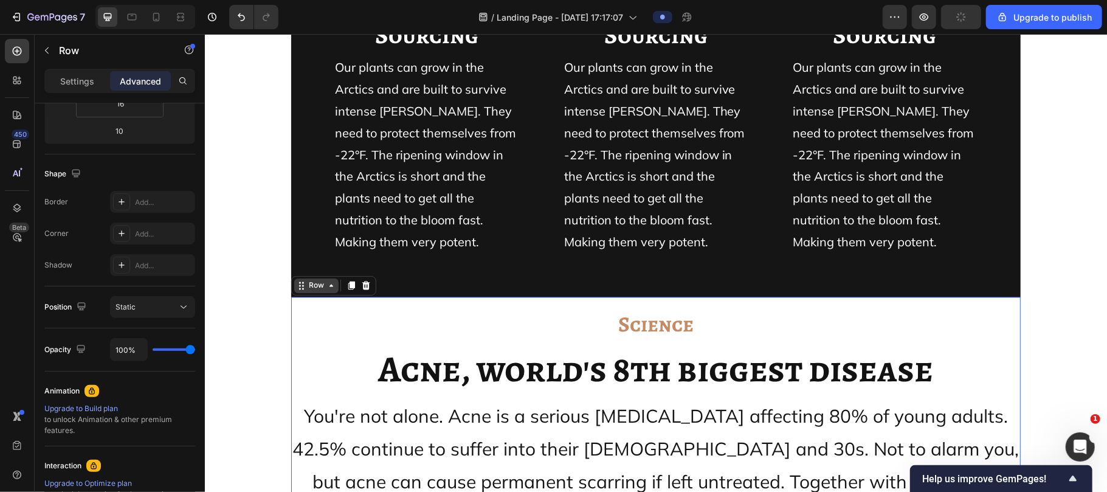
click at [315, 286] on div "Row" at bounding box center [316, 285] width 20 height 11
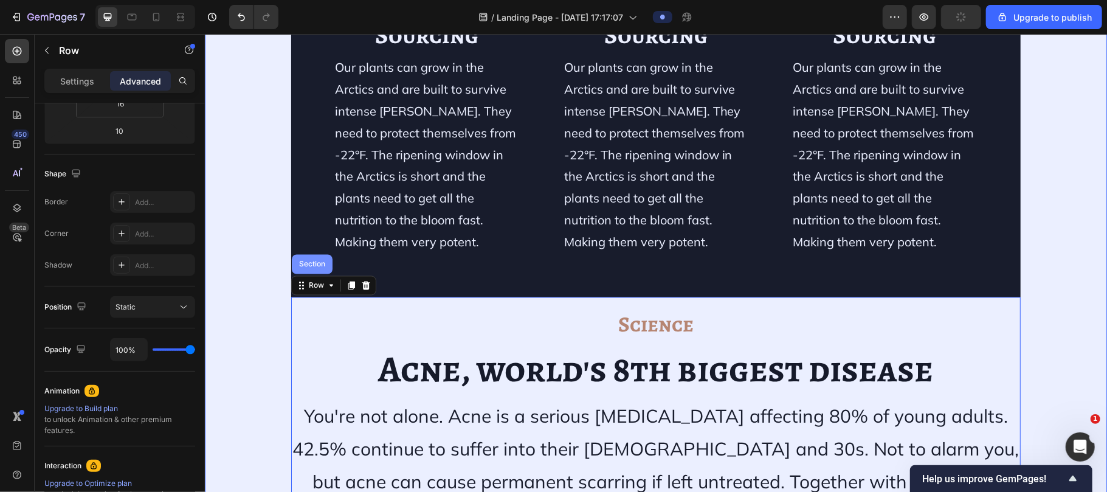
click at [296, 260] on div "Section" at bounding box center [311, 263] width 31 height 7
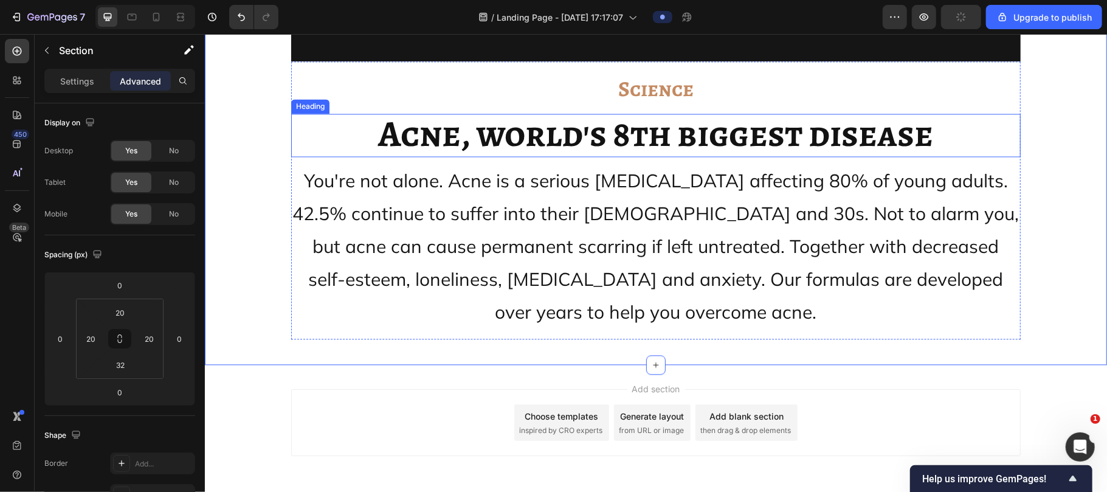
scroll to position [11585, 0]
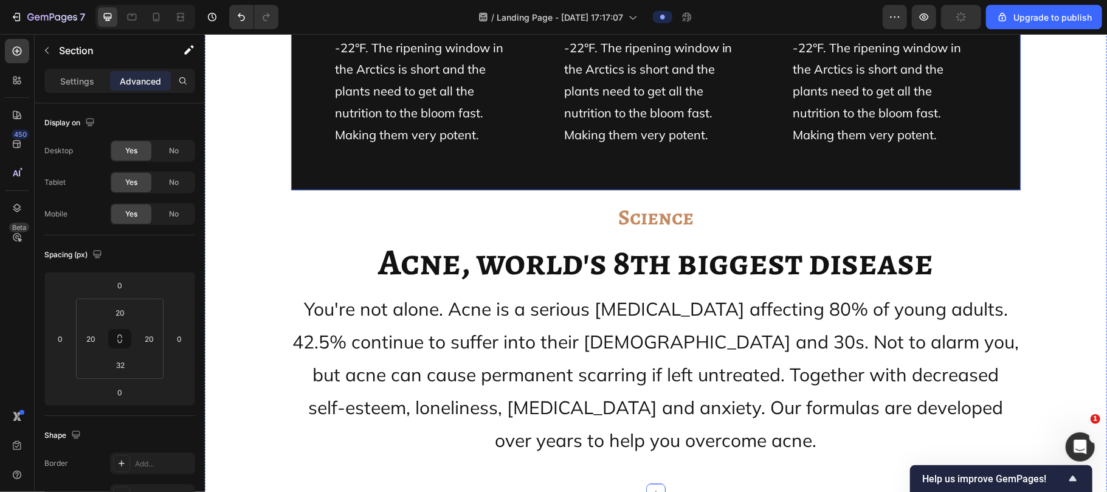
click at [60, 338] on input "0" at bounding box center [60, 338] width 18 height 18
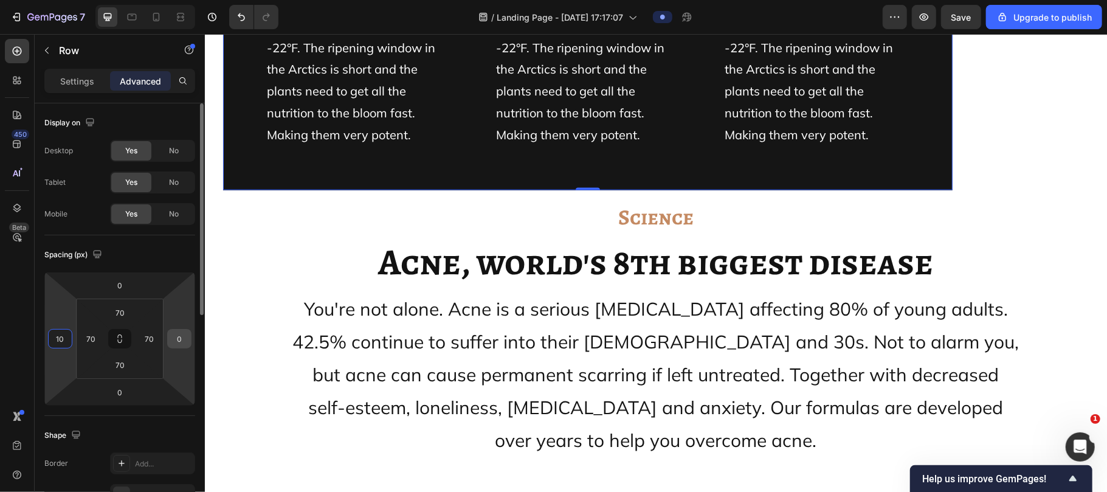
type input "10"
click at [185, 336] on input "0" at bounding box center [179, 338] width 18 height 18
type input "10"
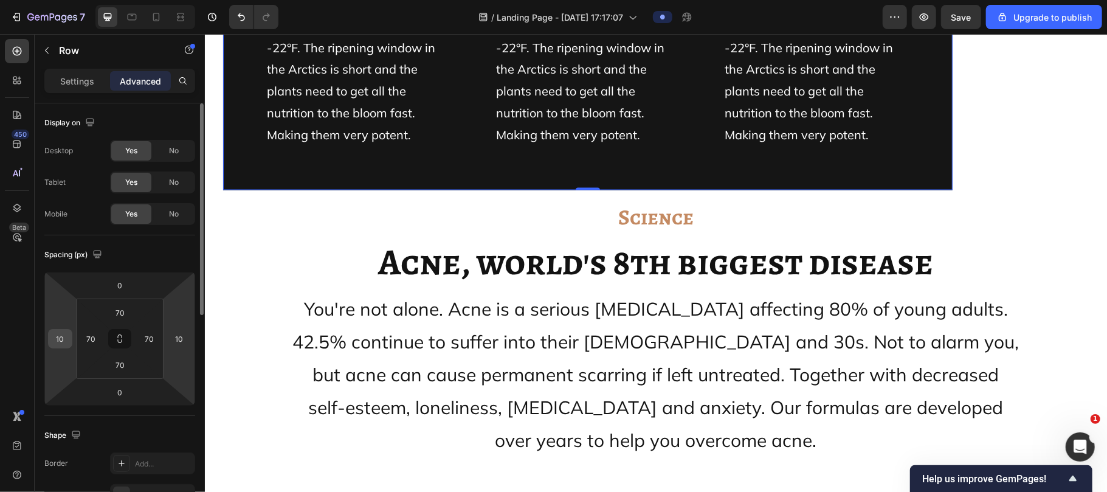
click at [64, 329] on div "10" at bounding box center [60, 338] width 24 height 19
click at [66, 343] on input "10" at bounding box center [60, 338] width 18 height 18
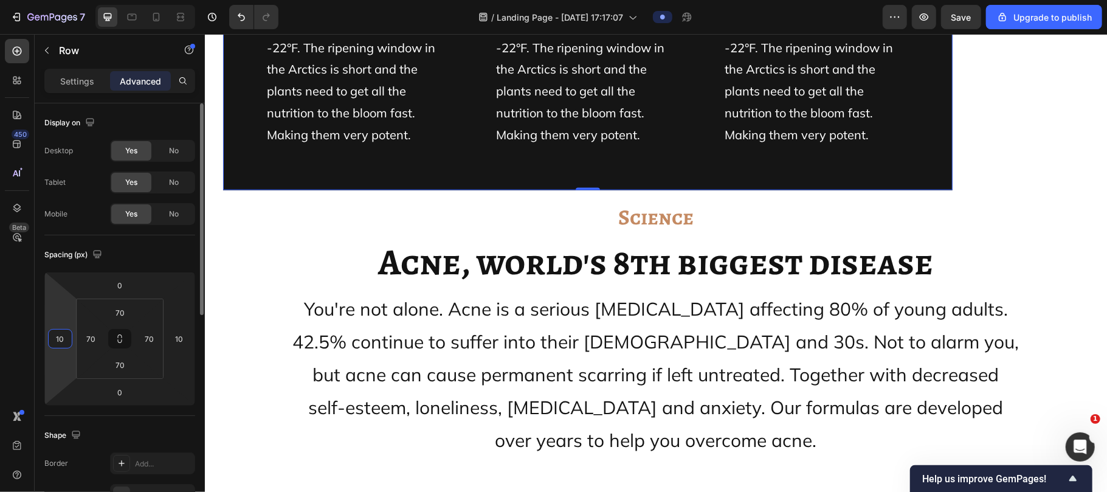
click at [66, 343] on input "10" at bounding box center [60, 338] width 18 height 18
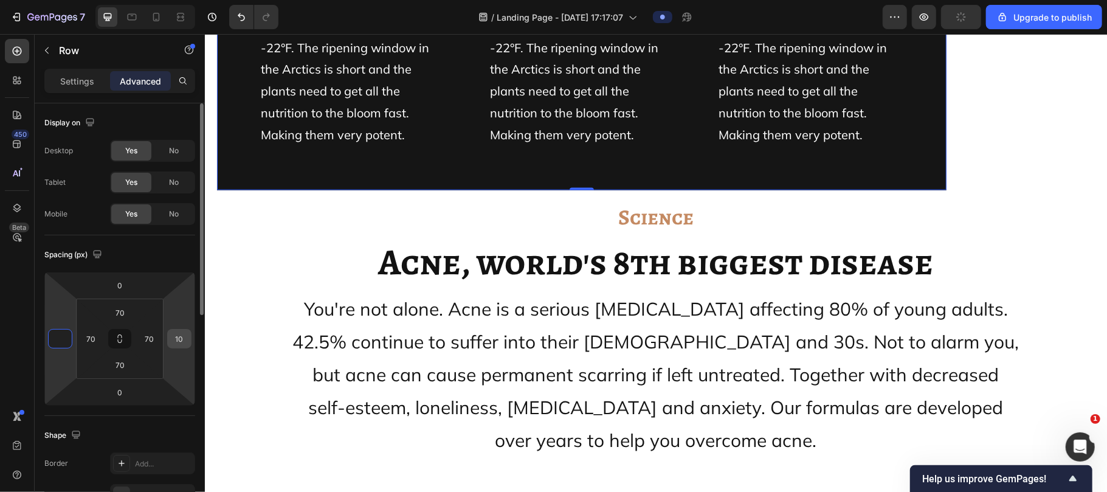
type input "0"
click at [181, 331] on input "10" at bounding box center [179, 338] width 18 height 18
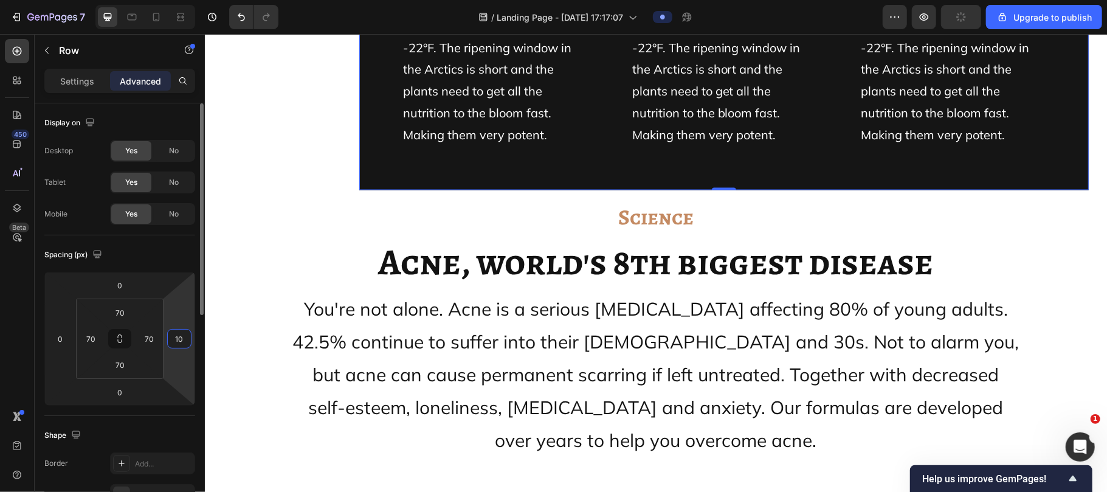
click at [181, 331] on input "10" at bounding box center [179, 338] width 18 height 18
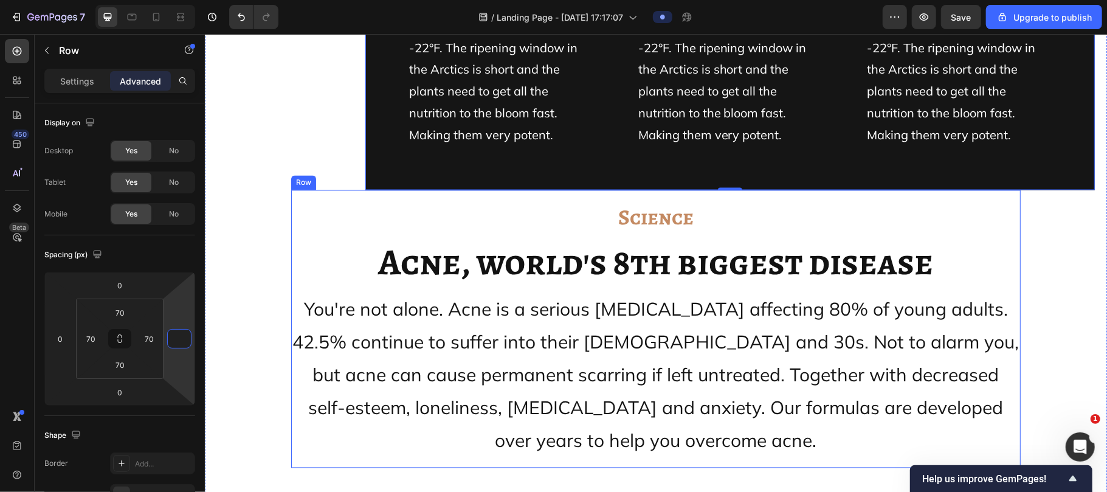
click at [328, 240] on div "Science Text Block Acne, world's 8th biggest disease Heading You're not alone. …" at bounding box center [654, 328] width 729 height 258
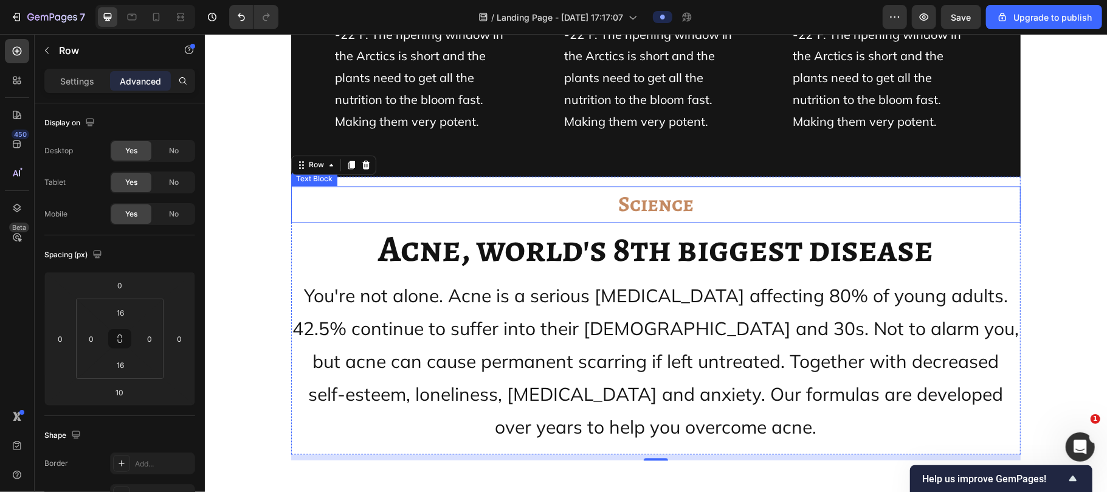
scroll to position [11650, 0]
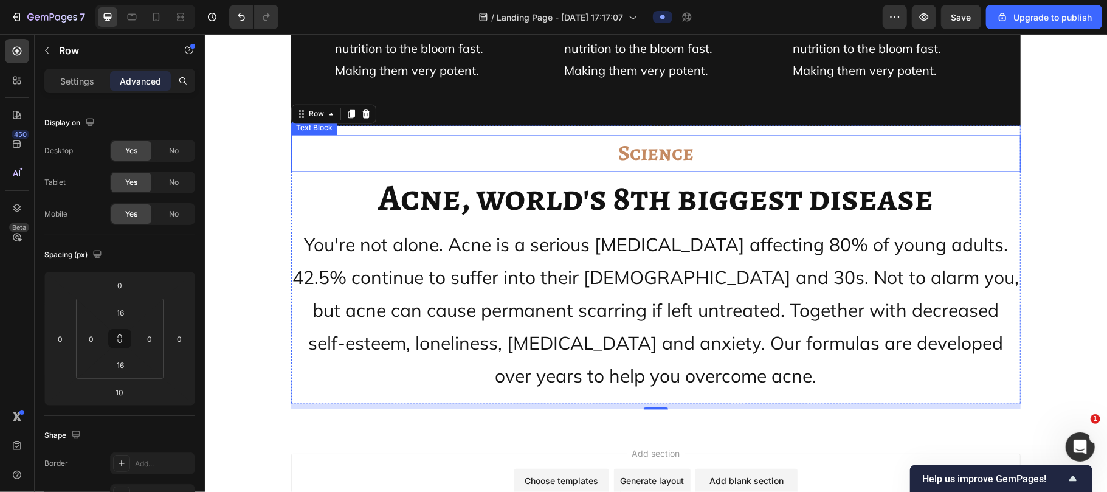
click at [640, 143] on strong "Science" at bounding box center [654, 152] width 75 height 29
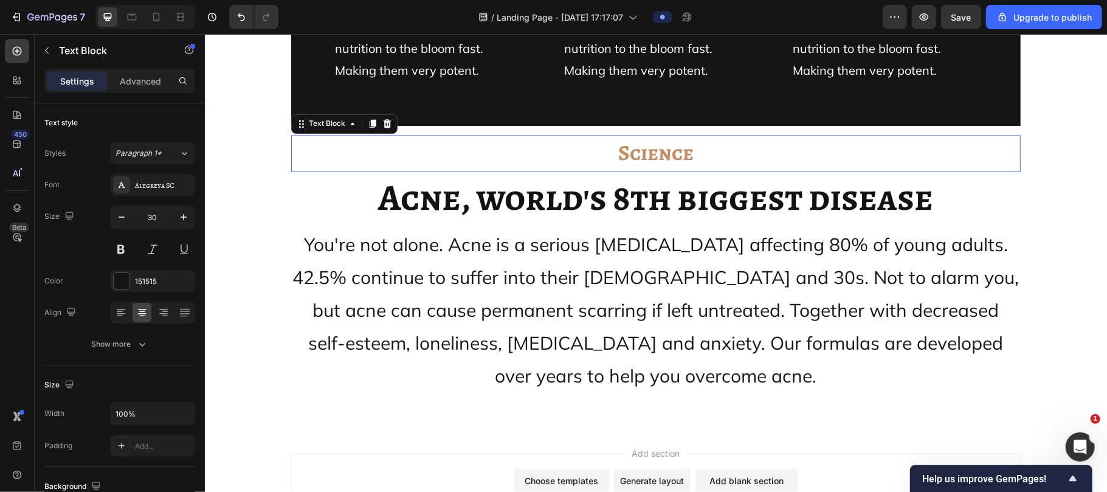
click at [640, 143] on strong "Science" at bounding box center [654, 152] width 75 height 29
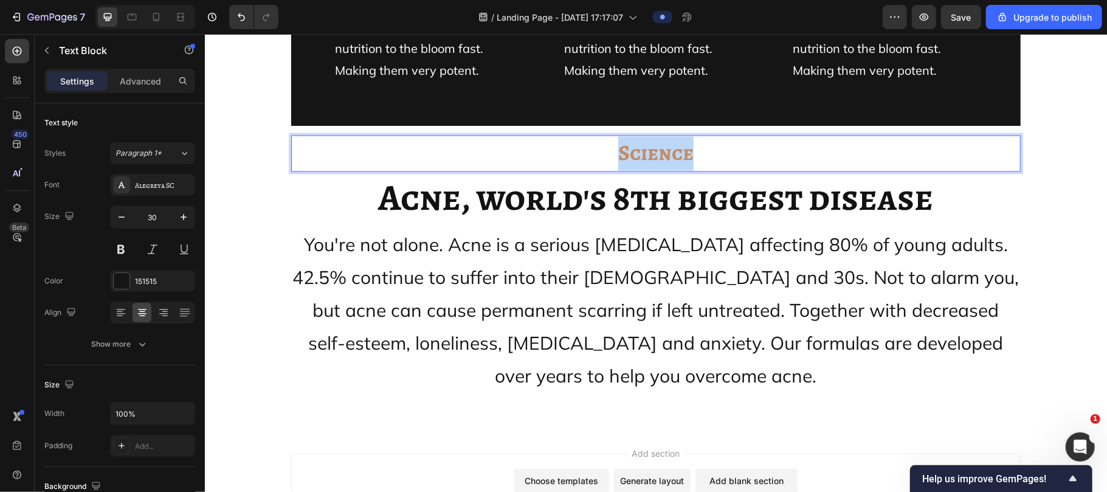
click at [640, 143] on strong "Science" at bounding box center [654, 152] width 75 height 29
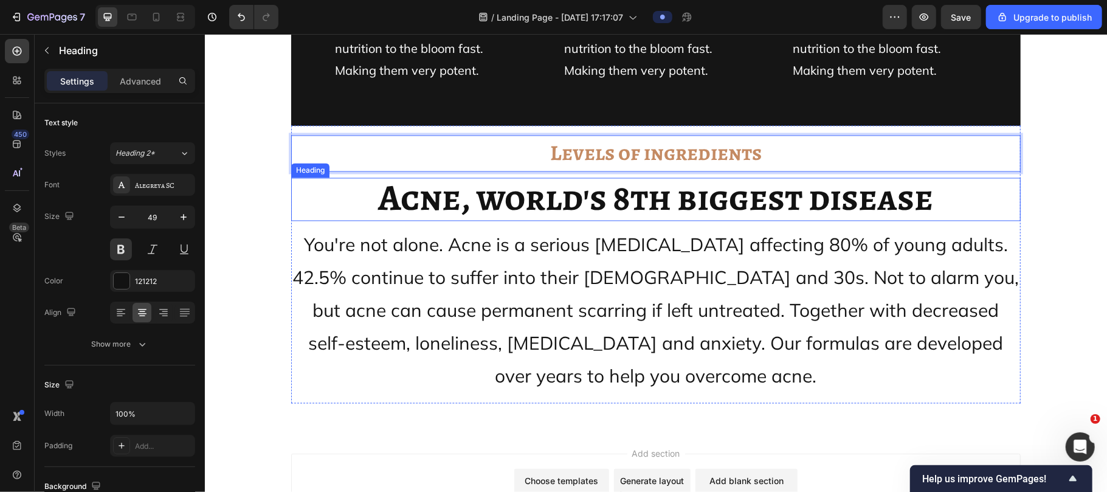
click at [640, 192] on span "Acne, world's 8th biggest disease" at bounding box center [655, 198] width 555 height 50
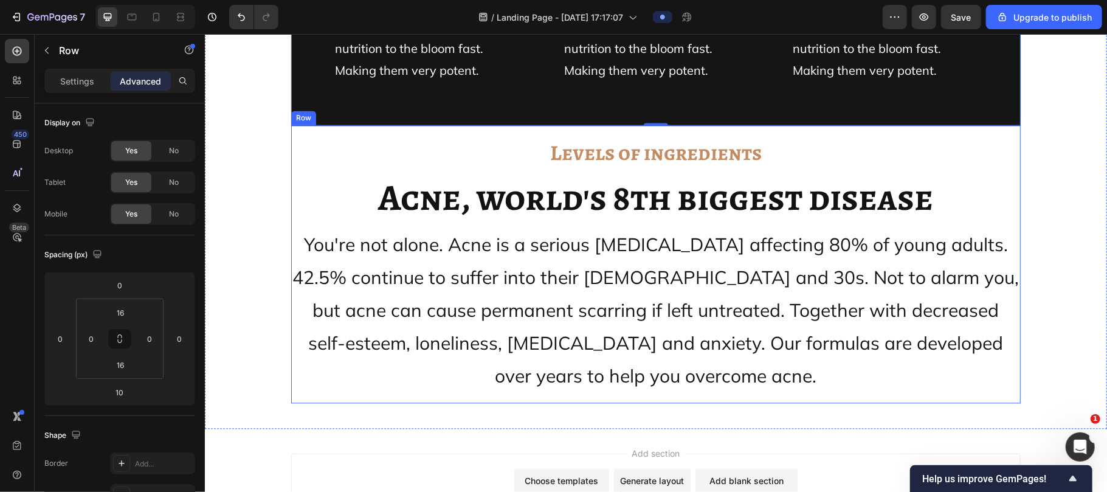
click at [642, 129] on div "Levels of ingredients Text Block Acne, world's 8th biggest disease Heading You'…" at bounding box center [654, 264] width 729 height 278
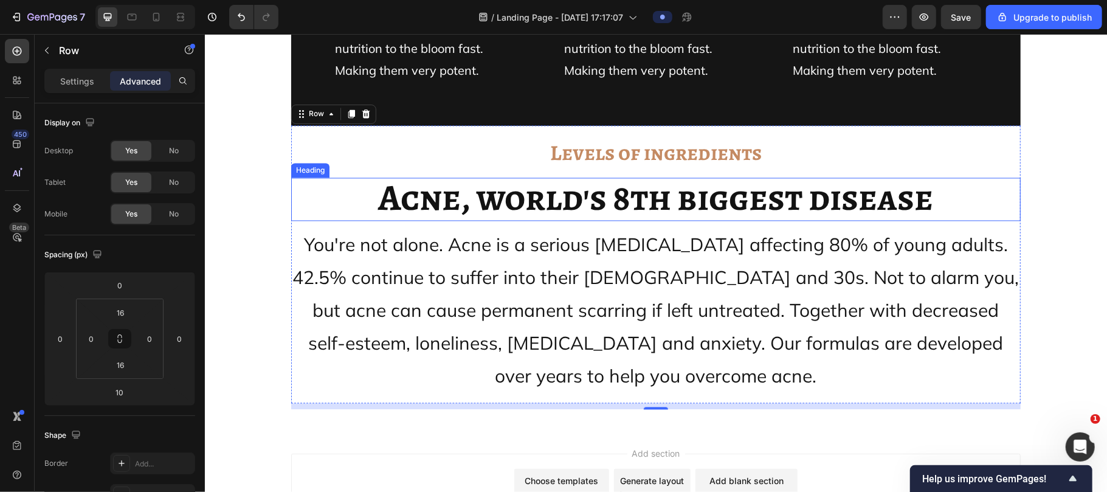
click at [541, 197] on span "Acne, world's 8th biggest disease" at bounding box center [655, 198] width 555 height 50
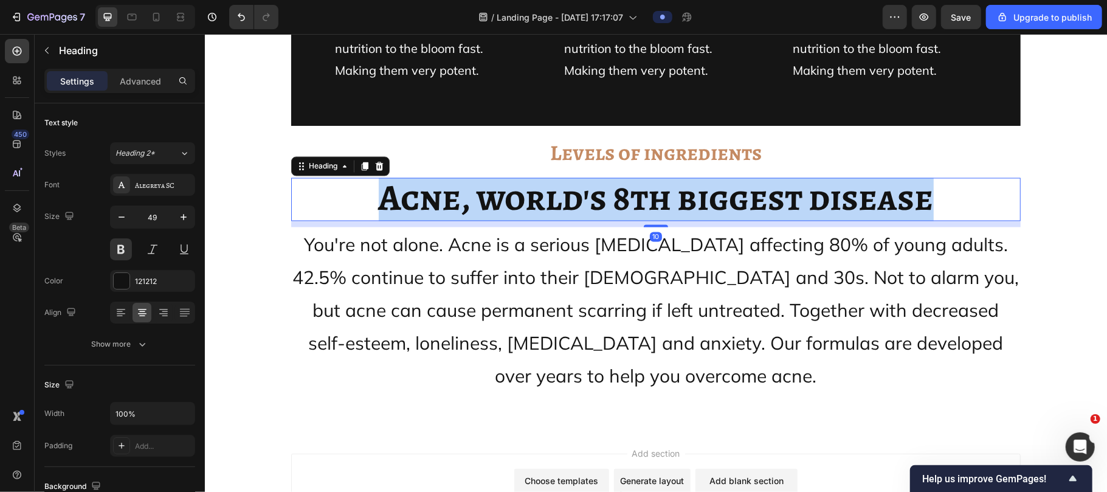
click at [541, 197] on span "Acne, world's 8th biggest disease" at bounding box center [655, 198] width 555 height 50
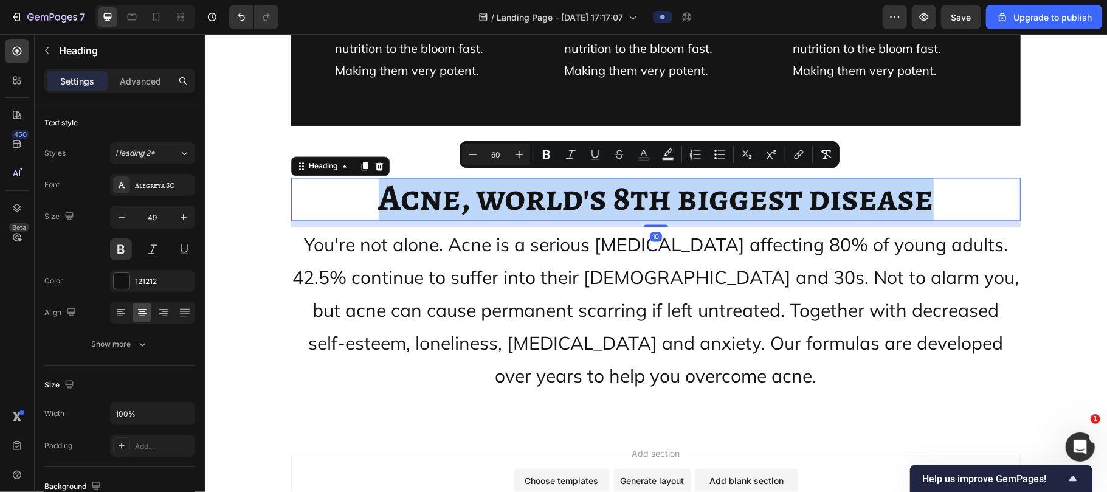
click at [541, 197] on span "Acne, world's 8th biggest disease" at bounding box center [655, 198] width 555 height 50
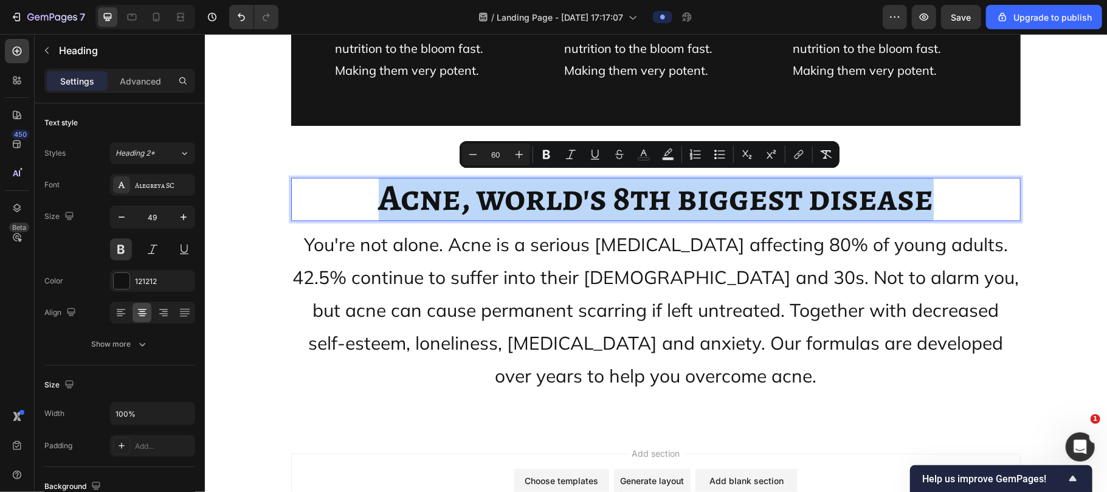
click at [541, 197] on span "Acne, world's 8th biggest disease" at bounding box center [655, 198] width 555 height 50
type input "60"
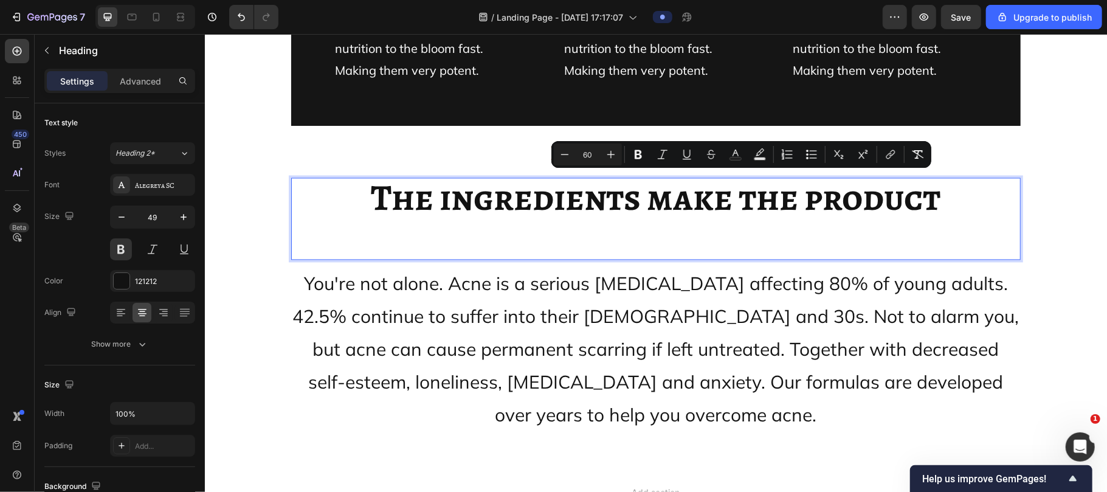
click at [580, 230] on p "The ingredients make the product" at bounding box center [655, 218] width 727 height 79
type input "49"
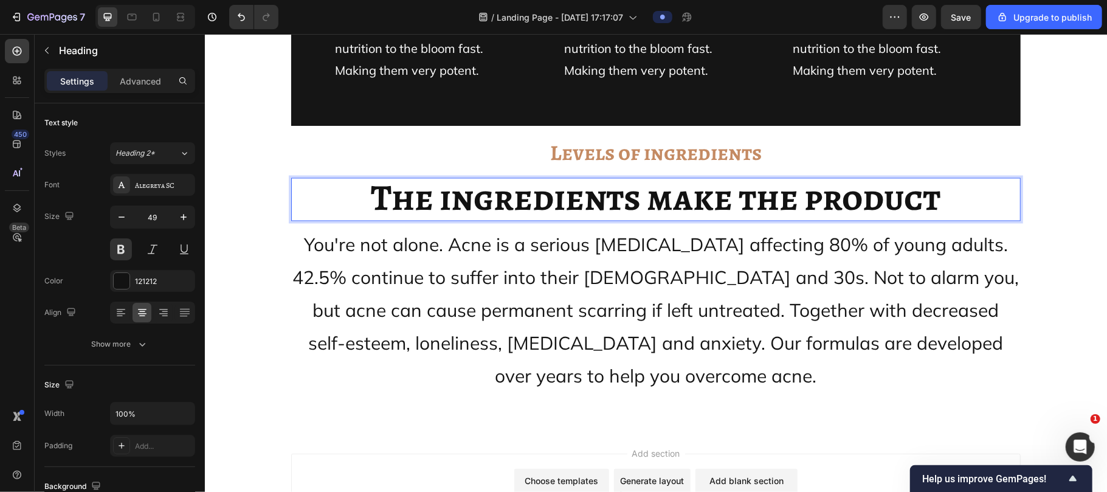
click at [574, 200] on span "The ingredients make the product" at bounding box center [655, 198] width 569 height 50
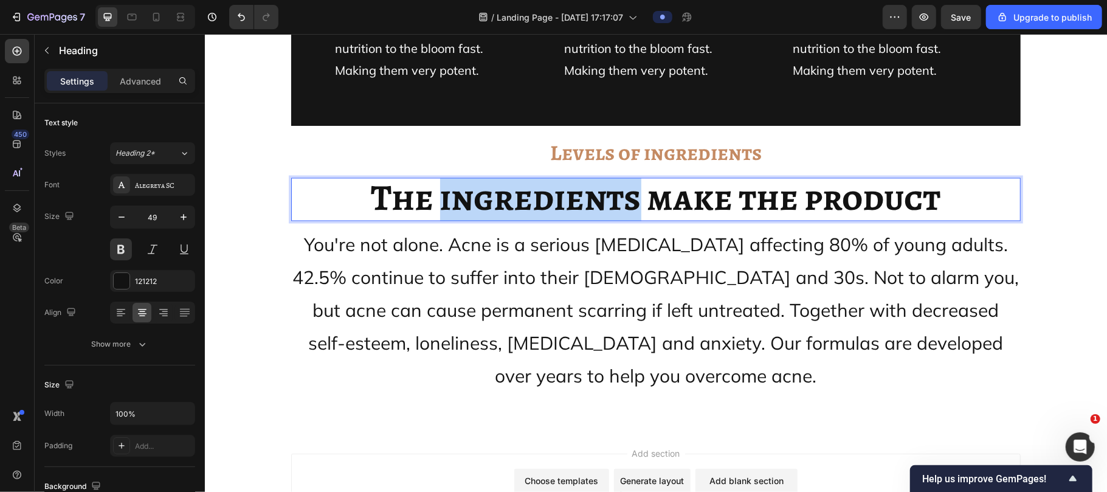
click at [574, 200] on span "The ingredients make the product" at bounding box center [655, 198] width 569 height 50
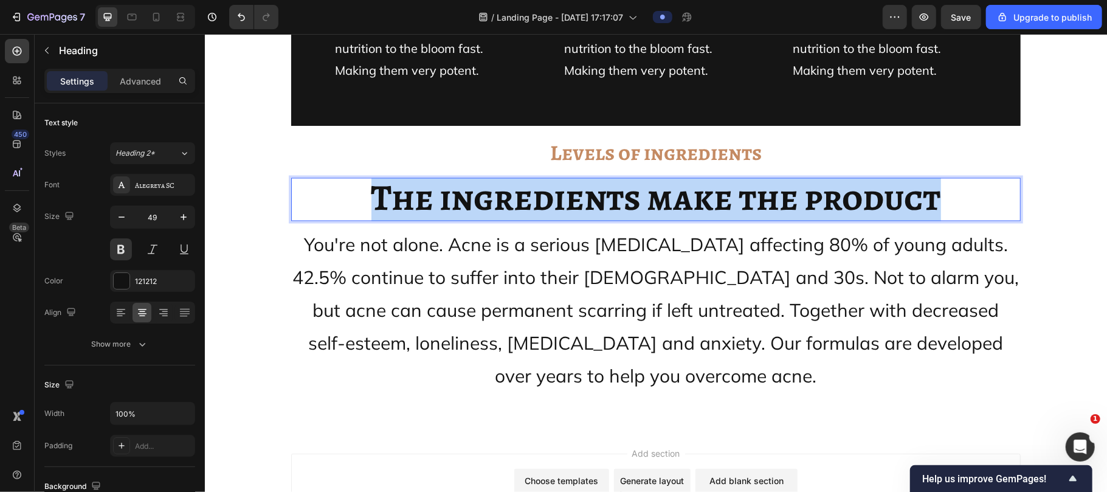
click at [574, 200] on span "The ingredients make the product" at bounding box center [655, 198] width 569 height 50
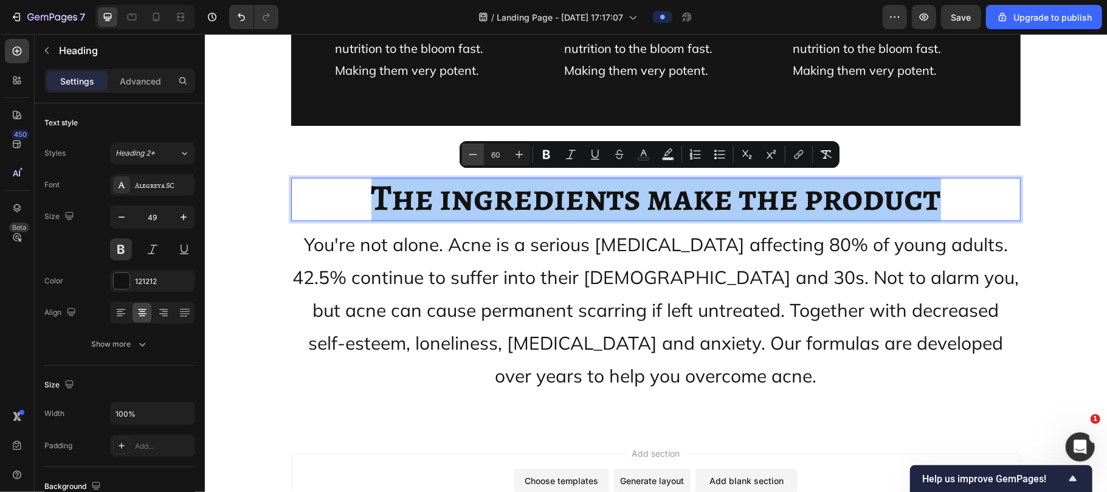
click at [470, 146] on button "Minus" at bounding box center [473, 154] width 22 height 22
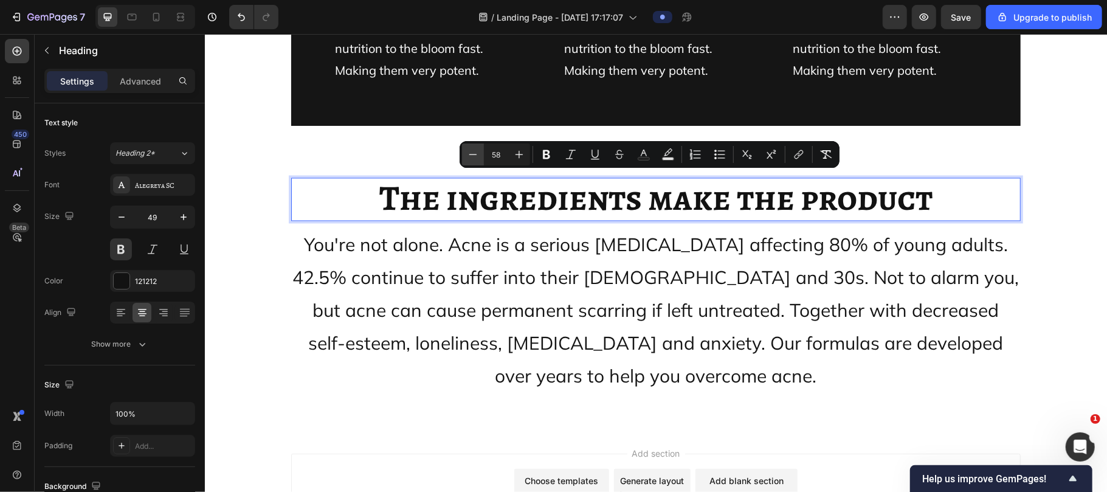
click at [470, 146] on button "Minus" at bounding box center [473, 154] width 22 height 22
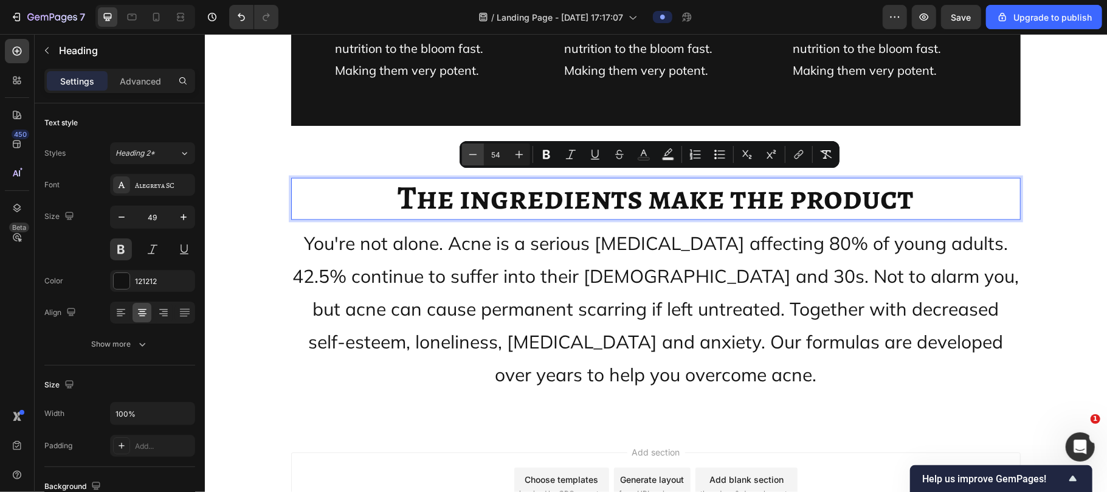
click at [470, 146] on button "Minus" at bounding box center [473, 154] width 22 height 22
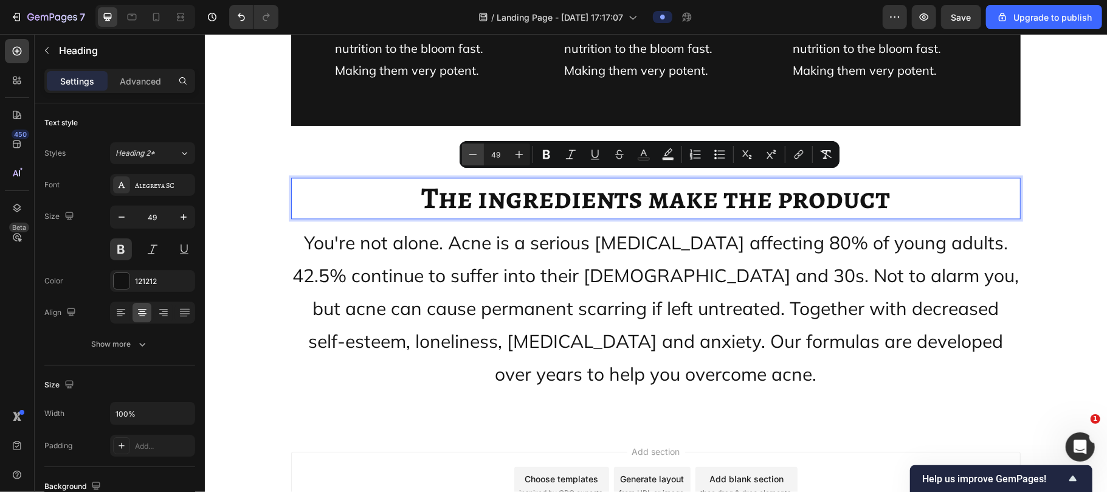
click at [470, 146] on button "Minus" at bounding box center [473, 154] width 22 height 22
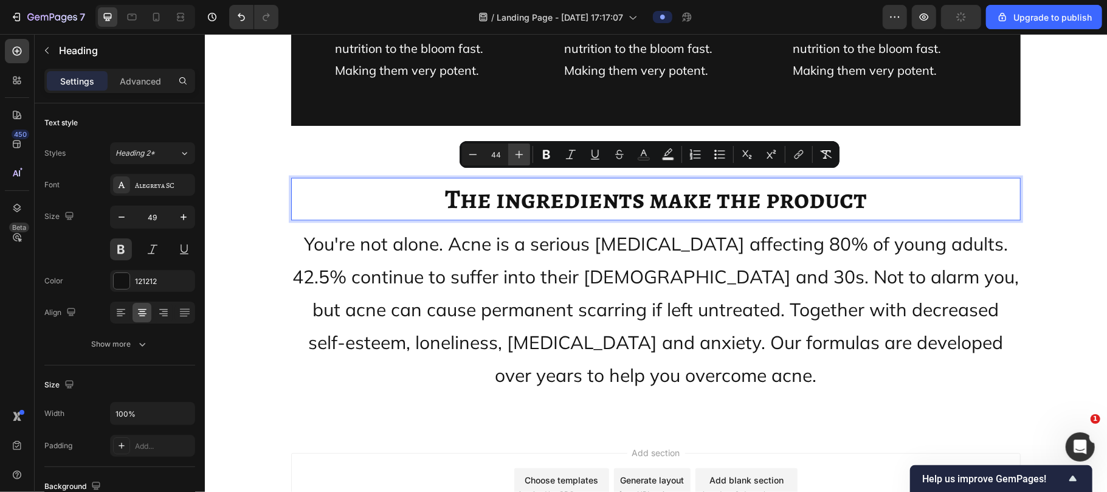
click at [518, 145] on button "Plus" at bounding box center [519, 154] width 22 height 22
type input "45"
click at [535, 205] on span "The ingredients make the product" at bounding box center [655, 199] width 429 height 38
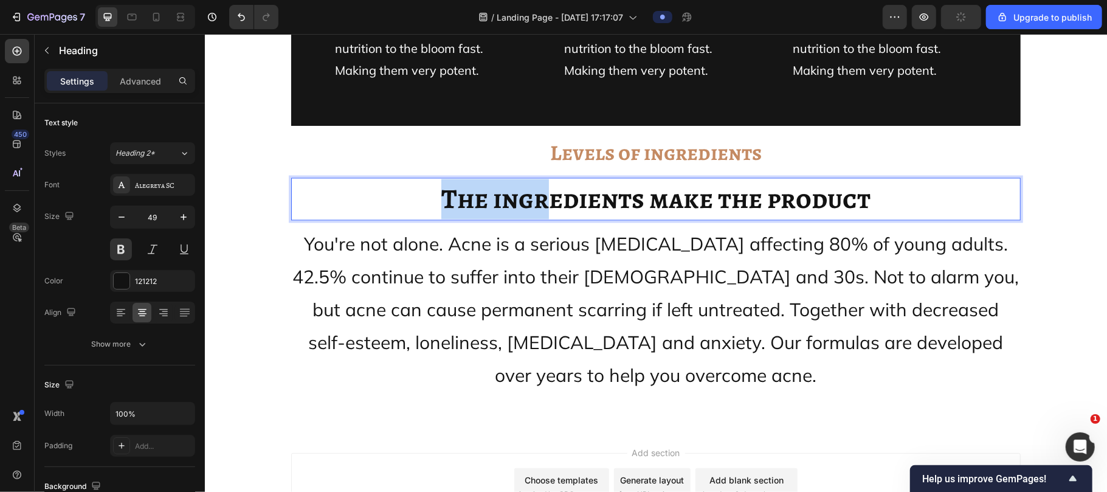
click at [535, 205] on span "The ingredients make the product" at bounding box center [655, 199] width 429 height 38
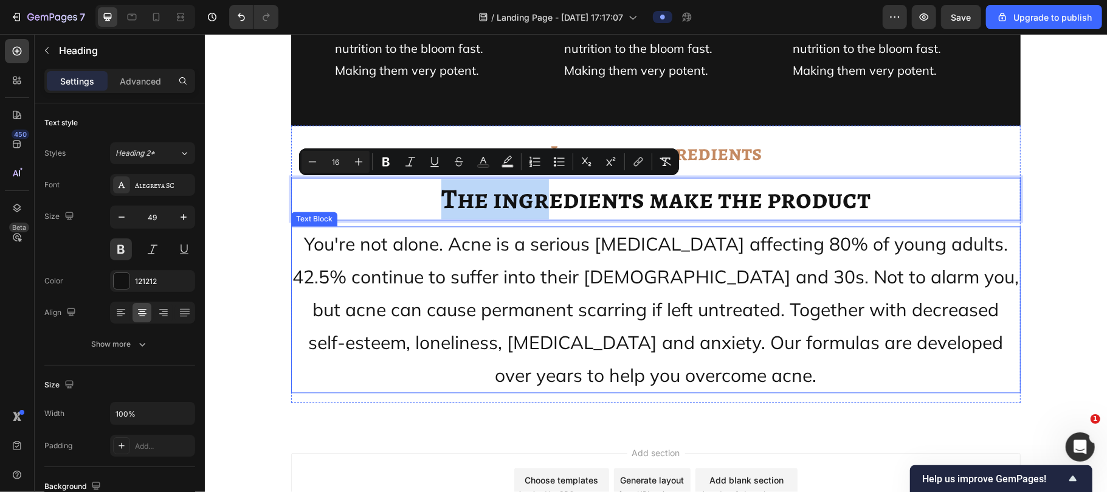
click at [560, 241] on span "You're not alone. Acne is a serious [MEDICAL_DATA] affecting 80% of young adult…" at bounding box center [655, 309] width 726 height 154
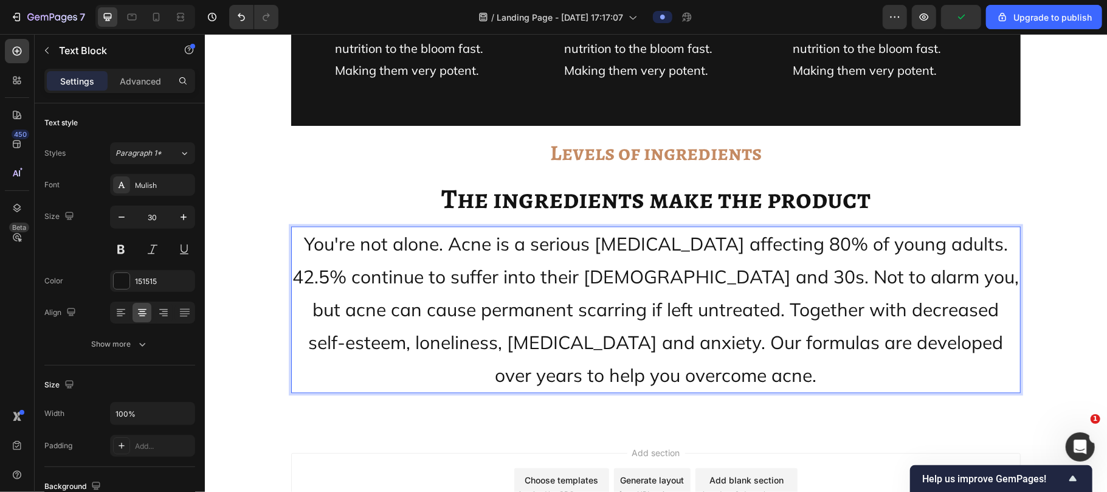
click at [541, 348] on span "You're not alone. Acne is a serious [MEDICAL_DATA] affecting 80% of young adult…" at bounding box center [655, 309] width 726 height 154
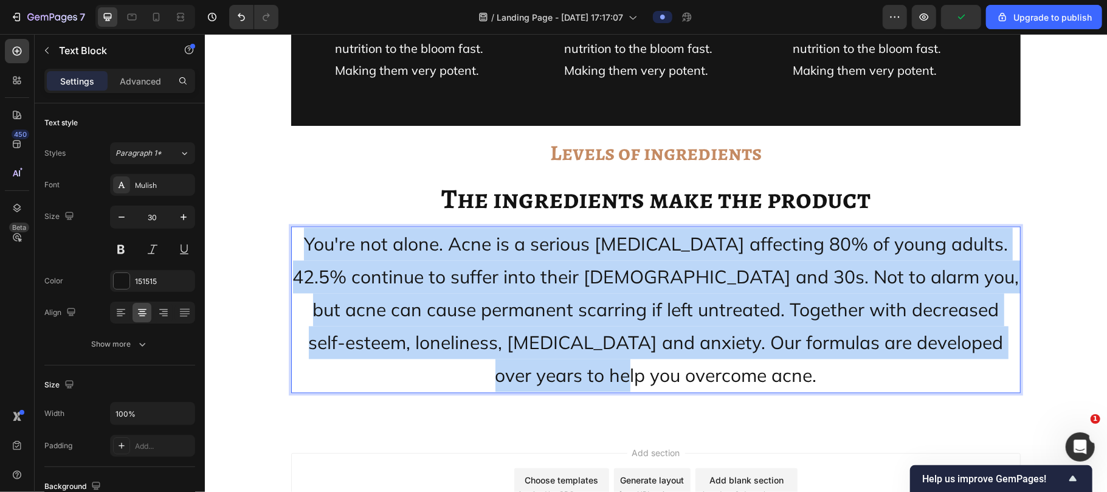
click at [541, 348] on span "You're not alone. Acne is a serious [MEDICAL_DATA] affecting 80% of young adult…" at bounding box center [655, 309] width 726 height 154
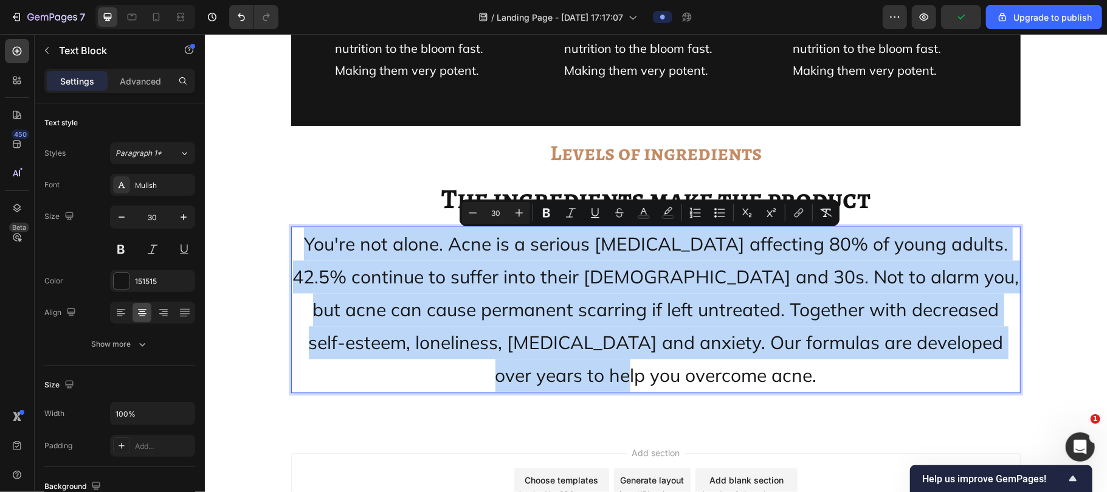
click at [541, 348] on span "You're not alone. Acne is a serious [MEDICAL_DATA] affecting 80% of young adult…" at bounding box center [655, 309] width 726 height 154
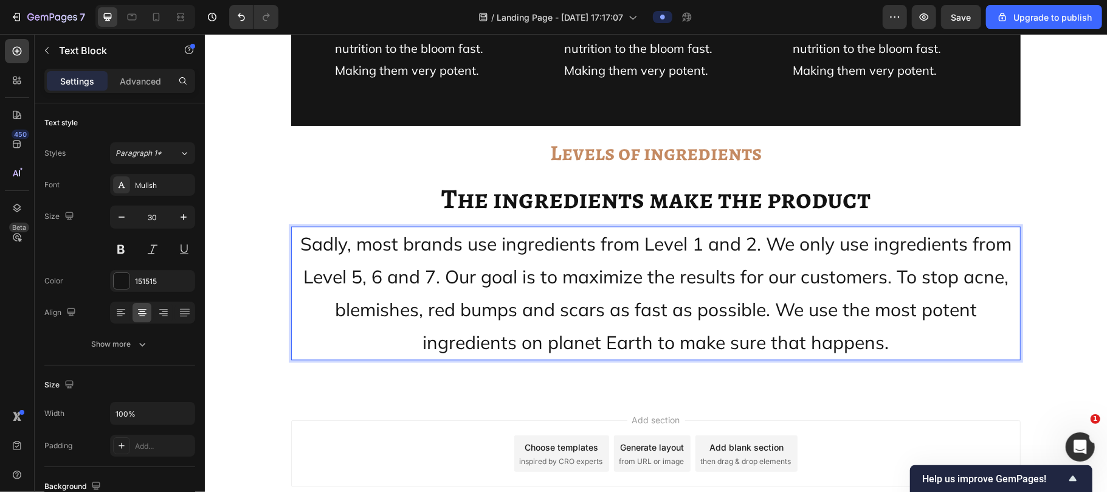
click at [532, 294] on p "Sadly, most brands use ingredients from Level 1 and 2. We only use ingredients …" at bounding box center [655, 292] width 727 height 131
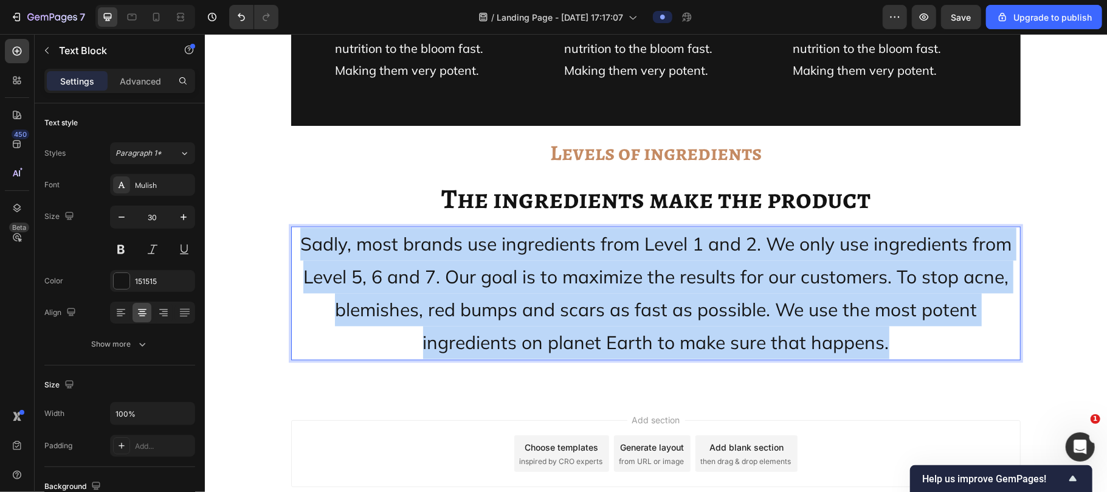
click at [532, 294] on p "Sadly, most brands use ingredients from Level 1 and 2. We only use ingredients …" at bounding box center [655, 292] width 727 height 131
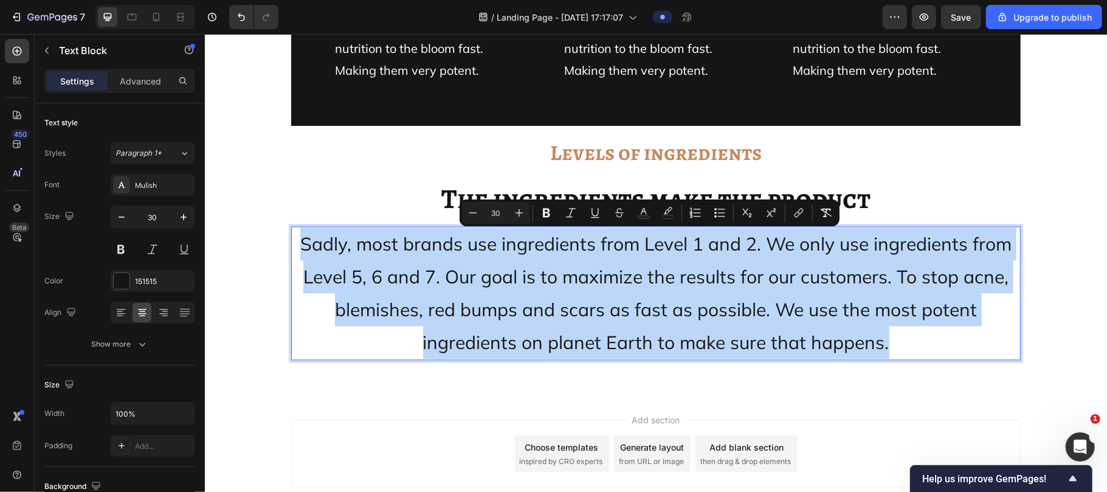
click at [532, 294] on p "Sadly, most brands use ingredients from Level 1 and 2. We only use ingredients …" at bounding box center [655, 292] width 727 height 131
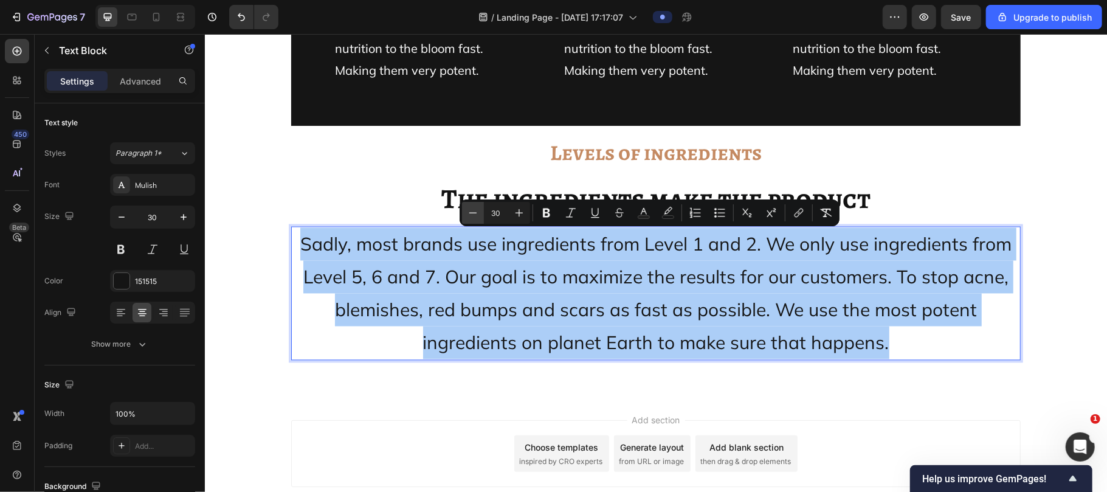
click at [474, 210] on icon "Editor contextual toolbar" at bounding box center [473, 213] width 12 height 12
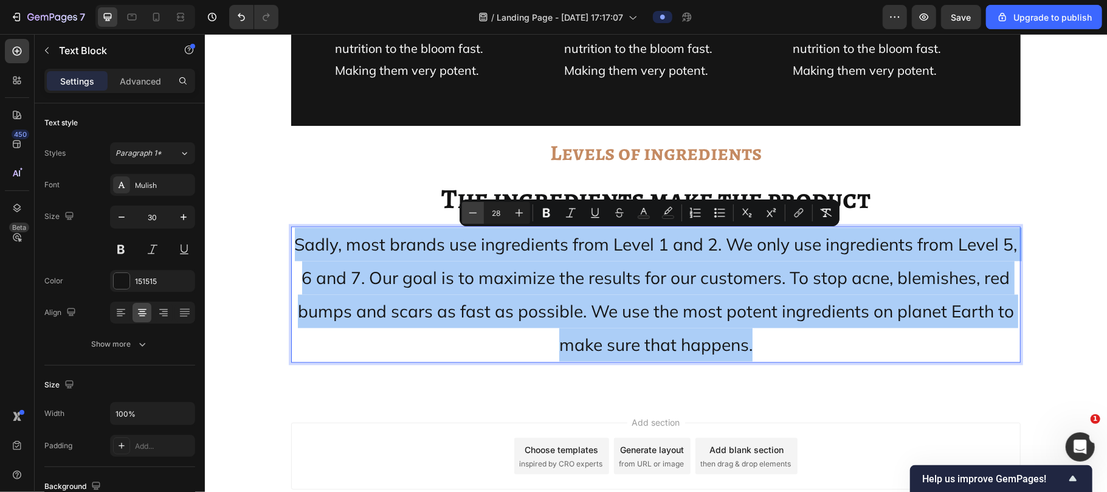
click at [474, 210] on icon "Editor contextual toolbar" at bounding box center [473, 213] width 12 height 12
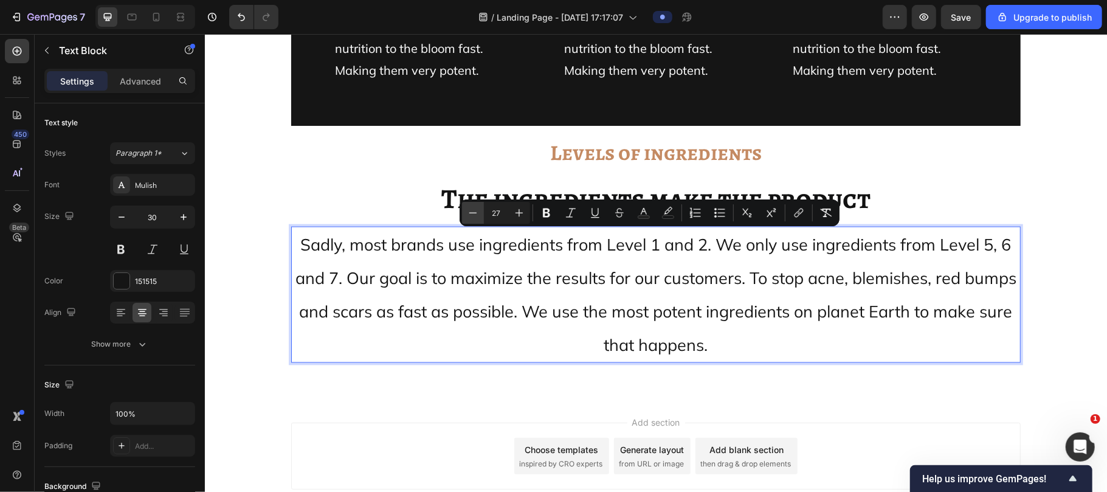
click at [474, 210] on icon "Editor contextual toolbar" at bounding box center [473, 213] width 12 height 12
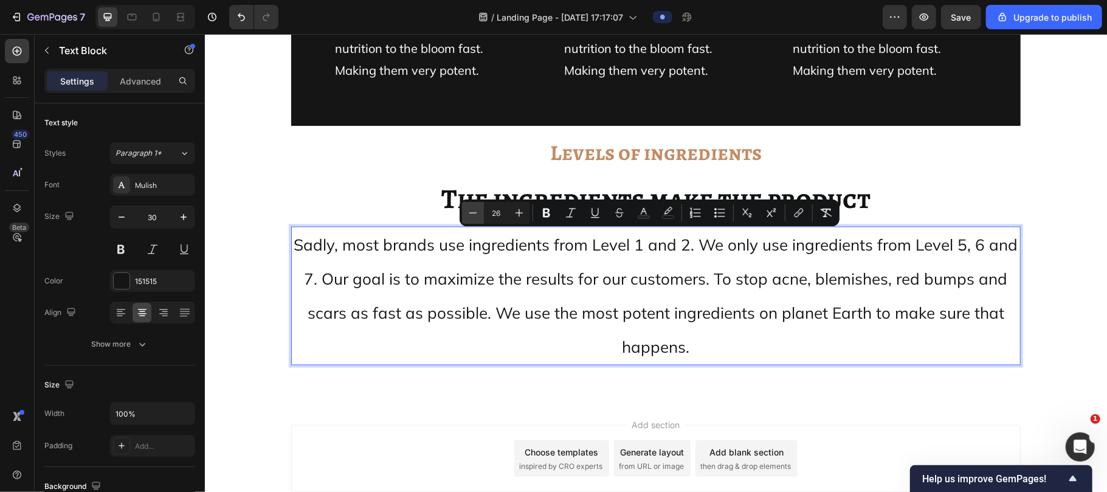
click at [474, 210] on icon "Editor contextual toolbar" at bounding box center [473, 213] width 12 height 12
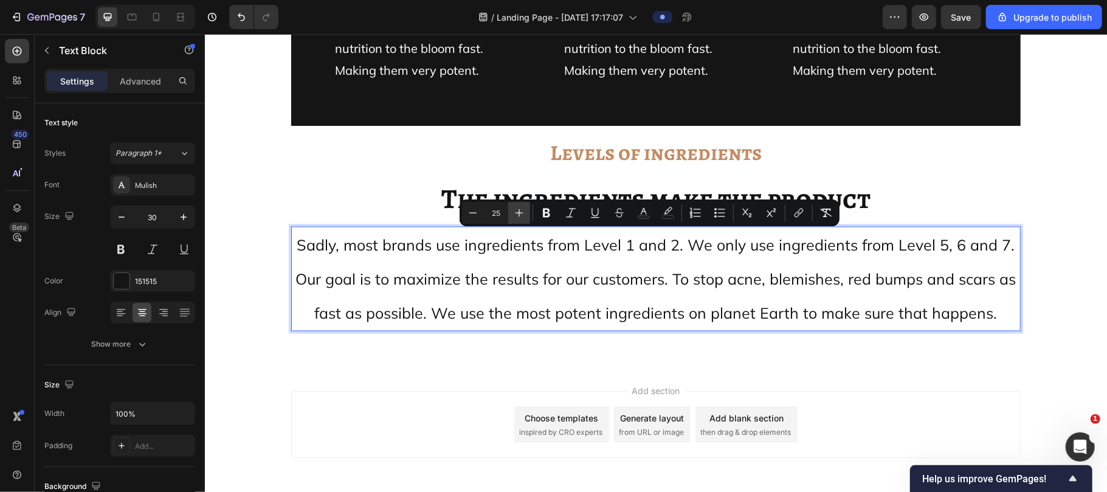
click at [519, 205] on button "Plus" at bounding box center [519, 213] width 22 height 22
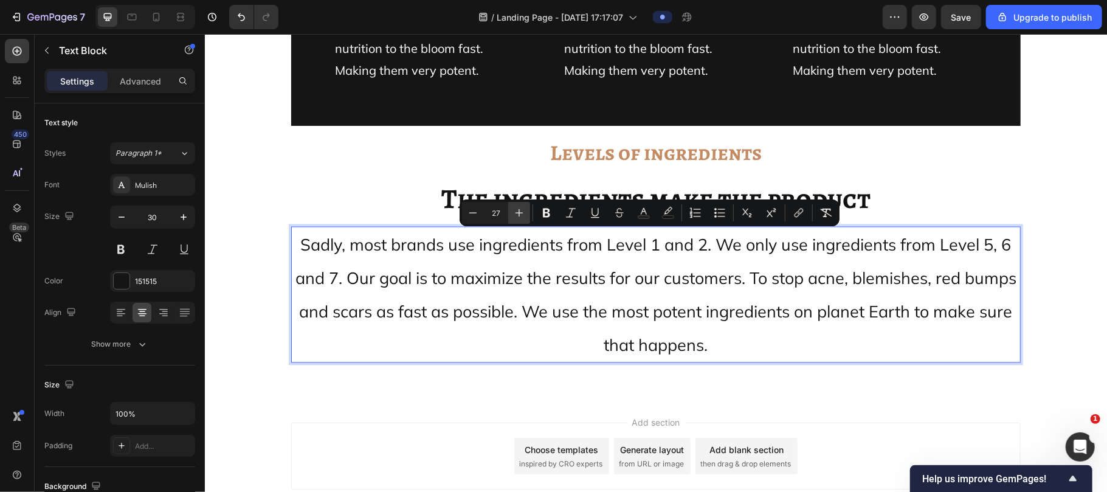
click at [519, 205] on button "Plus" at bounding box center [519, 213] width 22 height 22
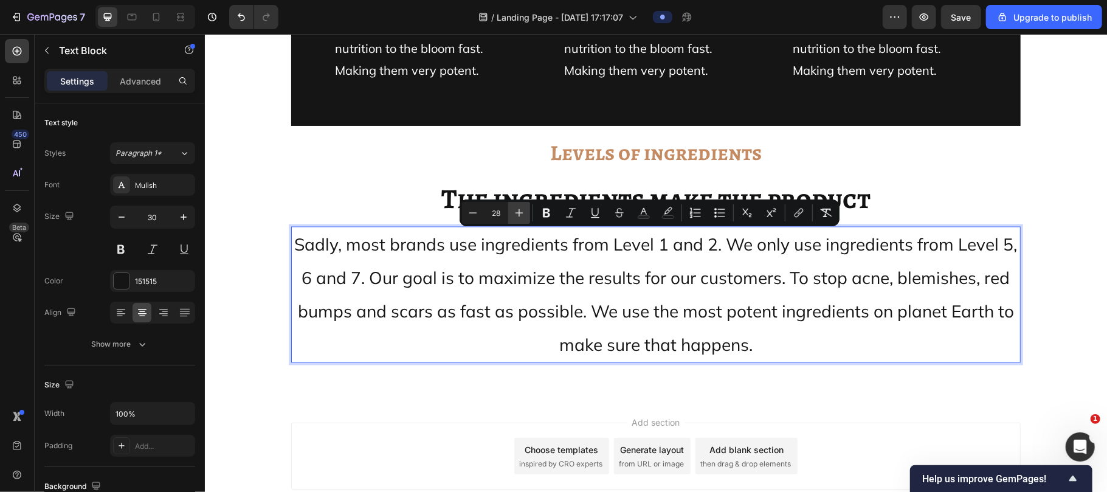
click at [519, 205] on button "Plus" at bounding box center [519, 213] width 22 height 22
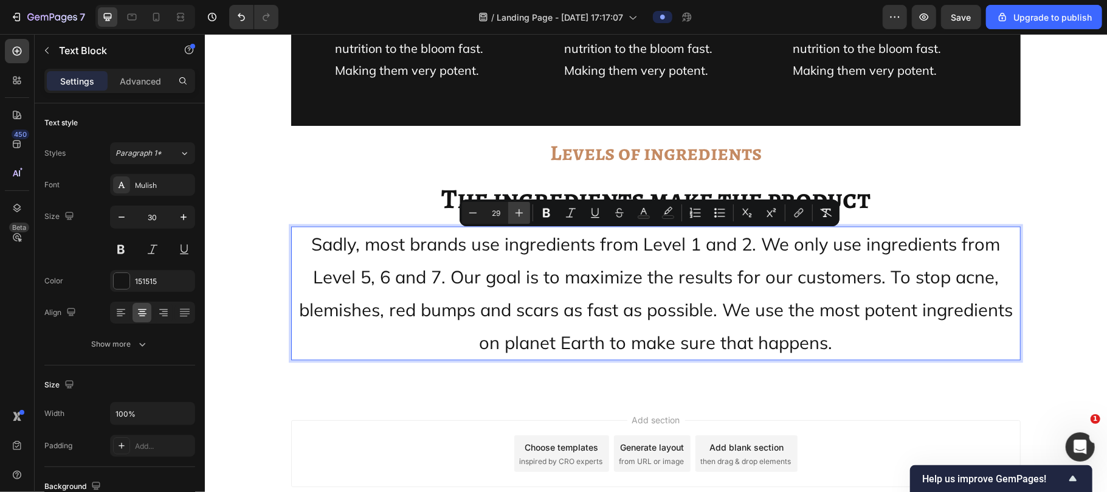
click at [519, 205] on button "Plus" at bounding box center [519, 213] width 22 height 22
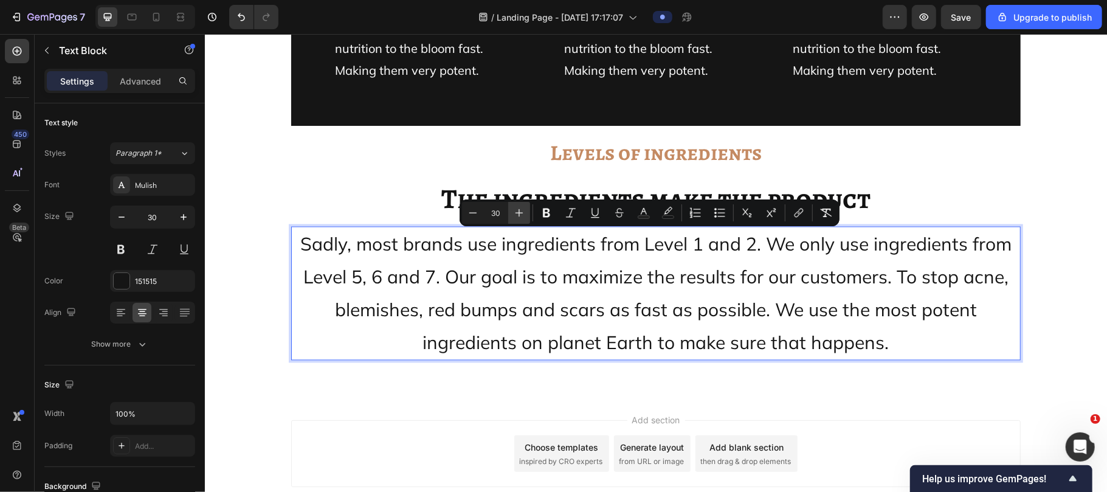
click at [519, 205] on button "Plus" at bounding box center [519, 213] width 22 height 22
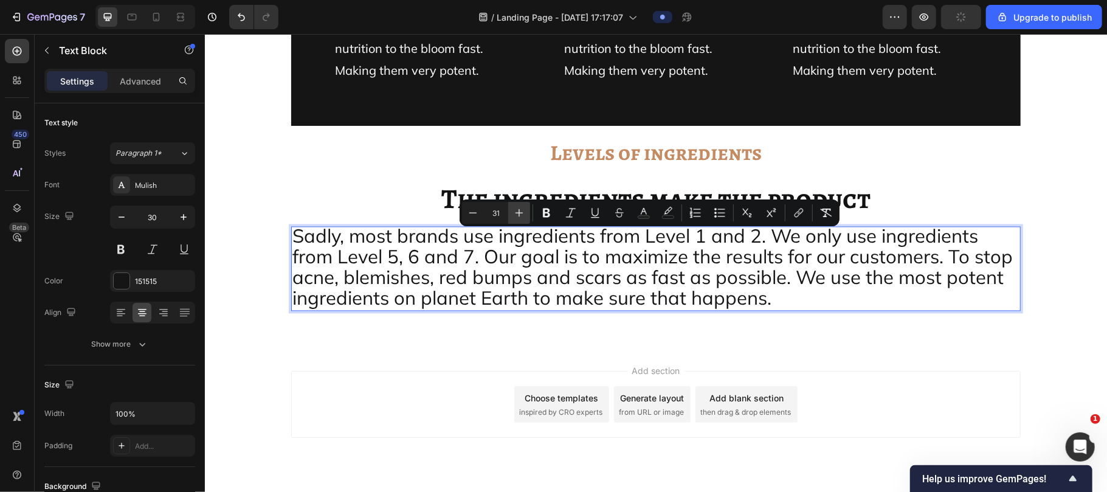
click at [519, 205] on button "Plus" at bounding box center [519, 213] width 22 height 22
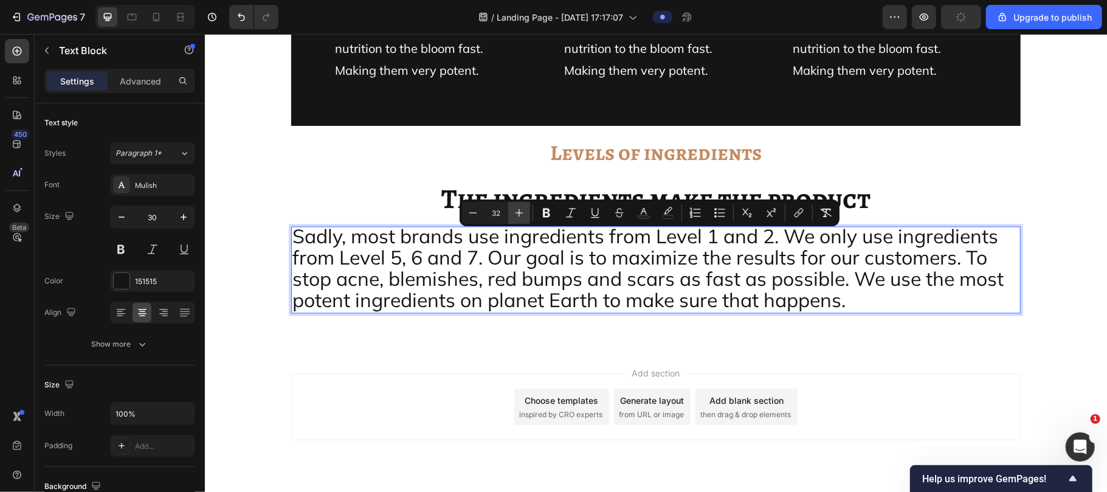
click at [519, 205] on button "Plus" at bounding box center [519, 213] width 22 height 22
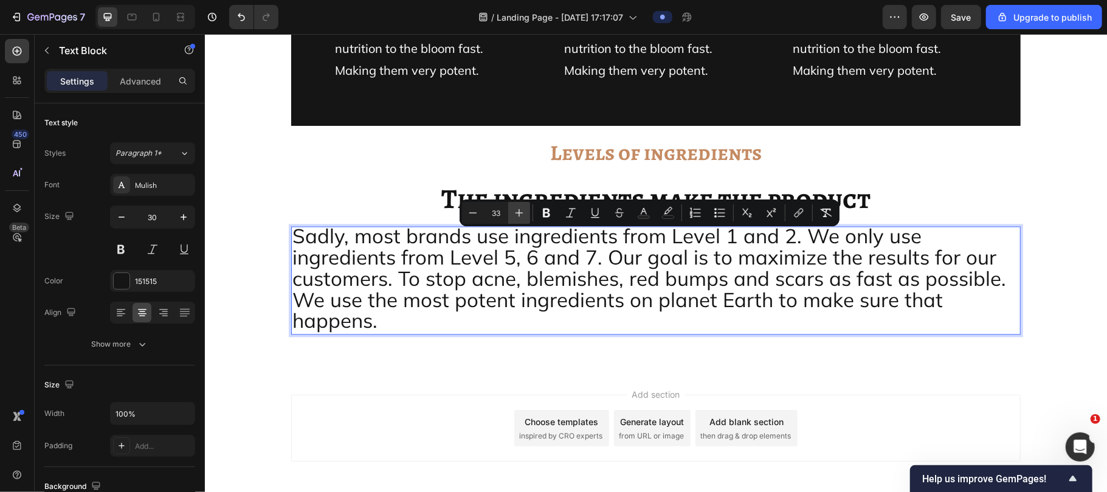
click at [519, 205] on button "Plus" at bounding box center [519, 213] width 22 height 22
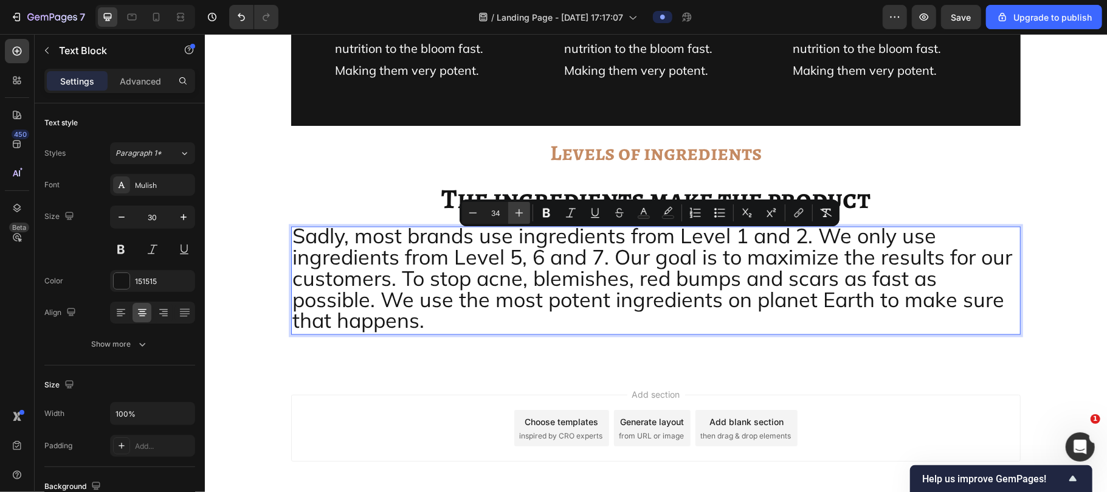
click at [519, 205] on button "Plus" at bounding box center [519, 213] width 22 height 22
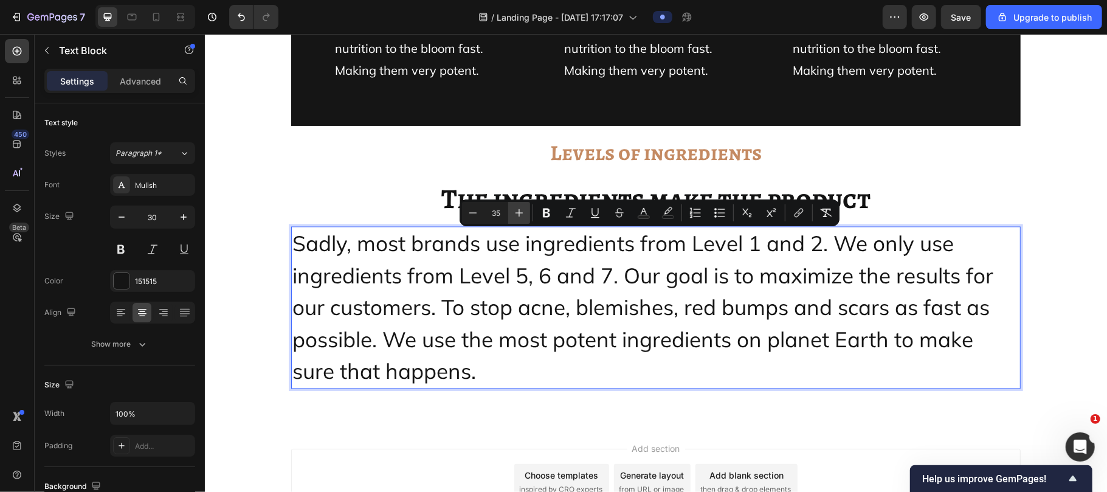
click at [519, 205] on button "Plus" at bounding box center [519, 213] width 22 height 22
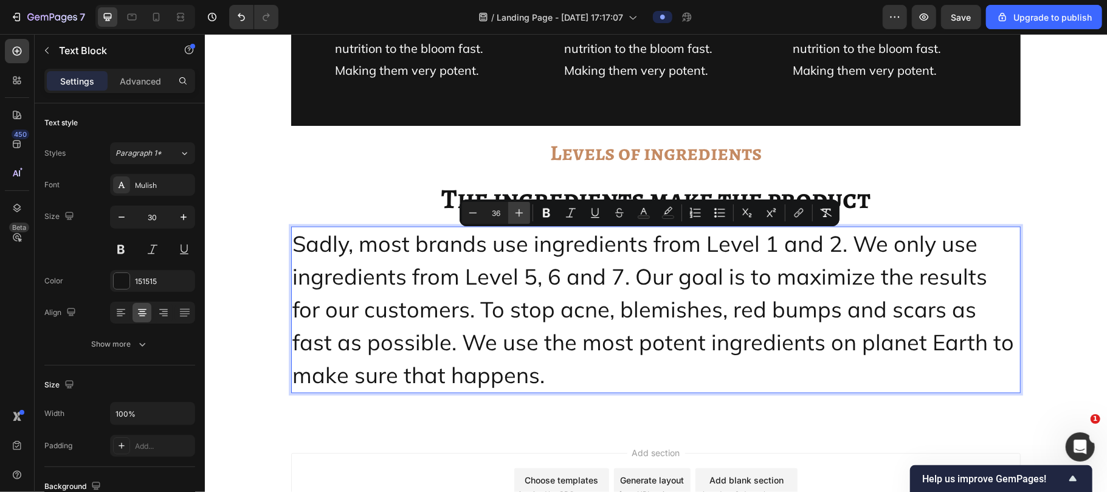
click at [519, 205] on button "Plus" at bounding box center [519, 213] width 22 height 22
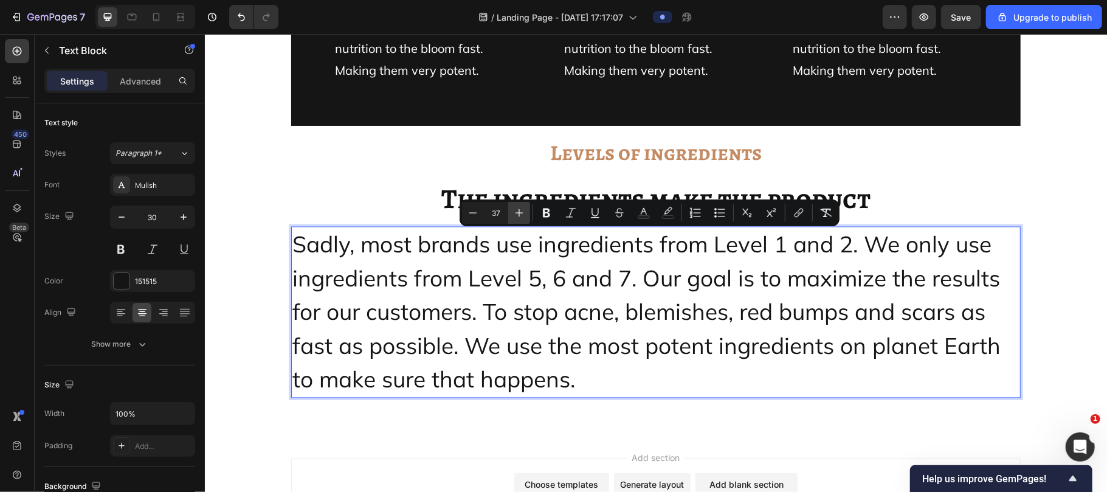
click at [519, 205] on button "Plus" at bounding box center [519, 213] width 22 height 22
type input "38"
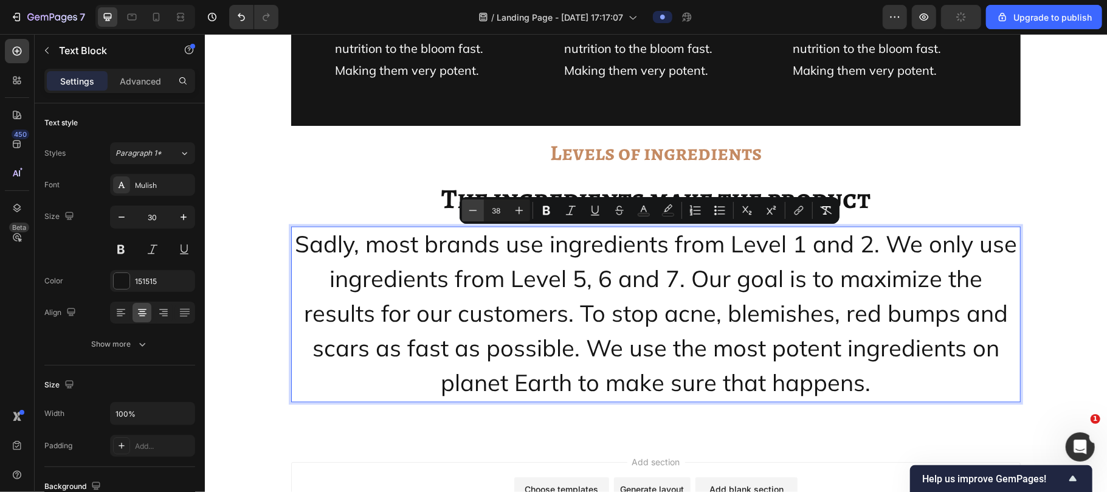
click at [475, 213] on icon "Editor contextual toolbar" at bounding box center [473, 210] width 12 height 12
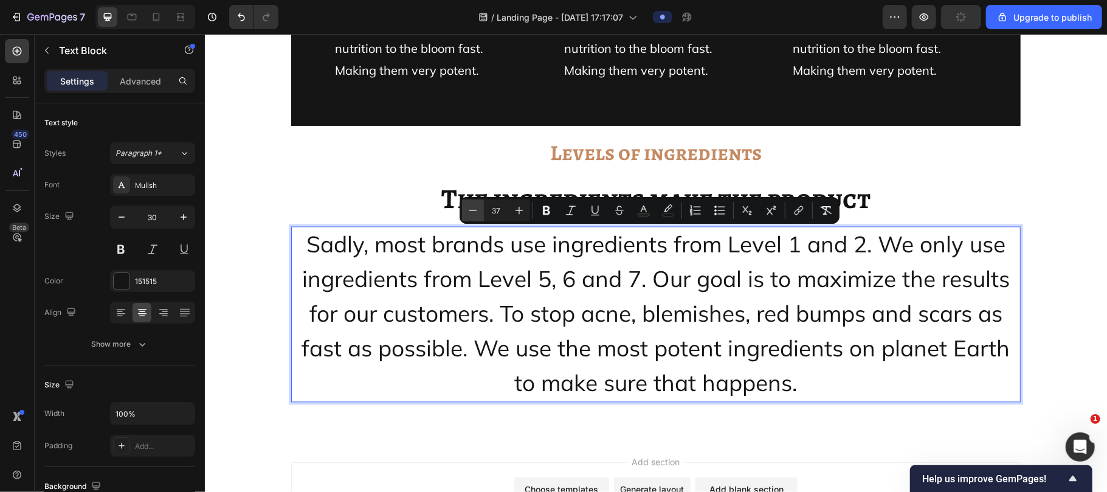
click at [475, 213] on icon "Editor contextual toolbar" at bounding box center [473, 210] width 12 height 12
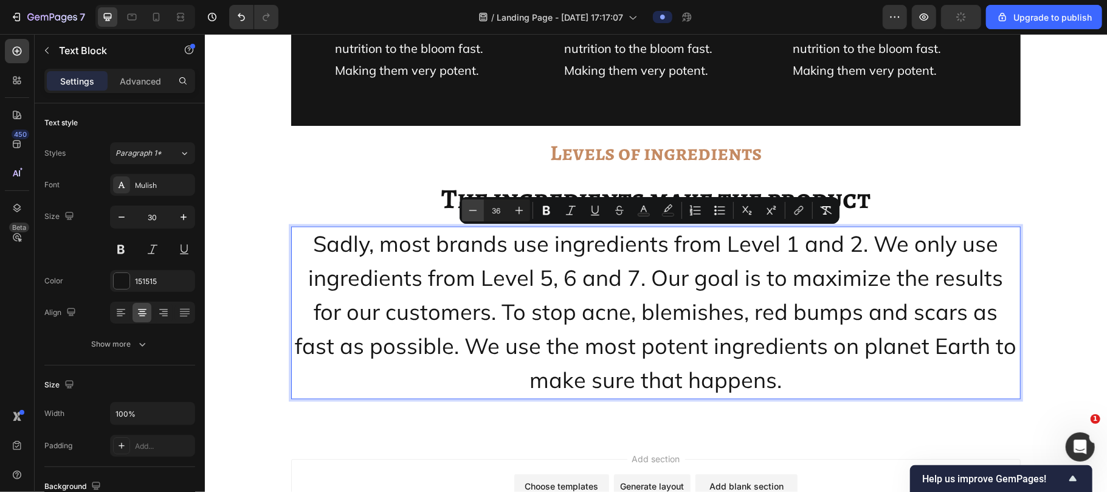
click at [475, 213] on icon "Editor contextual toolbar" at bounding box center [473, 210] width 12 height 12
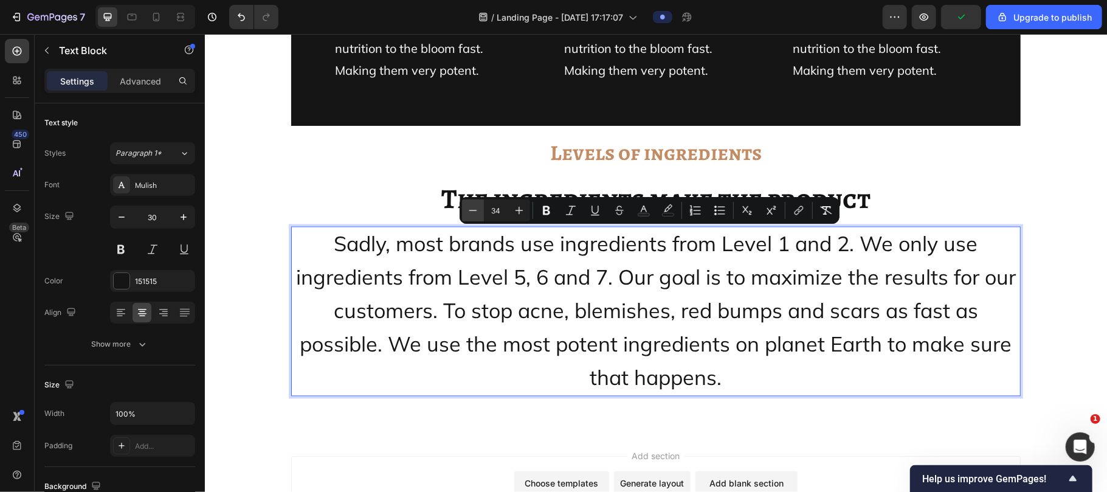
click at [475, 213] on icon "Editor contextual toolbar" at bounding box center [473, 210] width 12 height 12
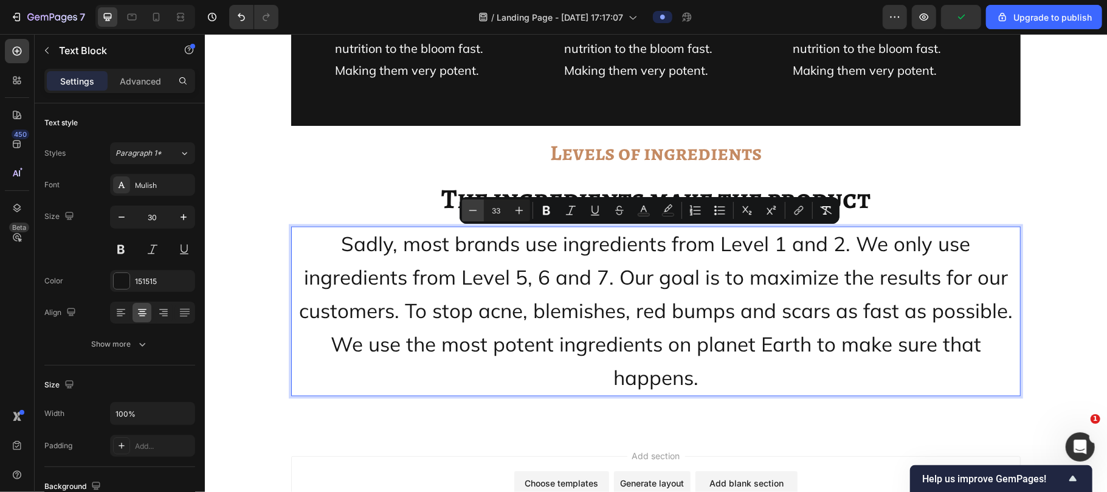
click at [475, 213] on icon "Editor contextual toolbar" at bounding box center [473, 210] width 12 height 12
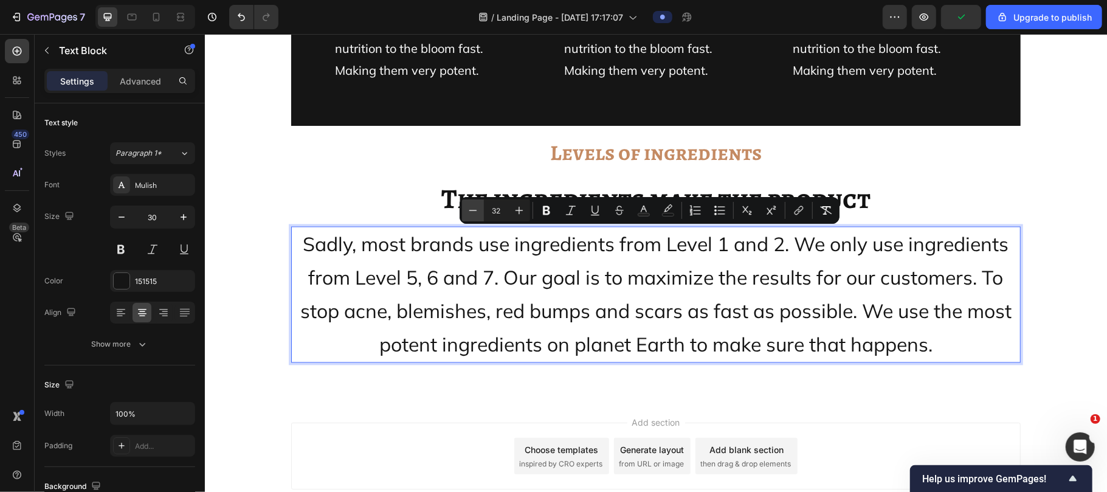
click at [475, 213] on icon "Editor contextual toolbar" at bounding box center [473, 210] width 12 height 12
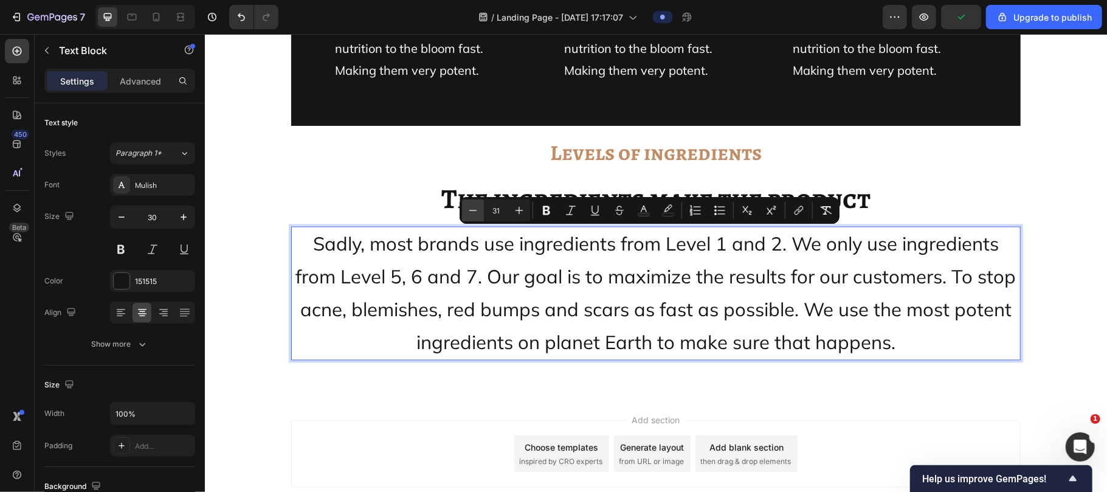
click at [475, 213] on icon "Editor contextual toolbar" at bounding box center [473, 210] width 12 height 12
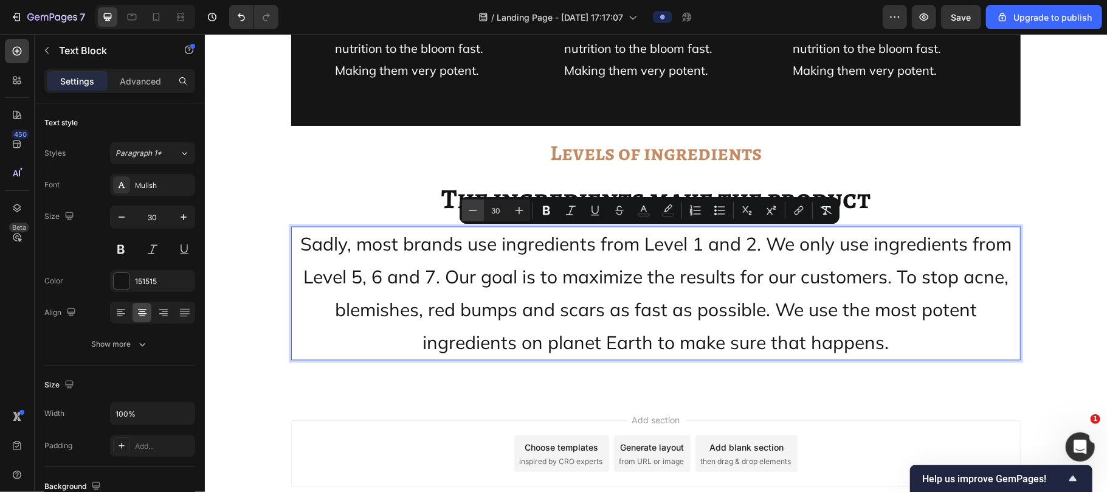
click at [475, 213] on icon "Editor contextual toolbar" at bounding box center [473, 210] width 12 height 12
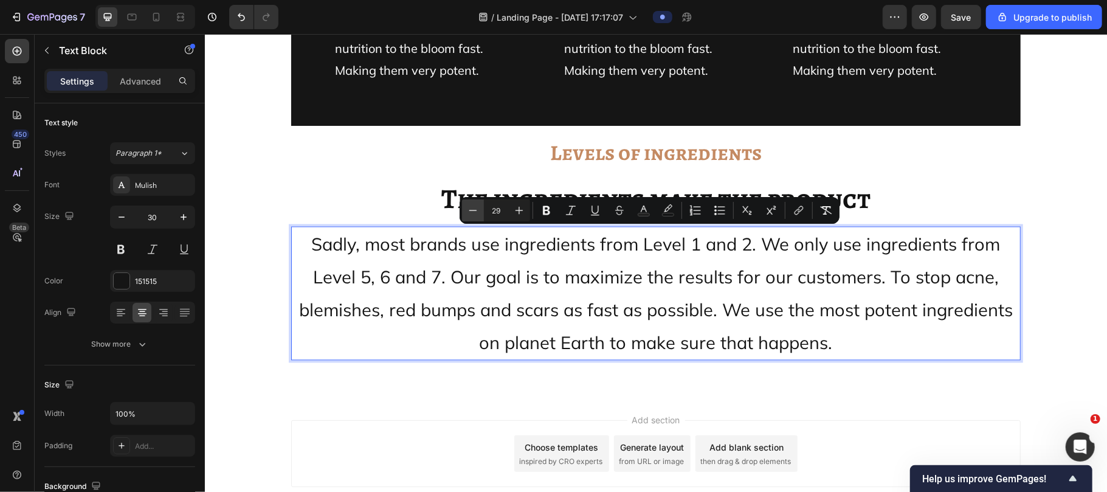
click at [475, 213] on icon "Editor contextual toolbar" at bounding box center [473, 210] width 12 height 12
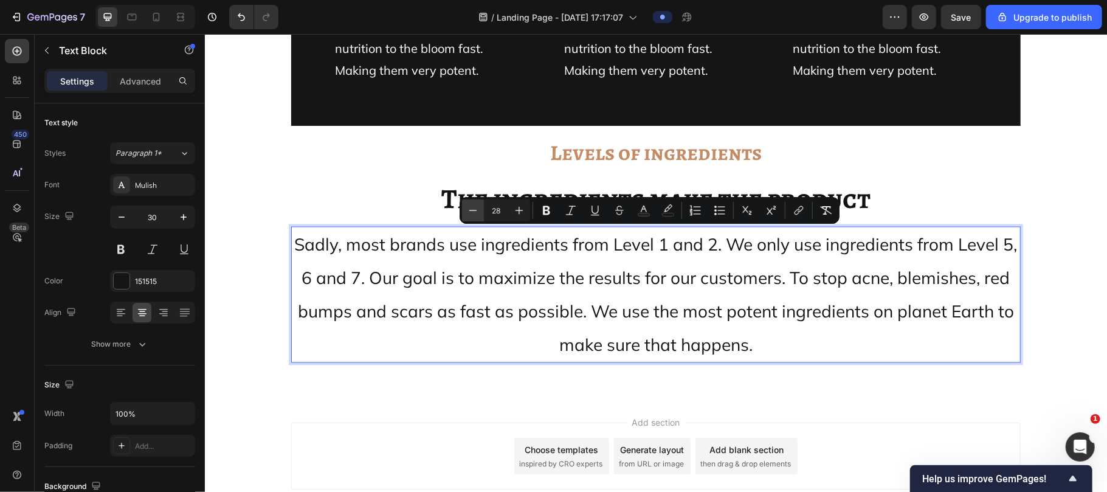
click at [475, 213] on icon "Editor contextual toolbar" at bounding box center [473, 210] width 12 height 12
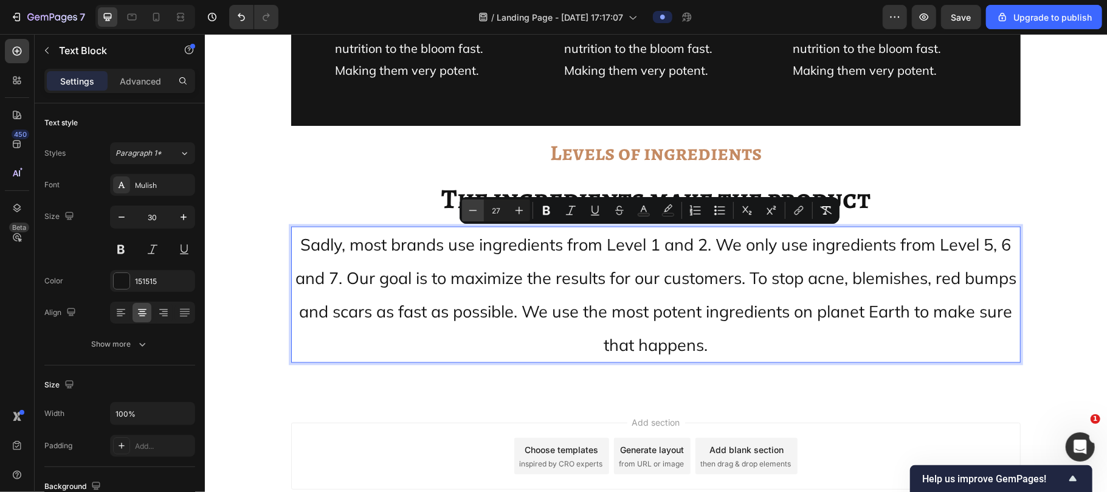
click at [475, 213] on icon "Editor contextual toolbar" at bounding box center [473, 210] width 12 height 12
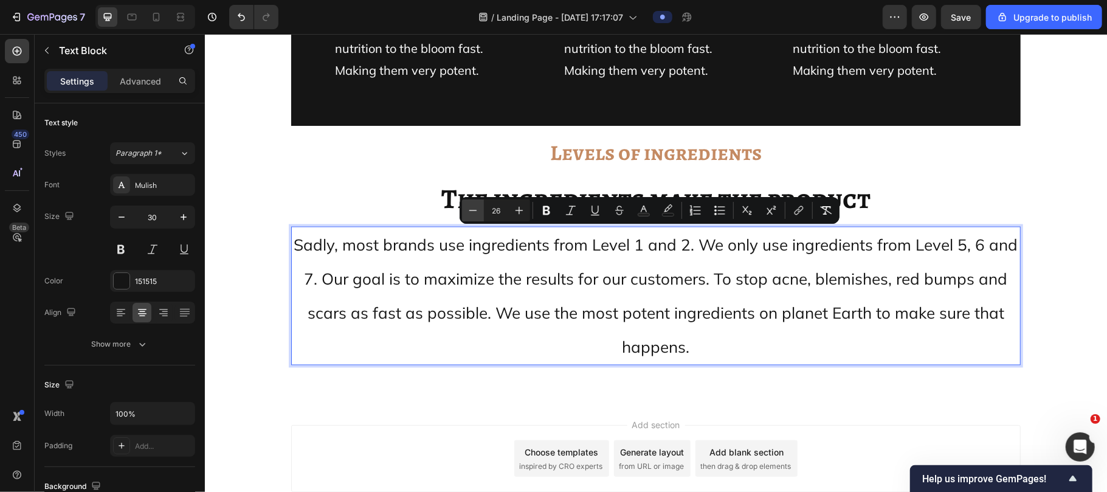
click at [475, 213] on icon "Editor contextual toolbar" at bounding box center [473, 210] width 12 height 12
type input "25"
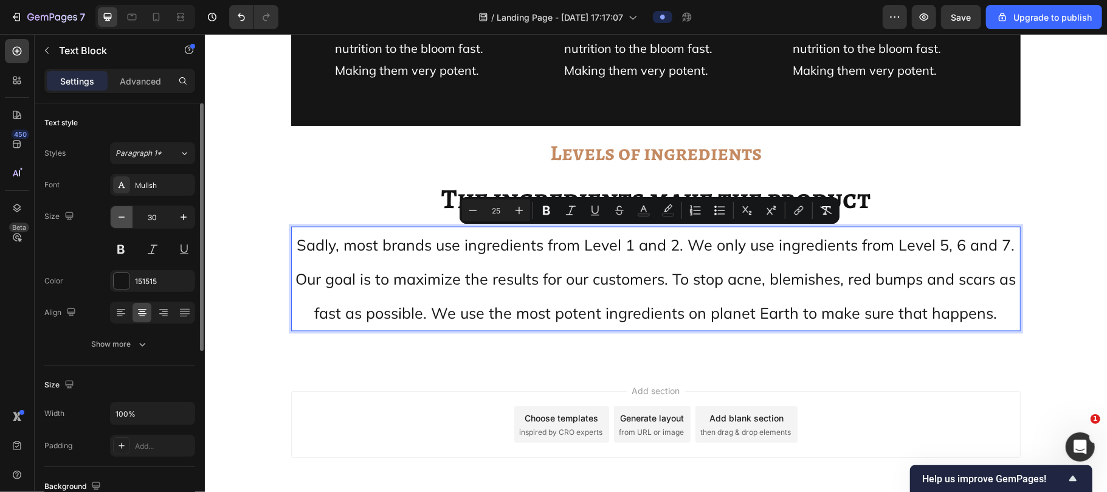
click at [117, 215] on icon "button" at bounding box center [121, 217] width 12 height 12
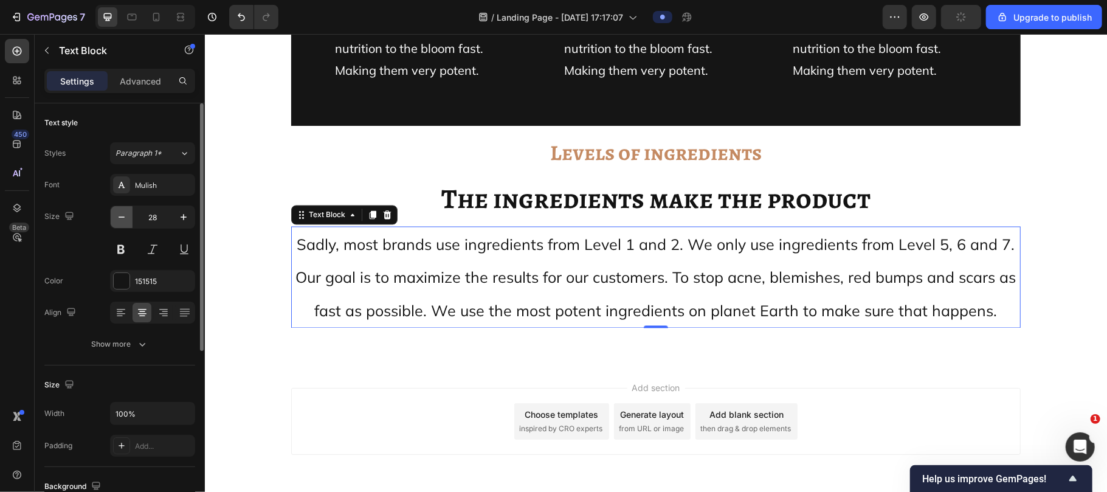
click at [117, 215] on icon "button" at bounding box center [121, 217] width 12 height 12
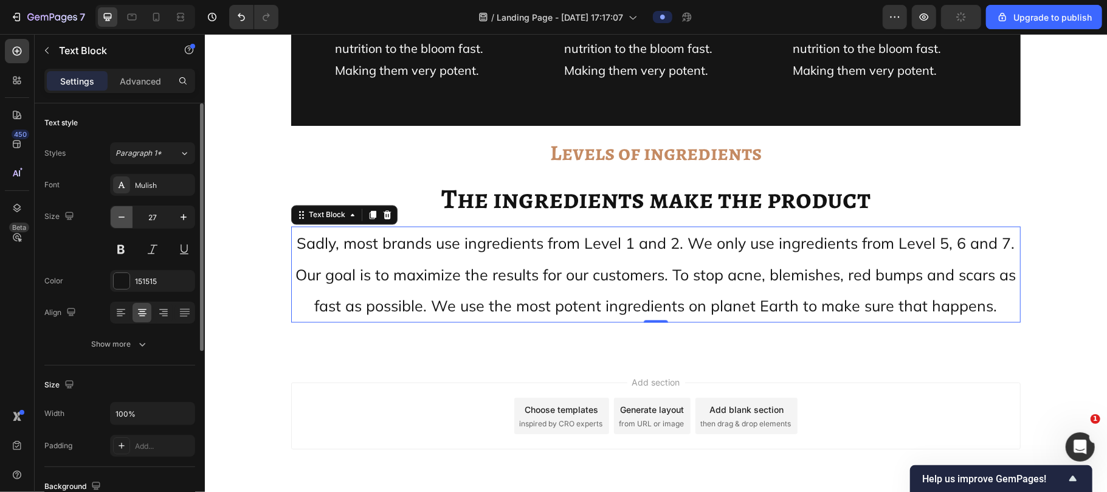
click at [117, 215] on icon "button" at bounding box center [121, 217] width 12 height 12
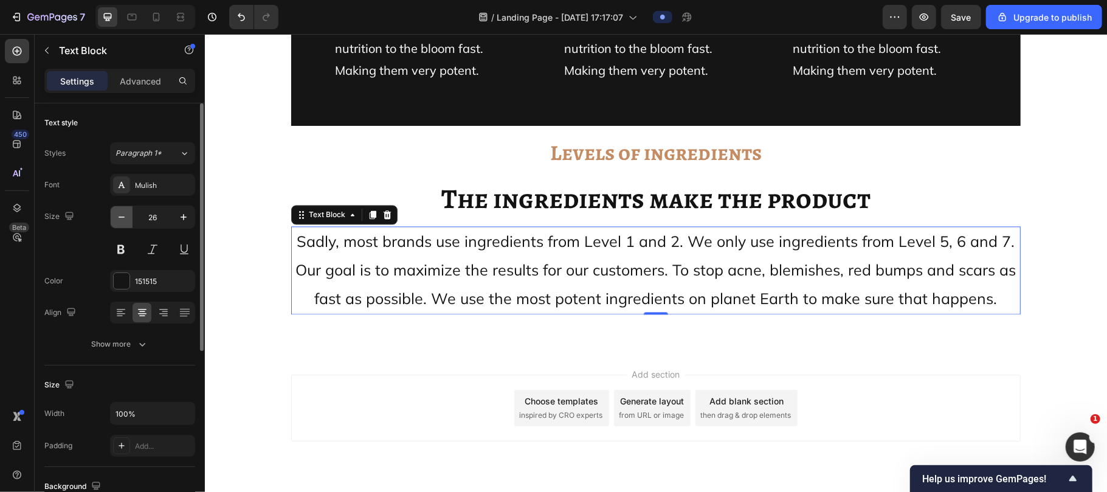
click at [117, 215] on icon "button" at bounding box center [121, 217] width 12 height 12
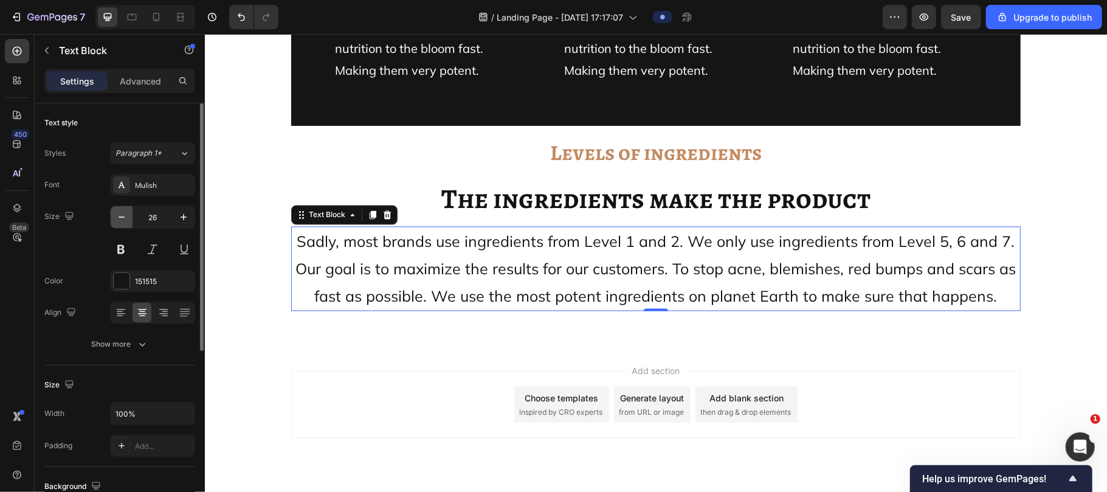
type input "25"
click at [519, 311] on div "Levels of ingredients Text Block ⁠⁠⁠⁠⁠⁠⁠ The ingredients make the product Headi…" at bounding box center [654, 222] width 729 height 195
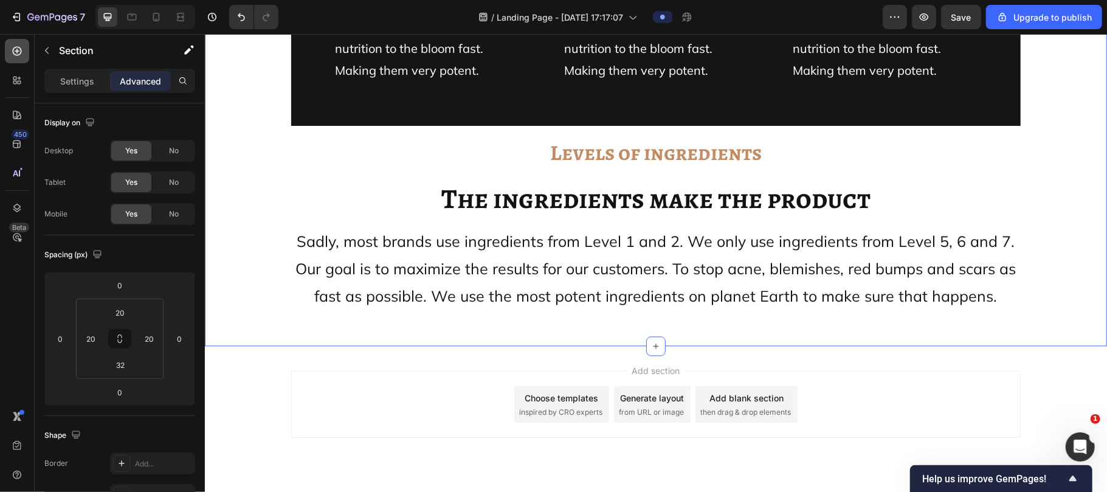
click at [15, 47] on icon at bounding box center [17, 51] width 12 height 12
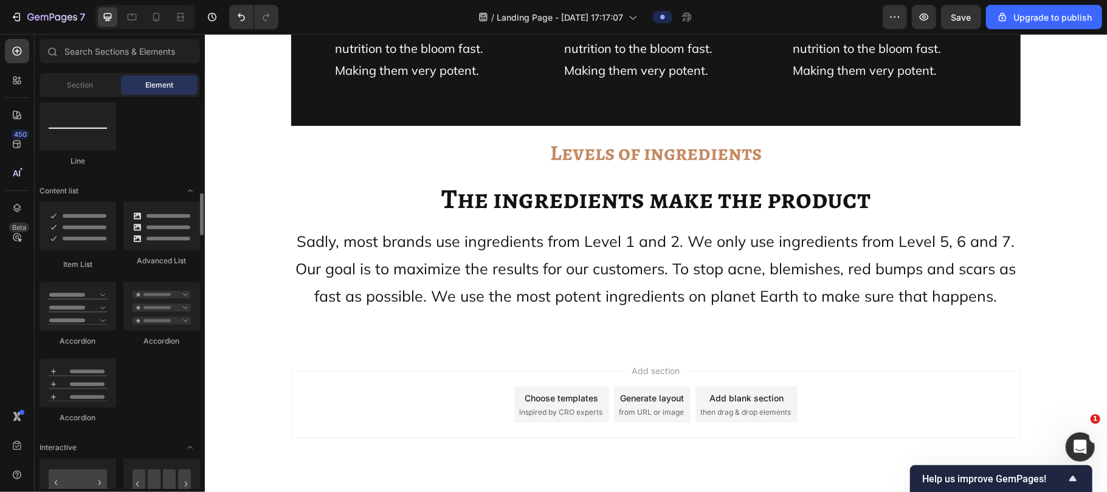
scroll to position [880, 0]
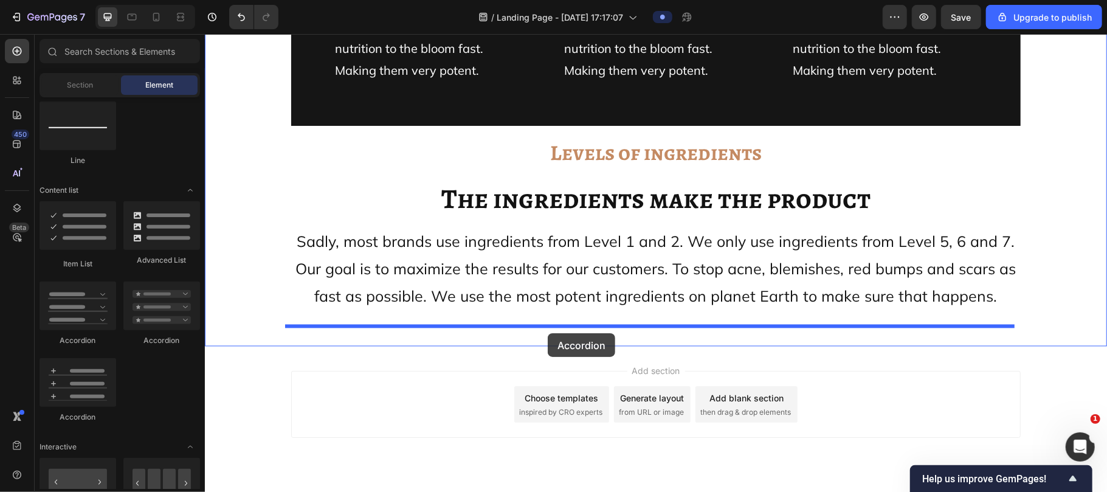
drag, startPoint x: 371, startPoint y: 348, endPoint x: 547, endPoint y: 332, distance: 176.9
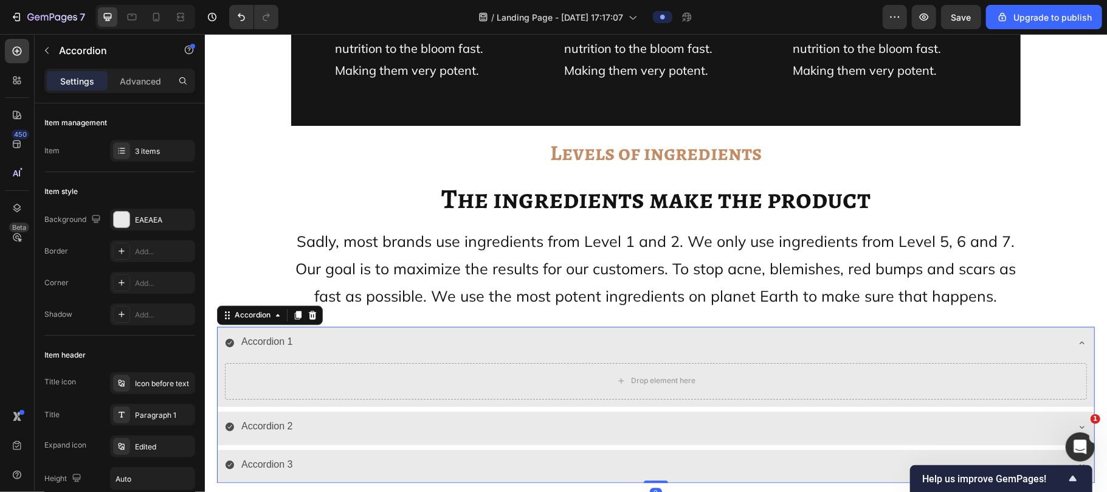
scroll to position [11781, 0]
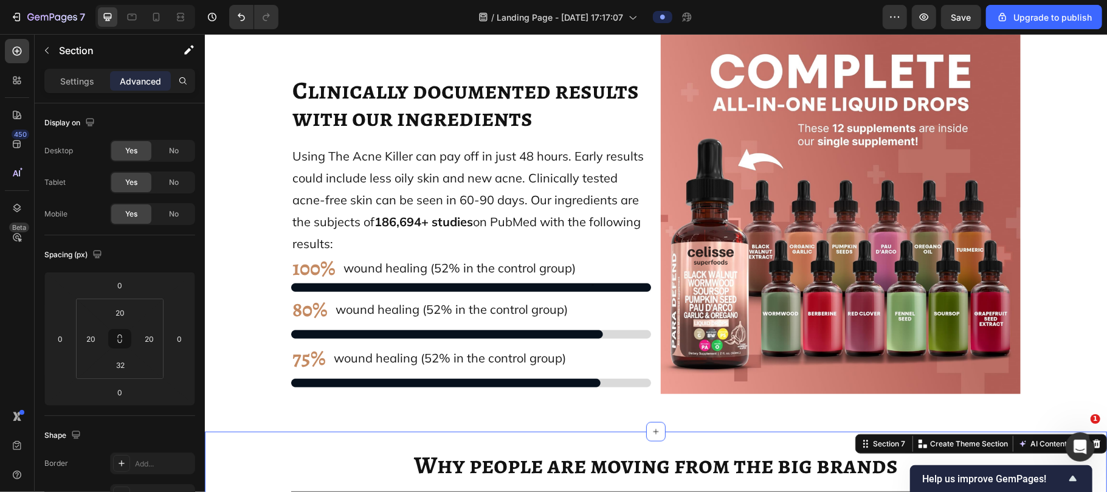
scroll to position [10767, 0]
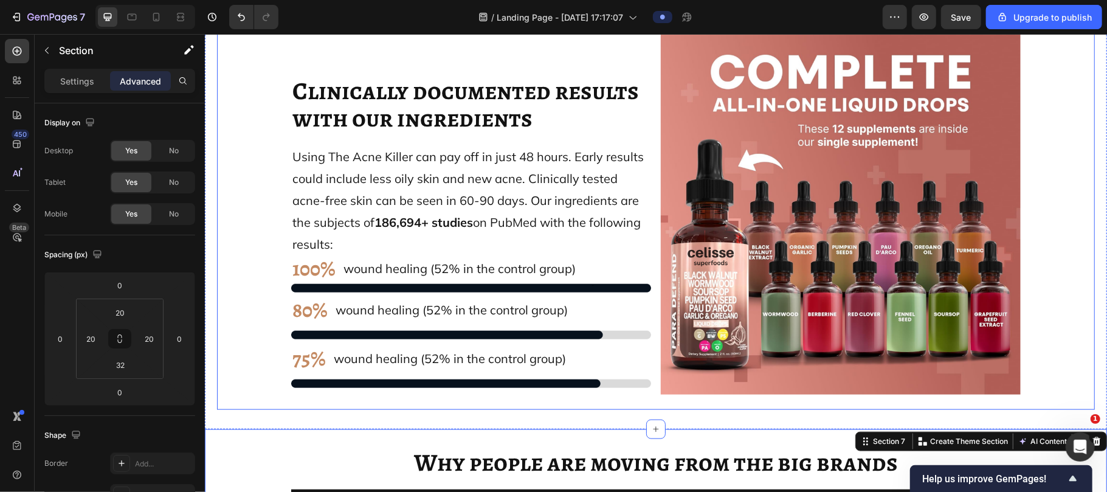
click at [232, 168] on div "Clinically documented results with our ingredients Heading Using The Acne Kille…" at bounding box center [655, 216] width 858 height 365
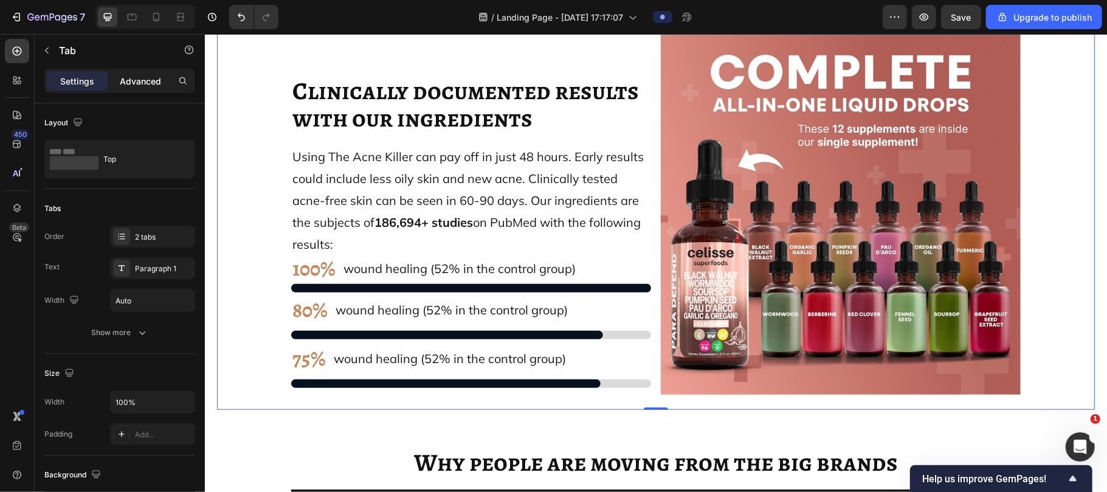
click at [122, 75] on p "Advanced" at bounding box center [140, 81] width 41 height 13
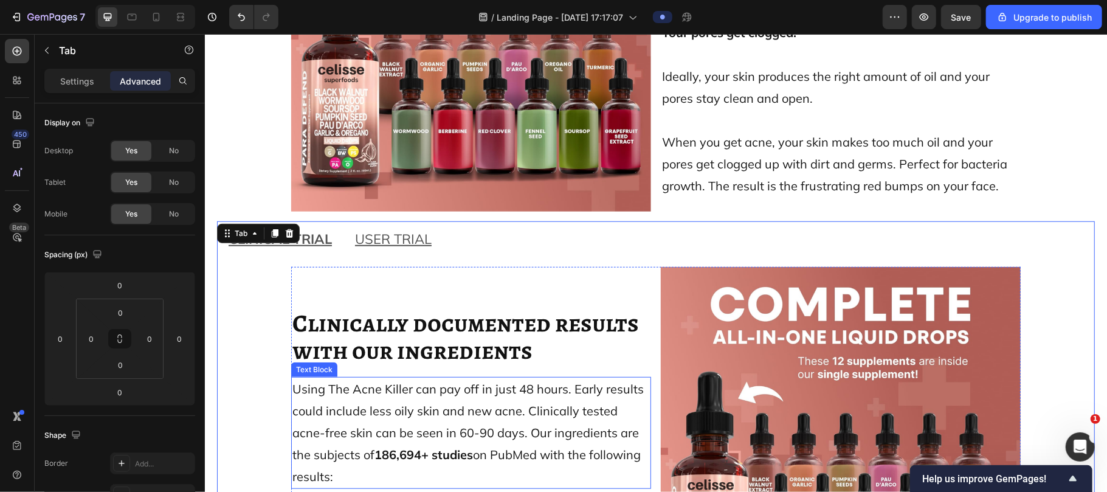
scroll to position [10535, 0]
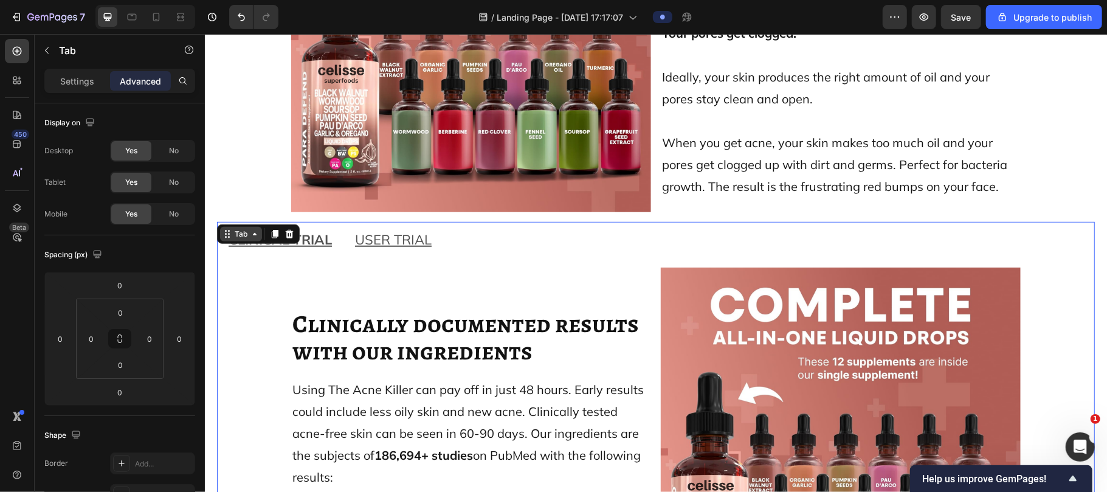
click at [251, 229] on icon at bounding box center [254, 233] width 10 height 10
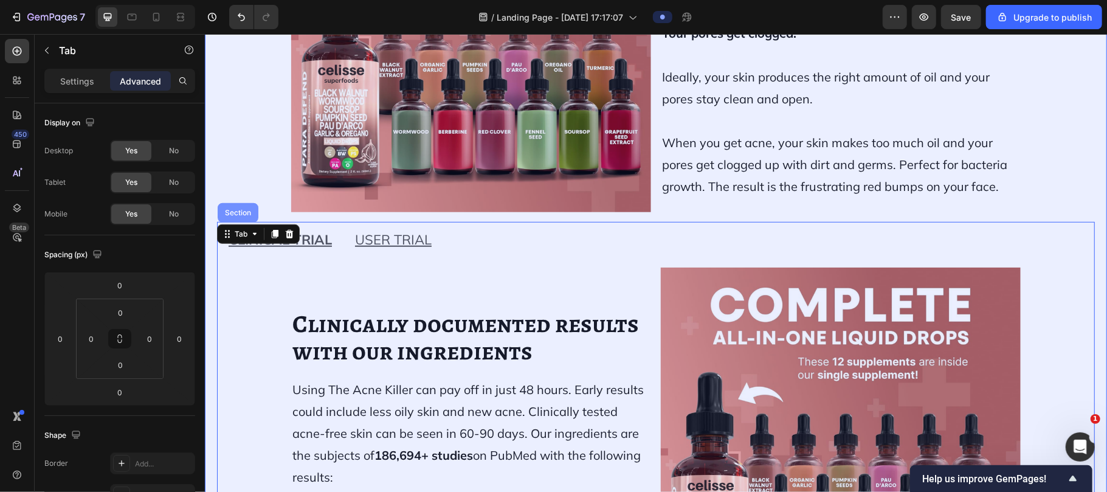
click at [235, 213] on div "Section" at bounding box center [237, 211] width 31 height 7
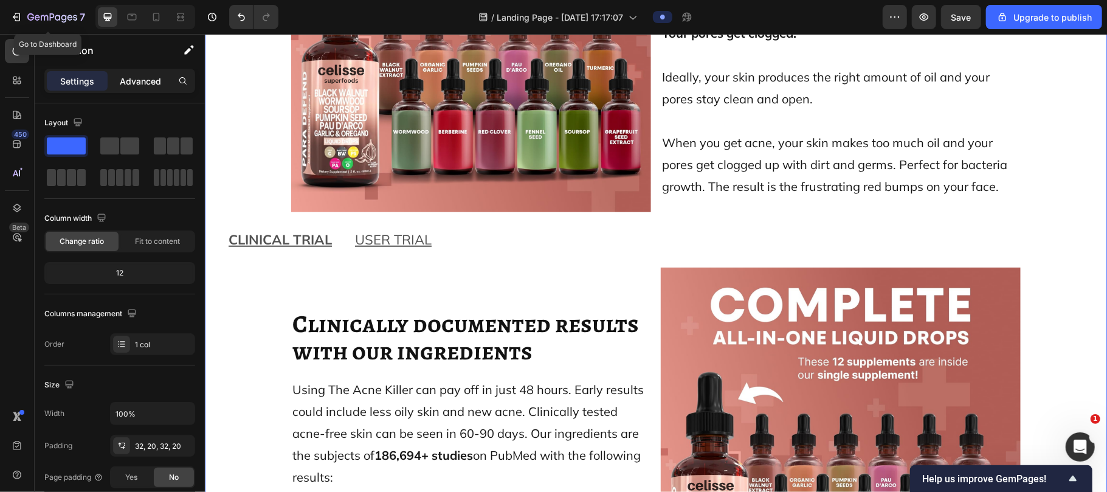
click at [144, 78] on p "Advanced" at bounding box center [140, 81] width 41 height 13
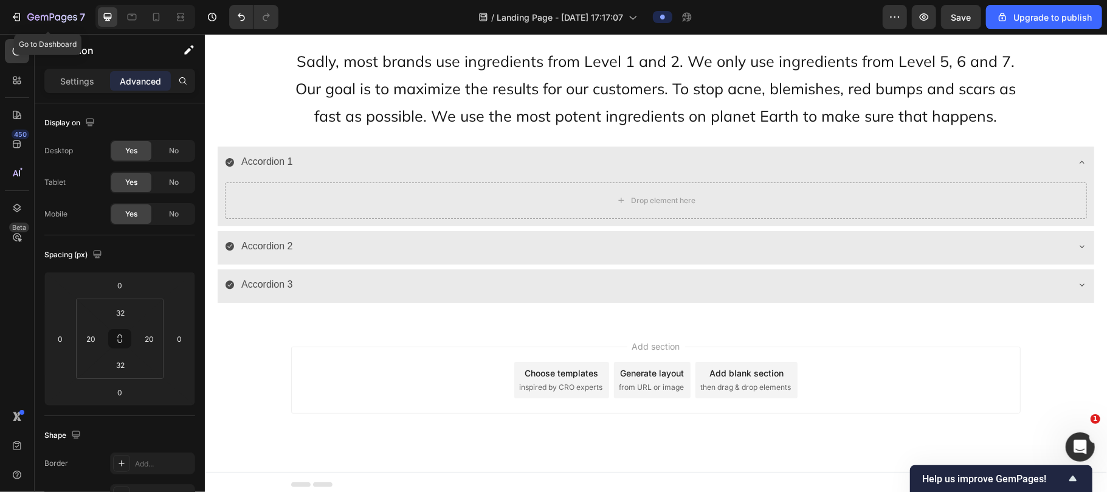
scroll to position [11793, 0]
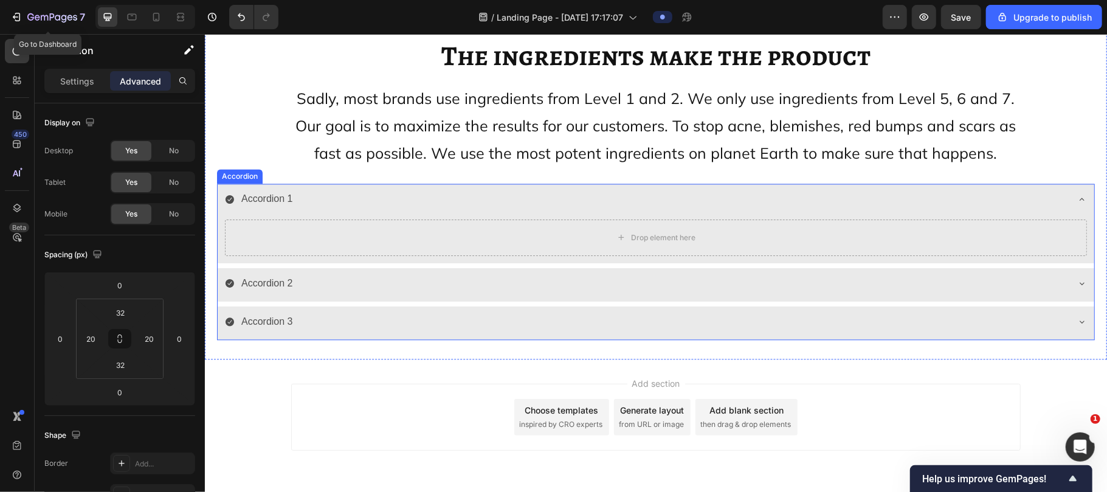
click at [219, 210] on div "Accordion 1" at bounding box center [655, 199] width 876 height 33
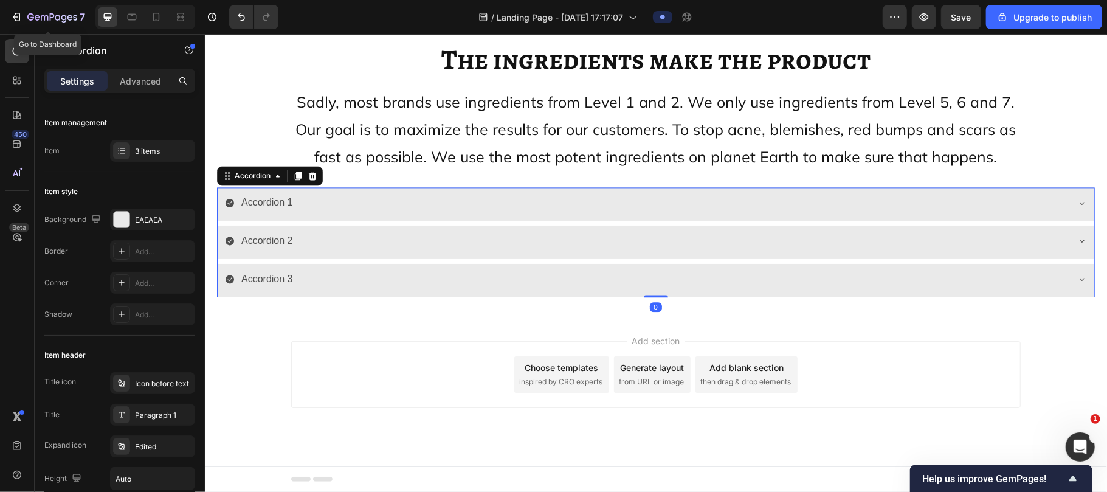
scroll to position [11791, 0]
click at [148, 84] on p "Advanced" at bounding box center [140, 81] width 41 height 13
type input "100%"
type input "100"
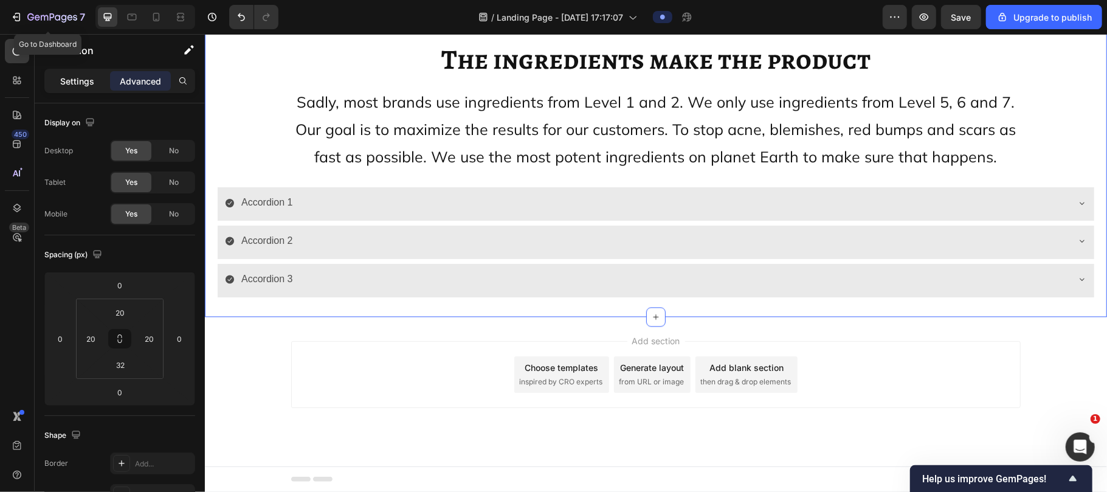
click at [60, 81] on p "Settings" at bounding box center [77, 81] width 34 height 13
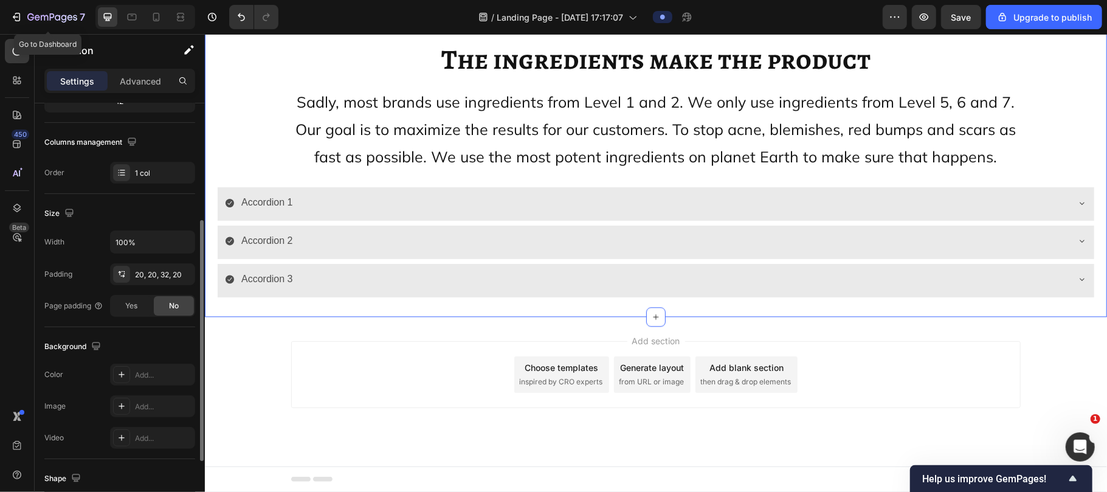
scroll to position [168, 0]
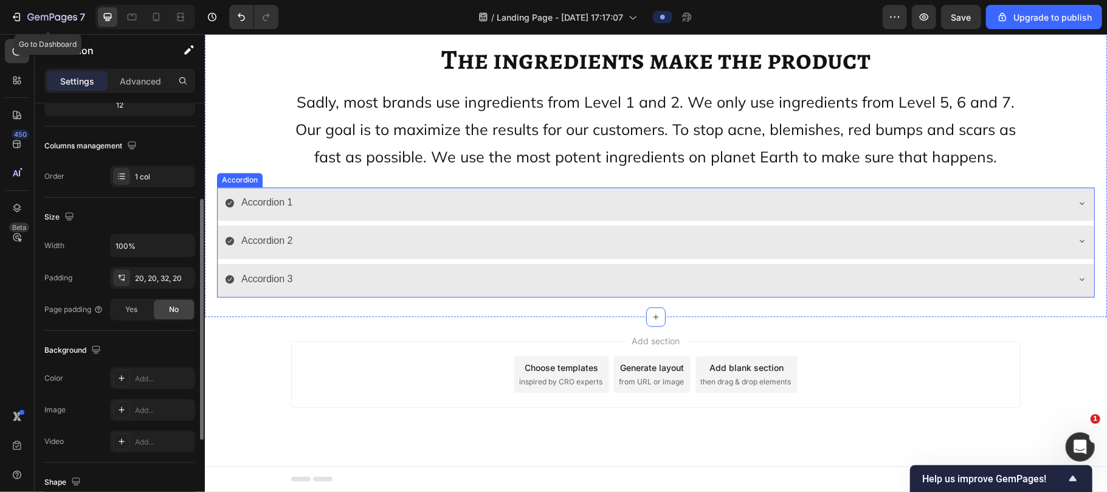
click at [356, 187] on div "Accordion 1" at bounding box center [655, 203] width 876 height 33
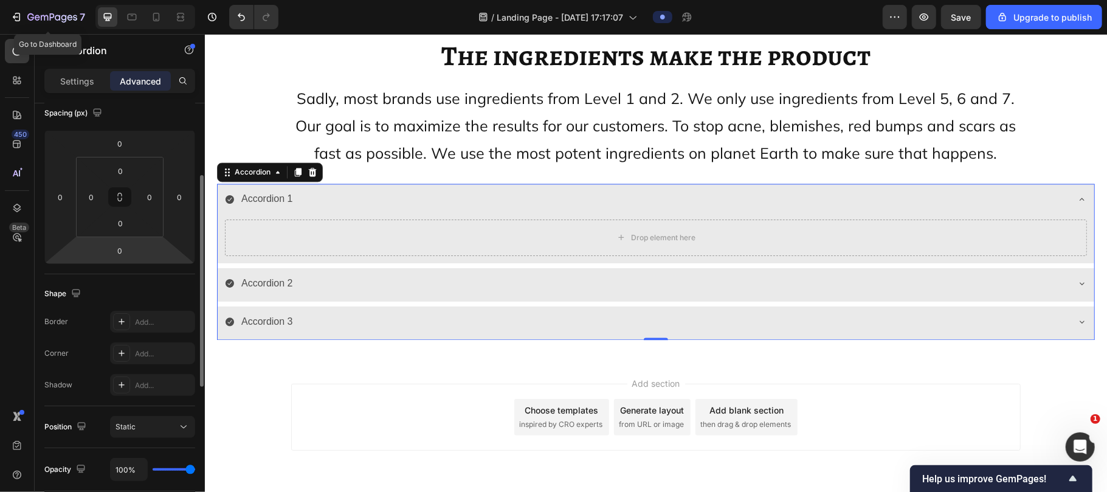
scroll to position [0, 0]
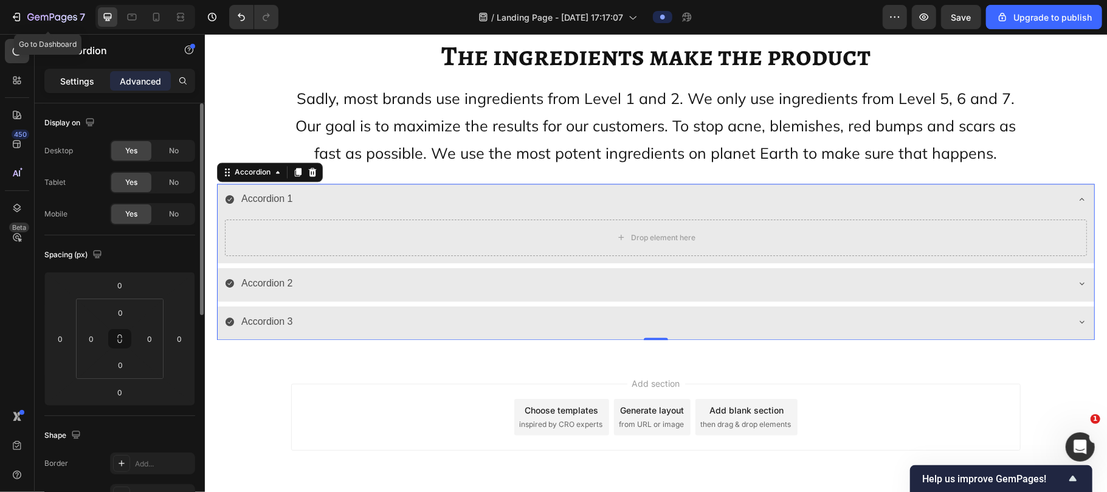
click at [66, 76] on p "Settings" at bounding box center [77, 81] width 34 height 13
type input "8"
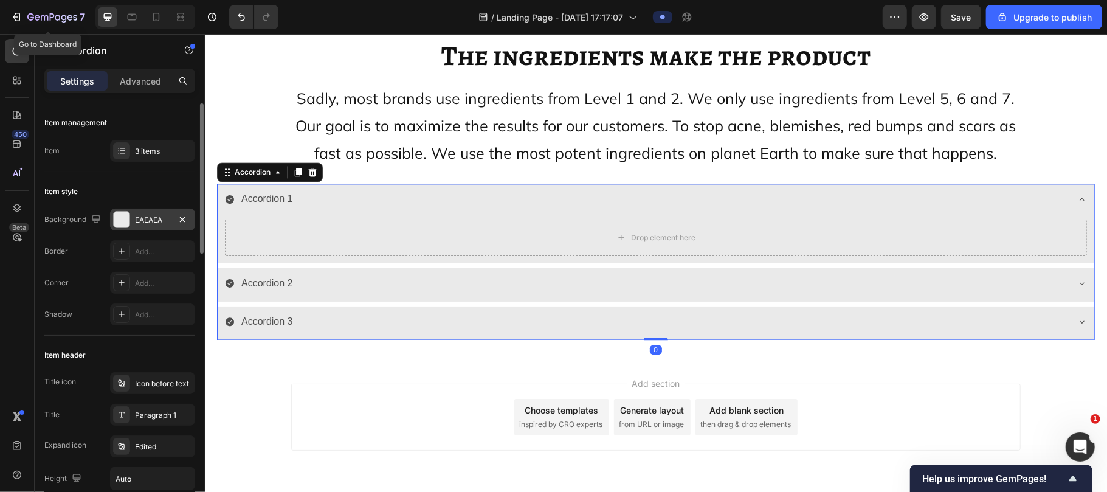
click at [120, 219] on div at bounding box center [122, 219] width 16 height 16
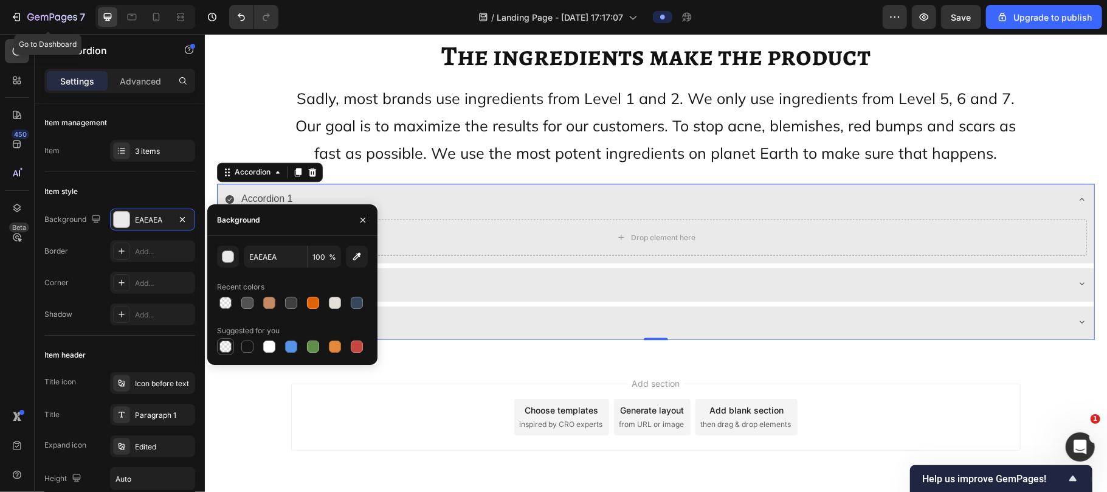
click at [226, 344] on div at bounding box center [225, 346] width 12 height 12
type input "000000"
type input "0"
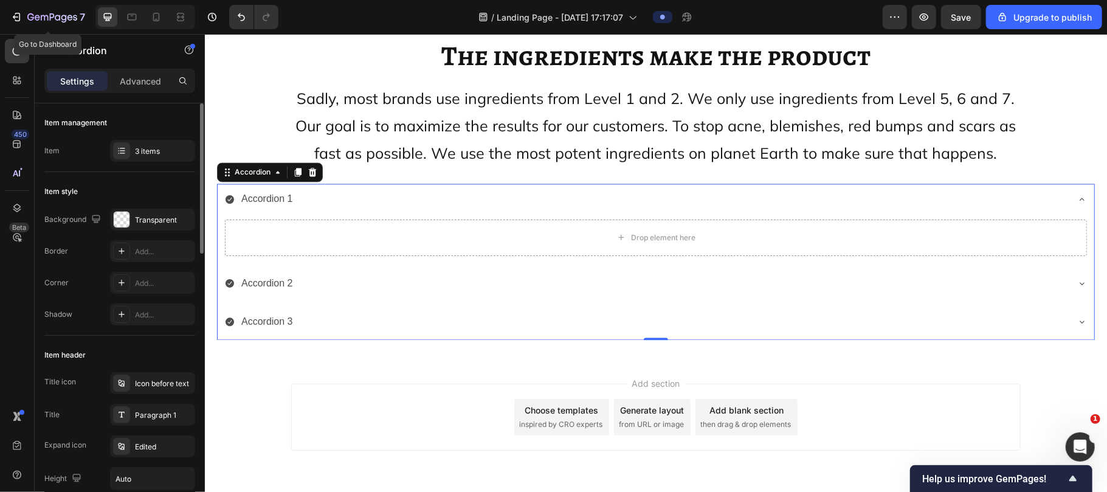
click at [117, 174] on div "Item style Background Transparent Border Add... Corner Add... Shadow Add..." at bounding box center [119, 253] width 151 height 163
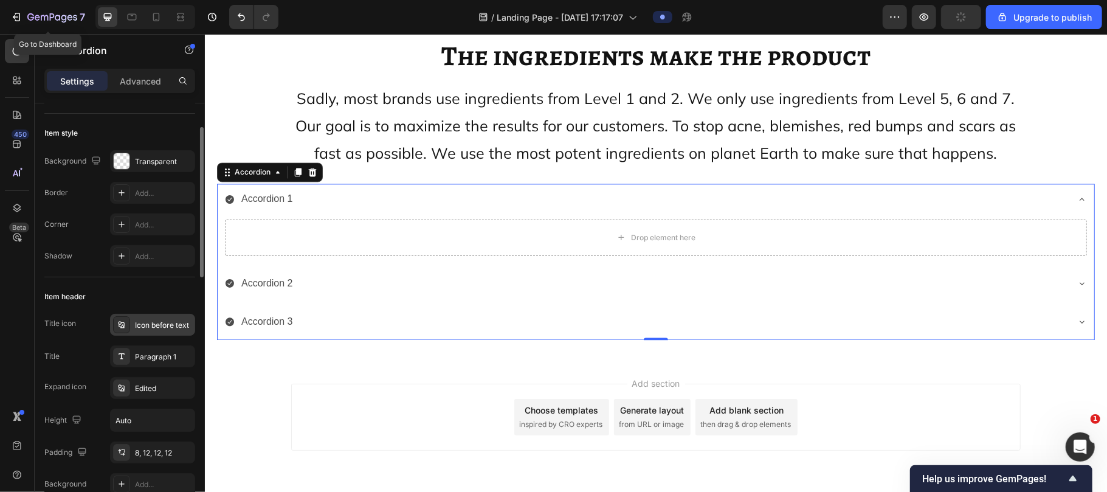
scroll to position [61, 0]
click at [146, 331] on div "Icon before text" at bounding box center [152, 322] width 85 height 22
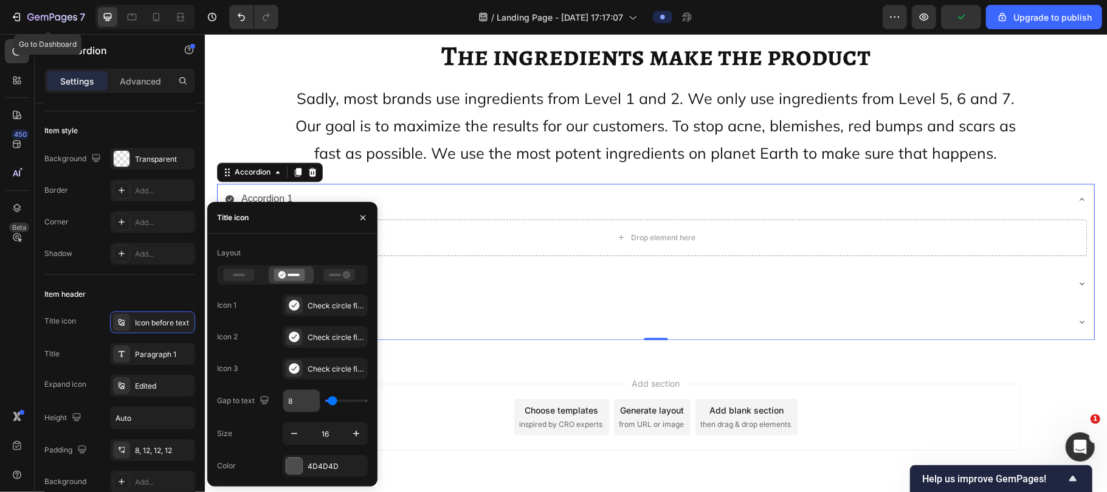
scroll to position [11837, 0]
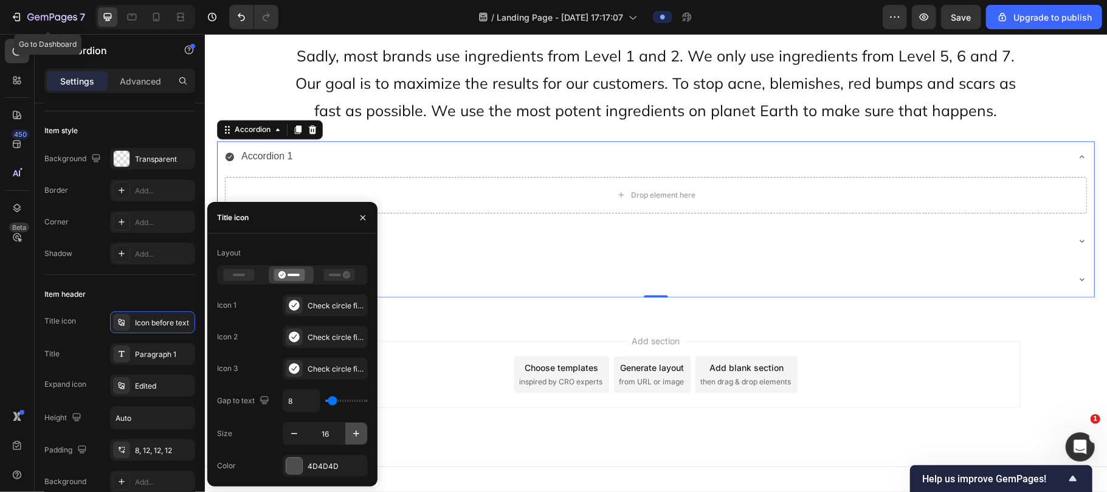
click at [354, 436] on icon "button" at bounding box center [356, 433] width 12 height 12
type input "20"
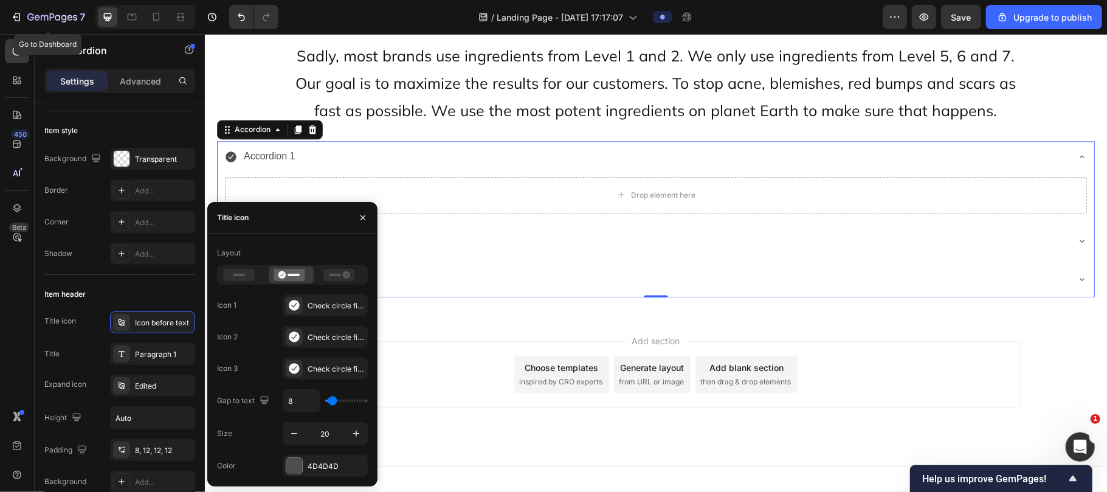
click at [250, 362] on div "Icon 3 Check circle filled" at bounding box center [292, 368] width 151 height 22
click at [292, 300] on icon at bounding box center [294, 305] width 12 height 12
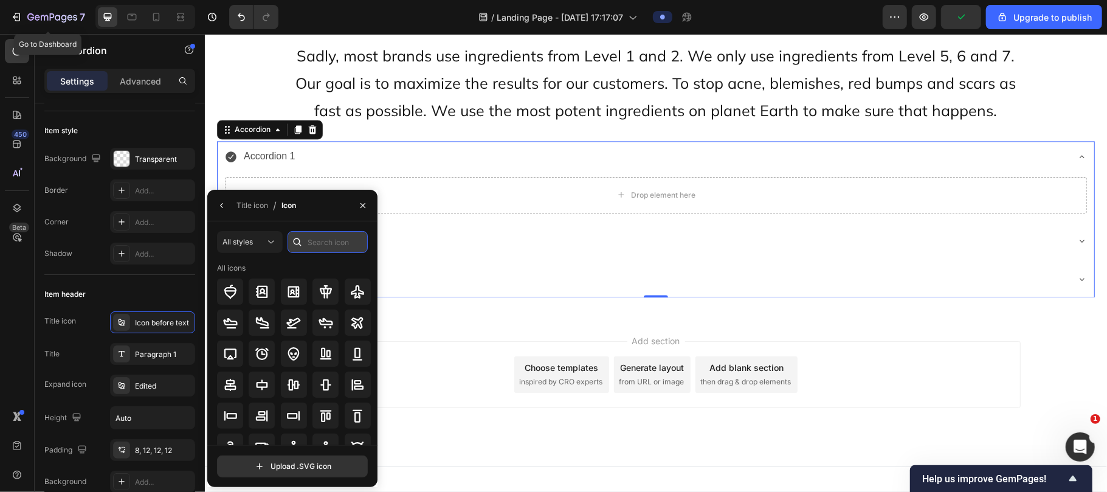
click at [318, 238] on input "text" at bounding box center [327, 242] width 80 height 22
click at [259, 243] on div "All styles" at bounding box center [243, 241] width 43 height 11
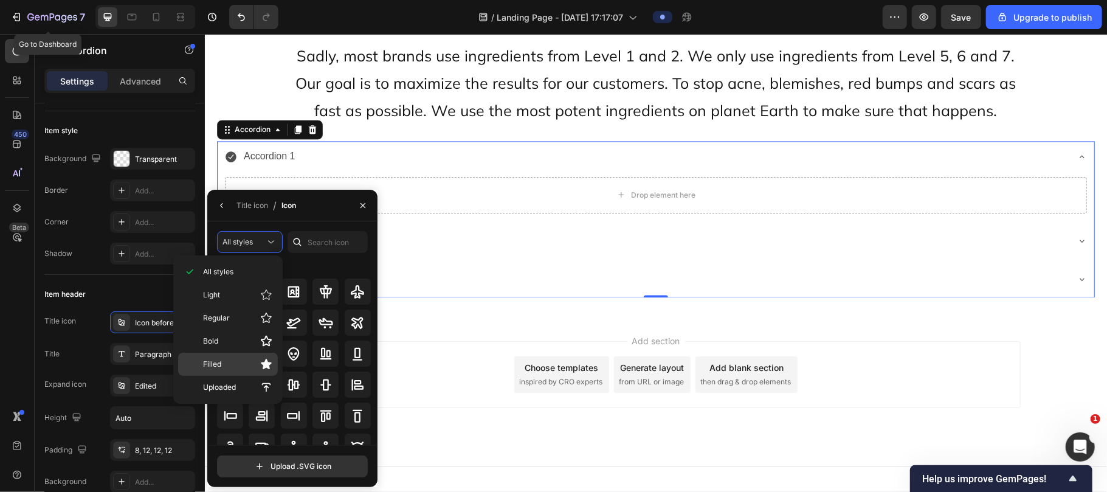
click at [237, 360] on p "Filled" at bounding box center [237, 364] width 69 height 12
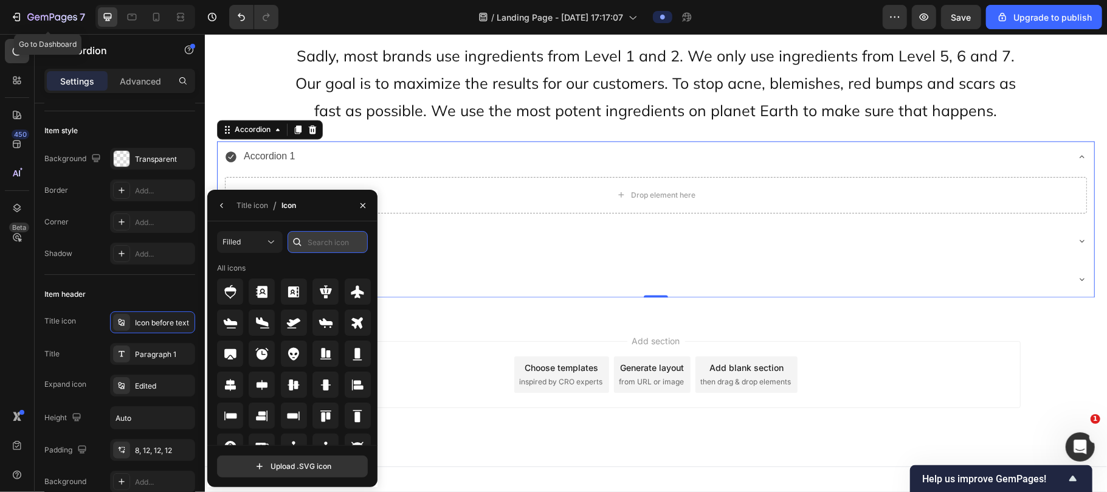
click at [316, 248] on input "text" at bounding box center [327, 242] width 80 height 22
type input "DOT"
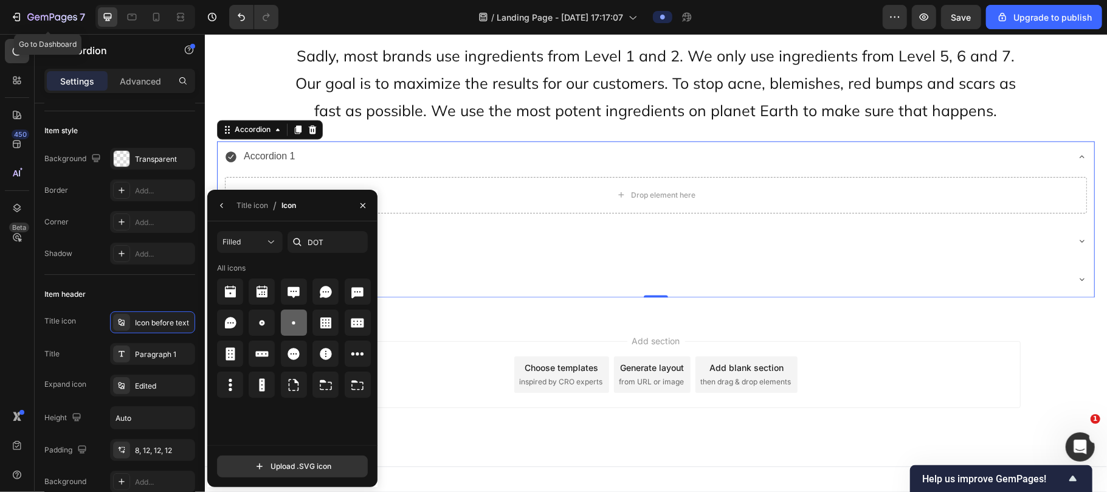
click at [298, 315] on icon at bounding box center [293, 322] width 15 height 15
click at [249, 203] on div "Title icon" at bounding box center [252, 205] width 32 height 11
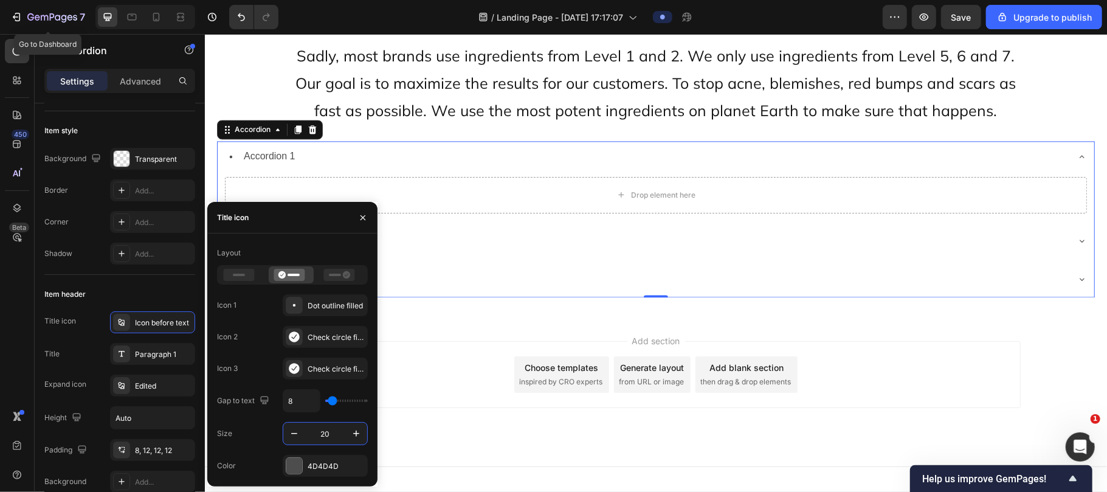
click at [337, 430] on input "20" at bounding box center [325, 433] width 40 height 22
type input "0"
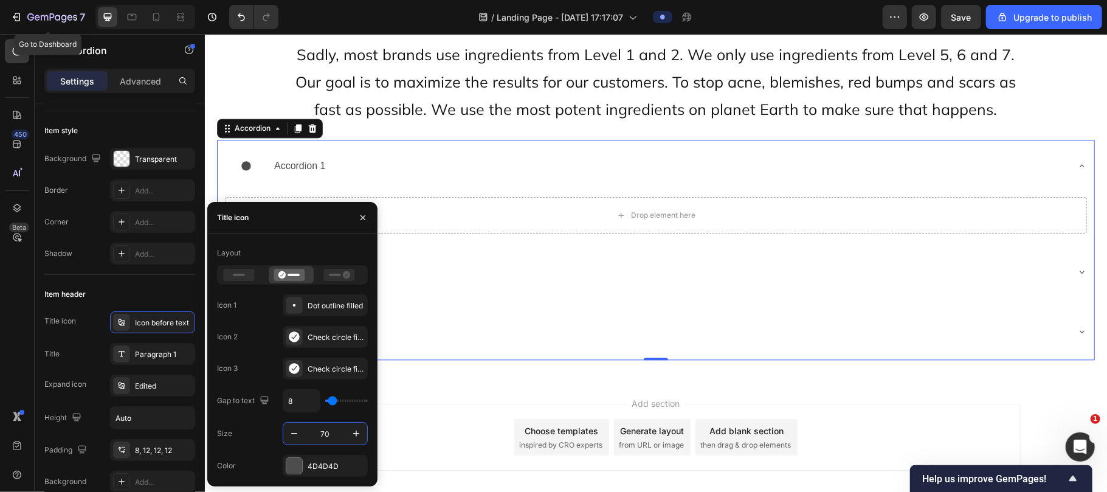
type input "70"
type input "0"
drag, startPoint x: 331, startPoint y: 399, endPoint x: 316, endPoint y: 399, distance: 14.6
type input "0"
click at [325, 399] on input "range" at bounding box center [346, 400] width 43 height 2
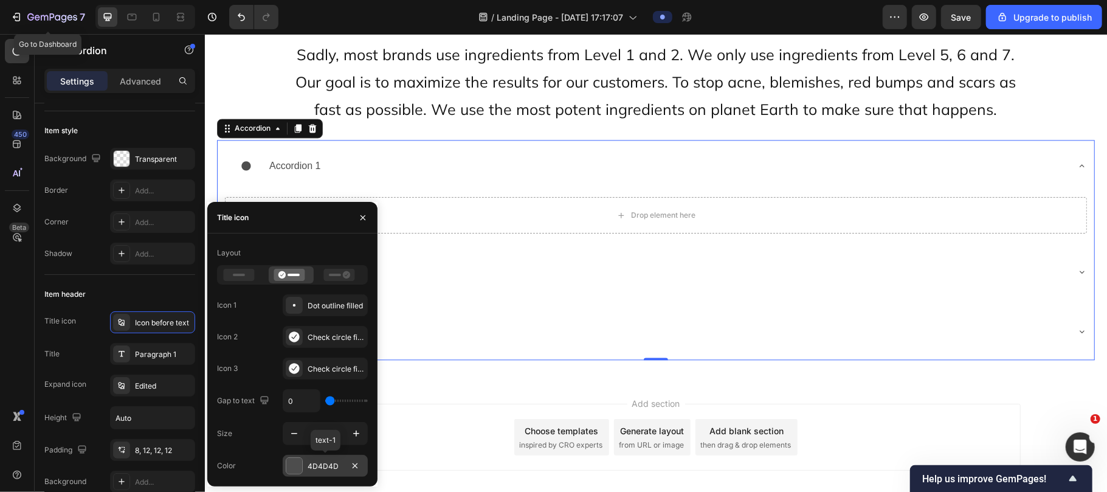
click at [297, 470] on div at bounding box center [294, 466] width 16 height 16
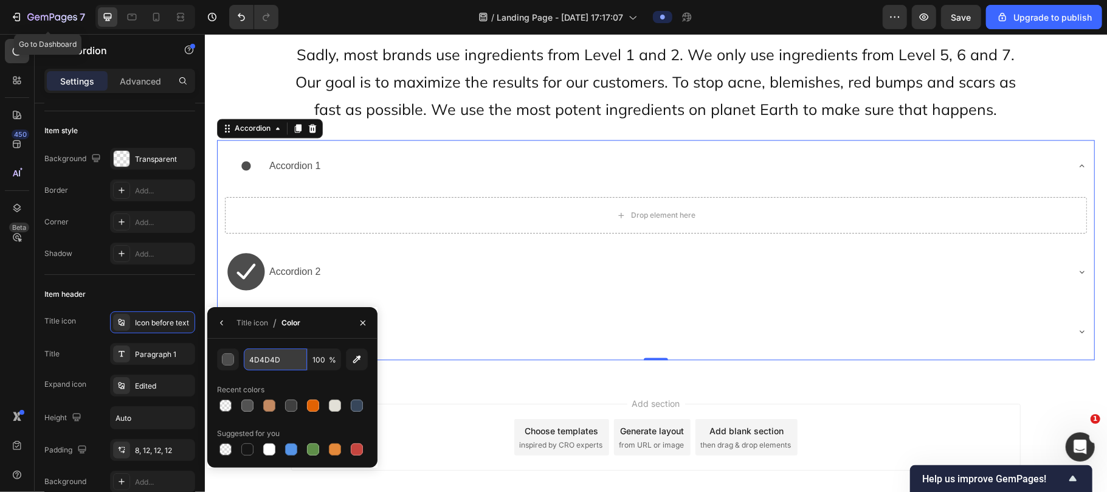
click at [281, 356] on input "4D4D4D" at bounding box center [275, 359] width 63 height 22
paste input "#C73D23"
click at [295, 393] on div "Recent colors" at bounding box center [292, 389] width 151 height 19
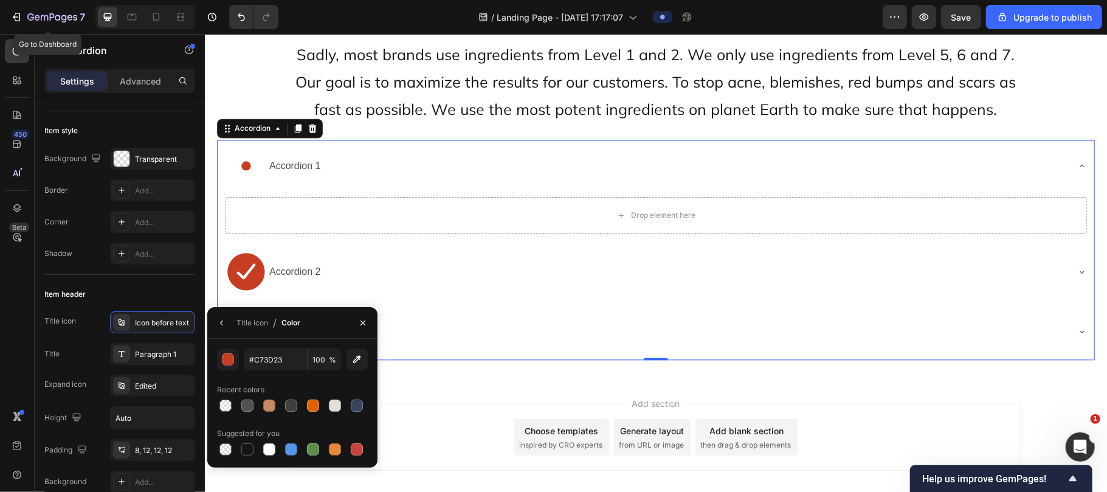
type input "C73D23"
click at [163, 320] on div "Icon before text" at bounding box center [163, 322] width 57 height 11
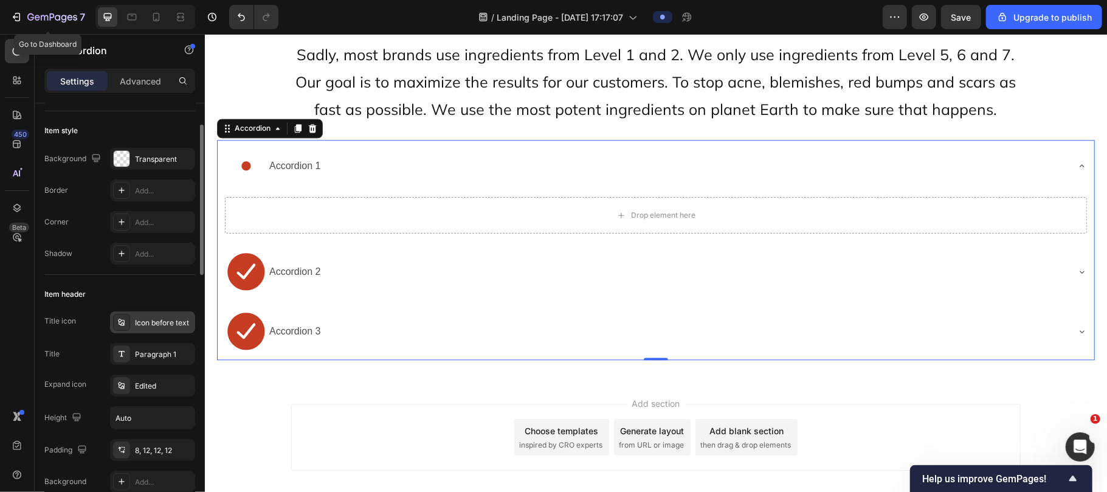
click at [161, 317] on div "Icon before text" at bounding box center [163, 322] width 57 height 11
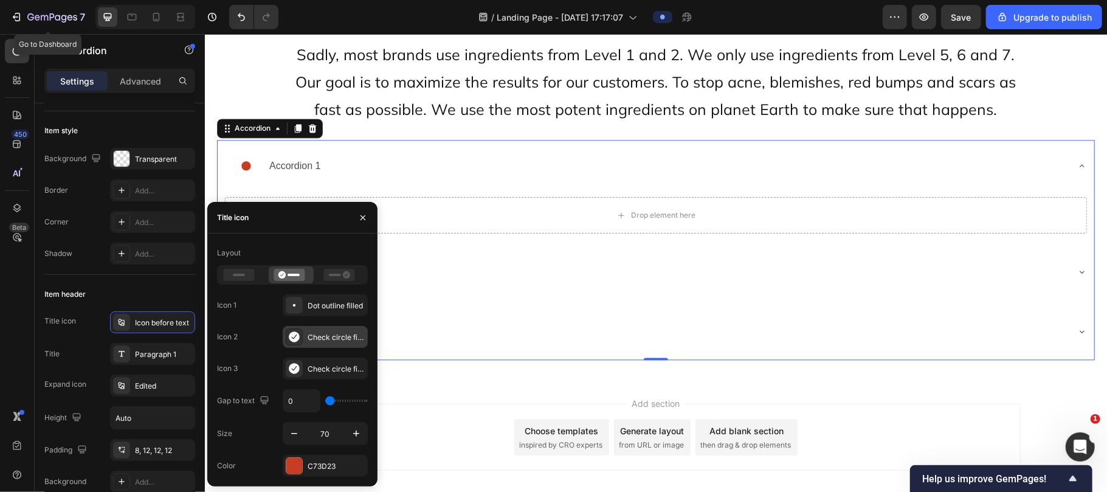
click at [322, 332] on div "Check circle filled" at bounding box center [335, 337] width 57 height 11
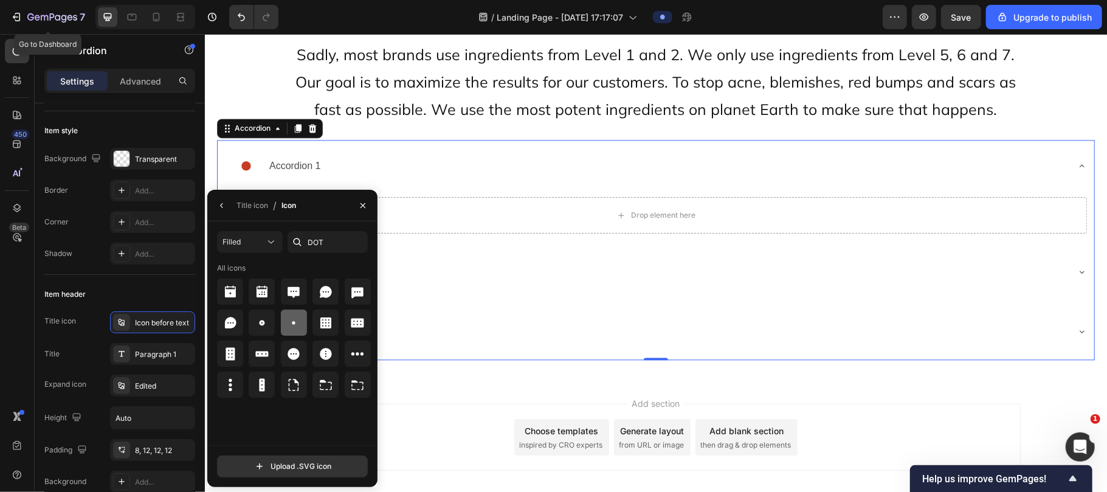
click at [301, 322] on div at bounding box center [294, 322] width 26 height 26
click at [249, 207] on div "Title icon" at bounding box center [252, 205] width 32 height 11
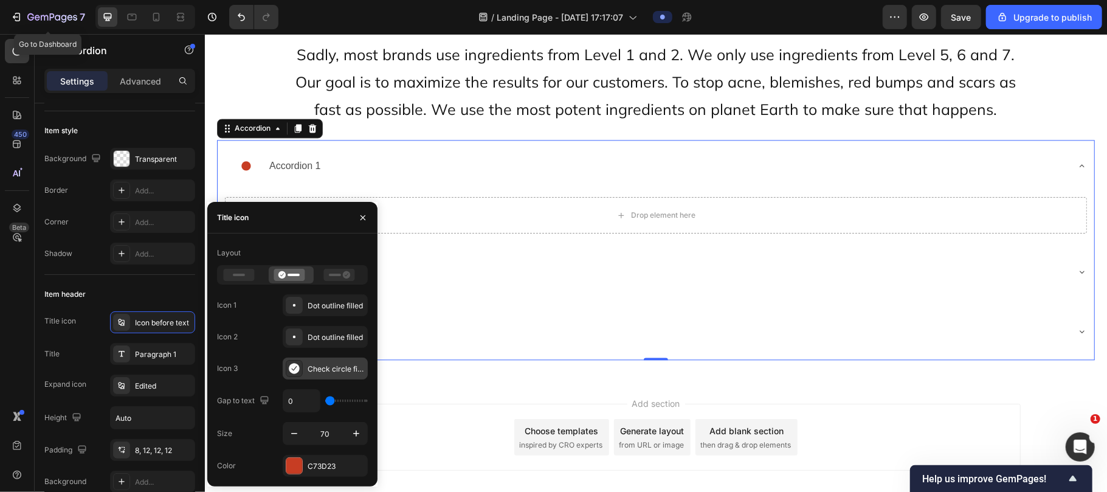
click at [304, 362] on div "Check circle filled" at bounding box center [325, 368] width 85 height 22
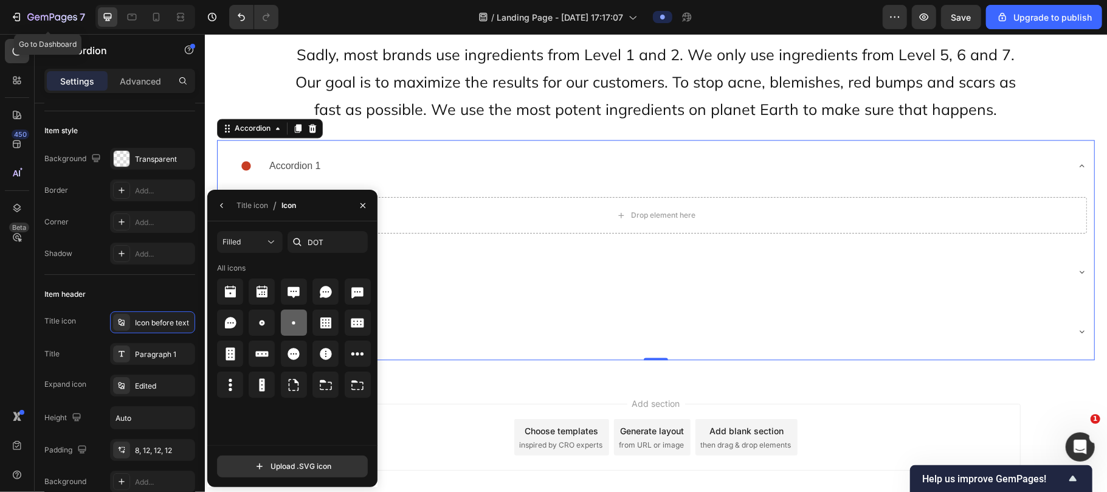
click at [292, 321] on icon at bounding box center [293, 322] width 15 height 15
click at [248, 201] on div "Title icon" at bounding box center [252, 205] width 32 height 11
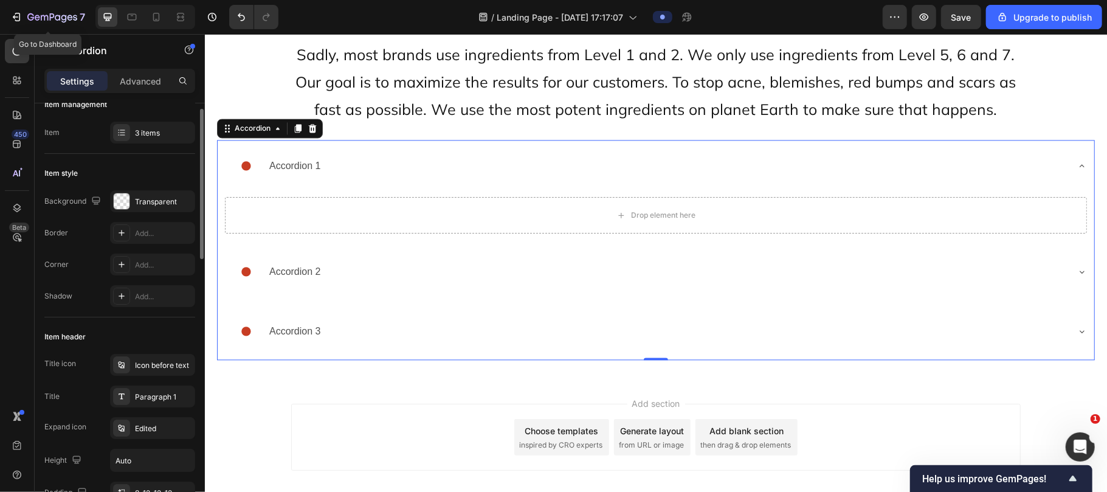
scroll to position [18, 0]
click at [139, 241] on div "Add..." at bounding box center [152, 233] width 85 height 22
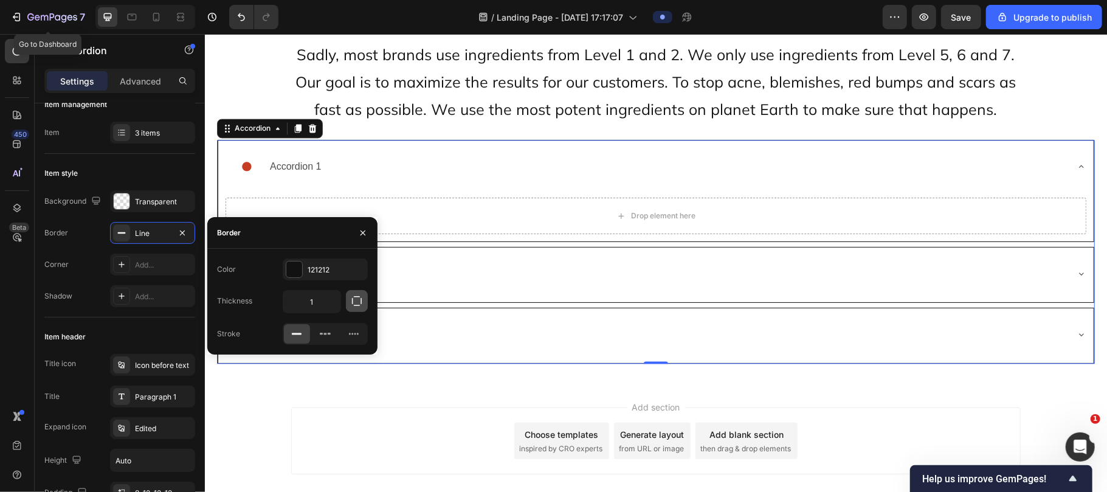
click at [356, 303] on icon "button" at bounding box center [357, 301] width 12 height 12
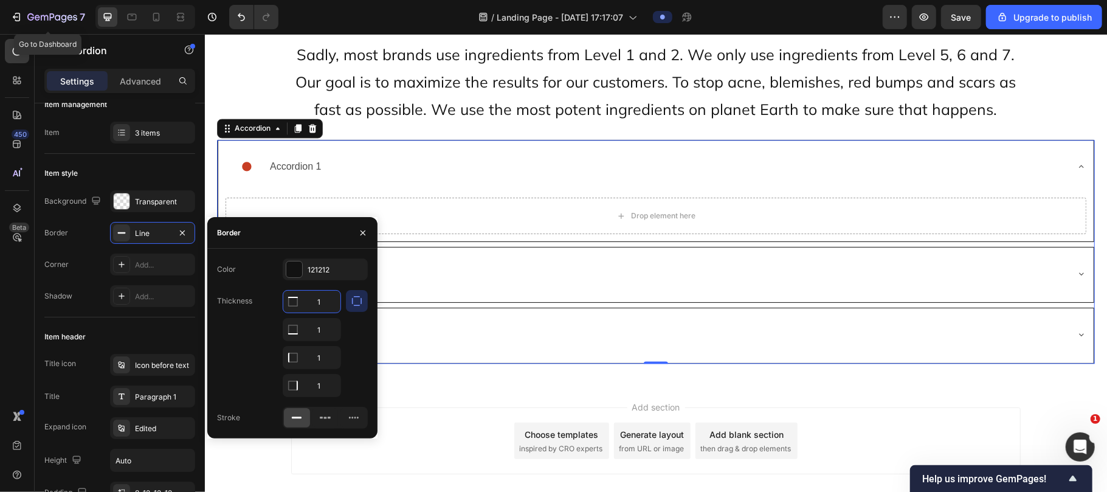
click at [320, 300] on input "1" at bounding box center [311, 301] width 57 height 22
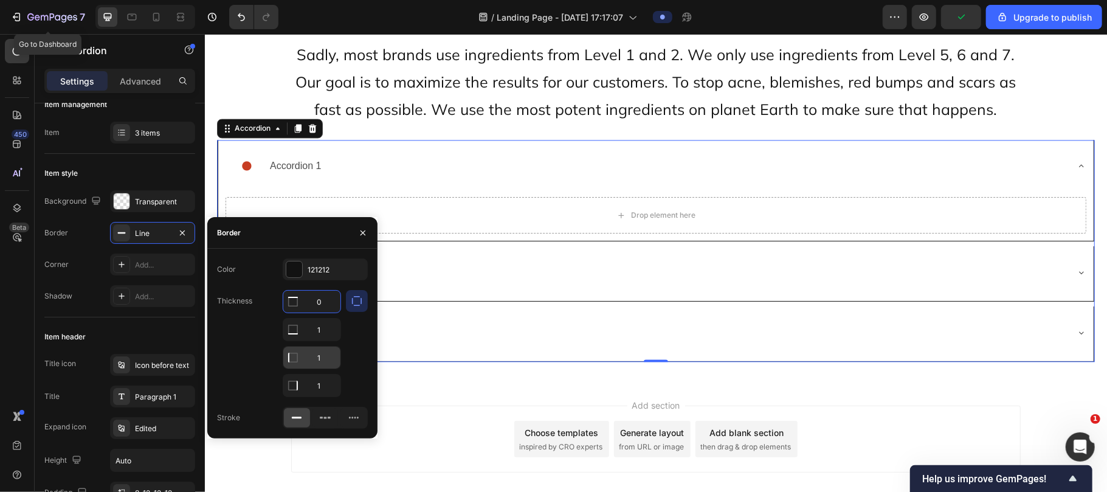
type input "0"
click at [321, 356] on input "1" at bounding box center [311, 357] width 57 height 22
type input "0"
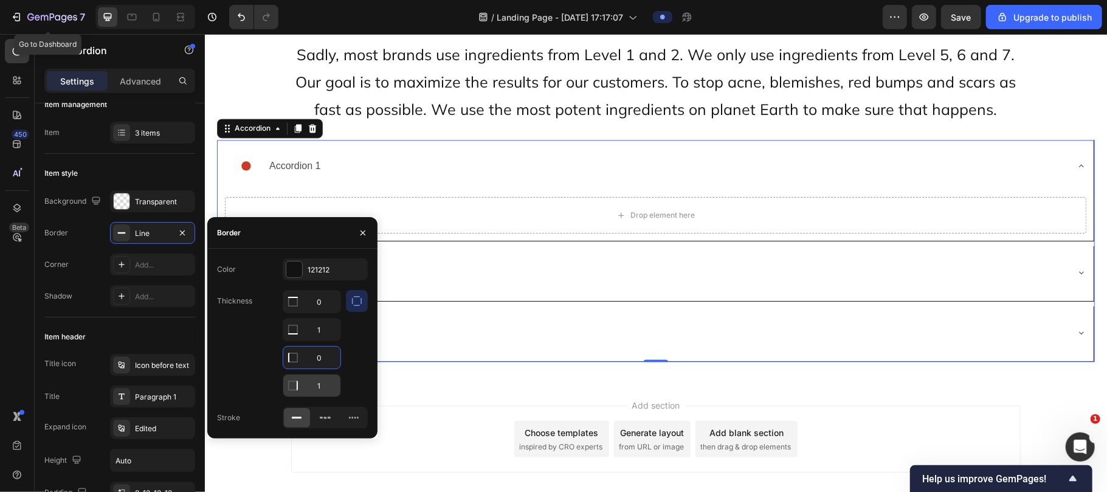
click at [321, 384] on input "1" at bounding box center [311, 385] width 57 height 22
type input "0"
click at [359, 350] on div at bounding box center [357, 343] width 22 height 107
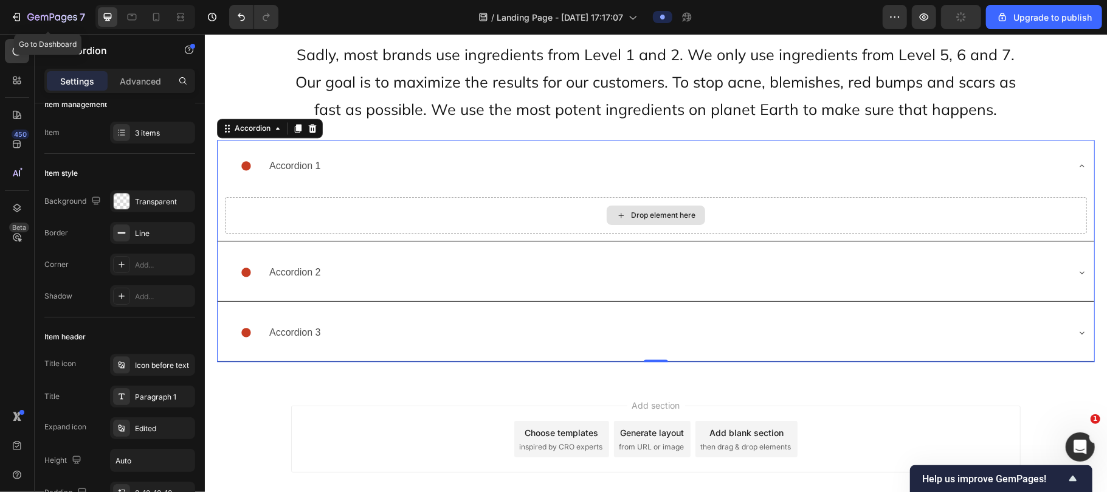
click at [445, 213] on div "Drop element here" at bounding box center [655, 214] width 862 height 36
click at [146, 233] on div "Line" at bounding box center [152, 233] width 35 height 11
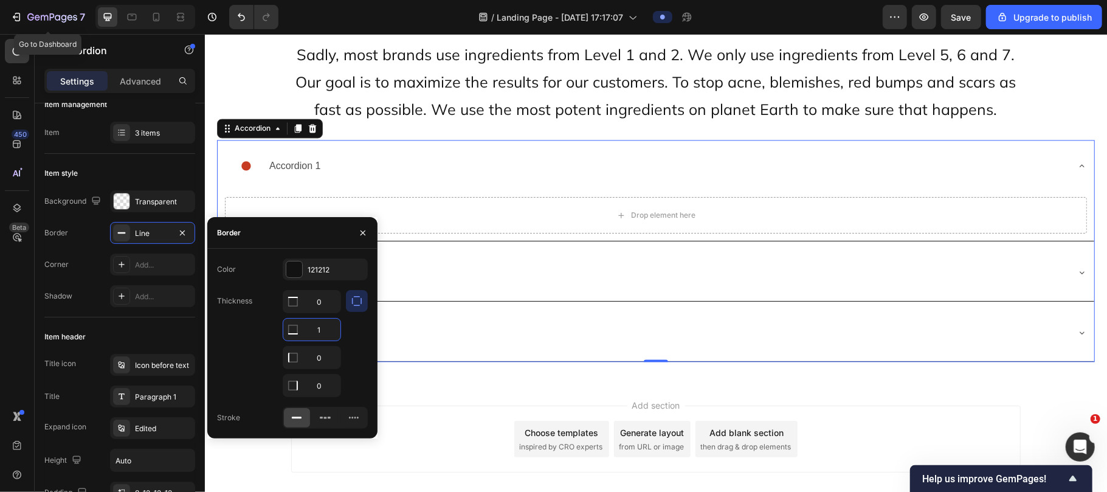
click at [329, 333] on input "1" at bounding box center [311, 329] width 57 height 22
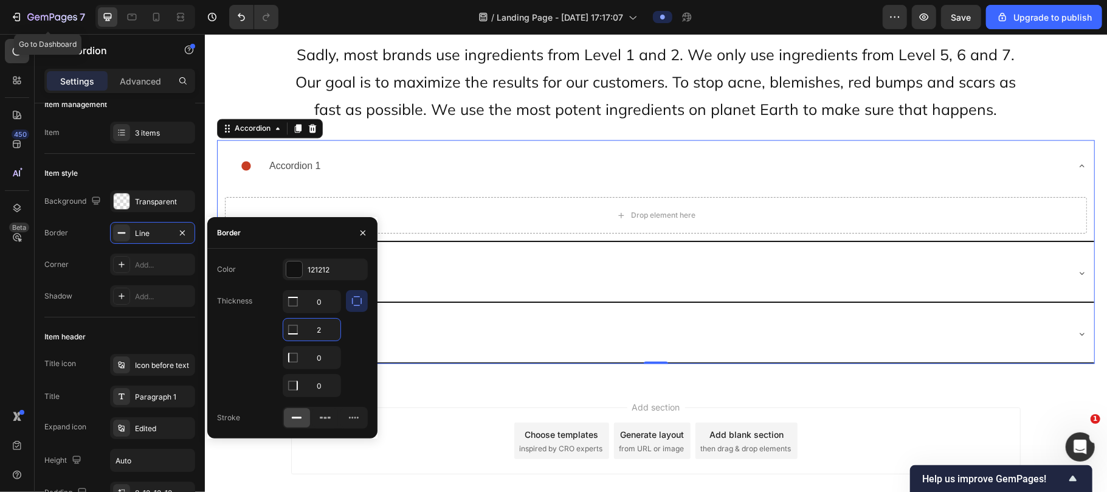
type input "2"
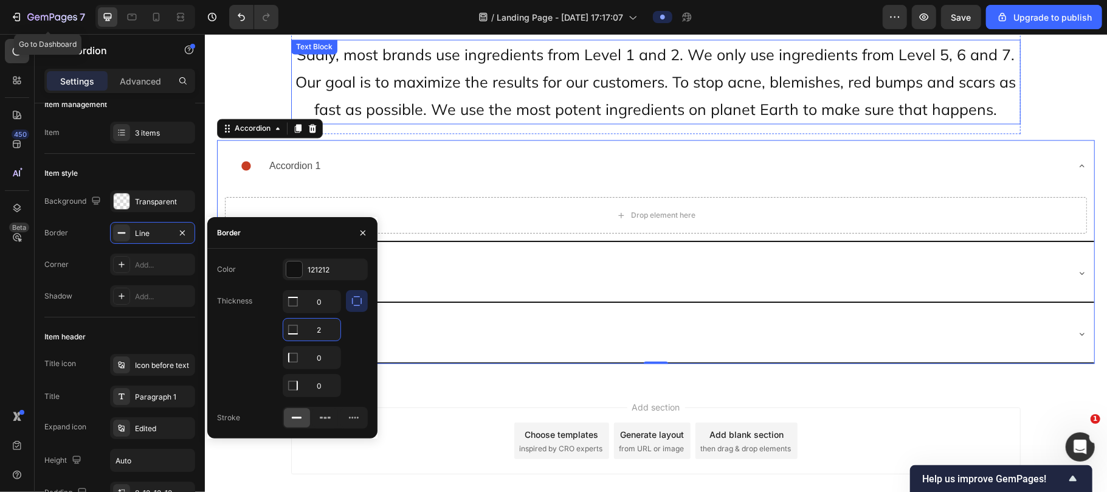
click at [467, 77] on span "Sadly, most brands use ingredients from Level 1 and 2. We only use ingredients …" at bounding box center [655, 81] width 720 height 74
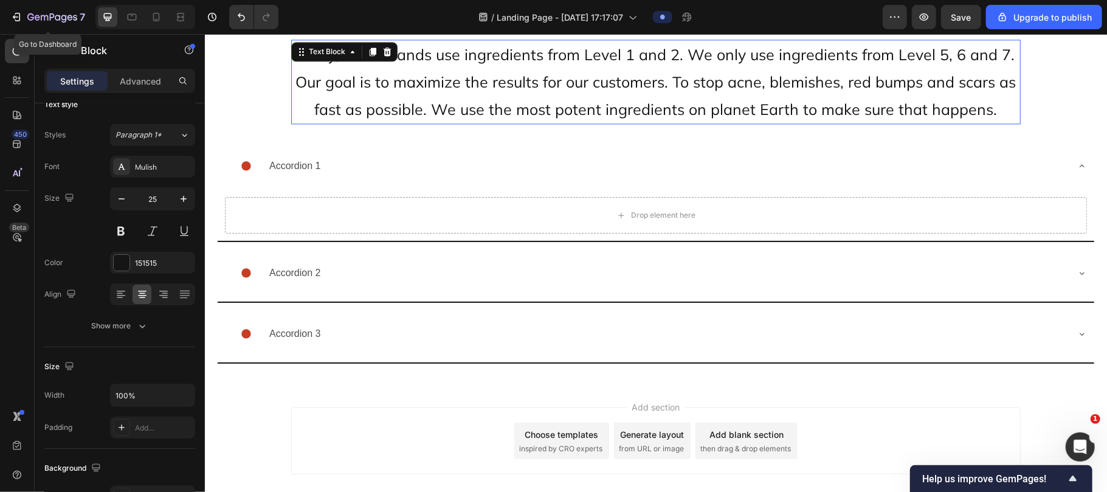
scroll to position [0, 0]
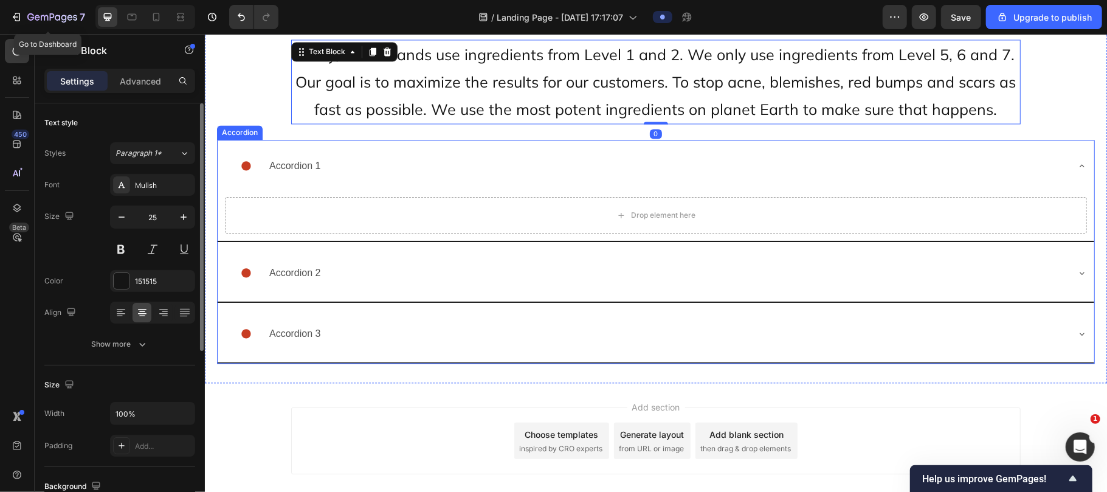
click at [468, 159] on div "Accordion 1" at bounding box center [645, 165] width 842 height 43
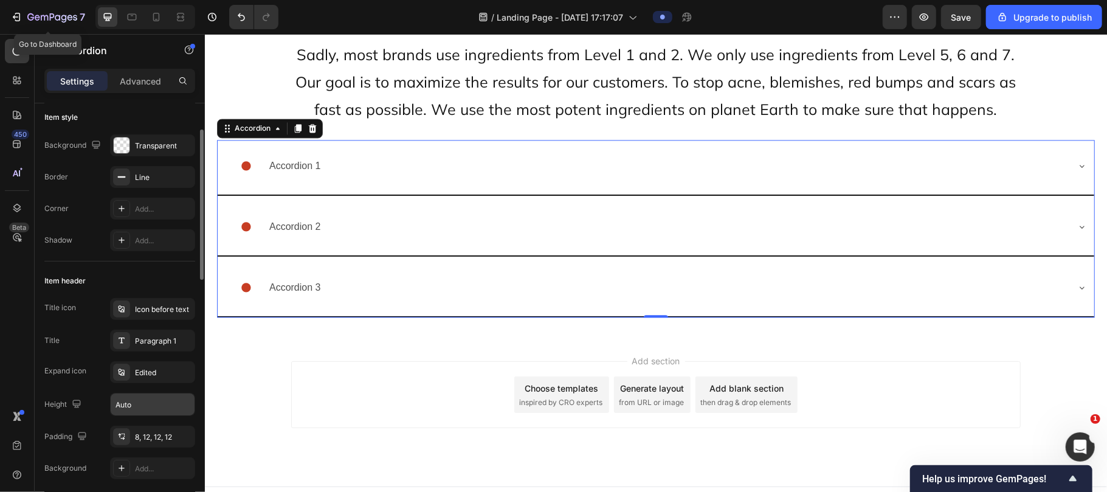
scroll to position [78, 0]
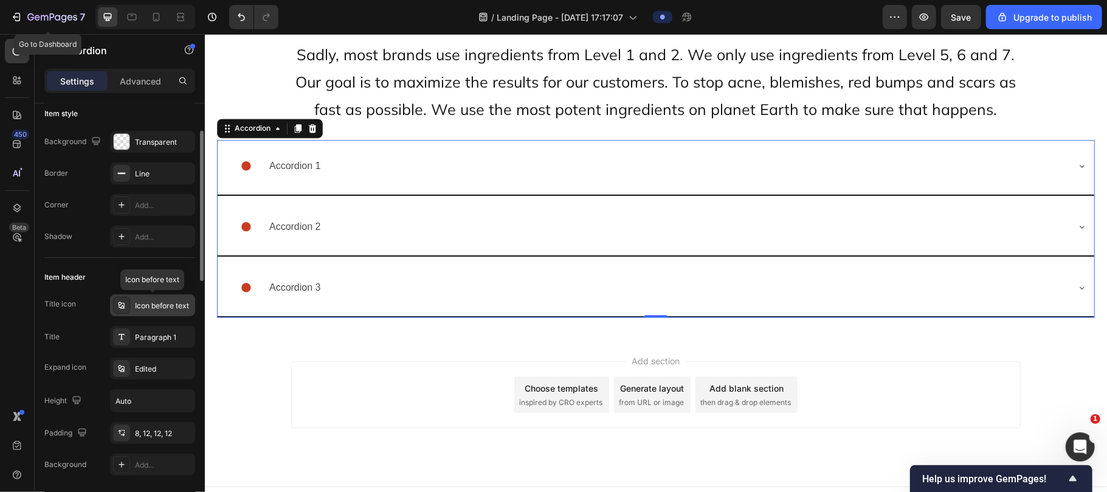
click at [162, 300] on div "Icon before text" at bounding box center [163, 305] width 57 height 11
click at [98, 269] on div "Item header" at bounding box center [119, 276] width 151 height 19
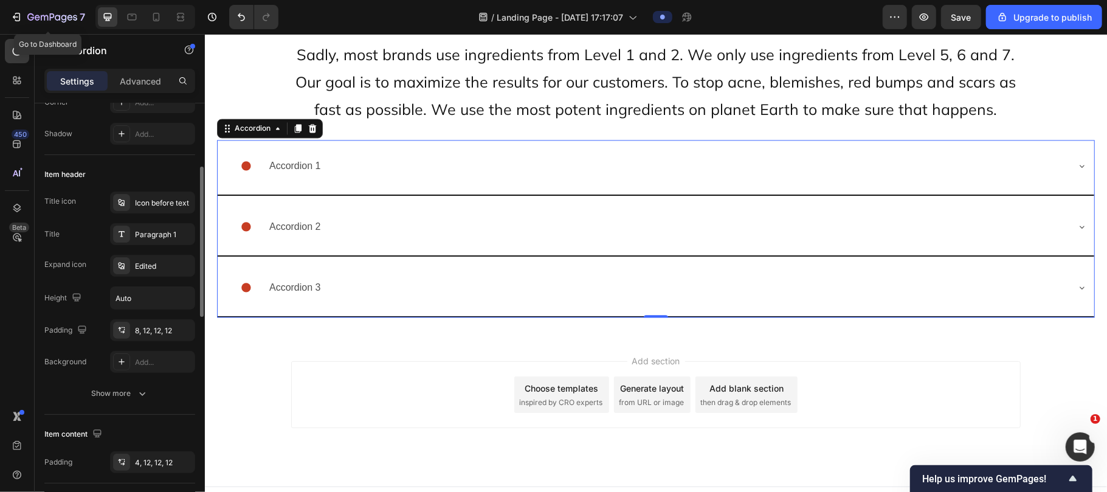
scroll to position [184, 0]
click at [152, 331] on div "8, 12, 12, 12" at bounding box center [152, 327] width 35 height 11
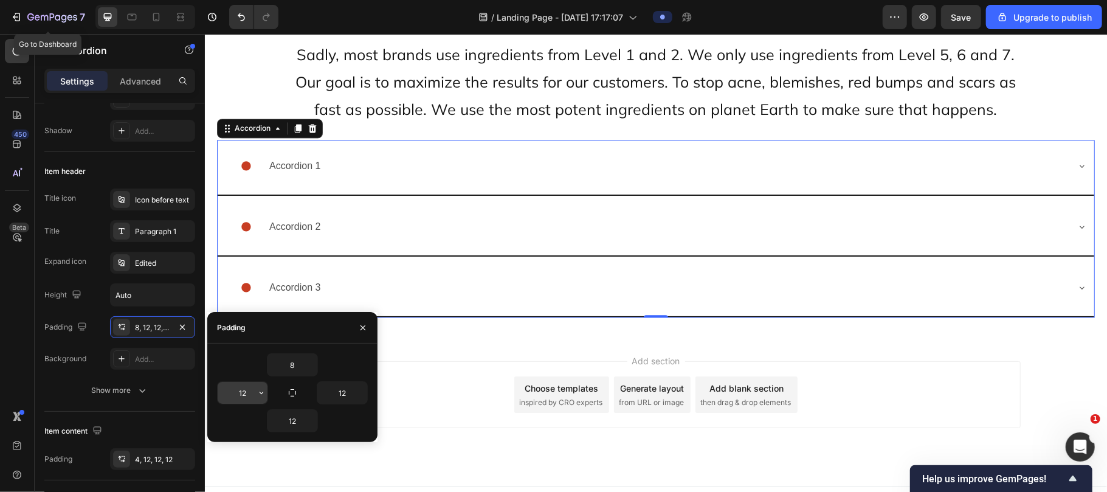
click at [247, 399] on input "12" at bounding box center [243, 393] width 50 height 22
type input "4"
click at [351, 396] on input "12" at bounding box center [342, 393] width 50 height 22
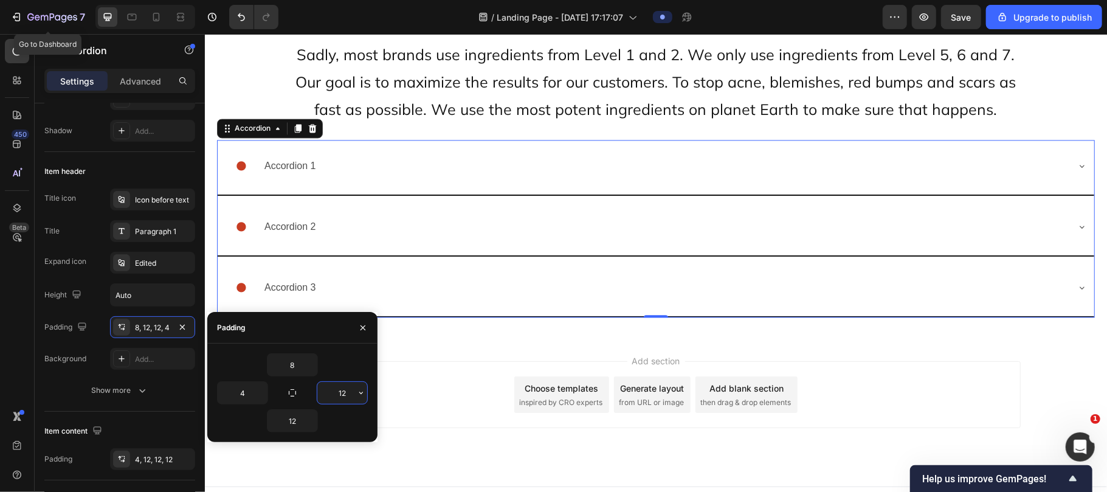
click at [351, 396] on input "12" at bounding box center [342, 393] width 50 height 22
type input "3"
click at [241, 388] on input "4" at bounding box center [243, 393] width 50 height 22
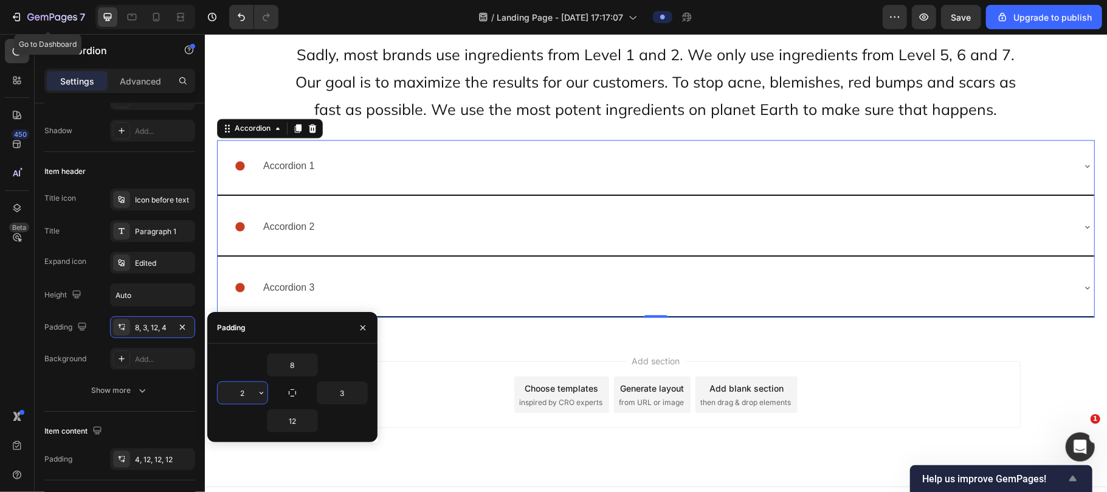
click at [963, 478] on span "Help us improve GemPages!" at bounding box center [993, 479] width 143 height 12
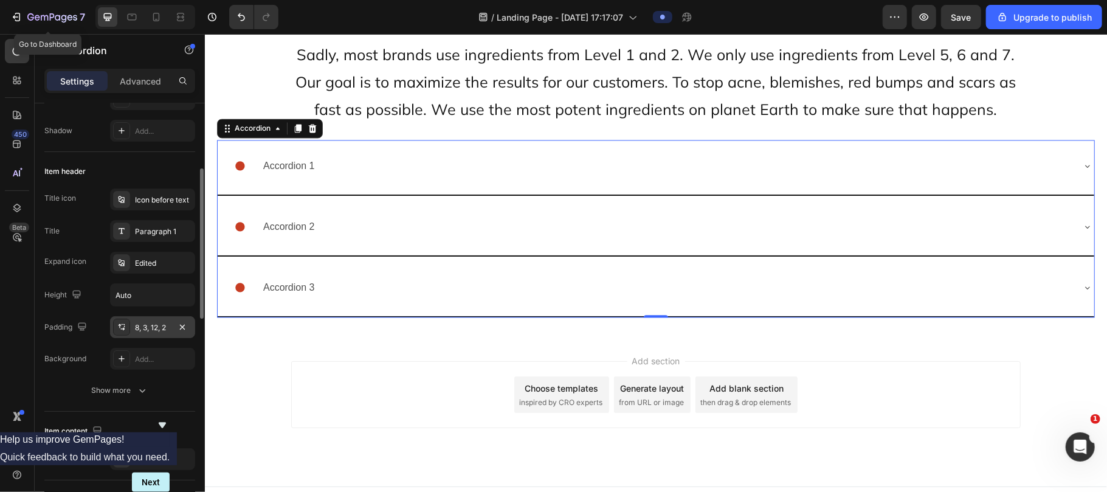
click at [141, 329] on div "8, 3, 12, 2" at bounding box center [152, 327] width 35 height 11
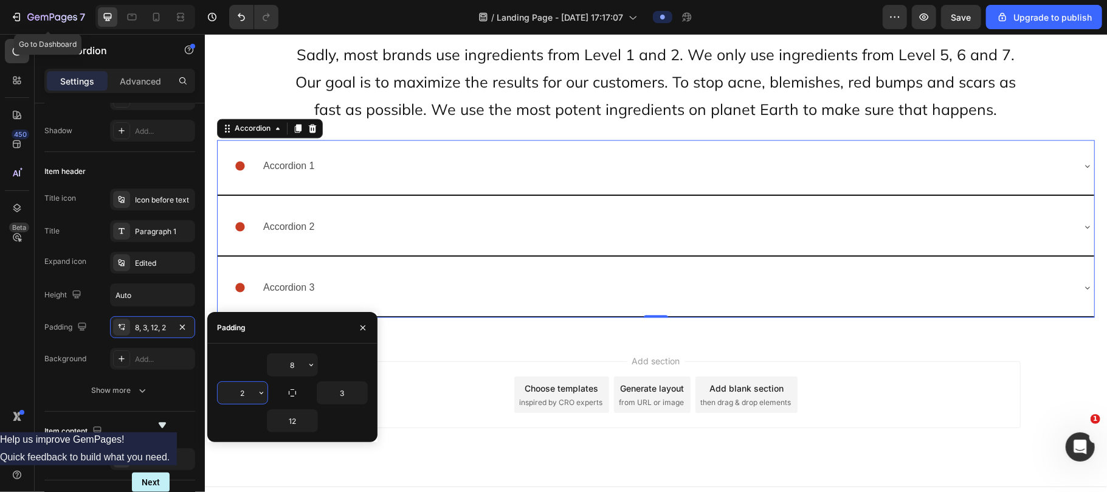
click at [249, 390] on input "2" at bounding box center [243, 393] width 50 height 22
type input "20"
click at [348, 392] on input "3" at bounding box center [342, 393] width 50 height 22
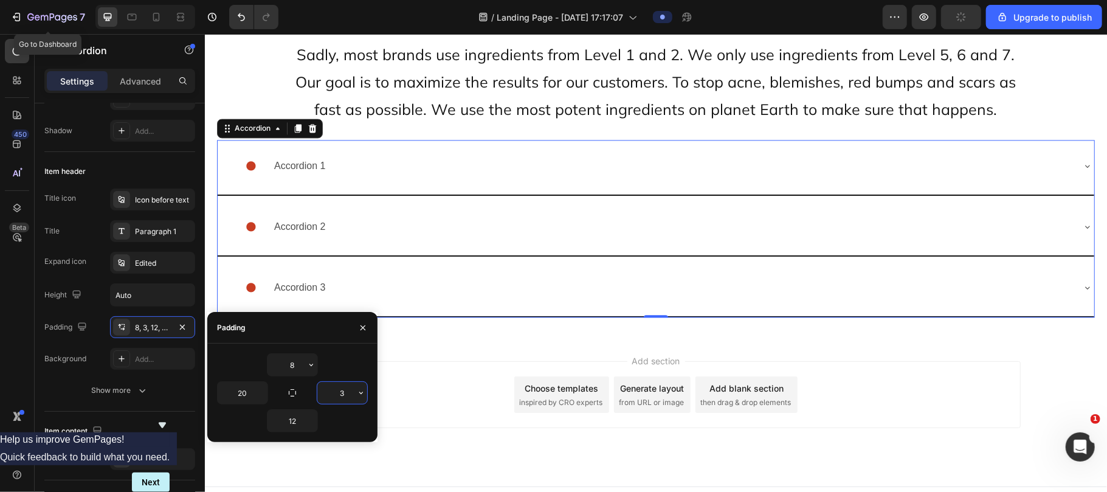
click at [348, 392] on input "3" at bounding box center [342, 393] width 50 height 22
type input "20"
click at [431, 385] on div "Add section Choose templates inspired by CRO experts Generate layout from URL o…" at bounding box center [654, 393] width 729 height 67
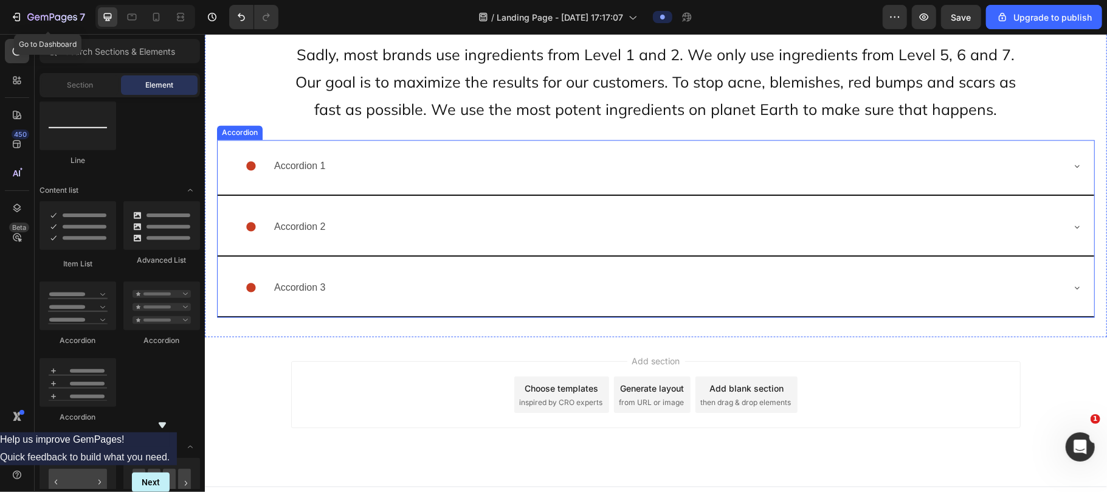
click at [353, 144] on div "Accordion 1" at bounding box center [645, 165] width 832 height 43
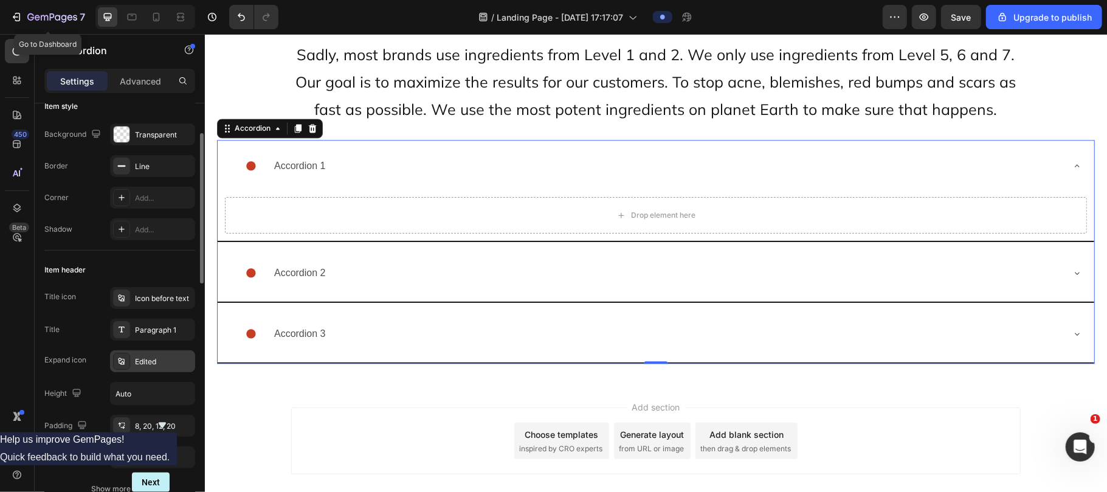
scroll to position [190, 0]
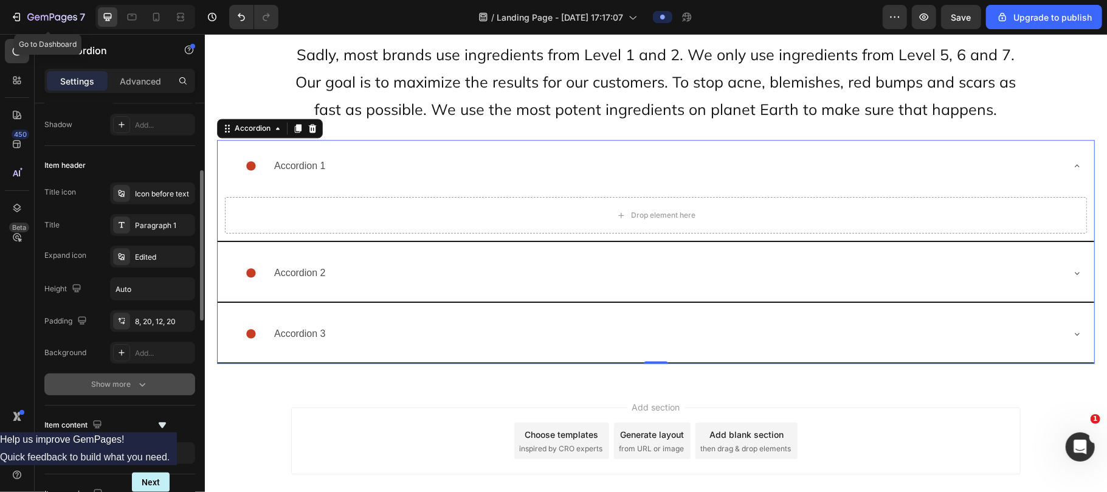
click at [134, 386] on div "Show more" at bounding box center [120, 384] width 57 height 12
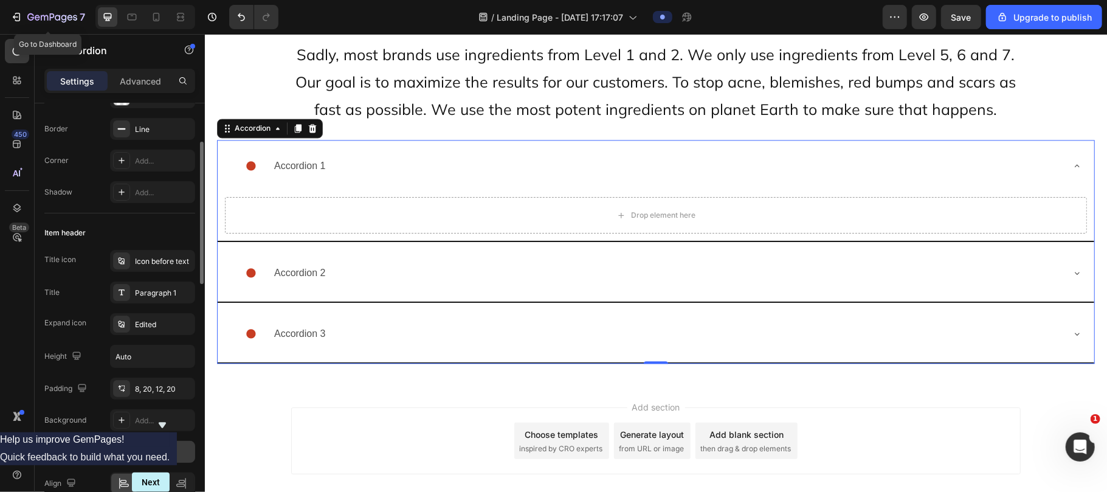
scroll to position [120, 0]
click at [141, 324] on div "Edited" at bounding box center [163, 326] width 57 height 11
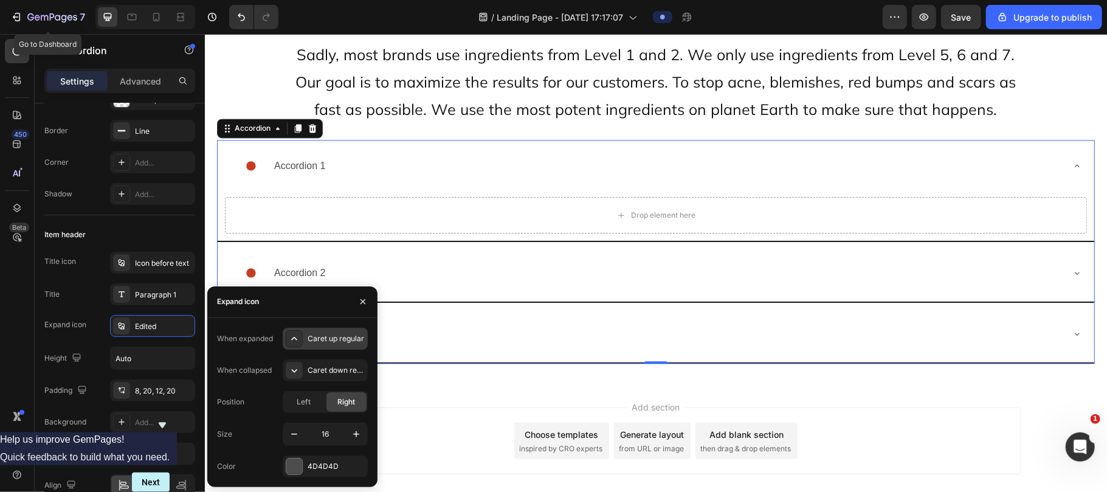
click at [297, 334] on icon at bounding box center [294, 338] width 12 height 12
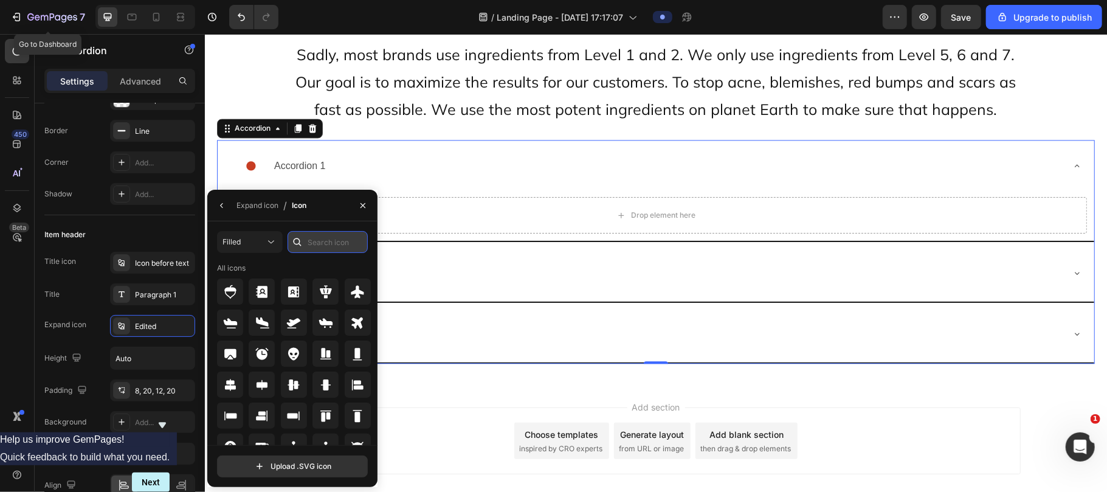
click at [317, 239] on input "text" at bounding box center [327, 242] width 80 height 22
type input "A"
click at [275, 210] on div "Expand icon" at bounding box center [257, 205] width 42 height 19
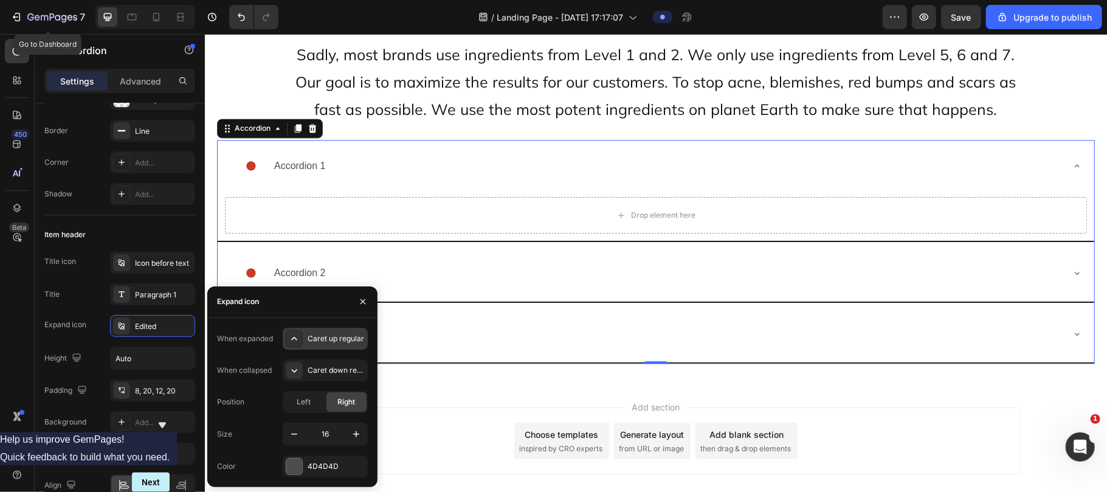
click at [318, 339] on div "Caret up regular" at bounding box center [335, 338] width 57 height 11
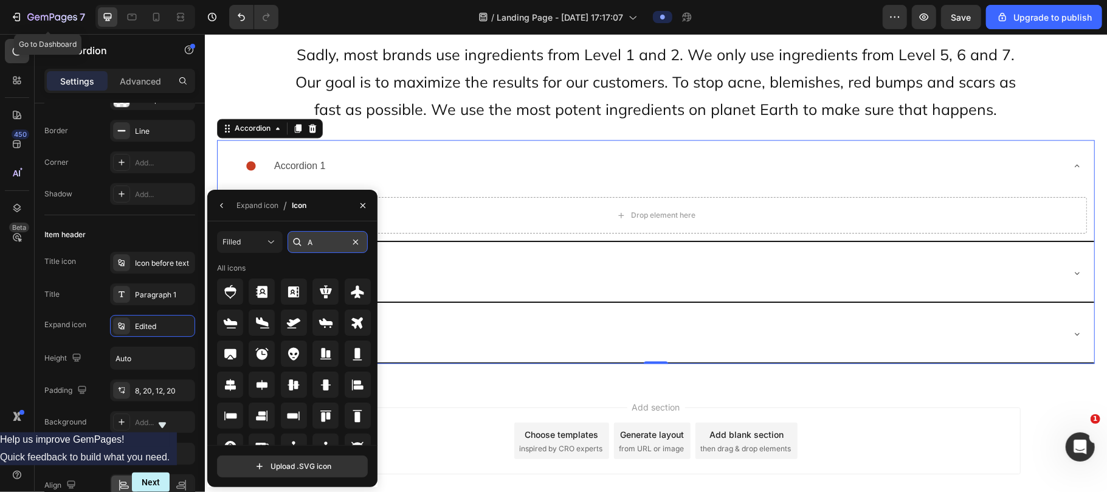
click at [314, 239] on input "A" at bounding box center [327, 242] width 80 height 22
type input "caret"
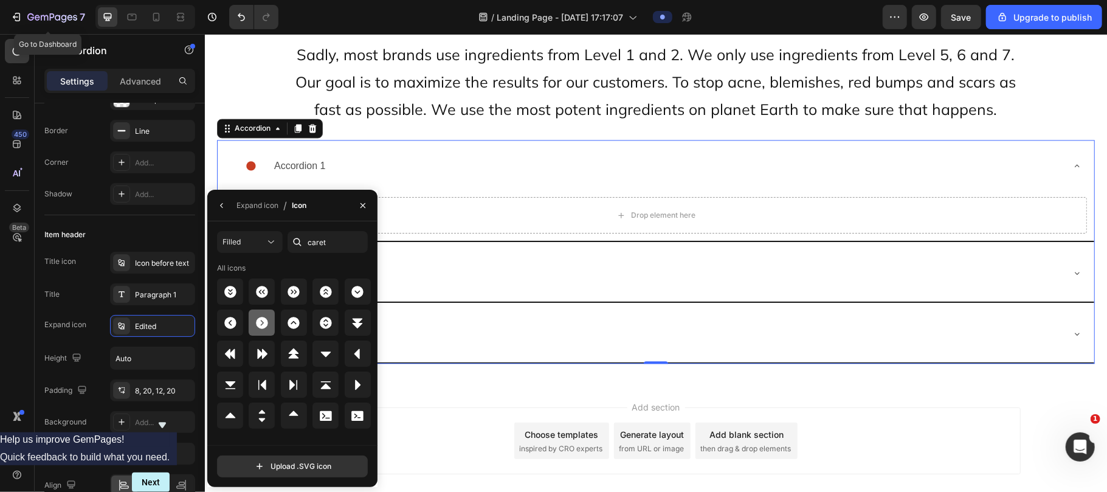
click at [260, 324] on icon at bounding box center [262, 323] width 12 height 12
click at [253, 242] on div "Filled" at bounding box center [243, 241] width 43 height 11
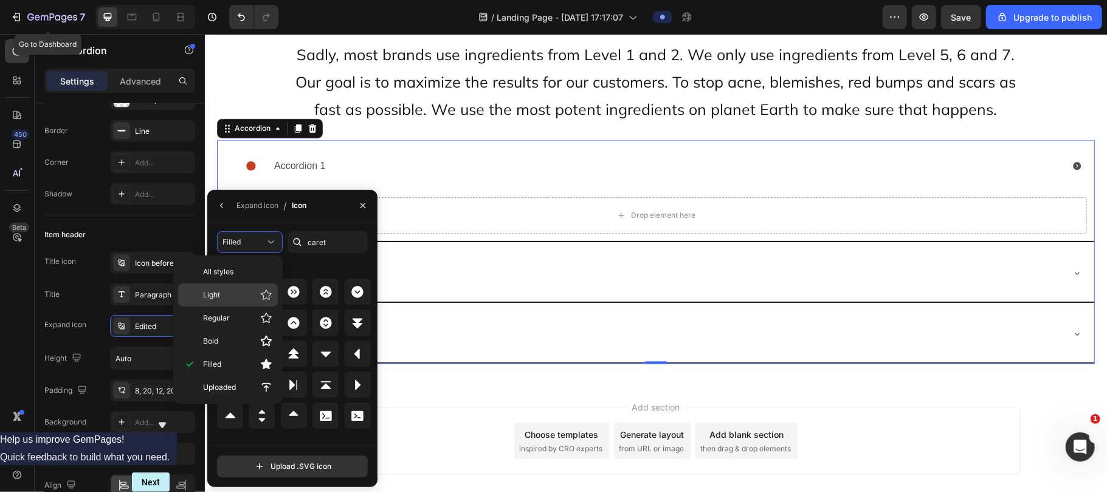
click at [253, 304] on div "Light" at bounding box center [228, 294] width 100 height 23
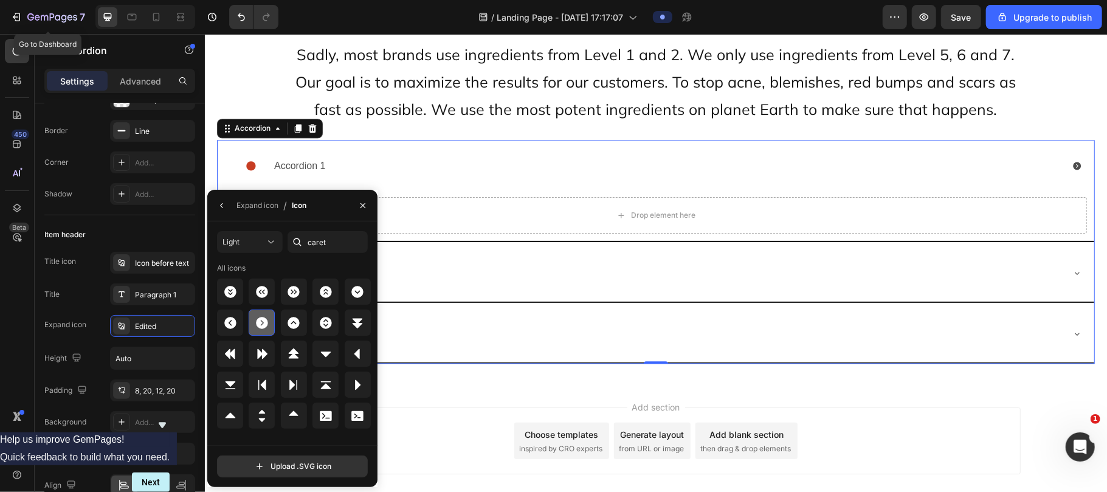
click at [264, 322] on icon at bounding box center [262, 323] width 12 height 12
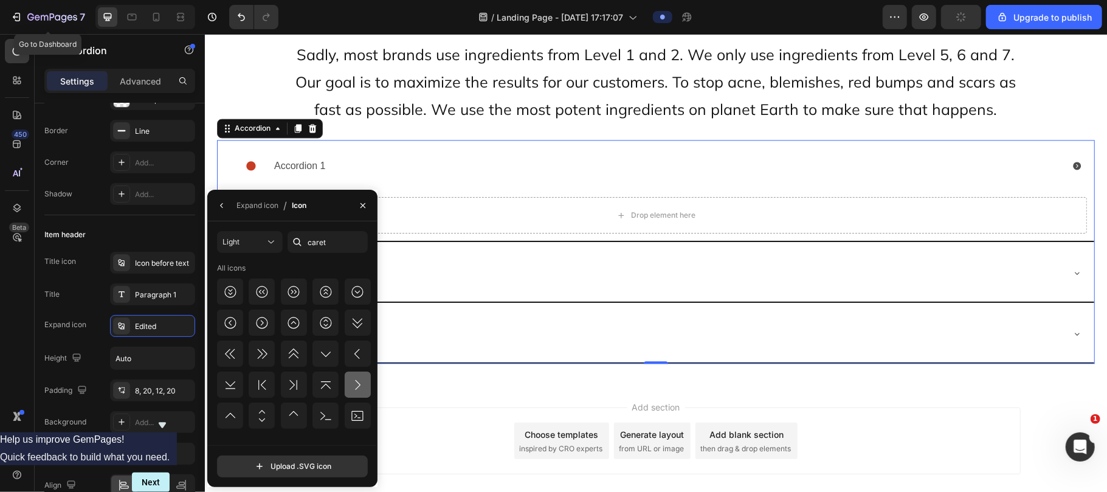
click at [356, 374] on div at bounding box center [358, 384] width 26 height 26
click at [256, 202] on div "Expand icon" at bounding box center [257, 205] width 42 height 11
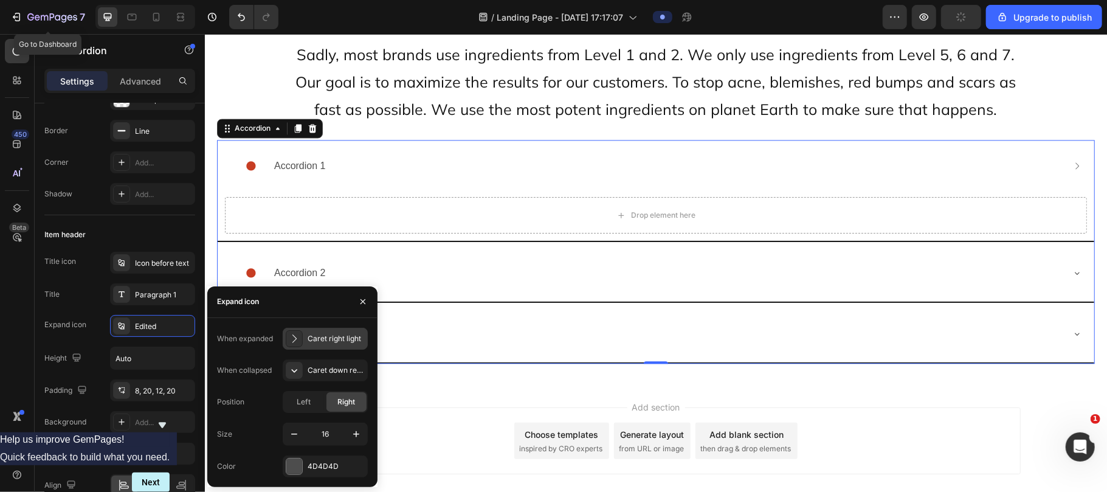
click at [326, 343] on div "Caret right light" at bounding box center [335, 338] width 57 height 11
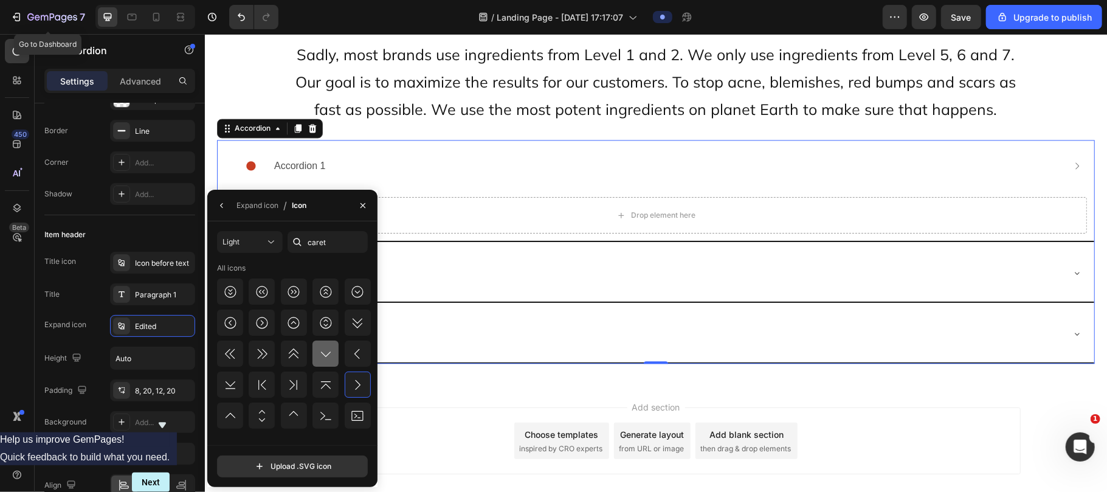
click at [315, 356] on div at bounding box center [325, 353] width 26 height 26
click at [249, 209] on div "Expand icon" at bounding box center [257, 205] width 42 height 11
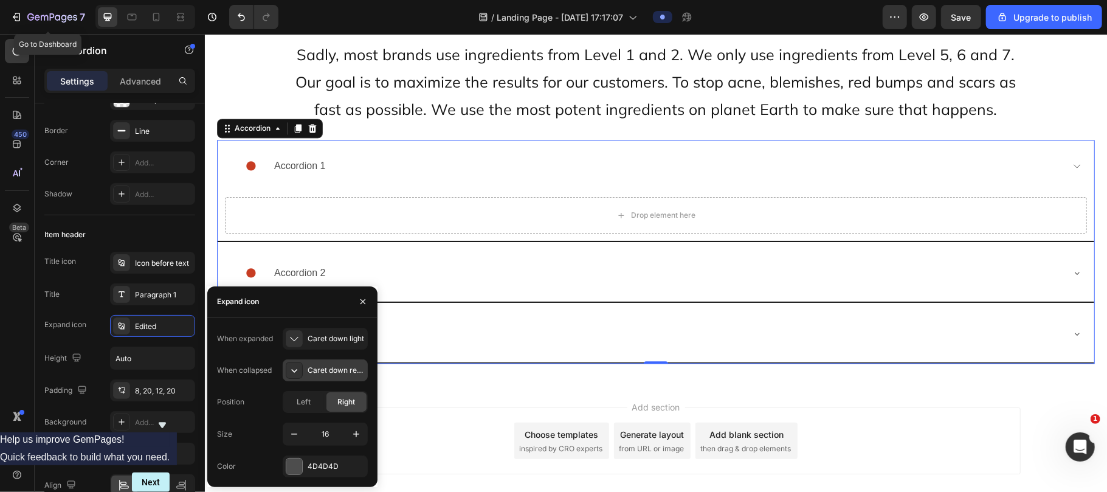
click at [322, 361] on div "Caret down regular" at bounding box center [325, 370] width 85 height 22
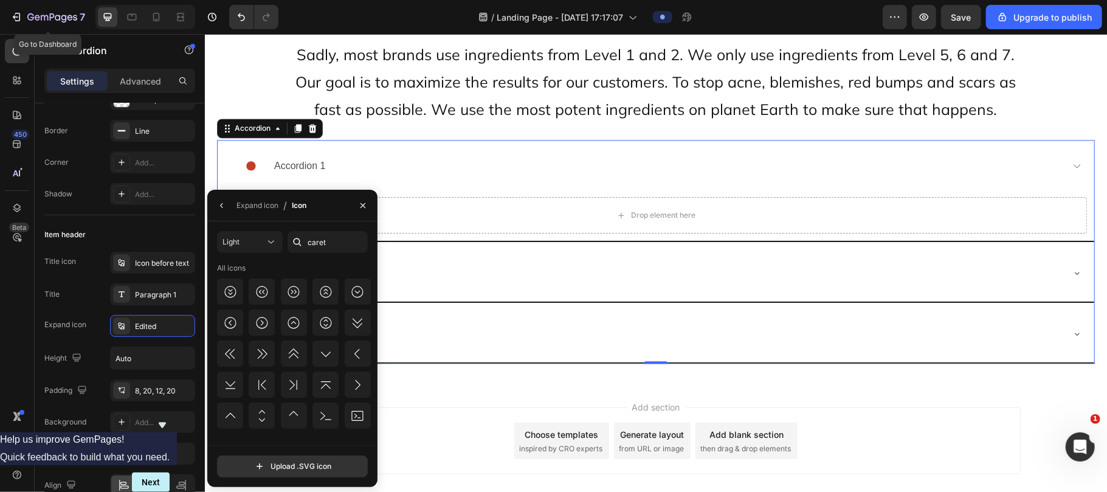
click at [363, 369] on div "All icons" at bounding box center [294, 328] width 154 height 131
click at [357, 385] on icon at bounding box center [357, 384] width 15 height 15
click at [246, 200] on div "Expand icon" at bounding box center [257, 205] width 42 height 11
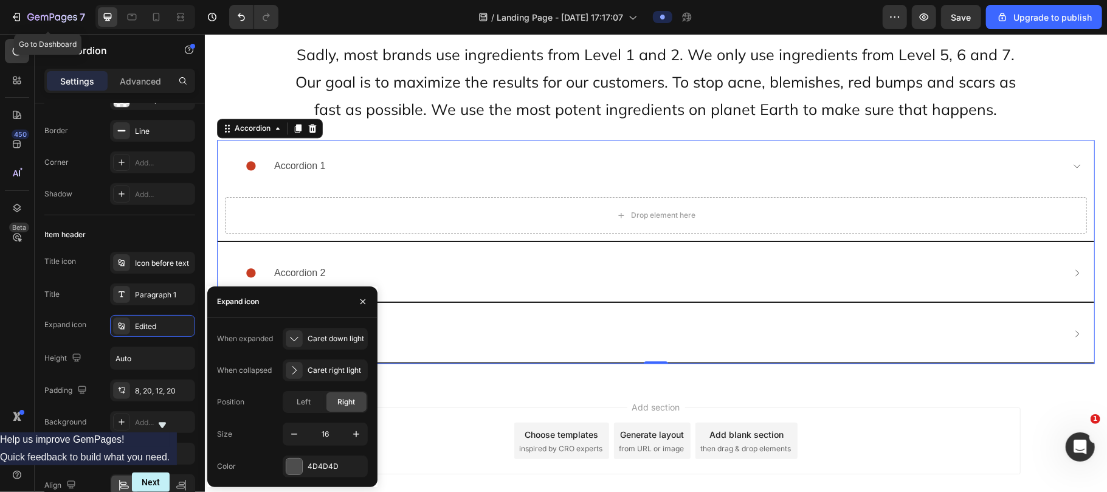
scroll to position [11890, 0]
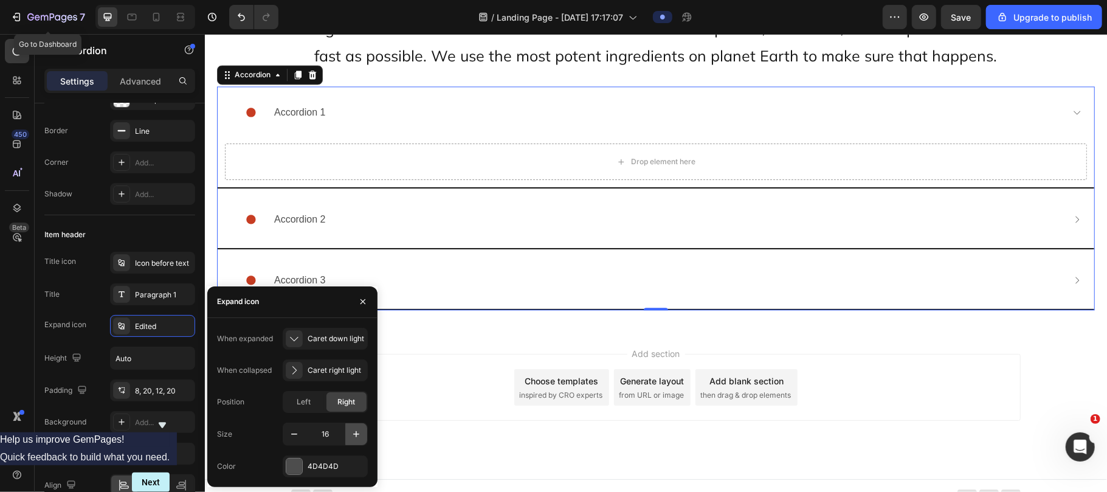
click at [346, 431] on button "button" at bounding box center [356, 434] width 22 height 22
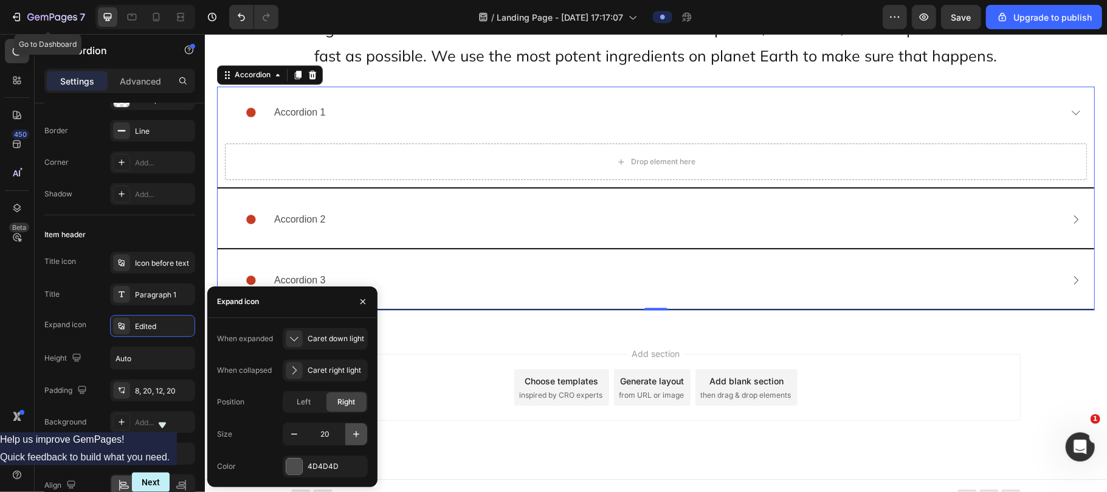
click at [346, 431] on button "button" at bounding box center [356, 434] width 22 height 22
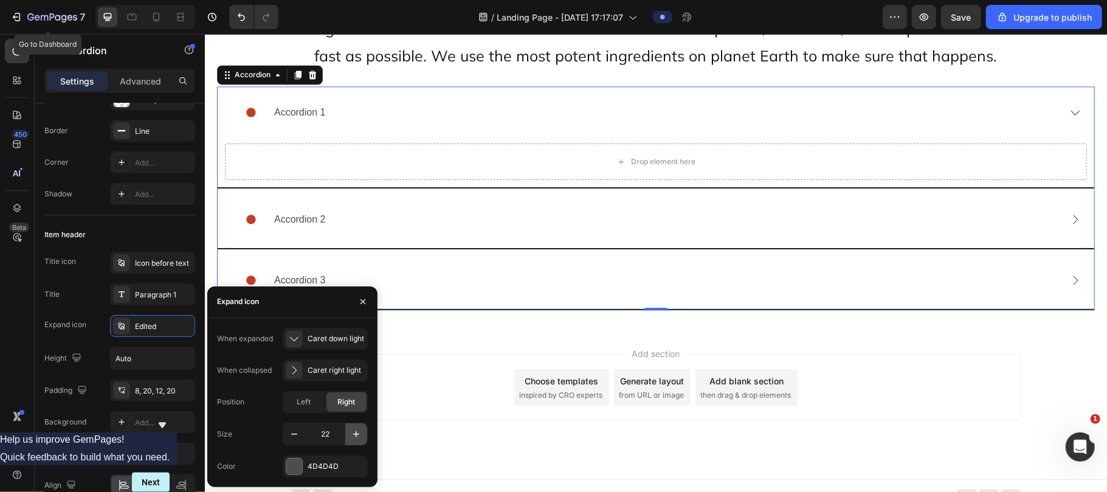
click at [346, 431] on button "button" at bounding box center [356, 434] width 22 height 22
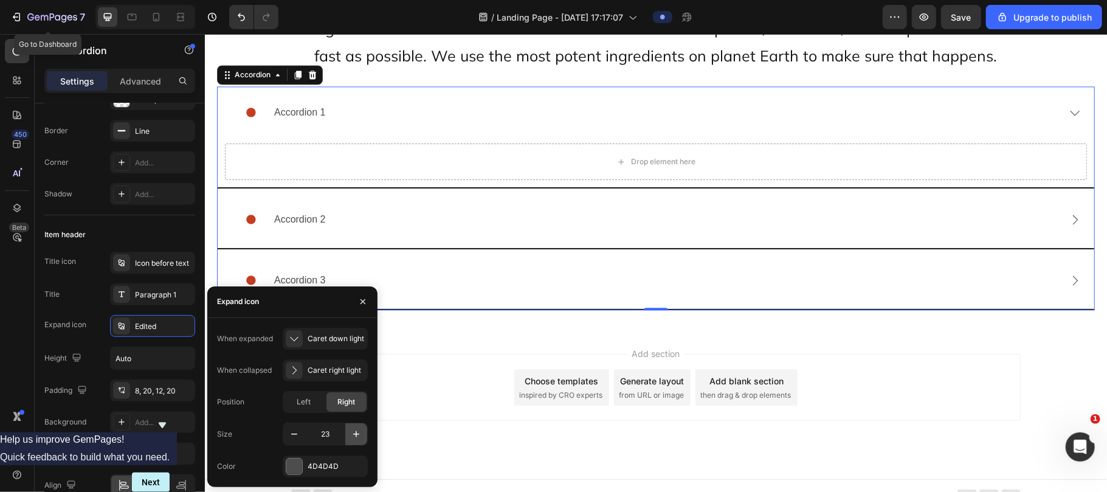
click at [346, 431] on button "button" at bounding box center [356, 434] width 22 height 22
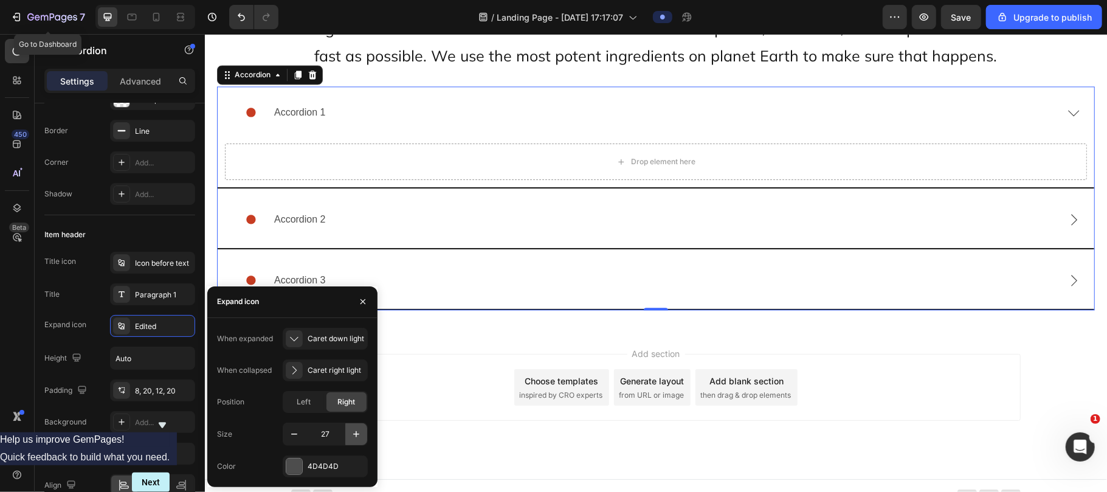
click at [354, 431] on icon "button" at bounding box center [356, 434] width 12 height 12
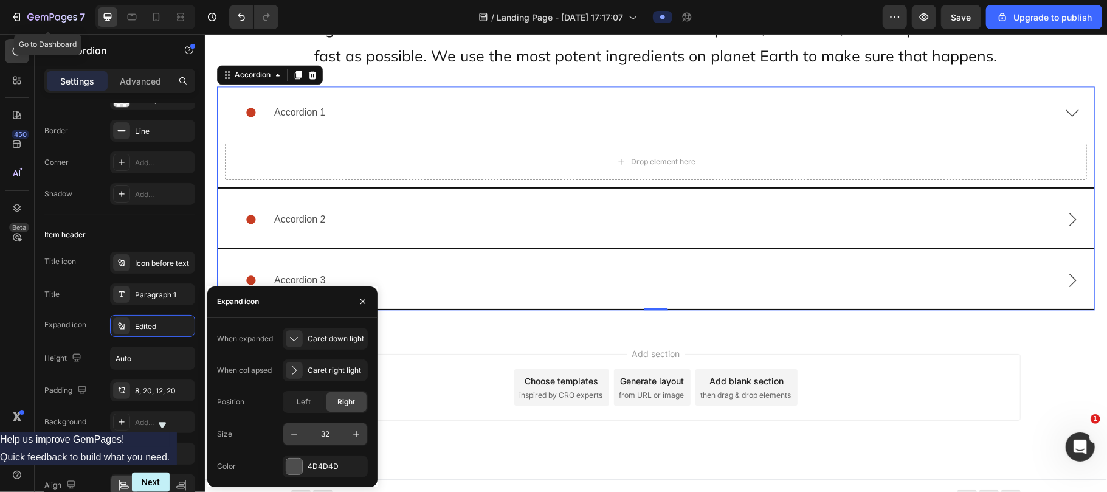
click at [297, 445] on div "32" at bounding box center [325, 433] width 85 height 23
click at [295, 440] on button "button" at bounding box center [294, 434] width 22 height 22
click at [356, 429] on icon "button" at bounding box center [356, 434] width 12 height 12
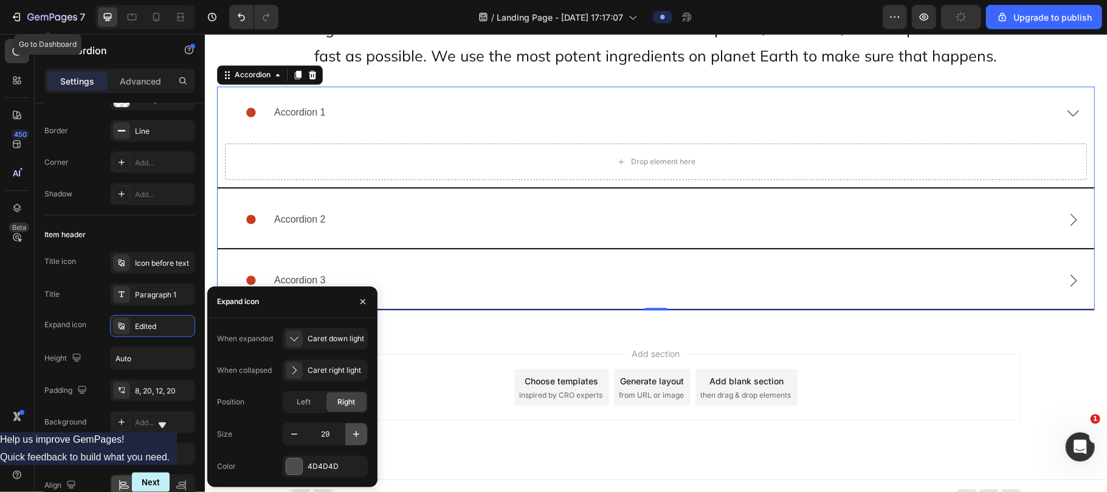
type input "30"
click at [292, 458] on div at bounding box center [294, 466] width 17 height 17
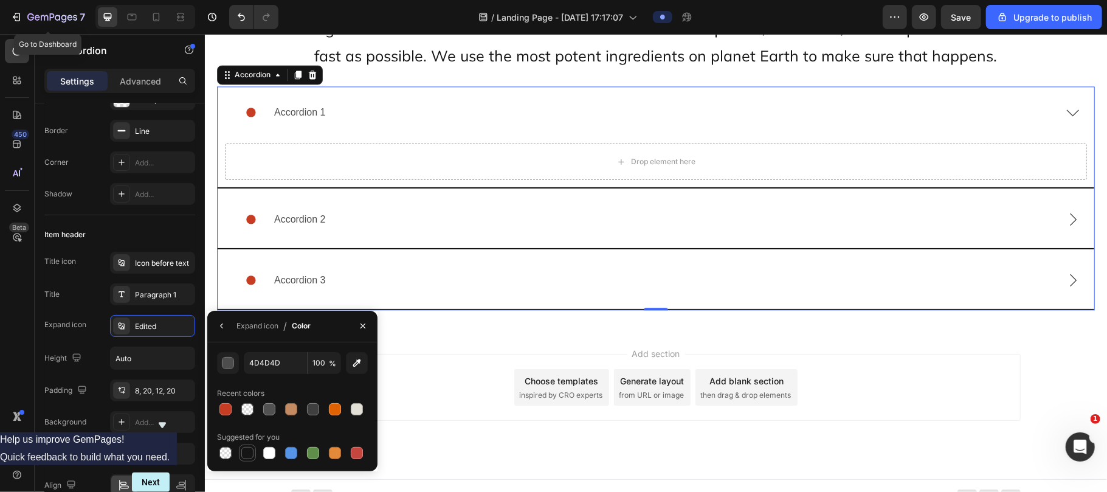
click at [244, 448] on div at bounding box center [247, 453] width 12 height 12
type input "151515"
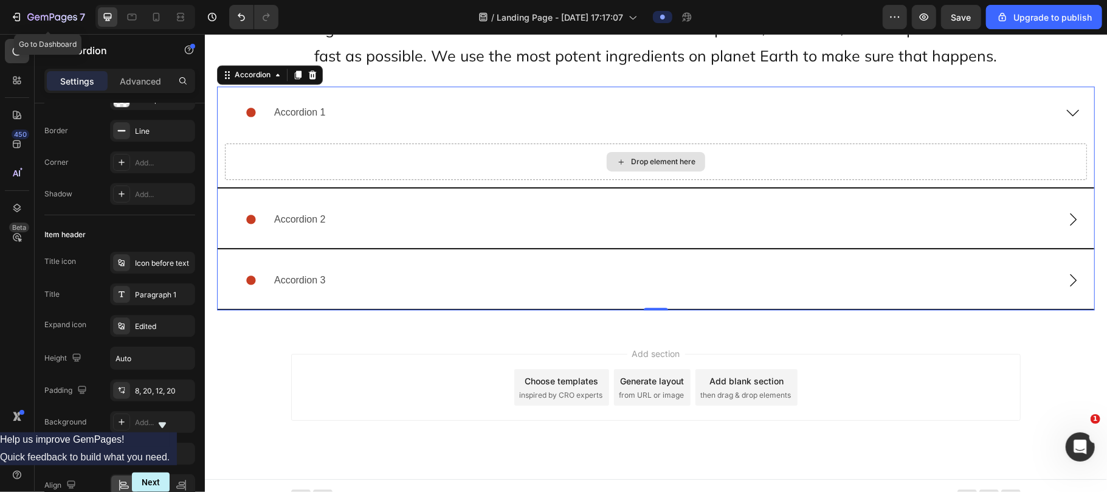
click at [527, 143] on div "Drop element here" at bounding box center [655, 161] width 862 height 36
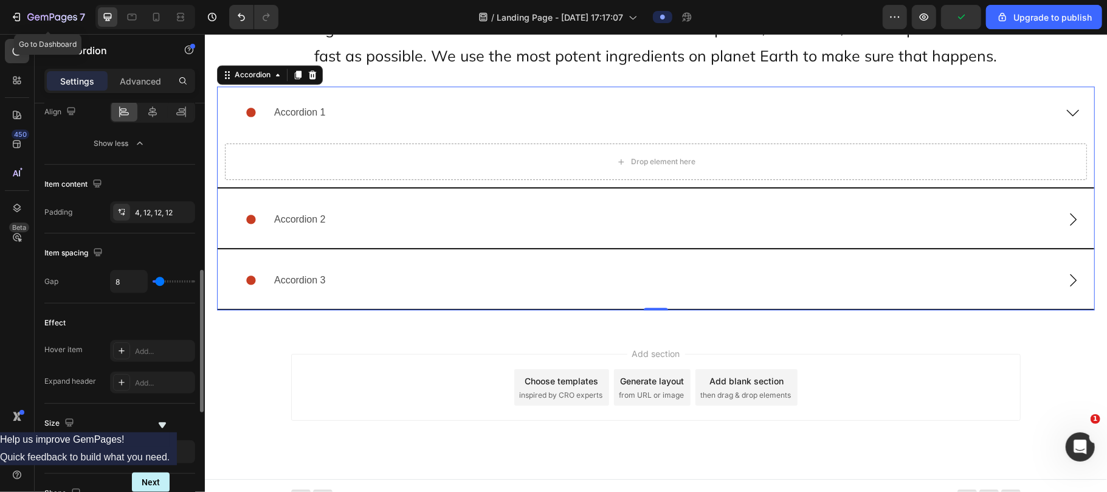
scroll to position [494, 0]
click at [159, 280] on input "range" at bounding box center [174, 281] width 43 height 2
type input "4"
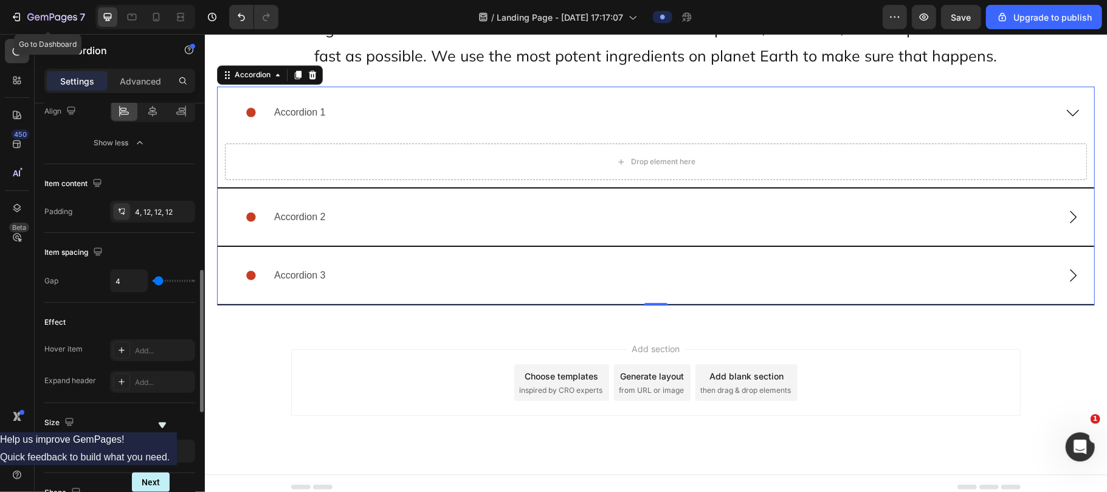
type input "4"
click at [159, 280] on input "range" at bounding box center [174, 281] width 43 height 2
type input "34"
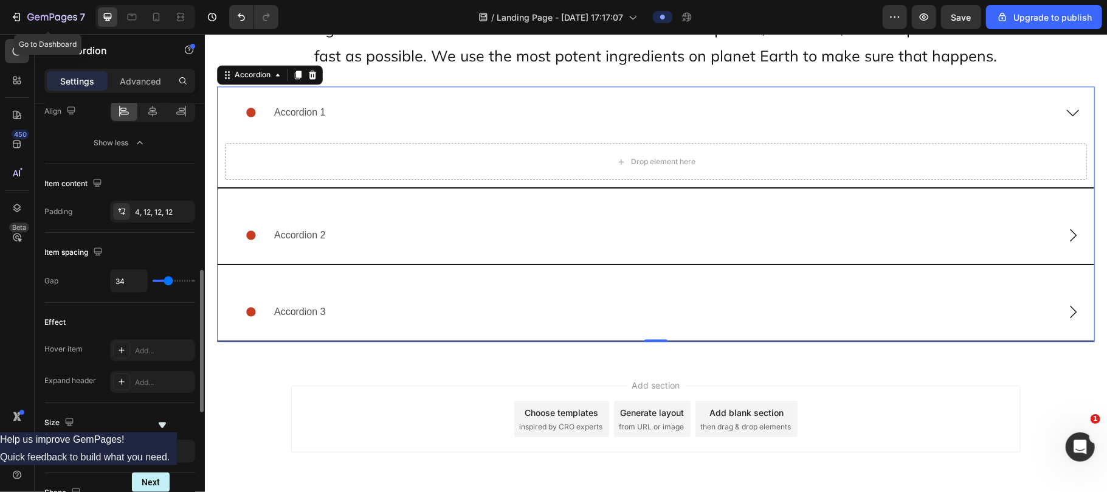
type input "2"
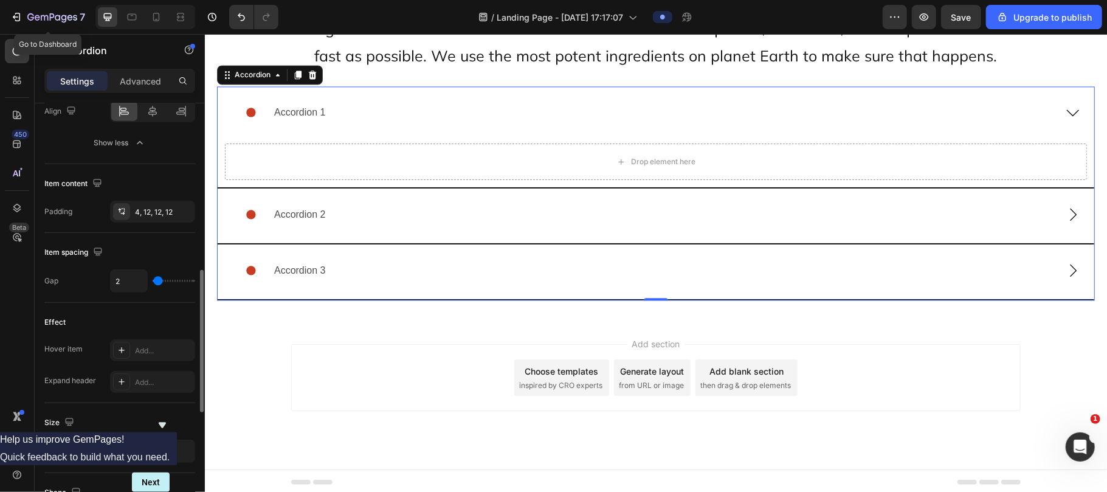
type input "0"
type input "9"
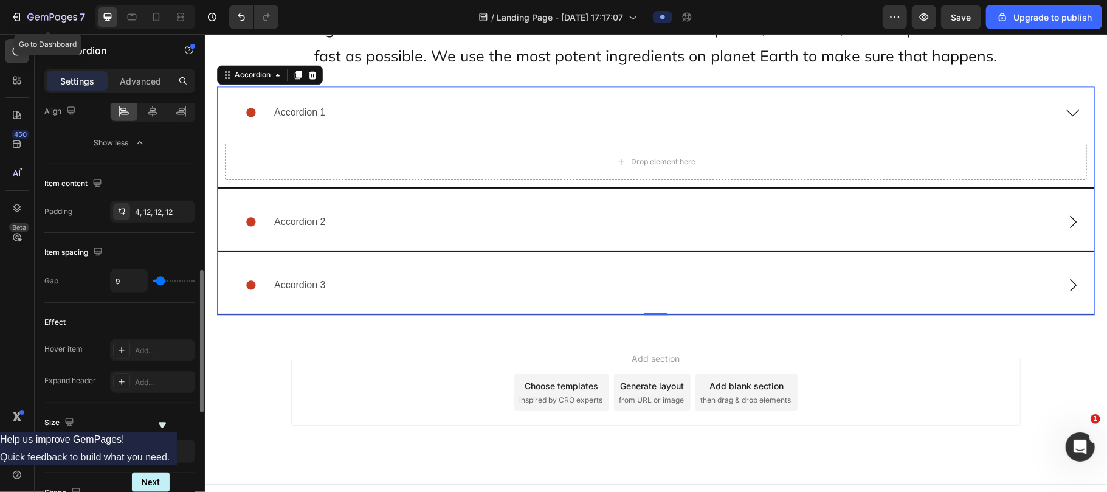
type input "12"
type input "7"
type input "4"
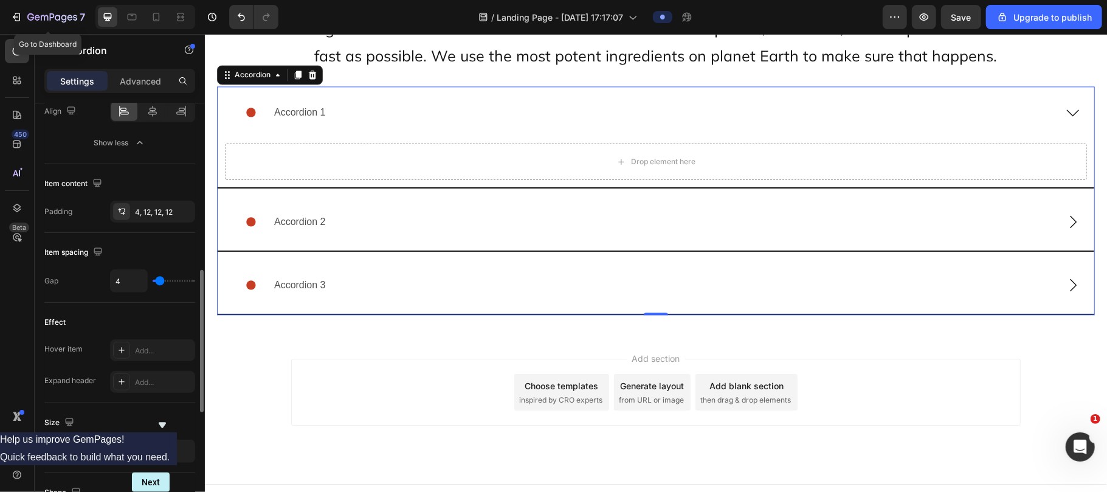
type input "4"
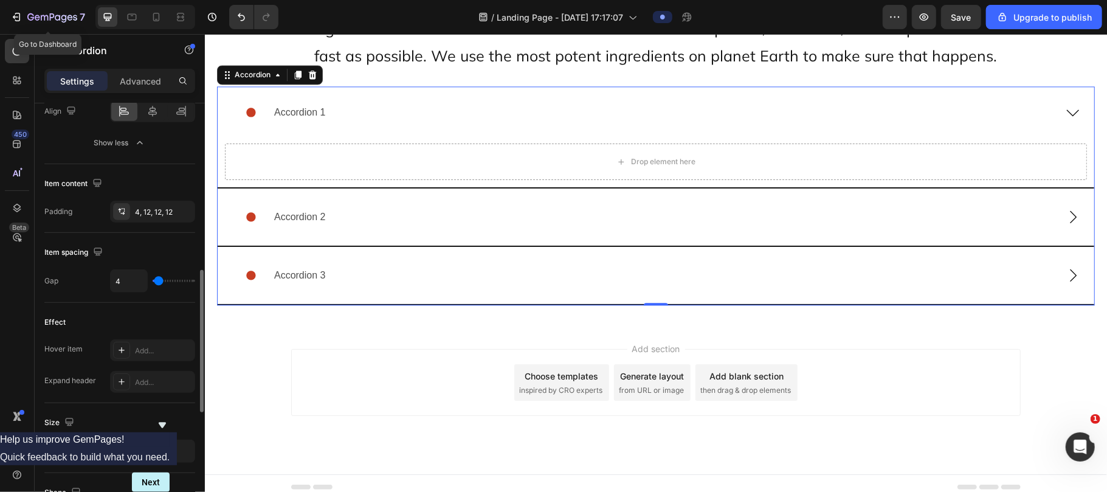
type input "14"
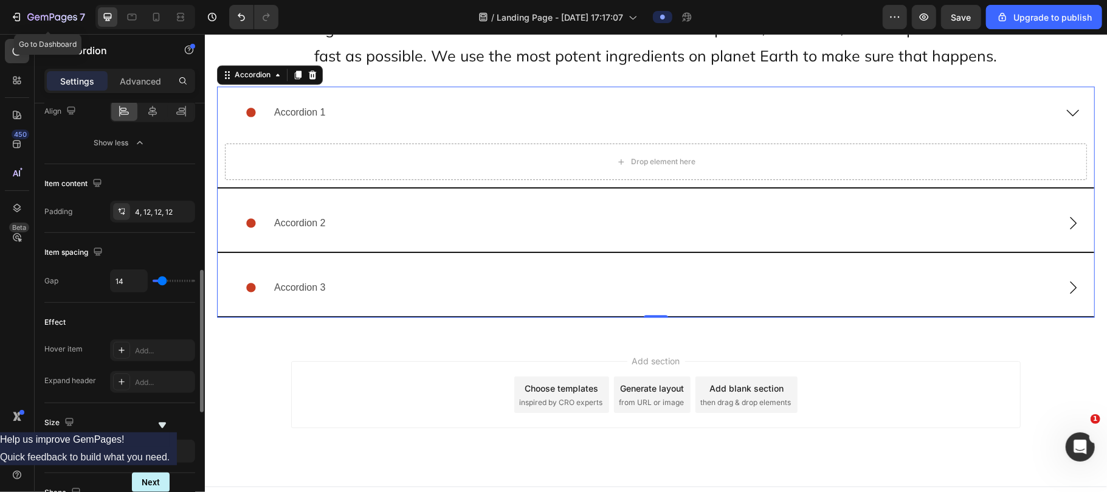
type input "12"
click at [161, 282] on input "range" at bounding box center [174, 281] width 43 height 2
type input "12"
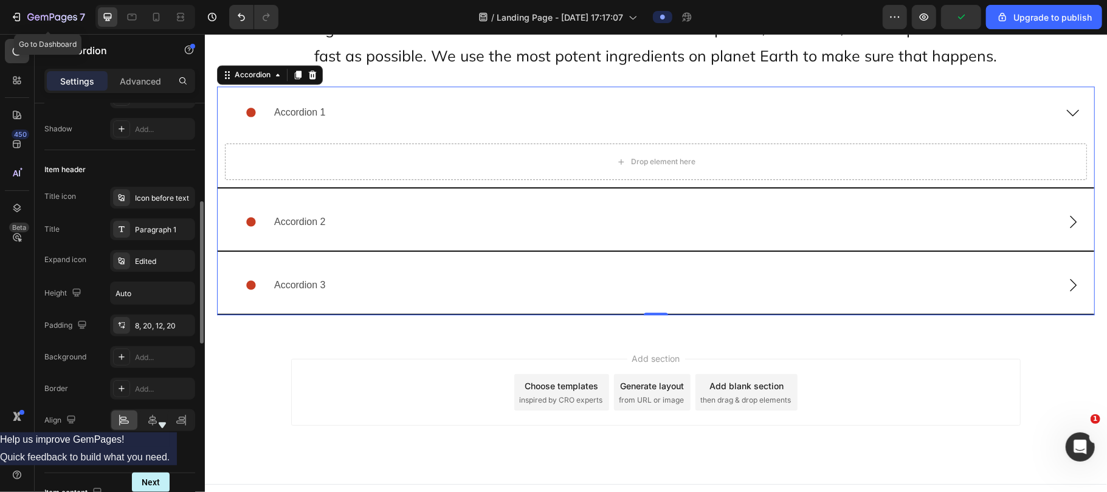
scroll to position [185, 0]
click at [300, 107] on div "Accordion 1" at bounding box center [299, 111] width 55 height 21
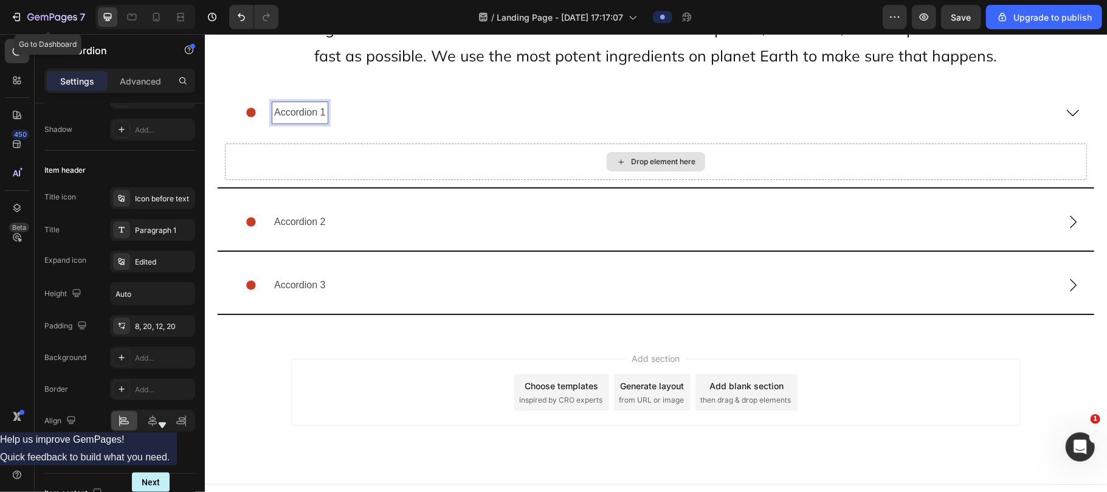
scroll to position [11837, 0]
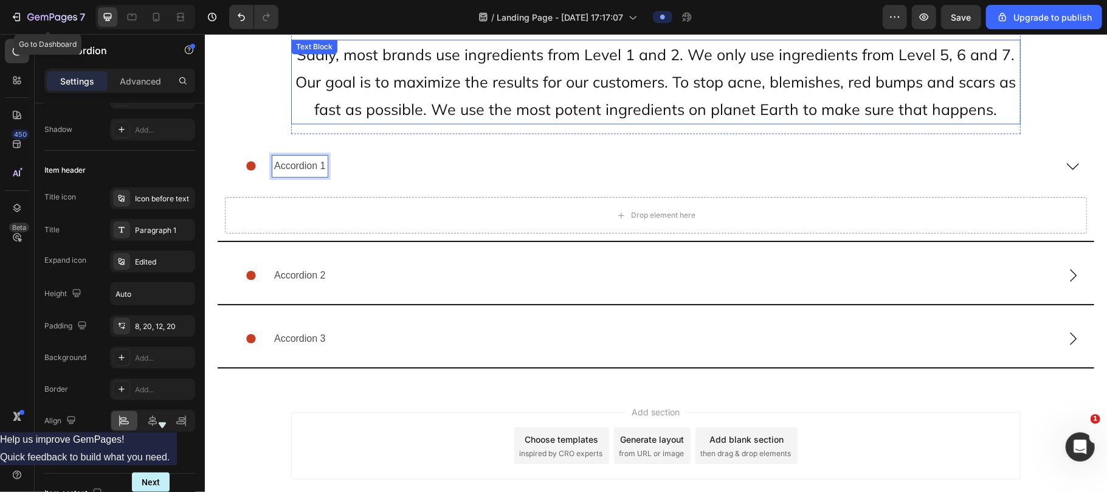
click at [473, 94] on p "Sadly, most brands use ingredients from Level 1 and 2. We only use ingredients …" at bounding box center [655, 81] width 727 height 82
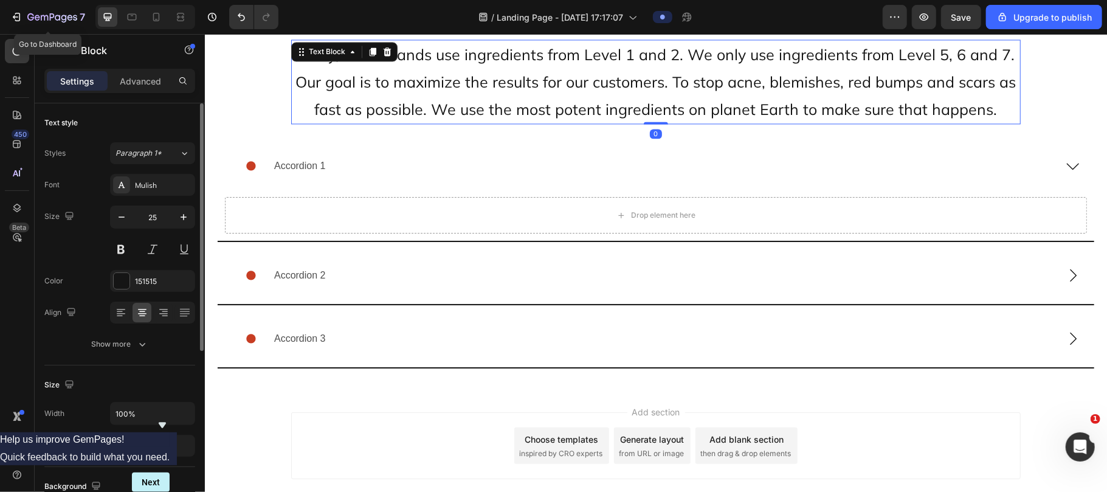
scroll to position [11774, 0]
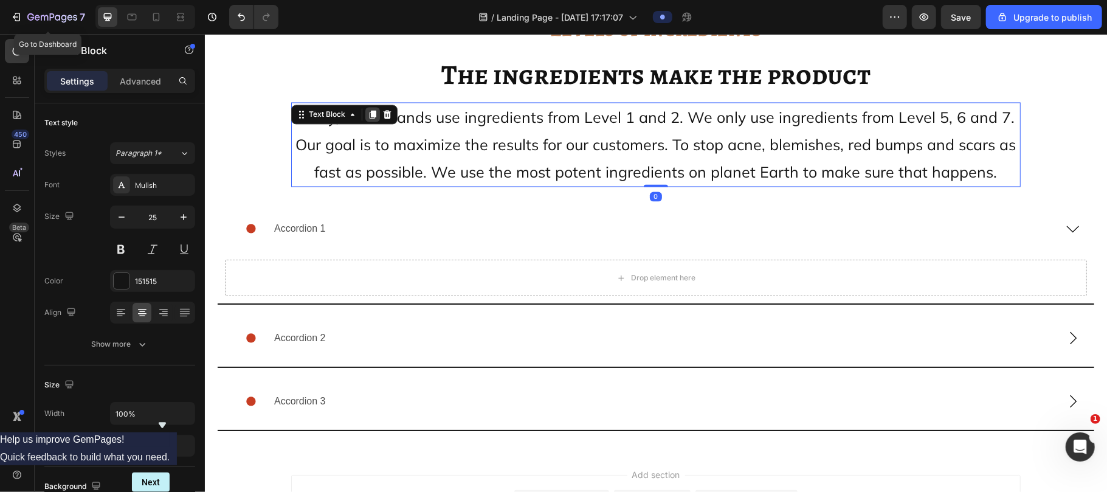
click at [369, 112] on icon at bounding box center [372, 113] width 7 height 9
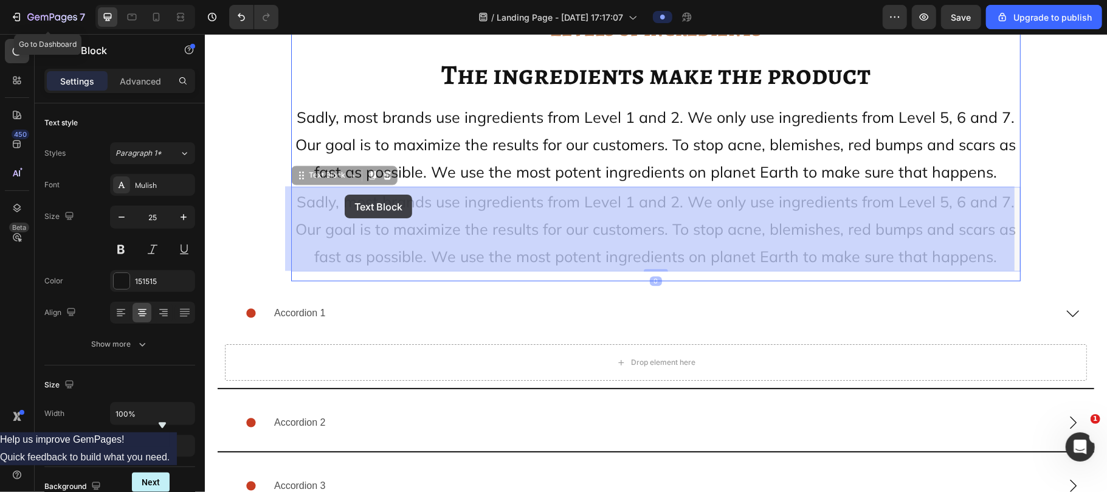
drag, startPoint x: 321, startPoint y: 177, endPoint x: 343, endPoint y: 206, distance: 36.3
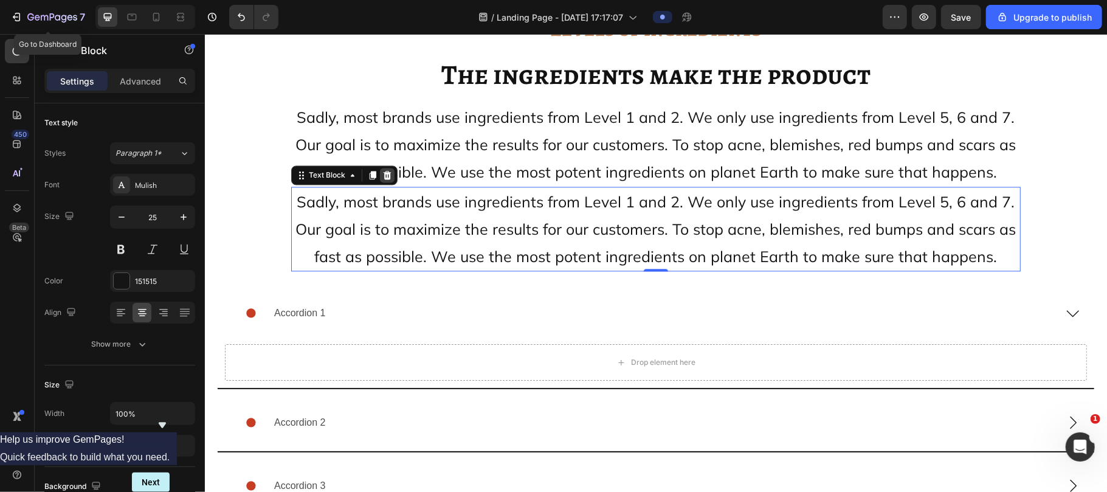
click at [384, 173] on icon at bounding box center [387, 175] width 10 height 10
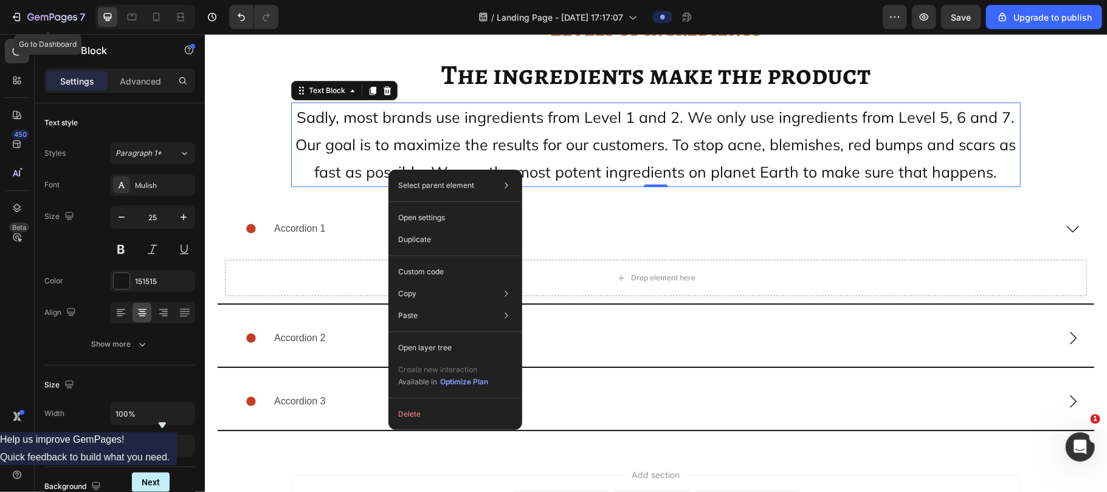
click at [389, 170] on div "Select parent element Section Row 1 col Text Block Open settings Duplicate Cust…" at bounding box center [455, 300] width 134 height 260
drag, startPoint x: 184, startPoint y: 135, endPoint x: 389, endPoint y: 169, distance: 208.2
click at [389, 170] on div "Select parent element Section Row 1 col Text Block Open settings Duplicate Cust…" at bounding box center [455, 300] width 134 height 260
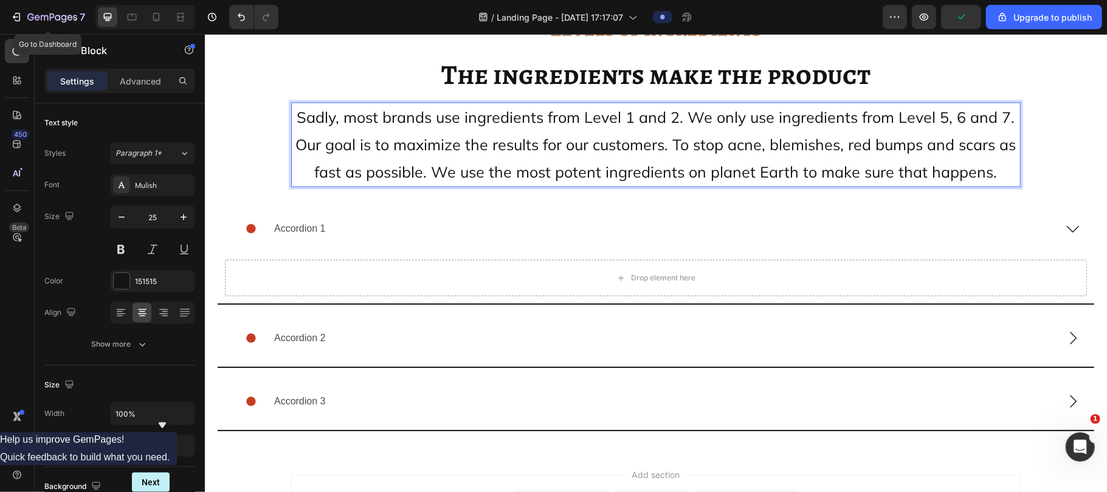
click at [363, 129] on p "Sadly, most brands use ingredients from Level 1 and 2. We only use ingredients …" at bounding box center [655, 144] width 727 height 82
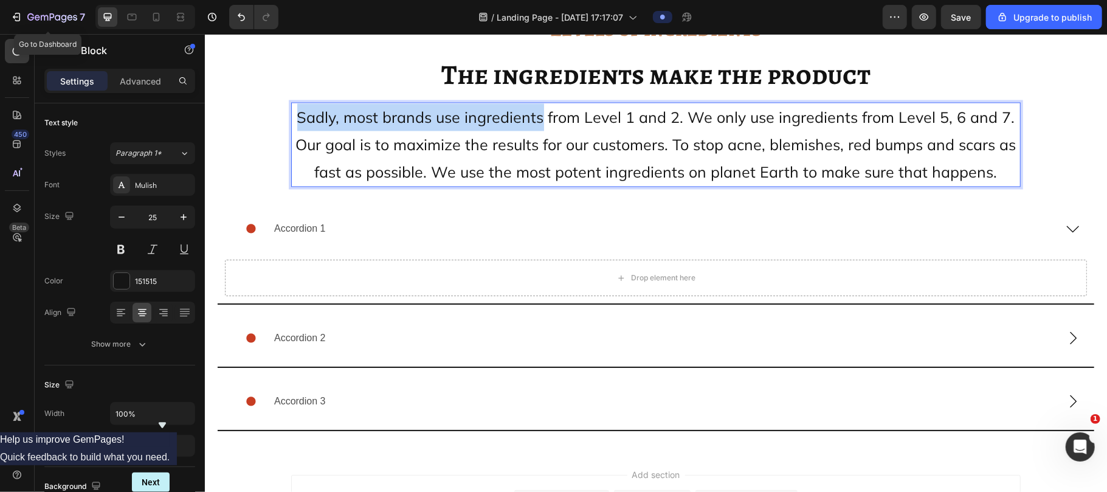
drag, startPoint x: 540, startPoint y: 111, endPoint x: 290, endPoint y: 110, distance: 250.4
click at [292, 110] on p "Sadly, most brands use ingredients from Level 1 and 2. We only use ingredients …" at bounding box center [655, 144] width 727 height 82
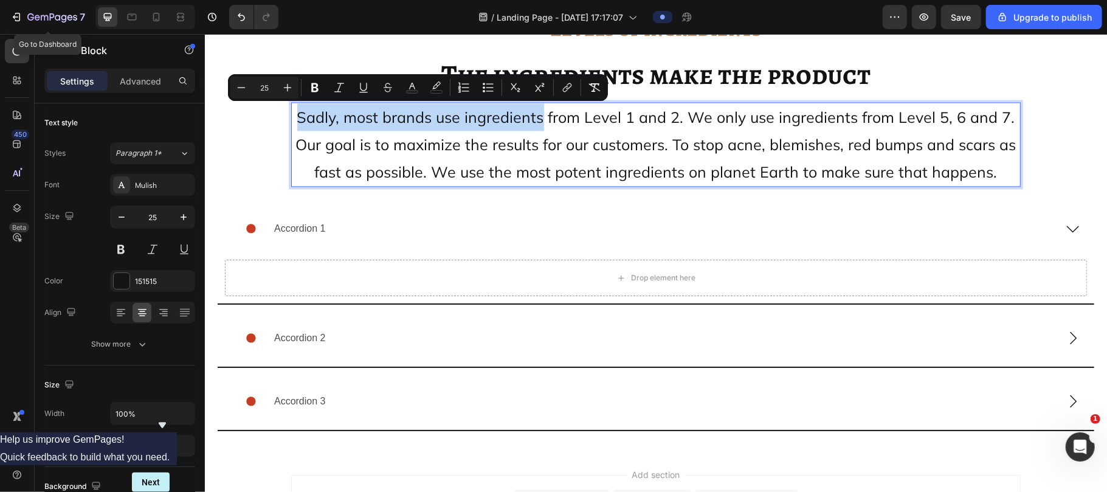
copy span "Sadly, most brands use ingredients"
click at [297, 226] on p "Accordion 1" at bounding box center [299, 228] width 52 height 18
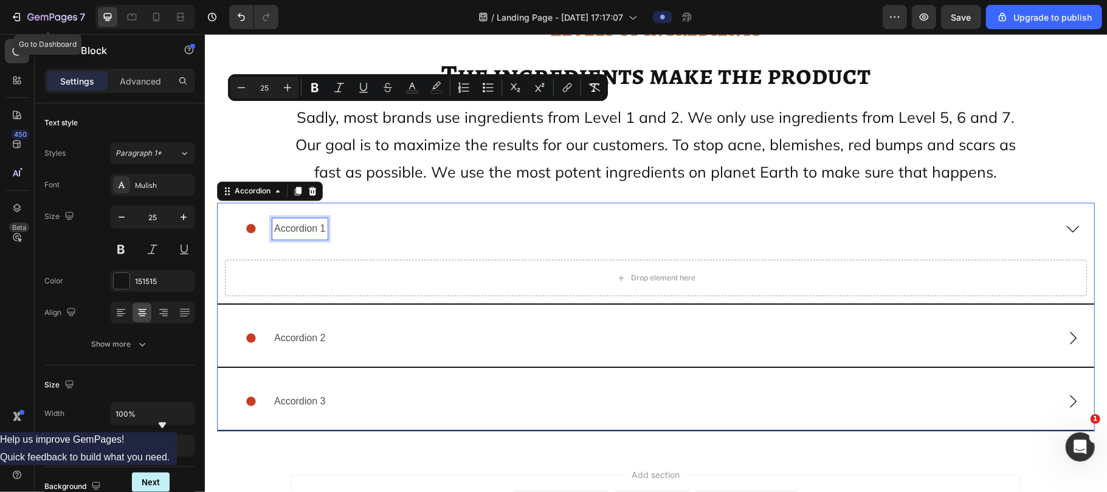
click at [297, 226] on p "Accordion 1" at bounding box center [299, 228] width 52 height 18
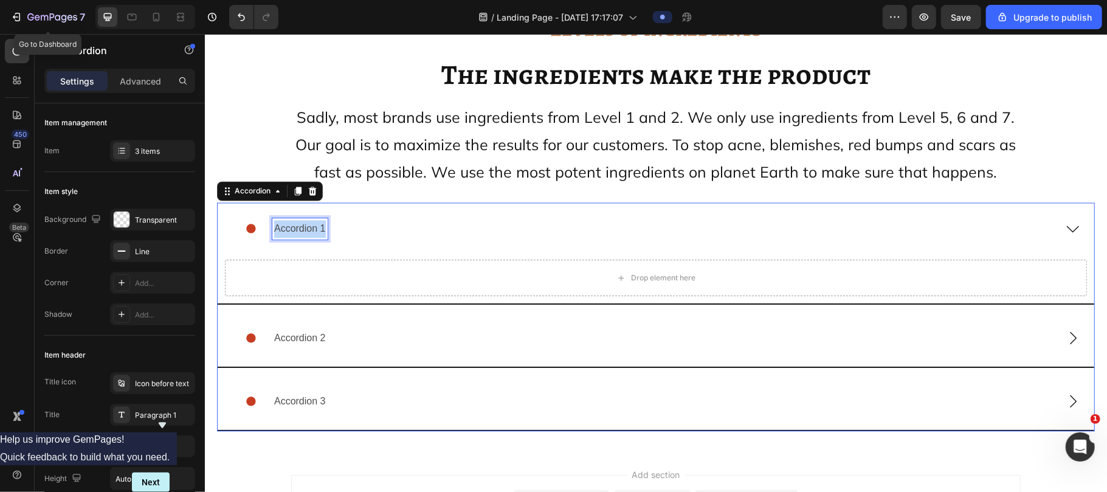
click at [297, 226] on p "Accordion 1" at bounding box center [299, 228] width 52 height 18
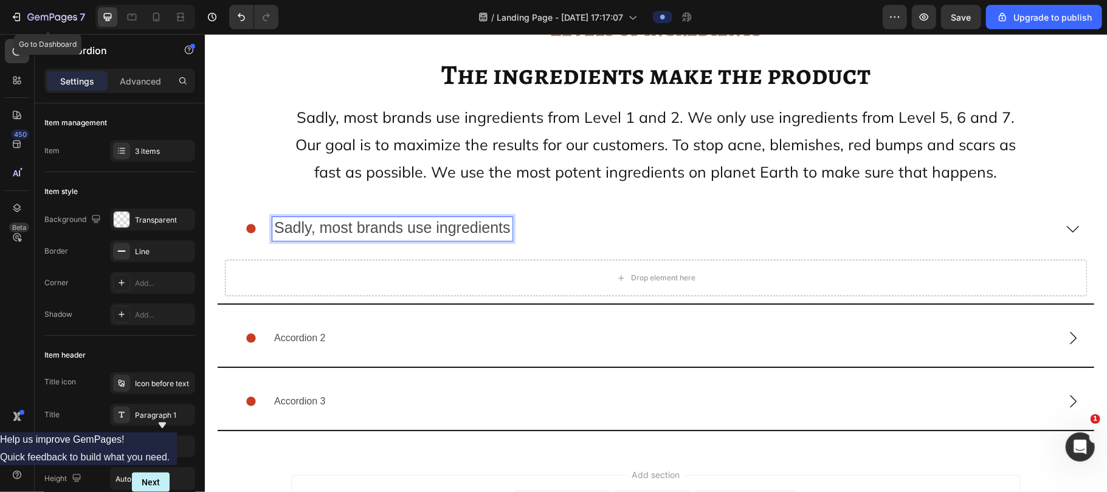
scroll to position [11773, 0]
click at [368, 228] on span "Sadly, most brands use ingredients" at bounding box center [391, 228] width 236 height 17
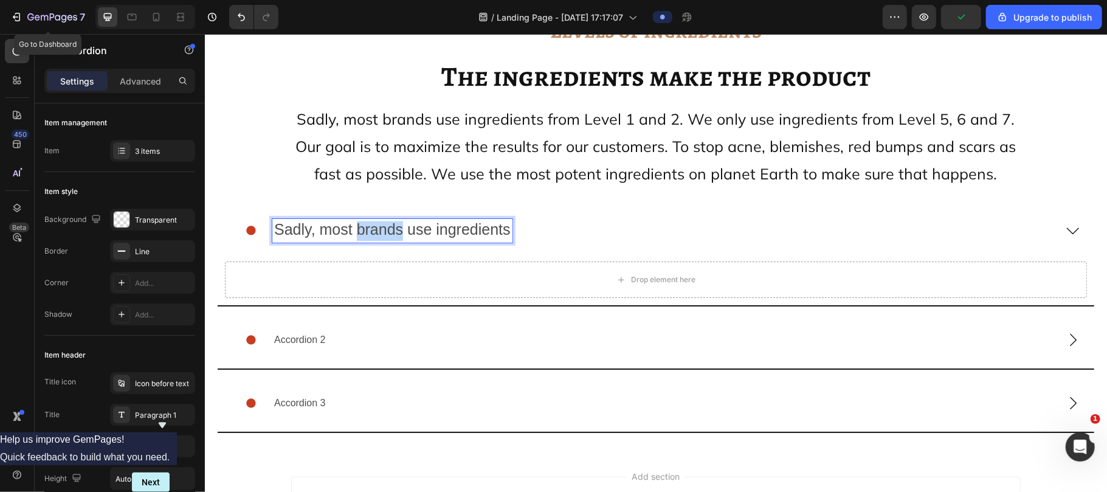
click at [368, 228] on span "Sadly, most brands use ingredients" at bounding box center [391, 228] width 236 height 17
click at [368, 228] on span "LEVEL - 1 CHEMICALS" at bounding box center [354, 228] width 162 height 17
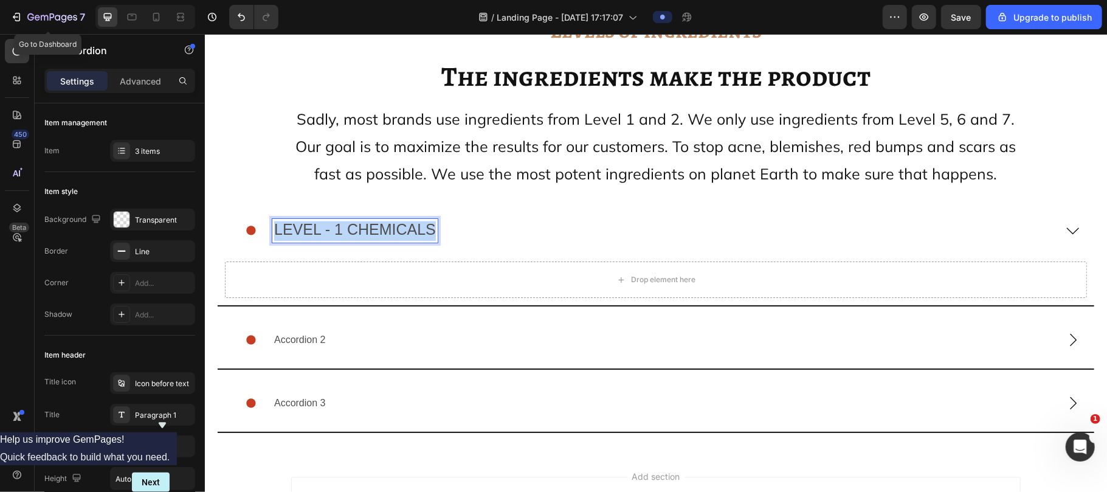
click at [368, 228] on span "LEVEL - 1 CHEMICALS" at bounding box center [354, 228] width 162 height 17
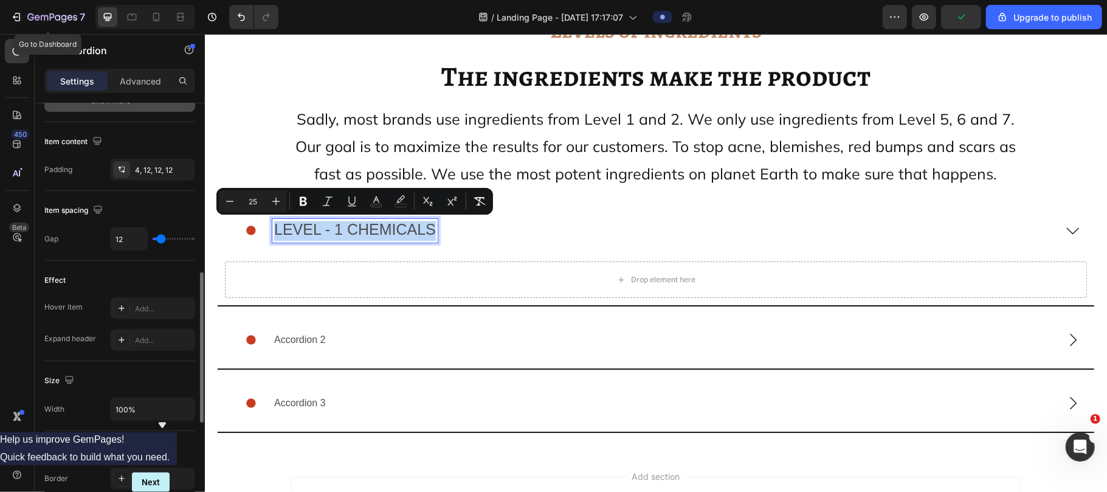
scroll to position [475, 0]
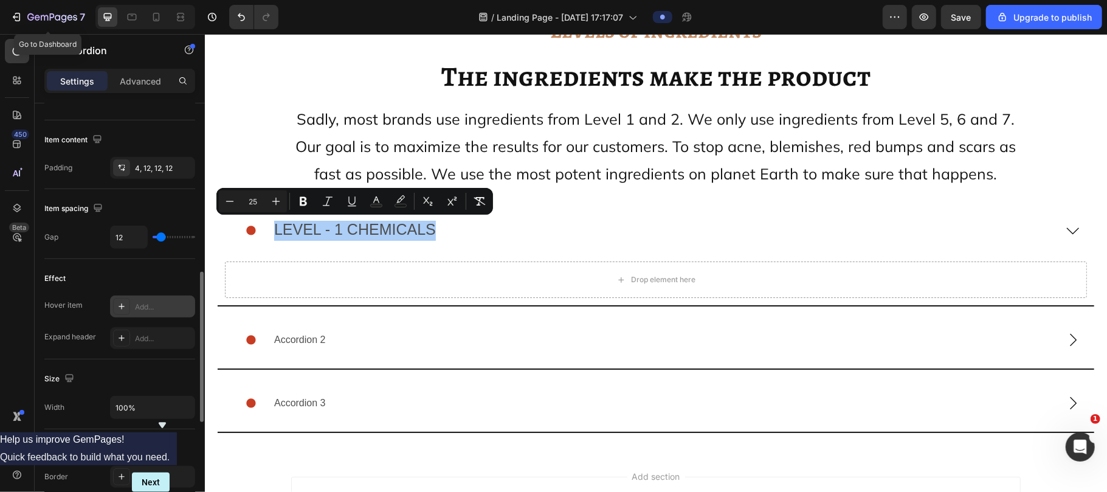
click at [126, 304] on icon at bounding box center [122, 306] width 10 height 10
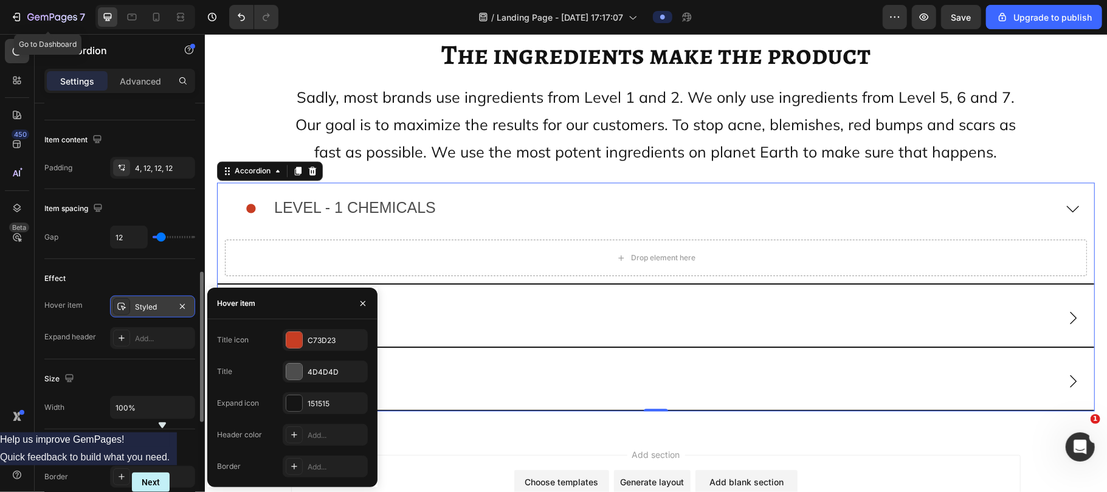
scroll to position [11796, 0]
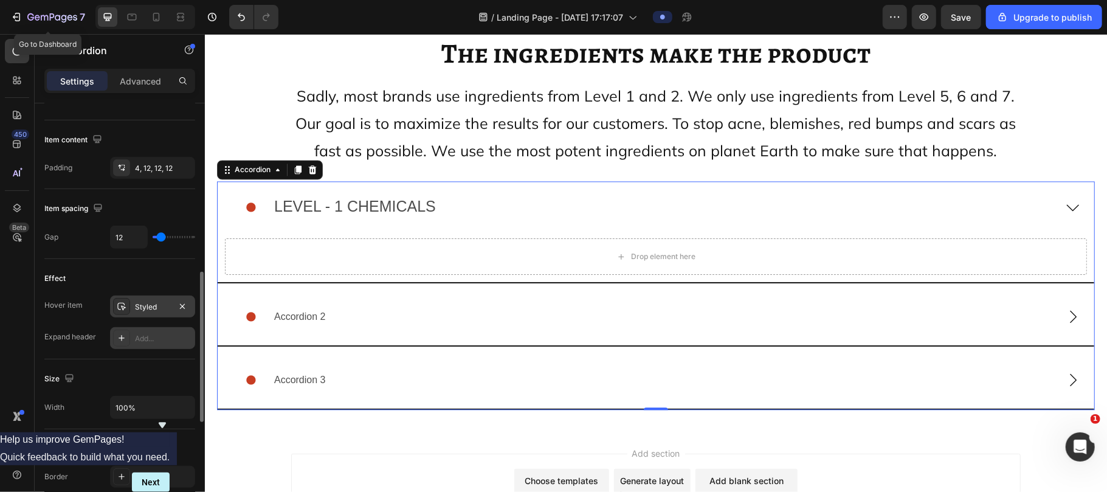
click at [153, 339] on div "Add..." at bounding box center [163, 338] width 57 height 11
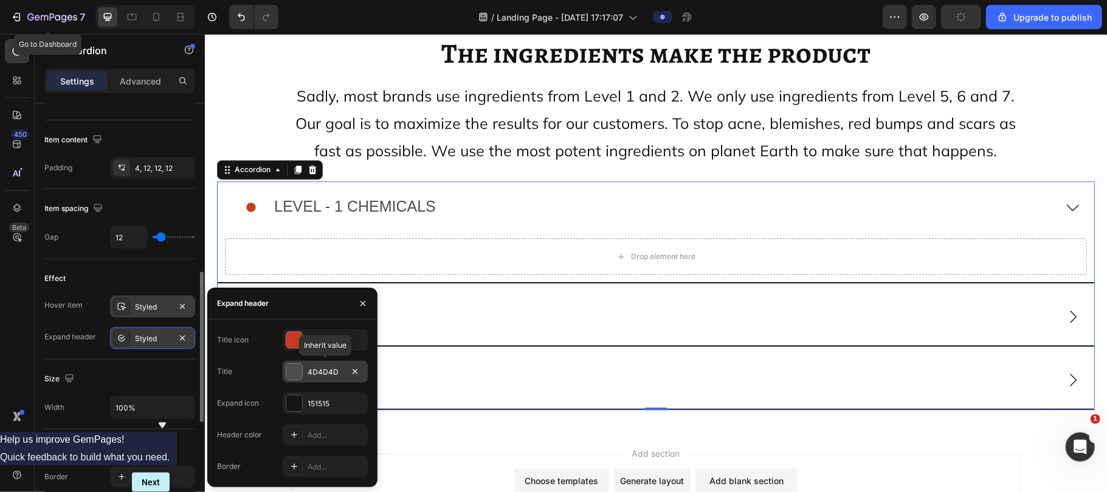
click at [292, 368] on div at bounding box center [294, 371] width 16 height 16
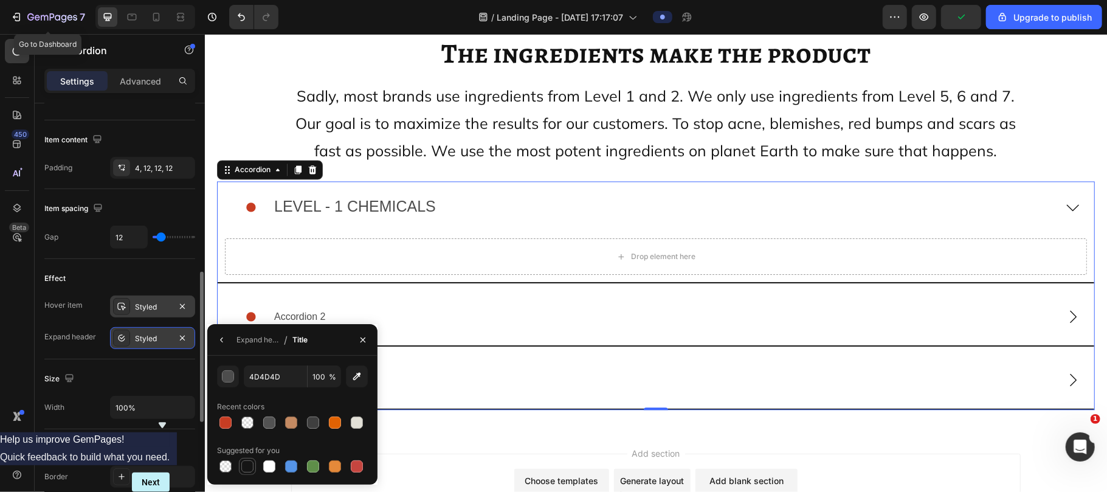
click at [250, 465] on div at bounding box center [247, 466] width 12 height 12
type input "151515"
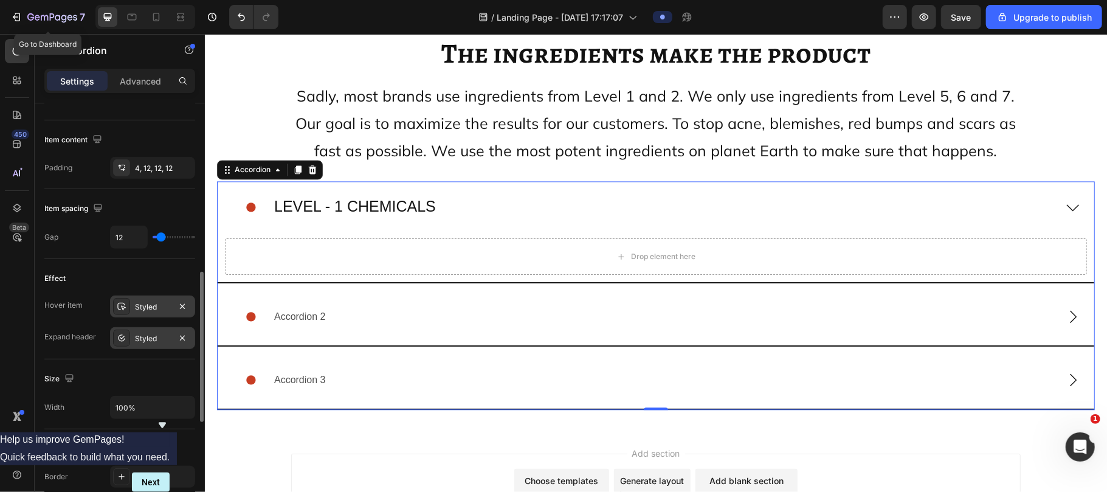
click at [148, 314] on div "Styled" at bounding box center [152, 306] width 85 height 22
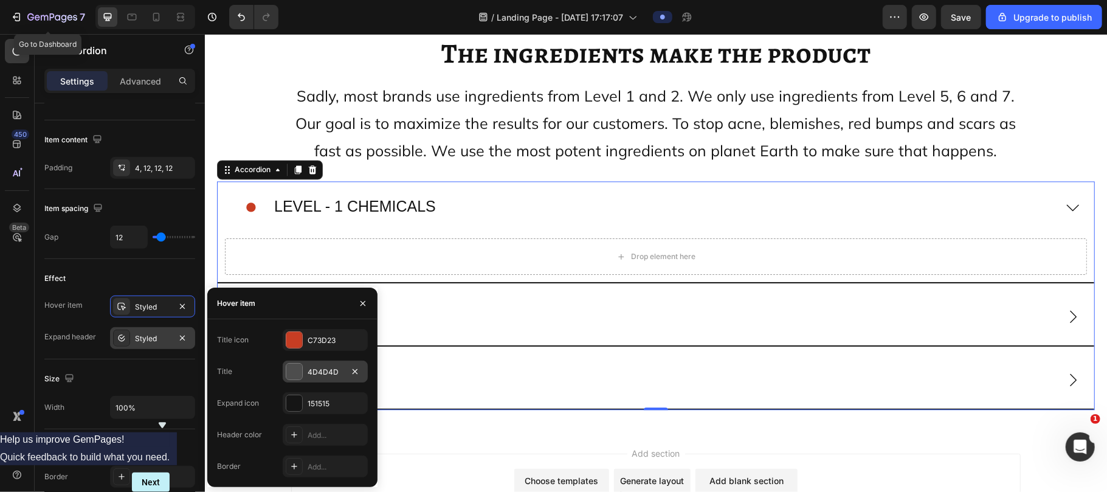
click at [294, 372] on div at bounding box center [294, 371] width 16 height 16
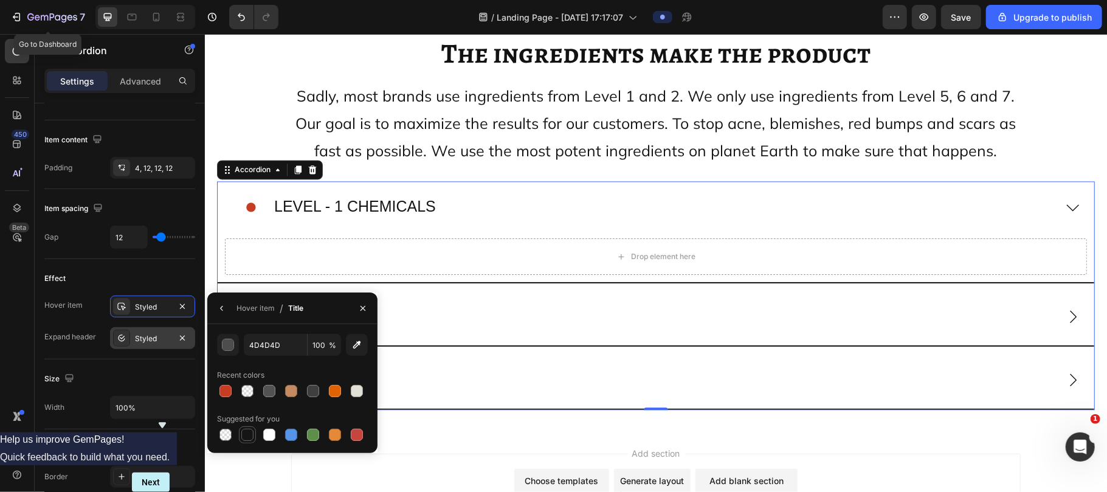
click at [249, 435] on div at bounding box center [247, 434] width 12 height 12
type input "151515"
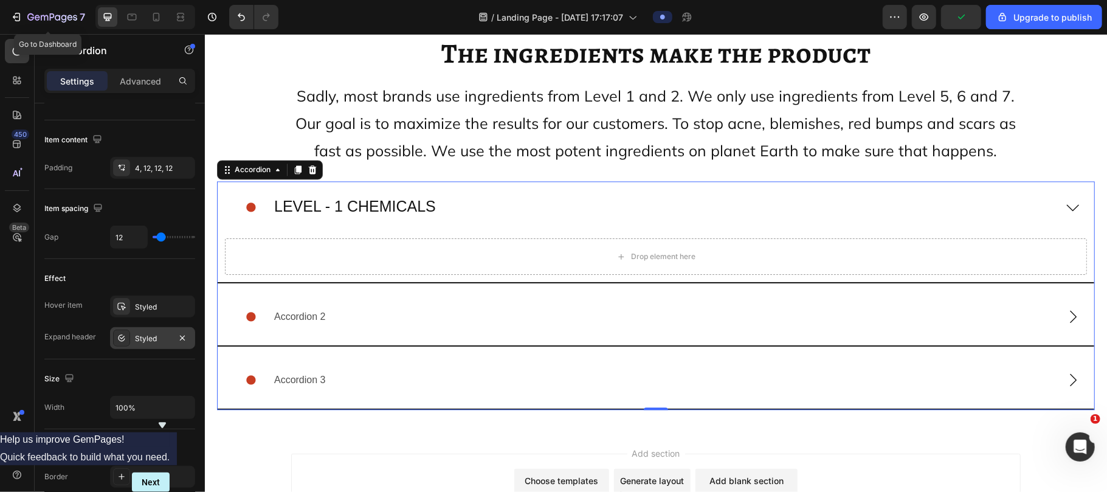
scroll to position [11794, 0]
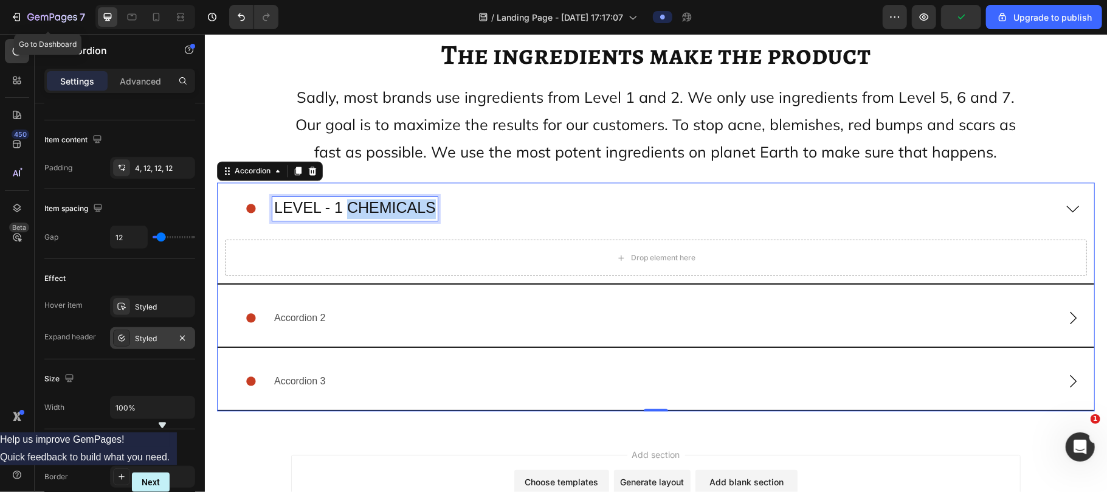
click at [399, 209] on span "LEVEL - 1 CHEMICALS" at bounding box center [354, 206] width 162 height 17
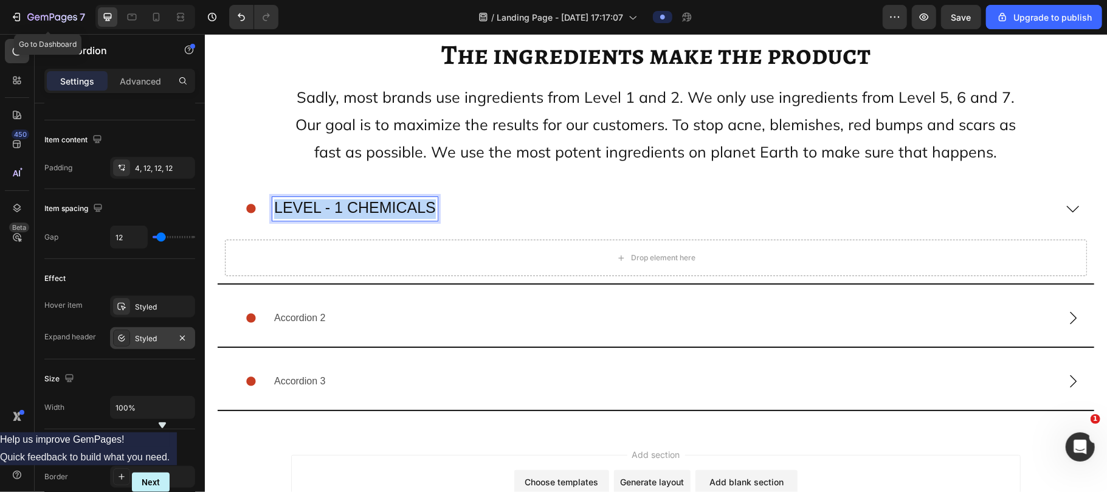
click at [399, 209] on span "LEVEL - 1 CHEMICALS" at bounding box center [354, 206] width 162 height 17
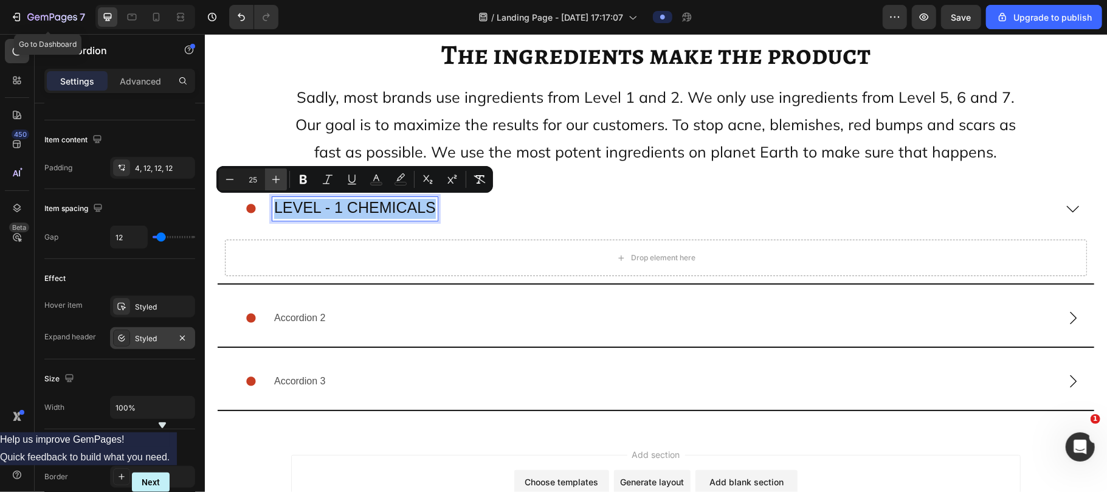
click at [275, 175] on icon "Editor contextual toolbar" at bounding box center [276, 179] width 12 height 12
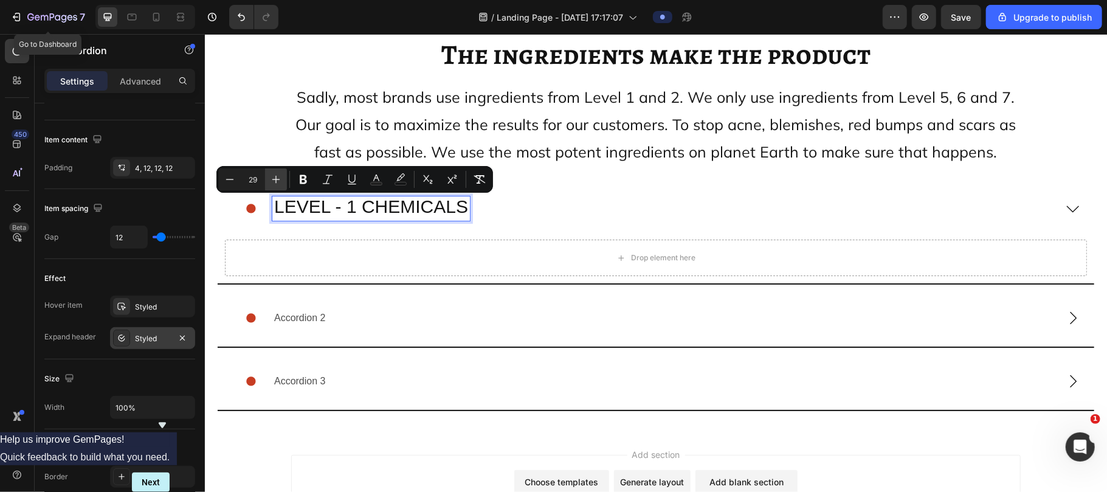
type input "30"
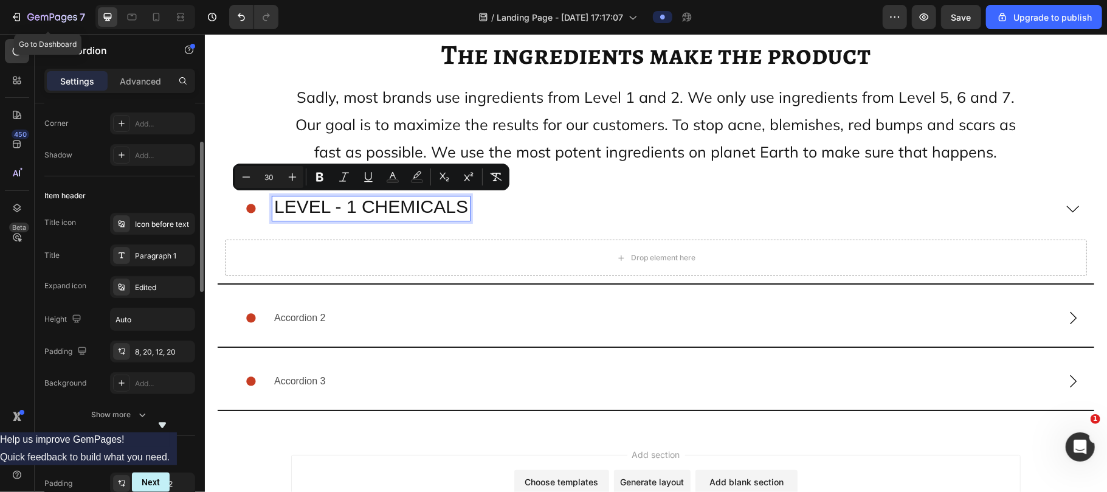
scroll to position [146, 0]
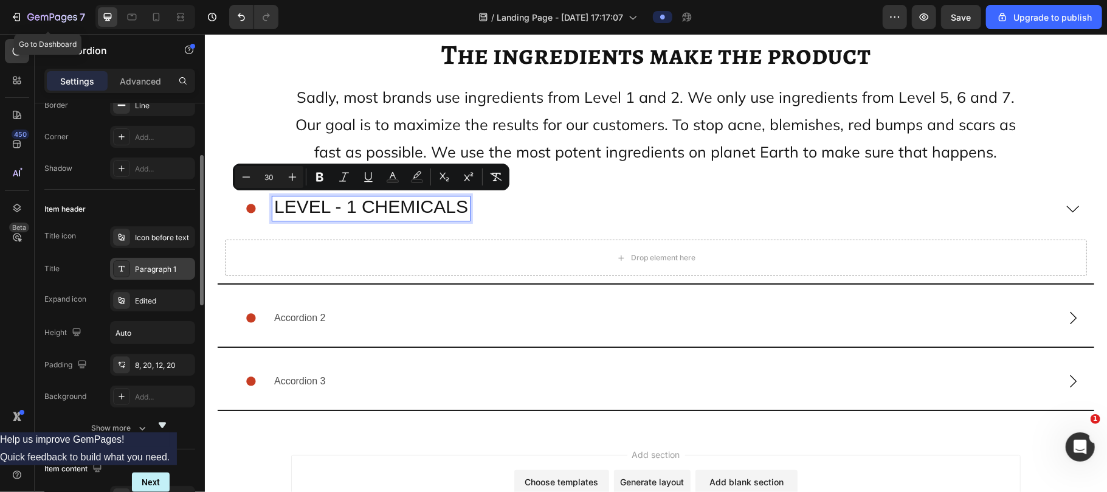
click at [151, 267] on div "Paragraph 1" at bounding box center [163, 269] width 57 height 11
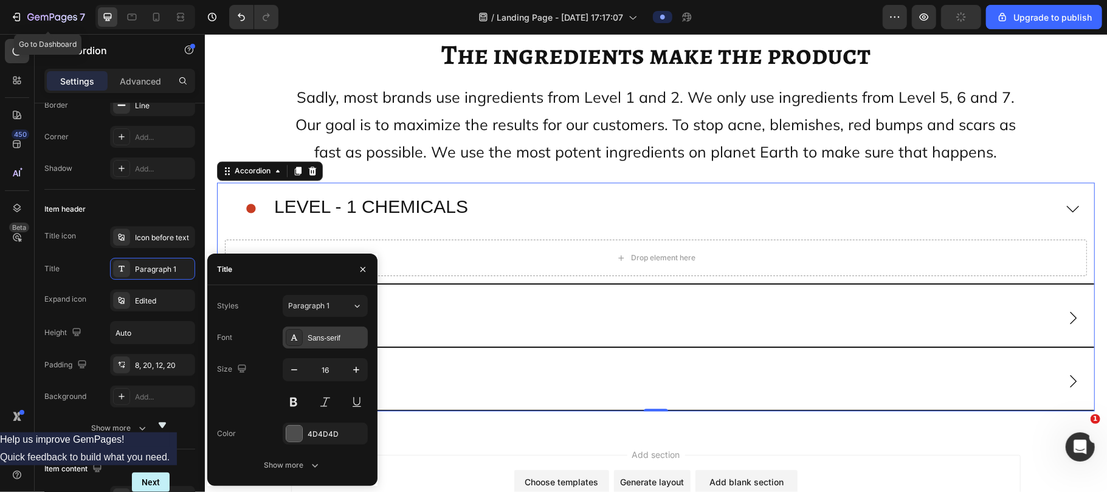
click at [309, 341] on div "Sans-serif" at bounding box center [335, 337] width 57 height 11
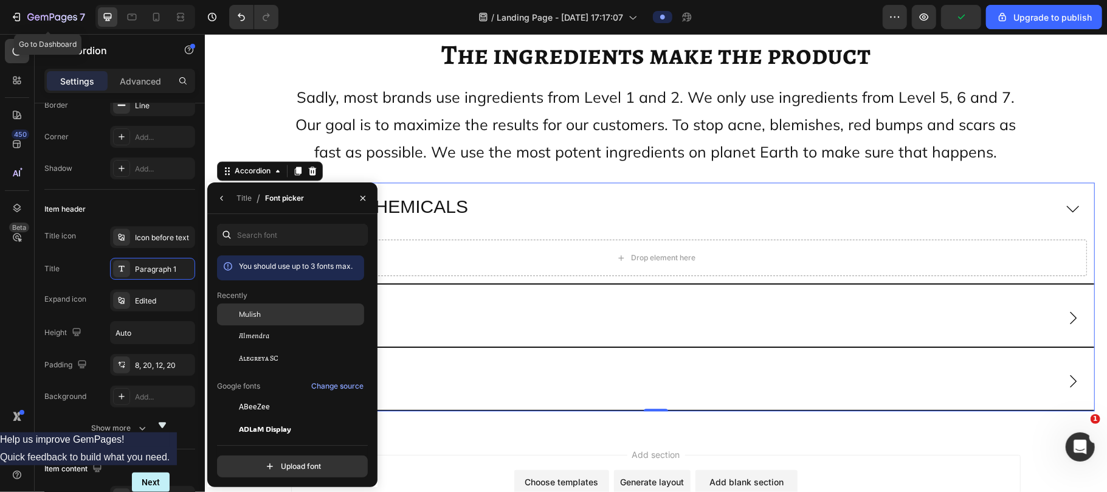
click at [268, 318] on div "Mulish" at bounding box center [300, 314] width 123 height 11
click at [247, 197] on div "Title" at bounding box center [243, 198] width 15 height 11
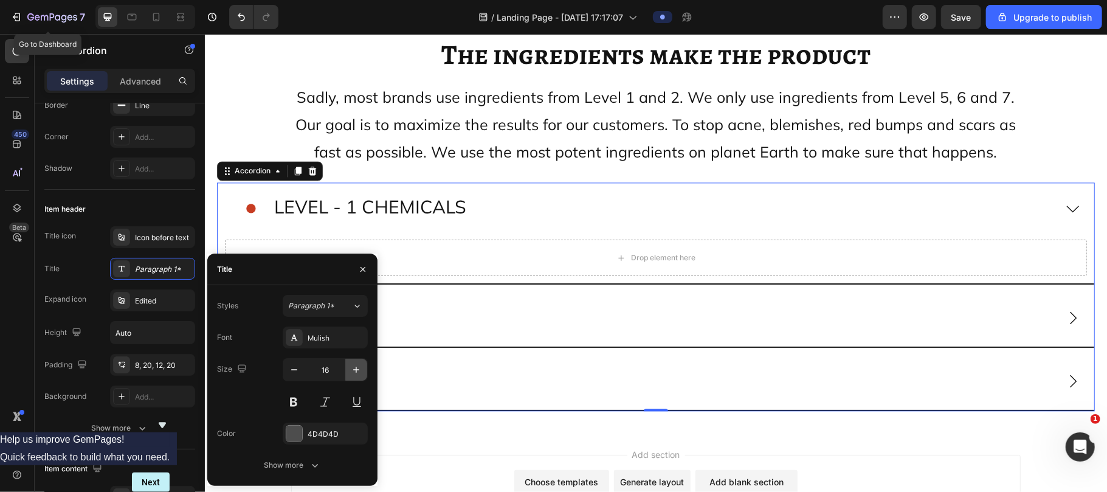
click at [354, 368] on icon "button" at bounding box center [356, 369] width 12 height 12
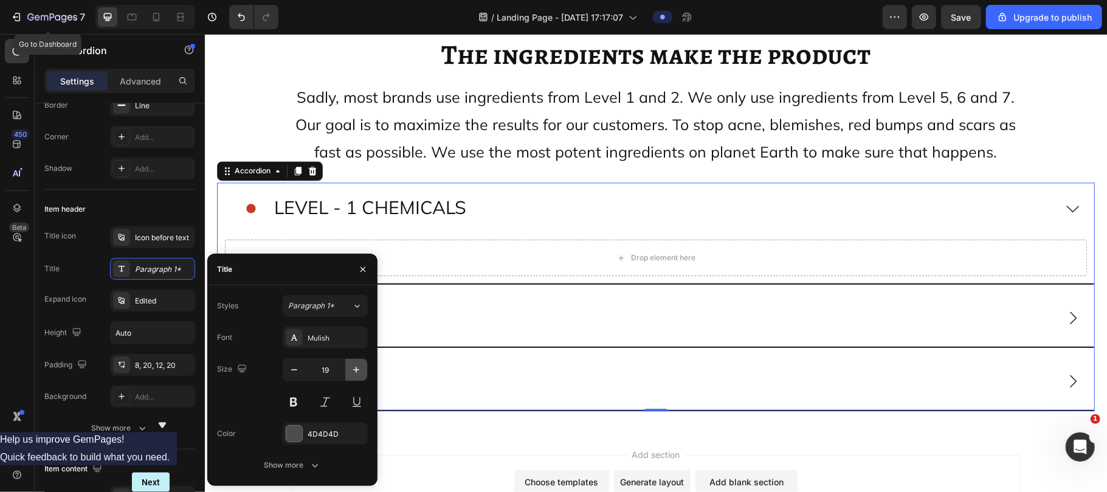
click at [354, 368] on icon "button" at bounding box center [356, 369] width 12 height 12
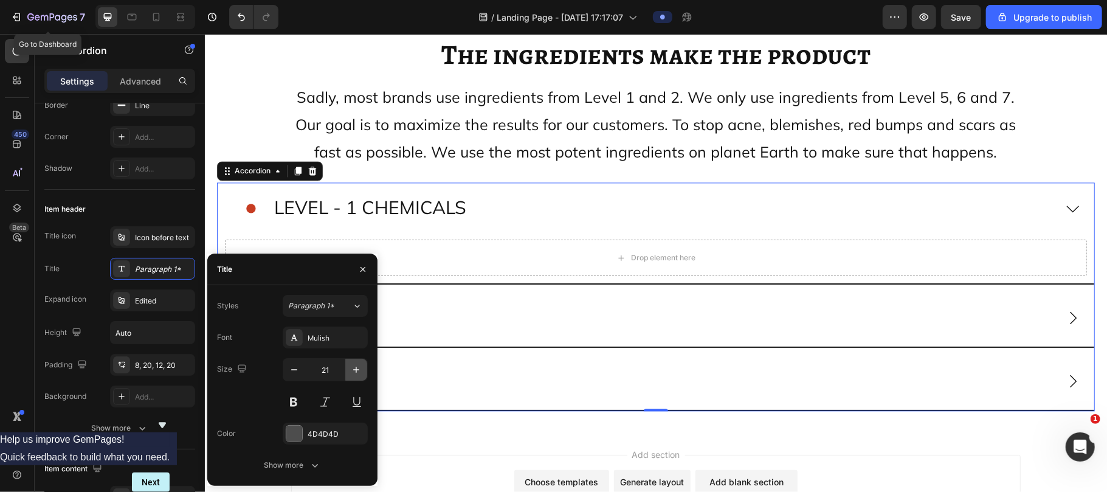
click at [354, 368] on icon "button" at bounding box center [356, 369] width 12 height 12
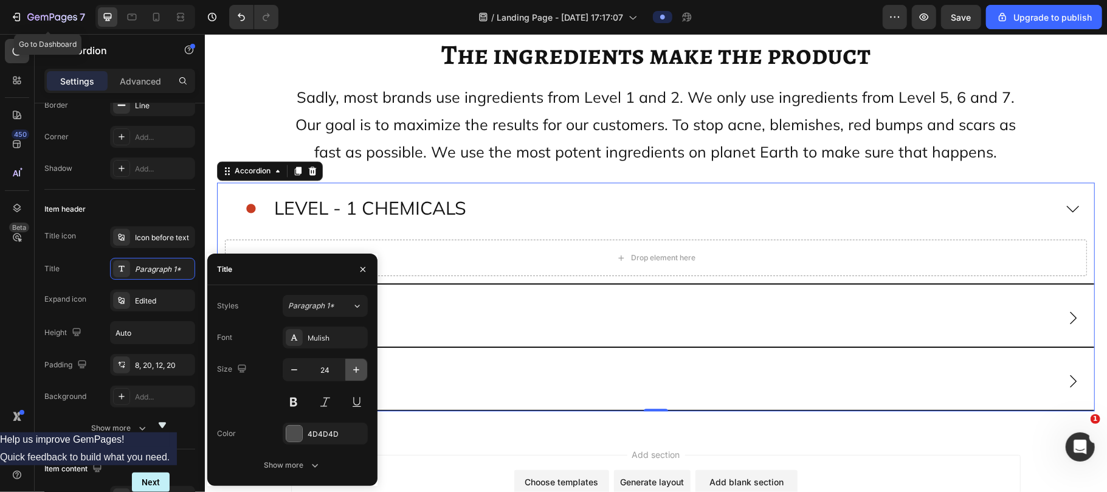
click at [354, 368] on icon "button" at bounding box center [356, 369] width 12 height 12
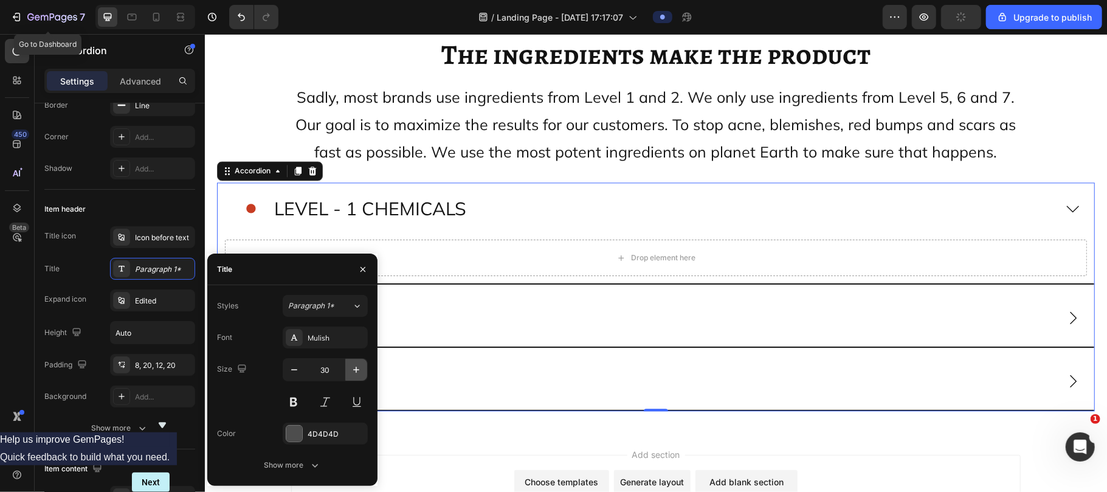
click at [354, 368] on icon "button" at bounding box center [356, 369] width 12 height 12
click at [293, 362] on button "button" at bounding box center [294, 370] width 22 height 22
type input "30"
click at [287, 456] on button "Show more" at bounding box center [292, 465] width 151 height 22
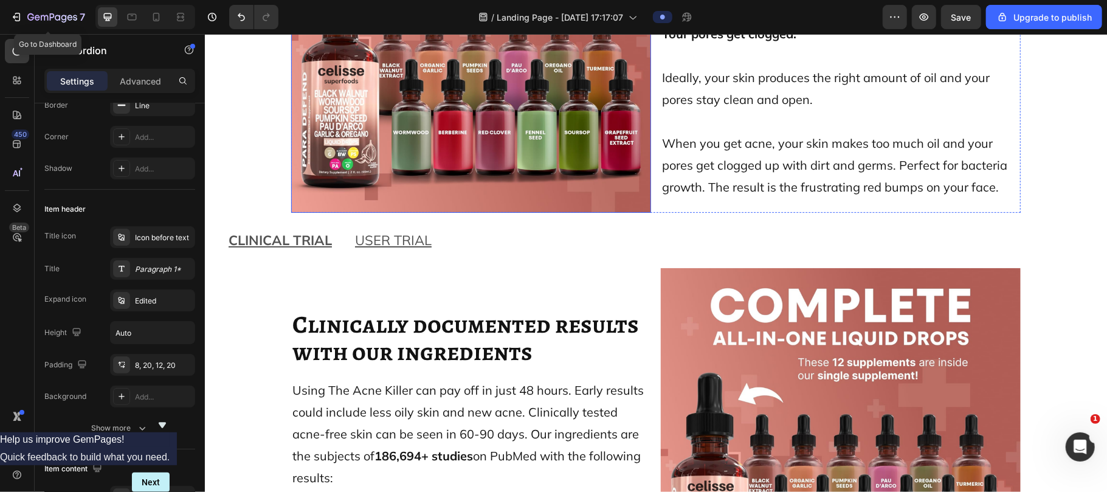
scroll to position [9855, 0]
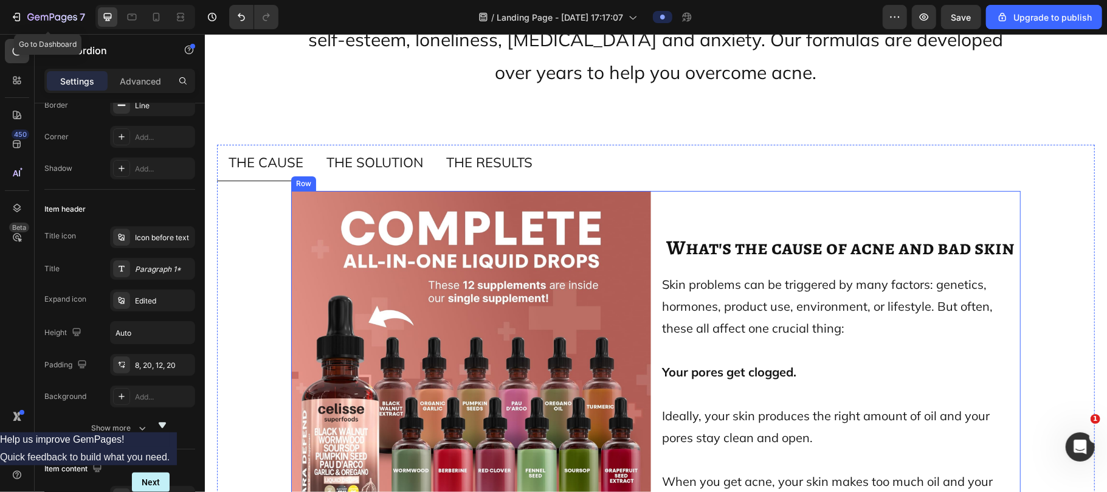
click at [647, 190] on div "Image What's the cause of acne and bad skin Heading Skin problems can be trigge…" at bounding box center [654, 370] width 729 height 360
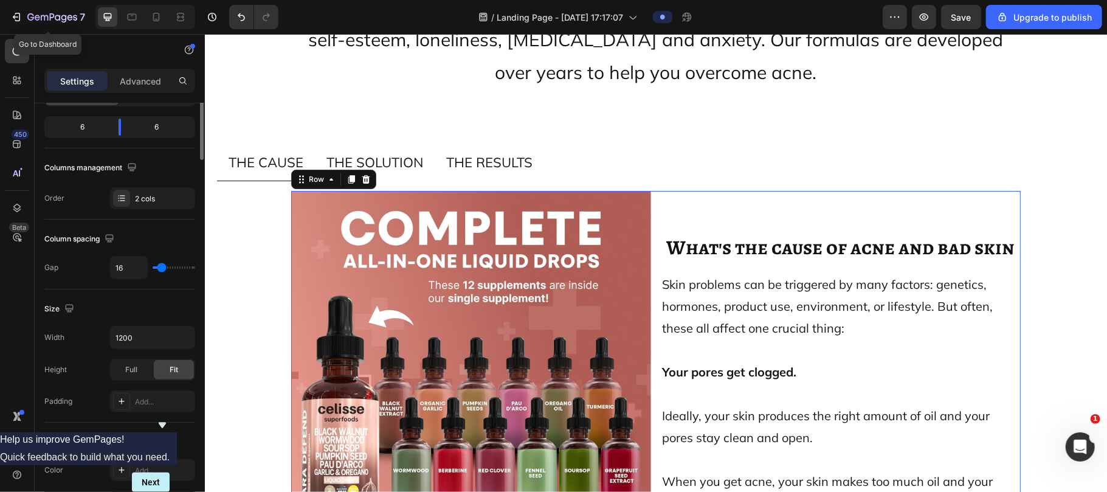
scroll to position [0, 0]
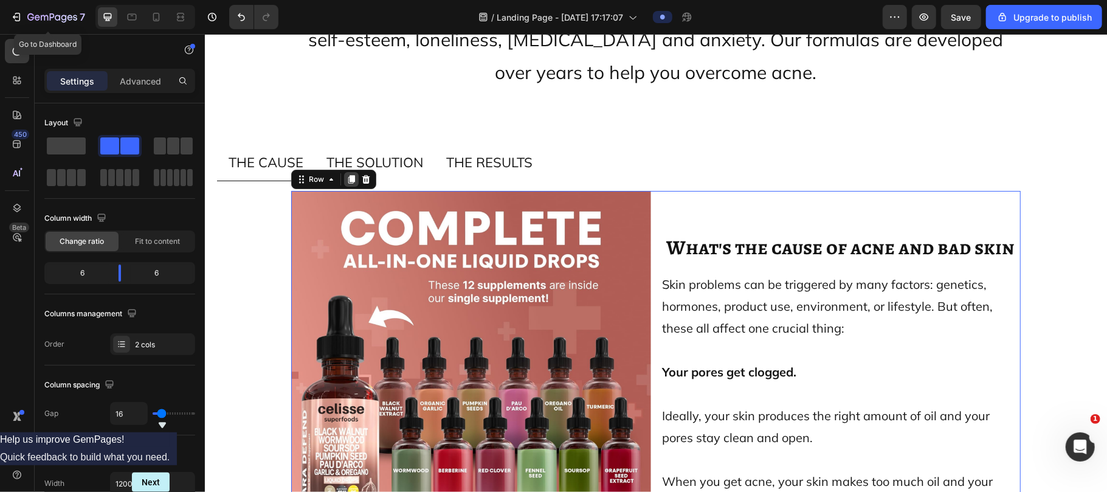
click at [348, 174] on icon at bounding box center [351, 178] width 7 height 9
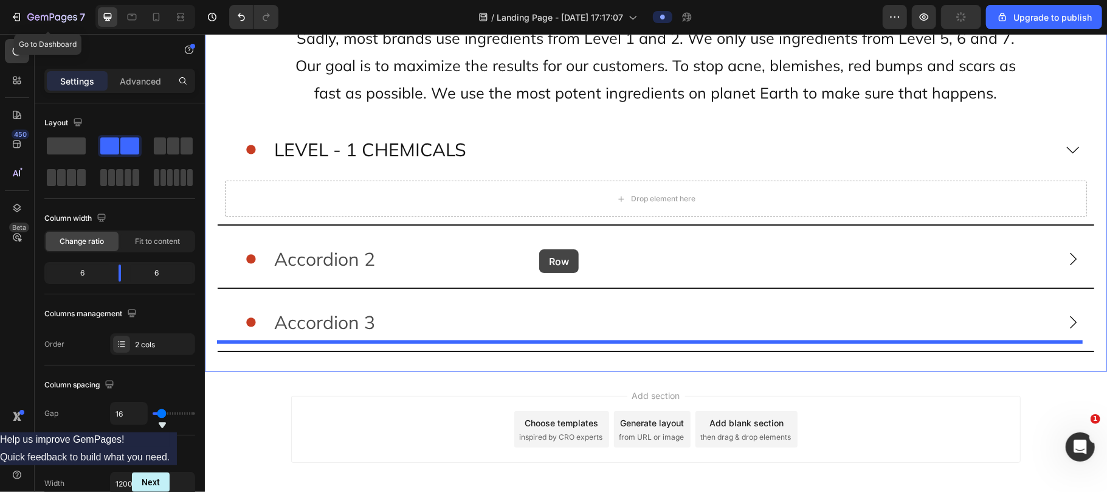
scroll to position [11888, 0]
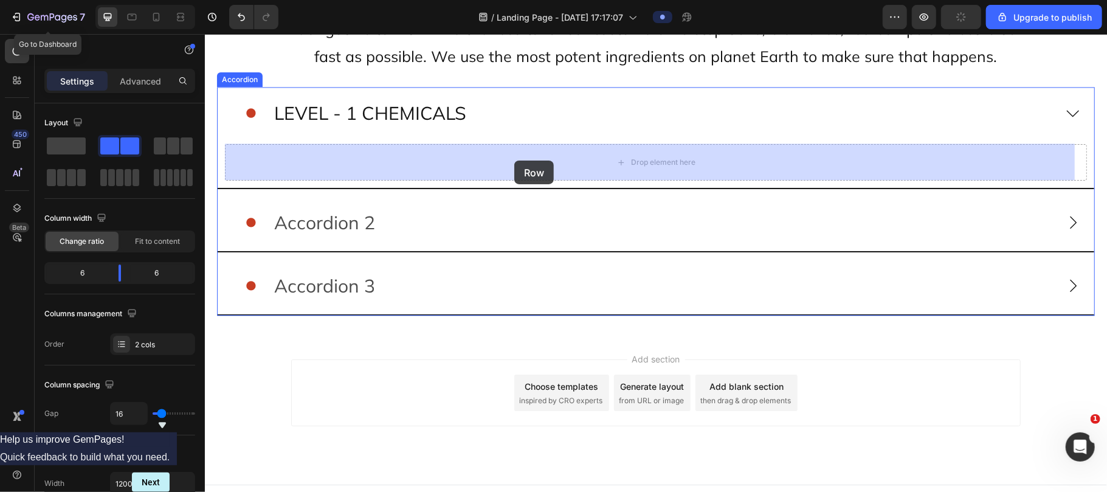
drag, startPoint x: 307, startPoint y: 97, endPoint x: 513, endPoint y: 160, distance: 215.3
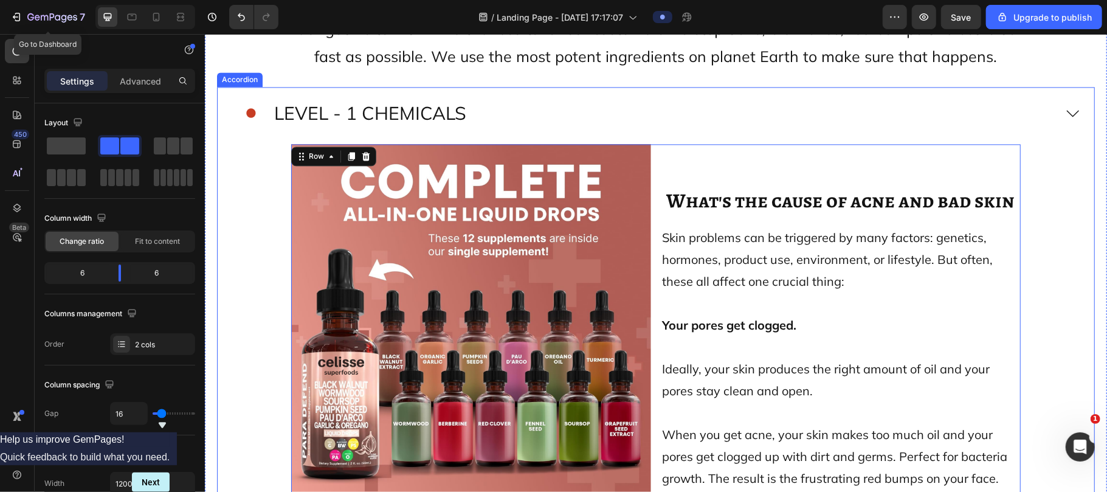
click at [264, 188] on div "Image What's the cause of acne and bad skin Heading Skin problems can be trigge…" at bounding box center [655, 323] width 862 height 360
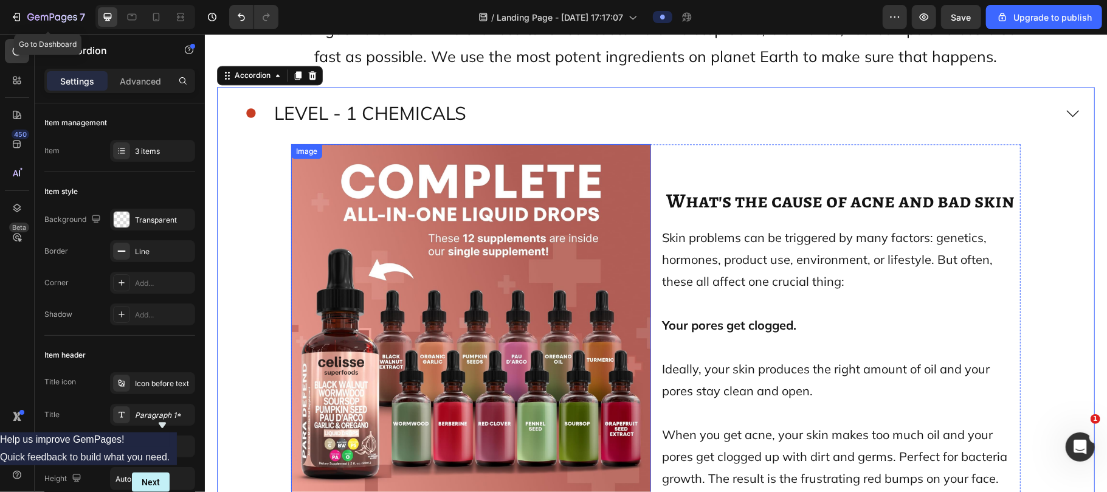
click at [295, 192] on img at bounding box center [470, 323] width 360 height 360
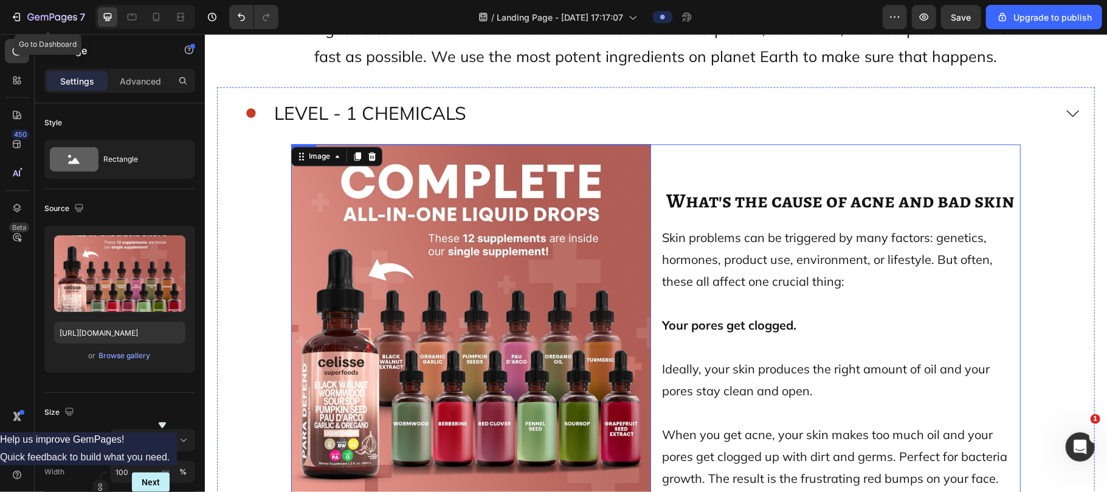
click at [660, 151] on div "What's the cause of acne and bad skin Heading Skin problems can be triggered by…" at bounding box center [840, 323] width 360 height 360
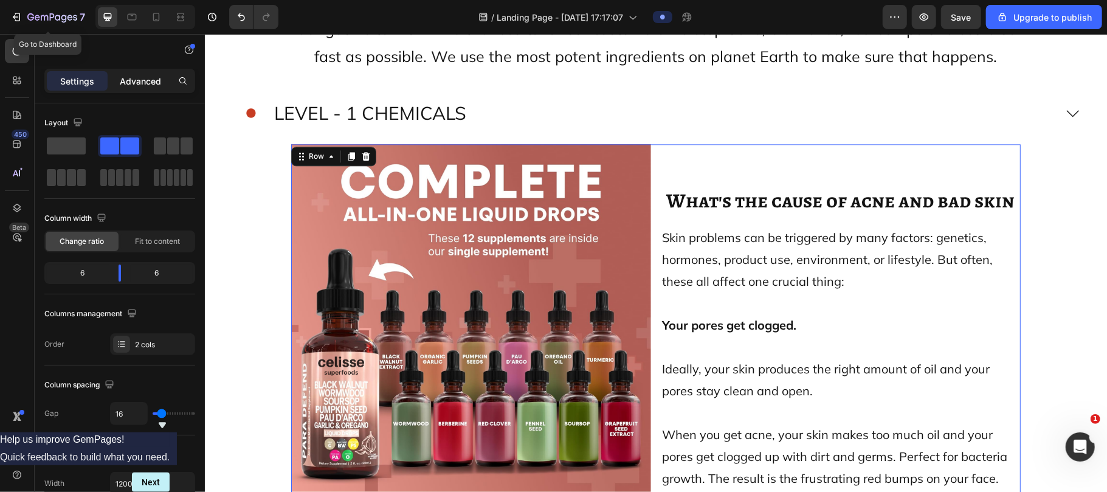
click at [127, 86] on p "Advanced" at bounding box center [140, 81] width 41 height 13
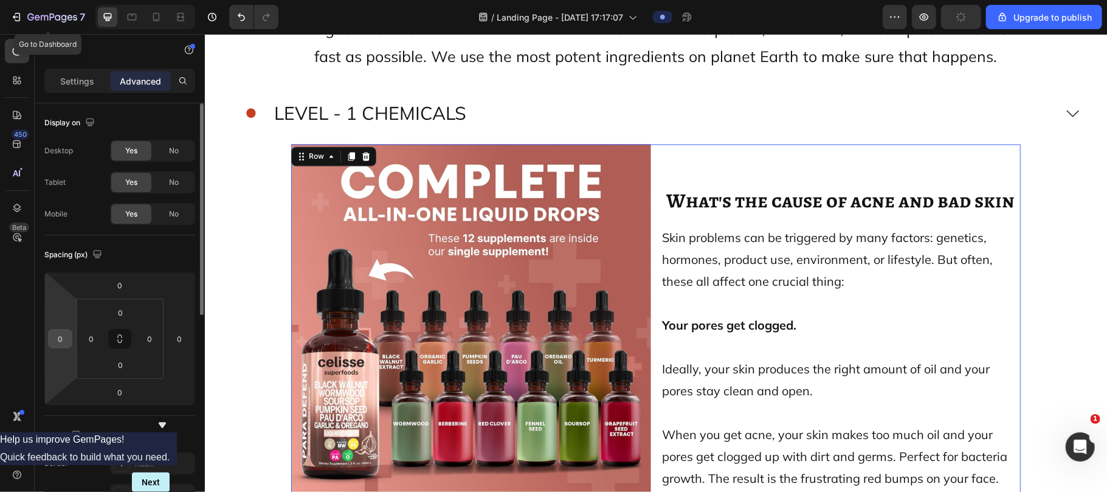
click at [61, 337] on input "0" at bounding box center [60, 338] width 18 height 18
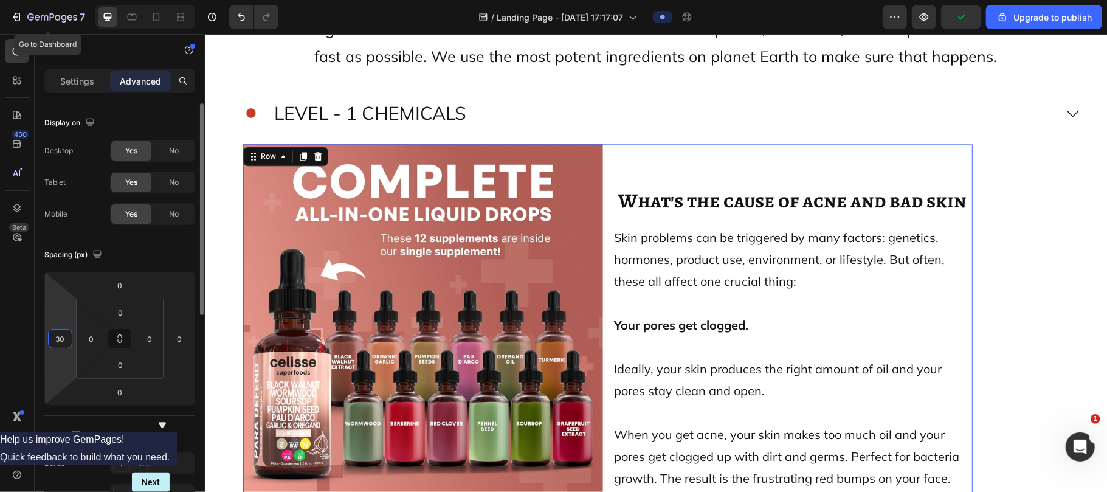
type input "3"
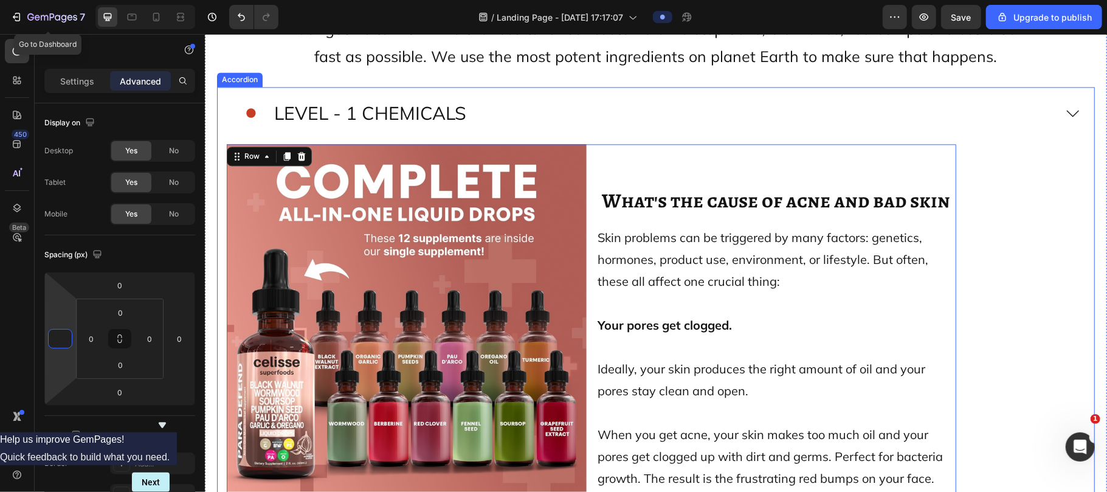
click at [597, 106] on div "LEVEL - 1 CHEMICALS" at bounding box center [641, 112] width 824 height 43
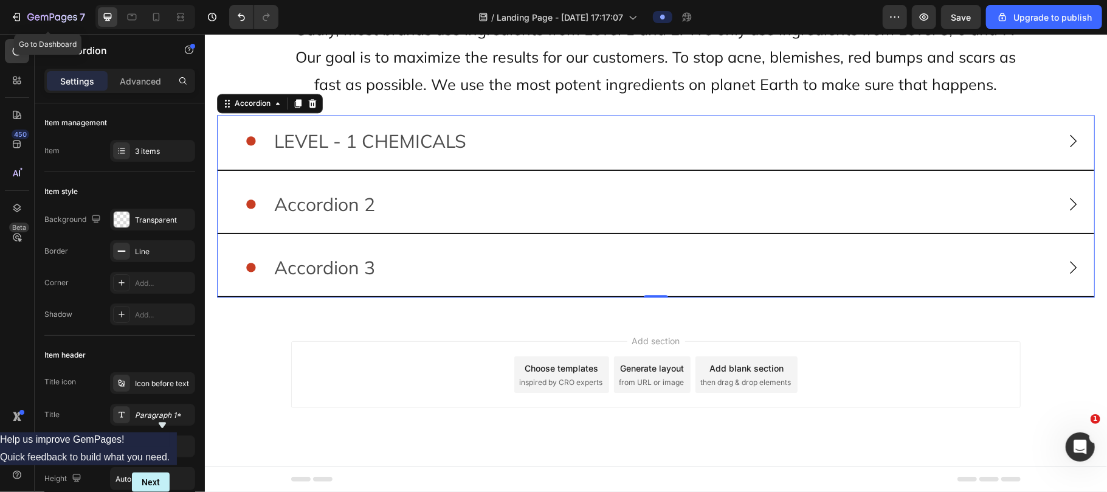
scroll to position [11859, 0]
click at [414, 130] on span "LEVEL - 1 CHEMICALS" at bounding box center [369, 141] width 192 height 23
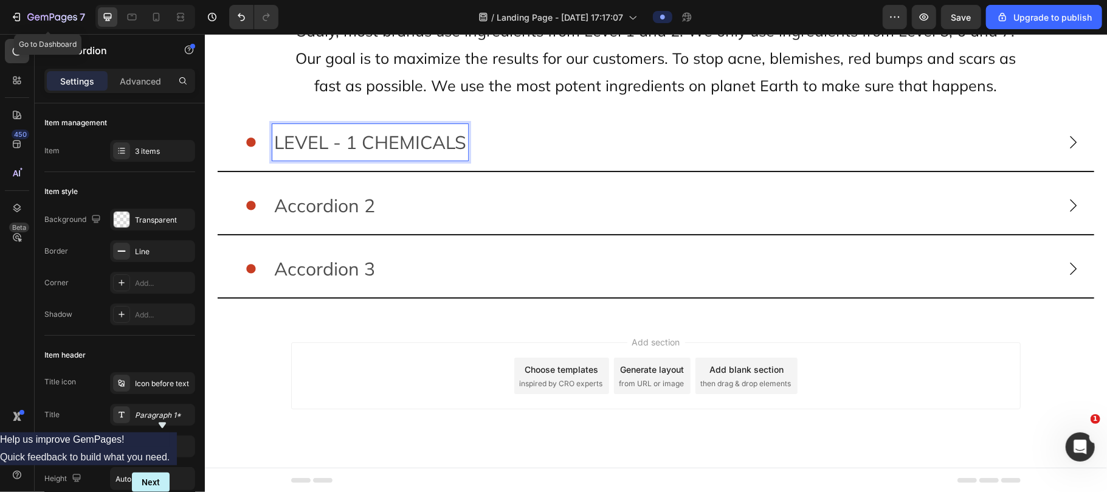
click at [1052, 151] on div "LEVEL - 1 CHEMICALS" at bounding box center [655, 142] width 876 height 55
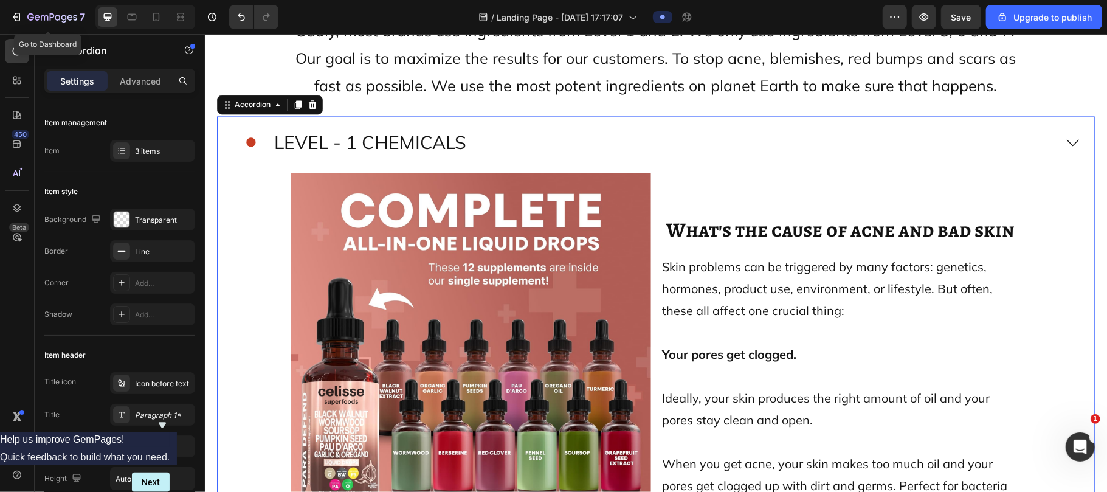
click at [1052, 151] on div "LEVEL - 1 CHEMICALS" at bounding box center [655, 142] width 876 height 55
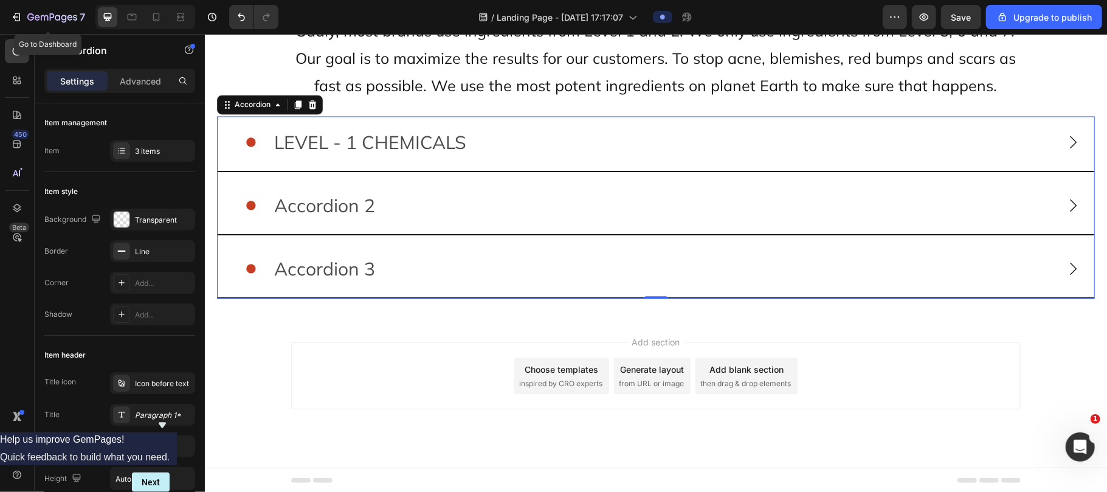
click at [1063, 146] on icon at bounding box center [1072, 141] width 18 height 18
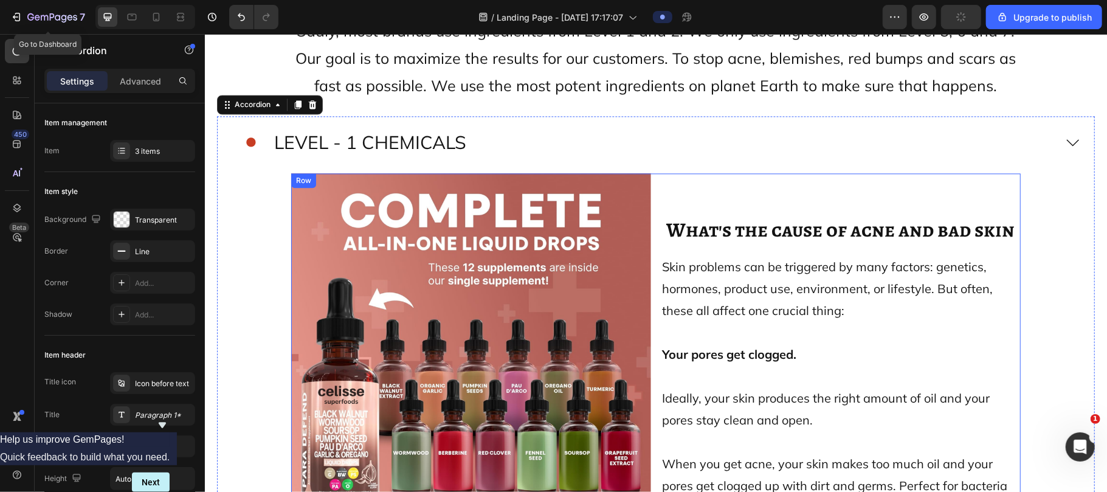
scroll to position [11976, 0]
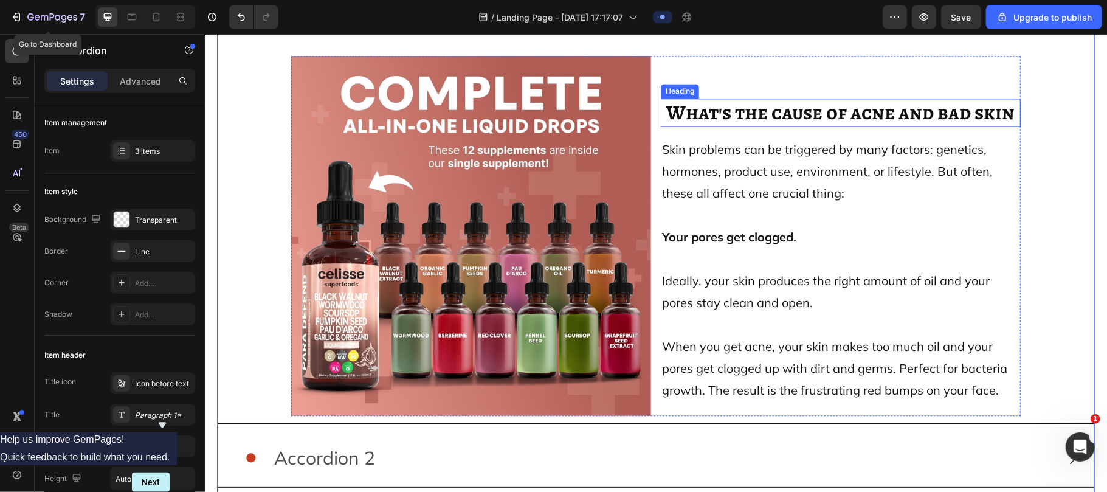
click at [761, 109] on span "What's the cause of acne and bad skin" at bounding box center [840, 111] width 348 height 27
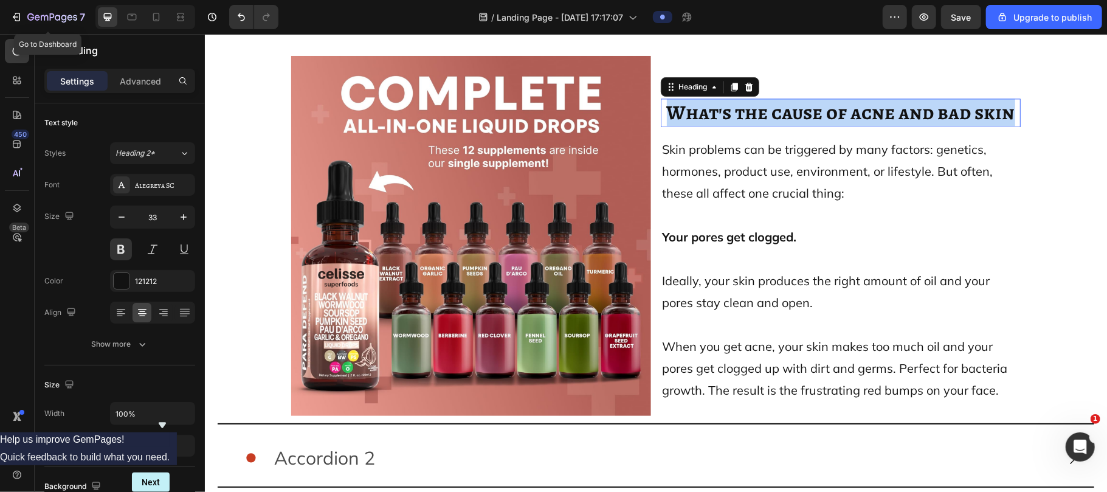
click at [761, 109] on span "What's the cause of acne and bad skin" at bounding box center [840, 111] width 348 height 27
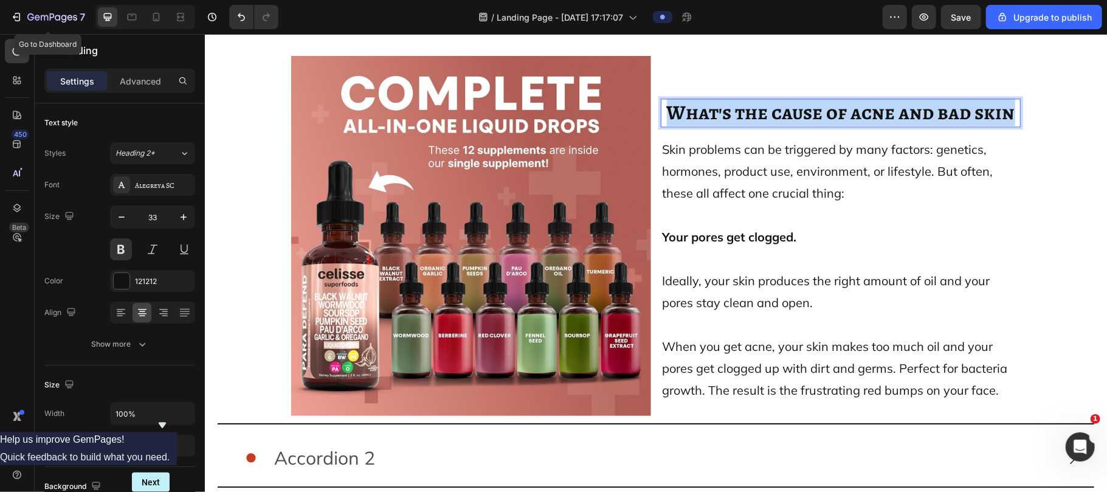
click at [761, 109] on span "What's the cause of acne and bad skin" at bounding box center [840, 111] width 348 height 27
